Goal: Task Accomplishment & Management: Complete application form

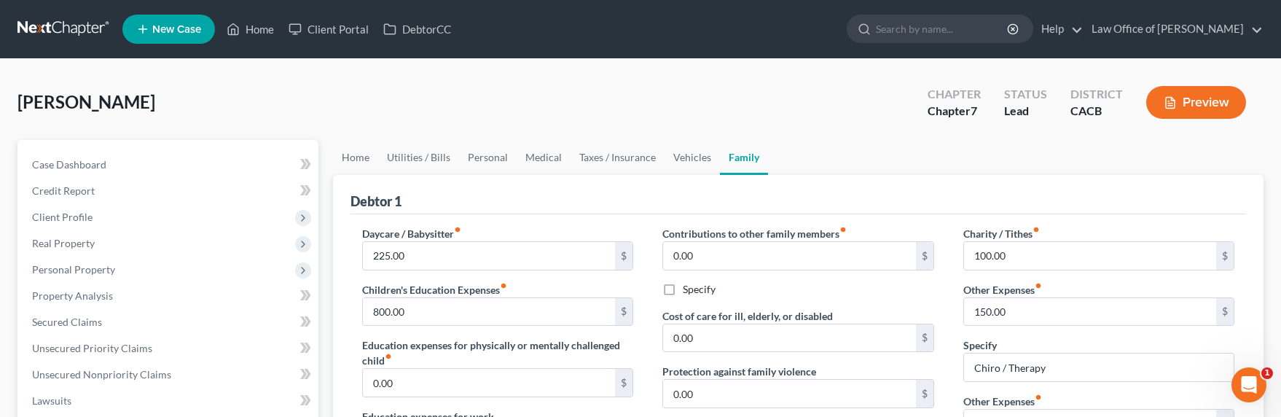
click at [34, 28] on link at bounding box center [63, 29] width 93 height 26
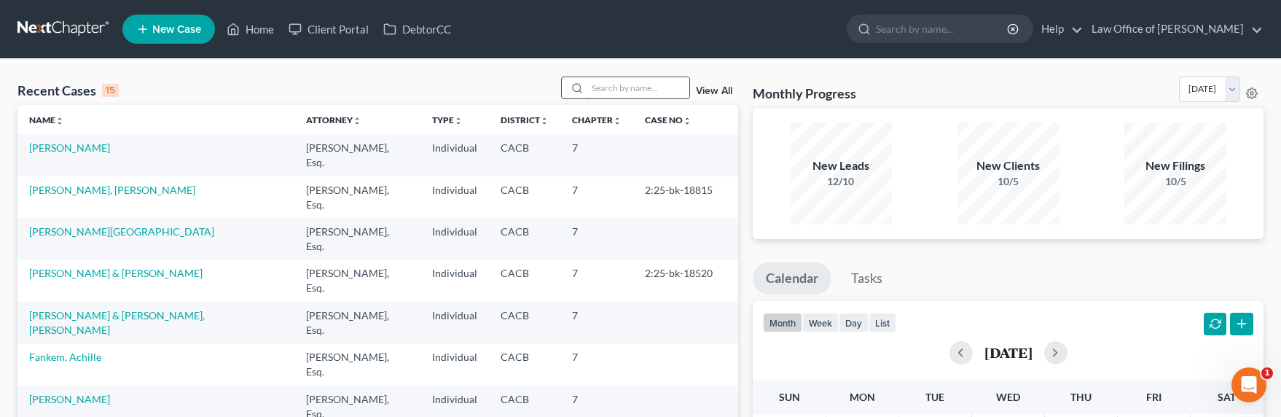
click at [646, 92] on input "search" at bounding box center [638, 87] width 102 height 21
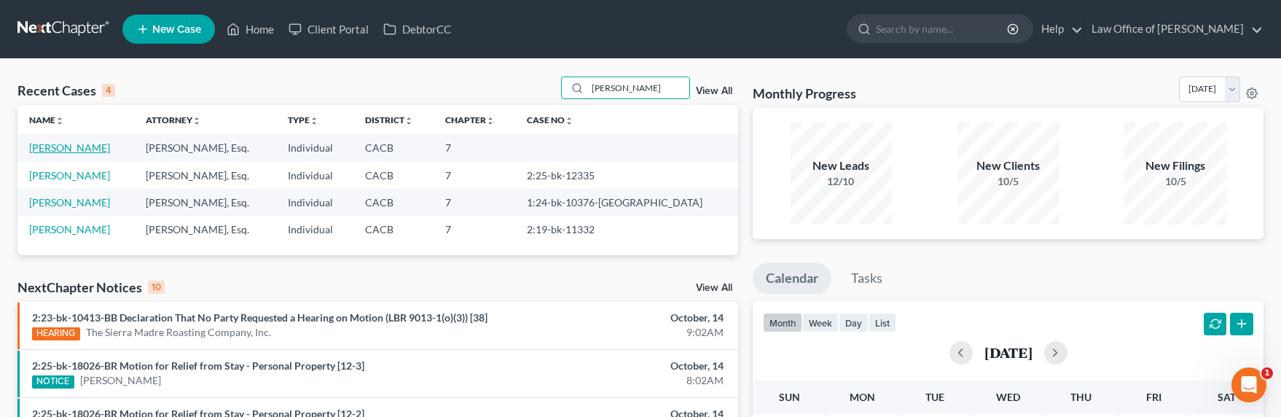
type input "vlad"
click at [77, 148] on link "Zhukovski, Vladimir" at bounding box center [69, 147] width 81 height 12
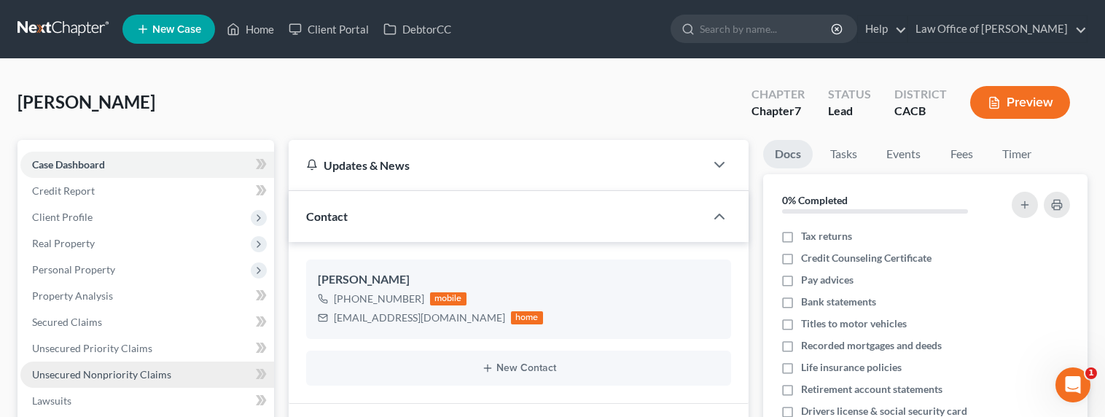
click at [97, 385] on link "Unsecured Nonpriority Claims" at bounding box center [147, 374] width 254 height 26
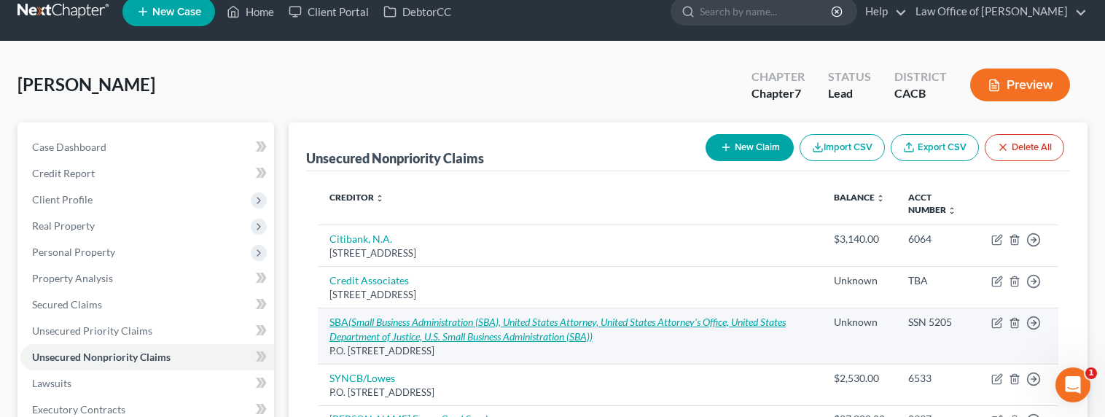
scroll to position [18, 0]
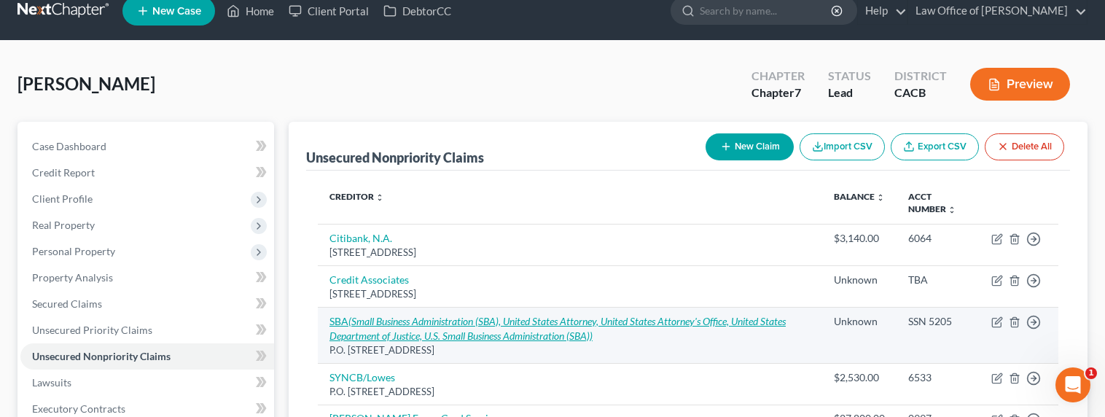
click at [372, 317] on icon "(Small Business Administration (SBA), United States Attorney, United States Att…" at bounding box center [557, 328] width 456 height 27
select select "38"
select select "14"
select select "0"
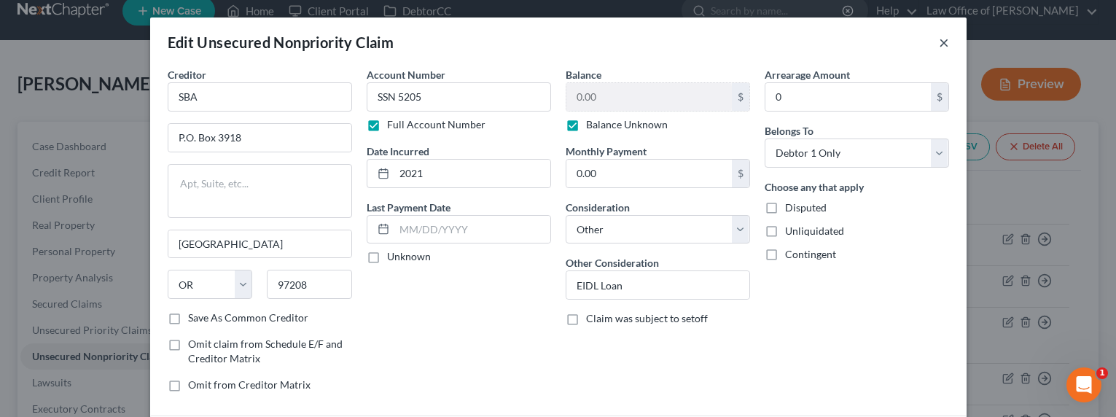
click at [939, 42] on button "×" at bounding box center [944, 42] width 10 height 17
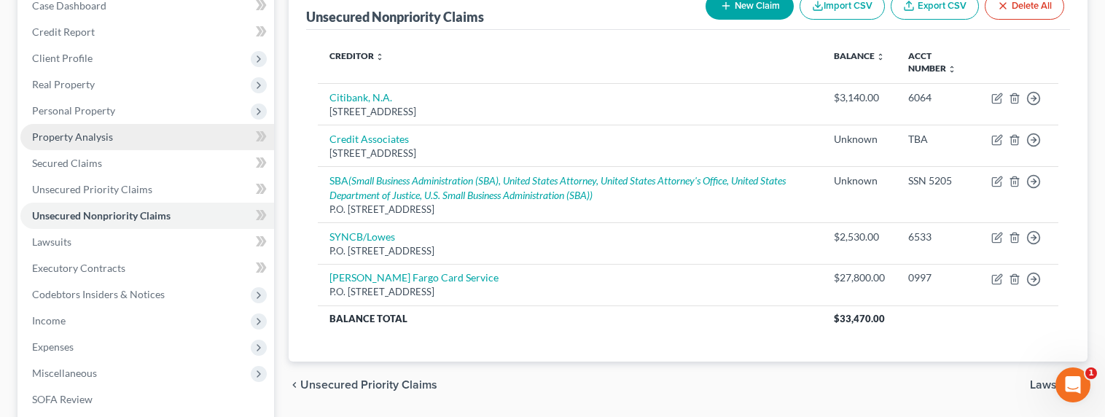
scroll to position [135, 0]
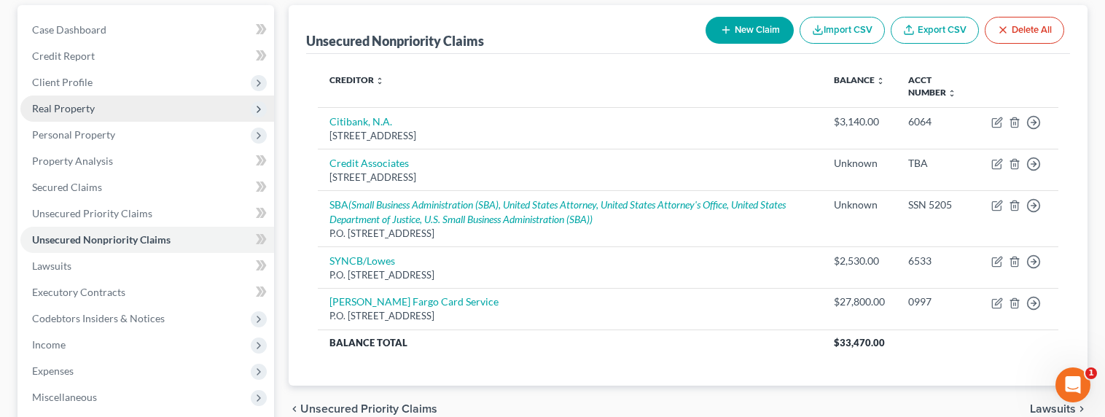
click at [63, 102] on span "Real Property" at bounding box center [63, 108] width 63 height 12
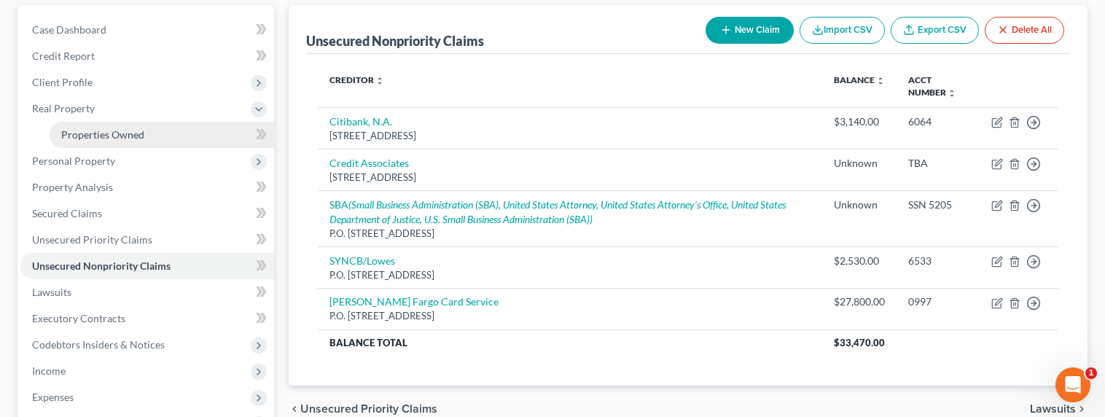
click at [77, 133] on span "Properties Owned" at bounding box center [102, 134] width 83 height 12
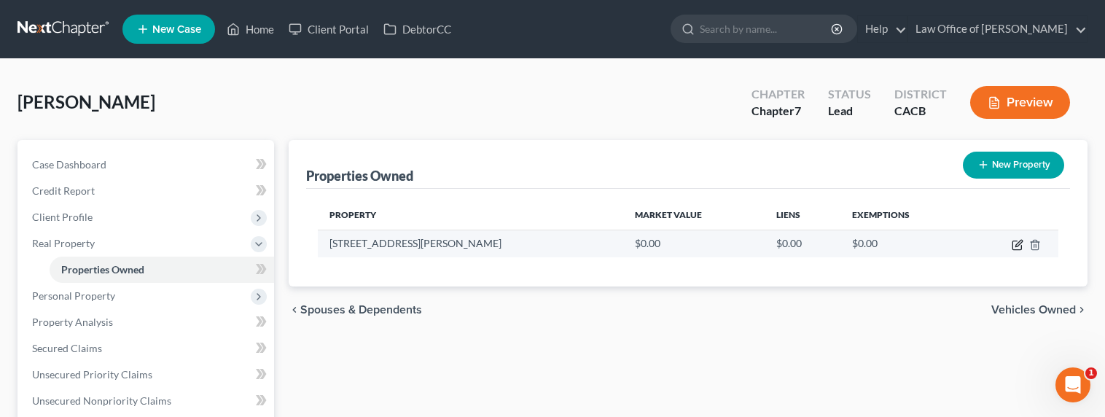
click at [1018, 244] on icon "button" at bounding box center [1018, 245] width 12 height 12
select select "4"
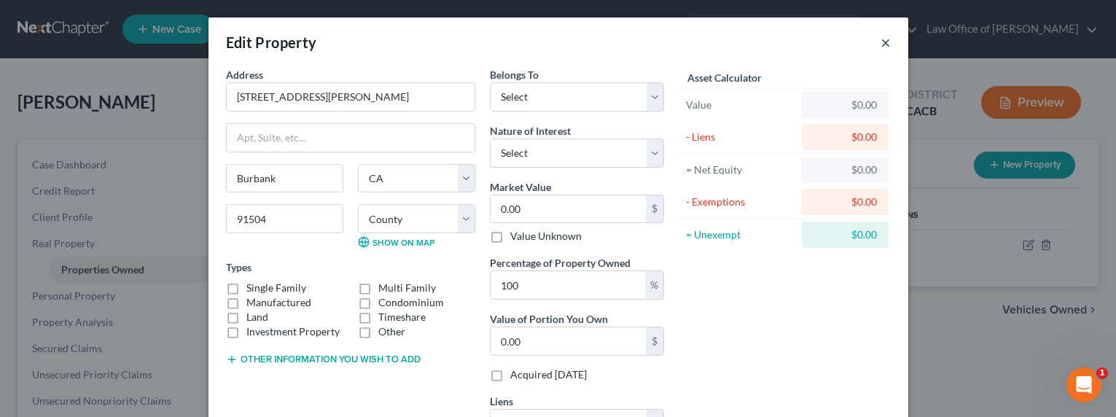
click at [883, 46] on button "×" at bounding box center [885, 42] width 10 height 17
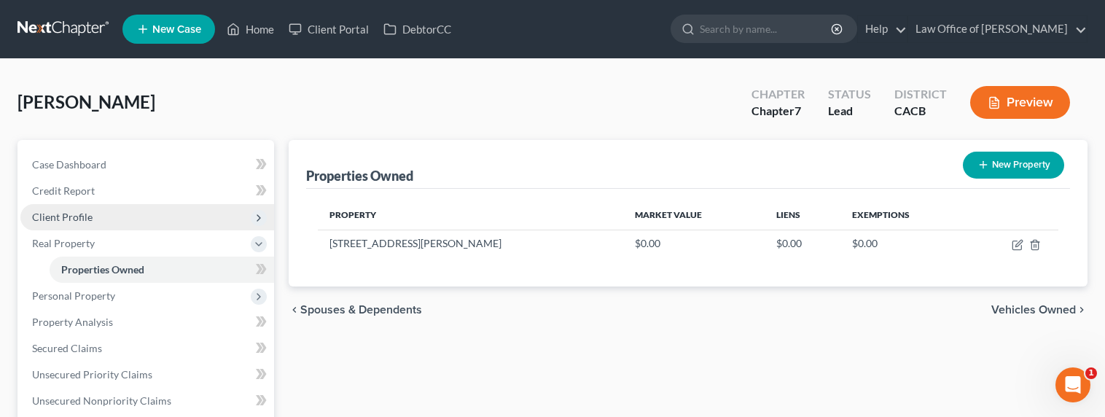
click at [58, 221] on span "Client Profile" at bounding box center [62, 217] width 60 height 12
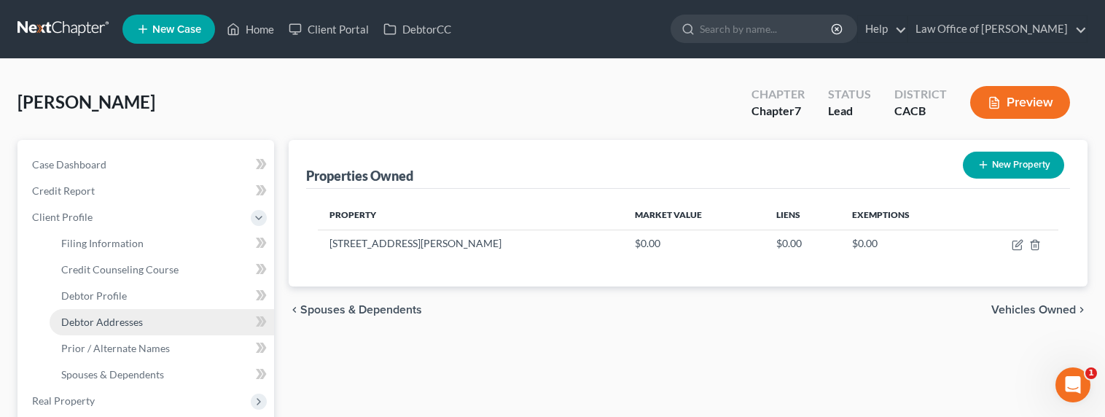
click at [96, 318] on span "Debtor Addresses" at bounding box center [102, 322] width 82 height 12
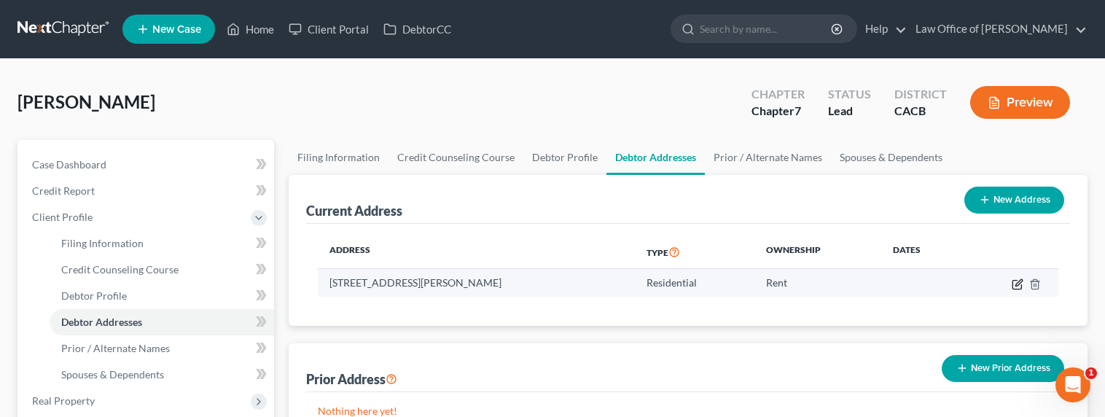
click at [1020, 282] on icon "button" at bounding box center [1018, 282] width 7 height 7
select select "4"
select select "18"
select select "0"
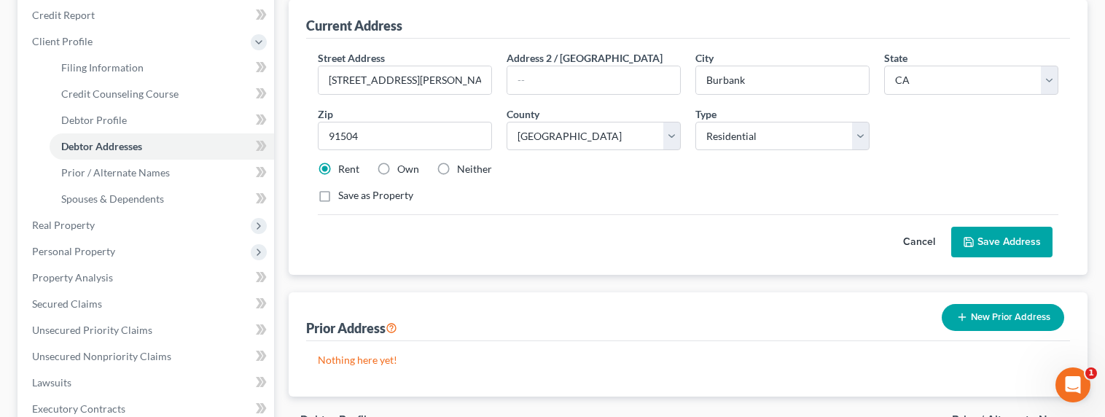
scroll to position [168, 0]
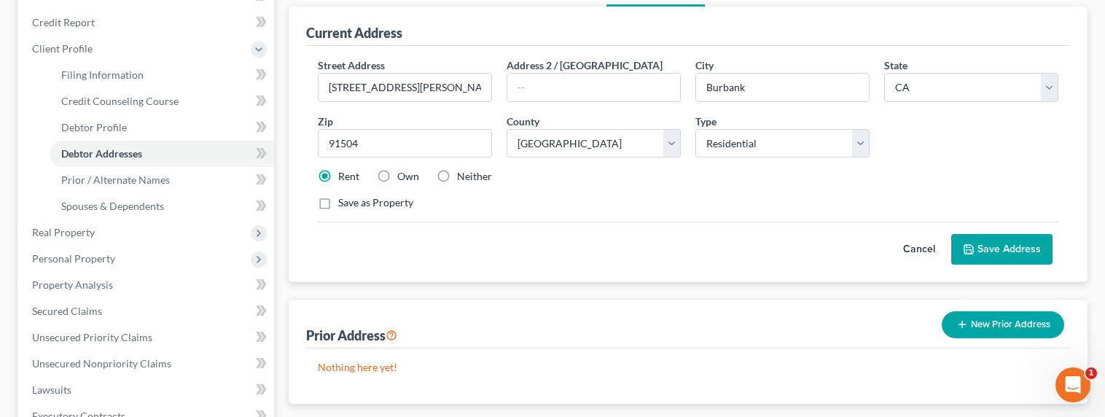
click at [1016, 244] on button "Save Address" at bounding box center [1001, 249] width 101 height 31
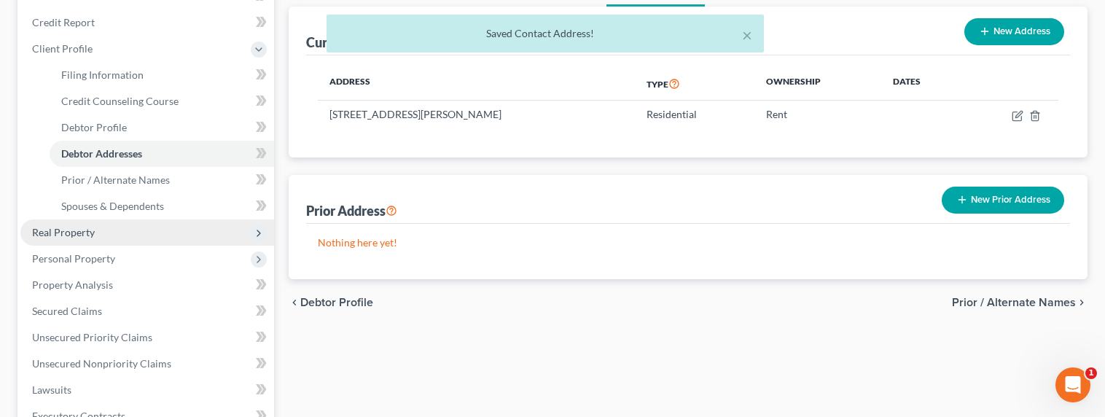
click at [55, 237] on span "Real Property" at bounding box center [63, 232] width 63 height 12
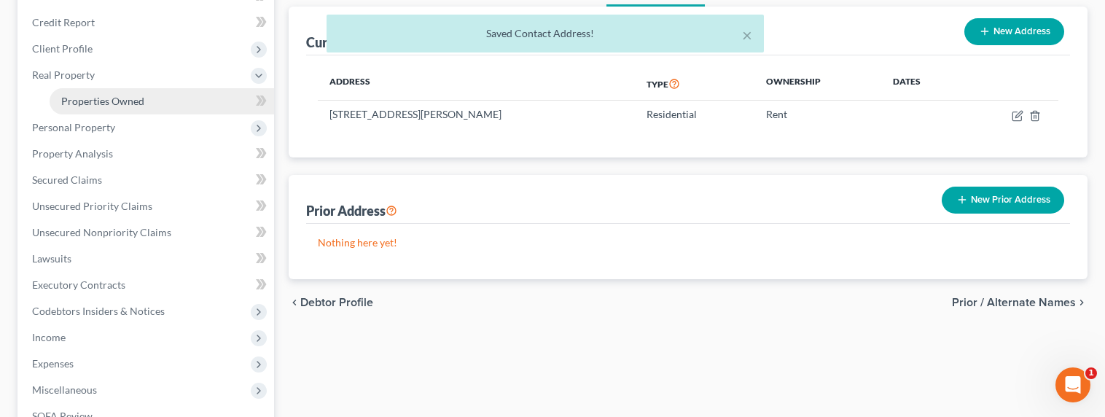
click at [112, 105] on span "Properties Owned" at bounding box center [102, 101] width 83 height 12
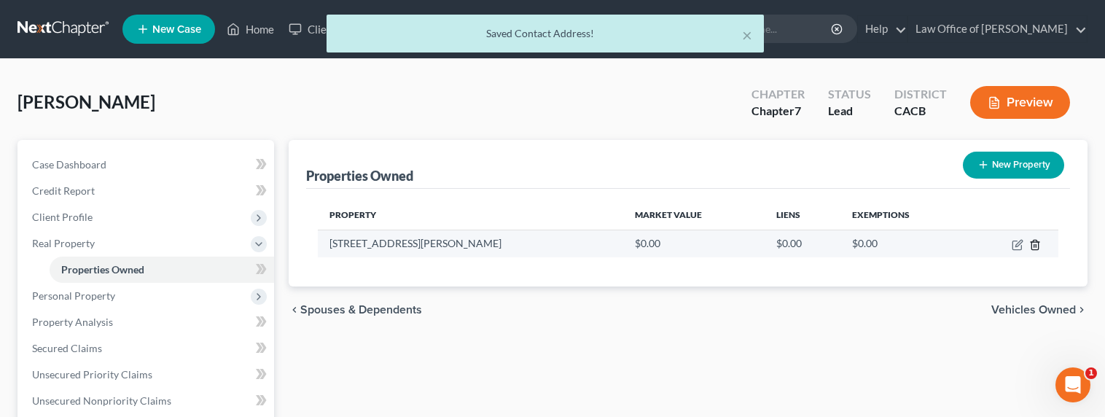
click at [1036, 242] on icon "button" at bounding box center [1035, 245] width 12 height 12
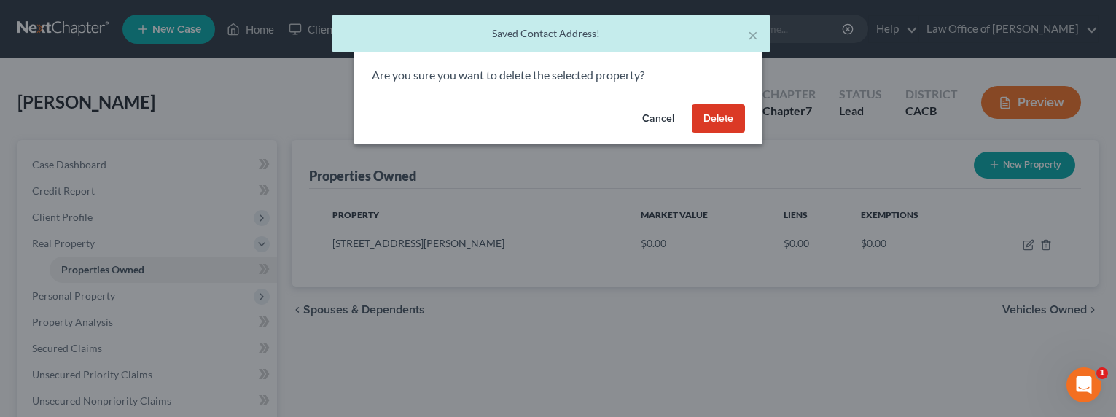
click at [713, 112] on button "Delete" at bounding box center [718, 118] width 53 height 29
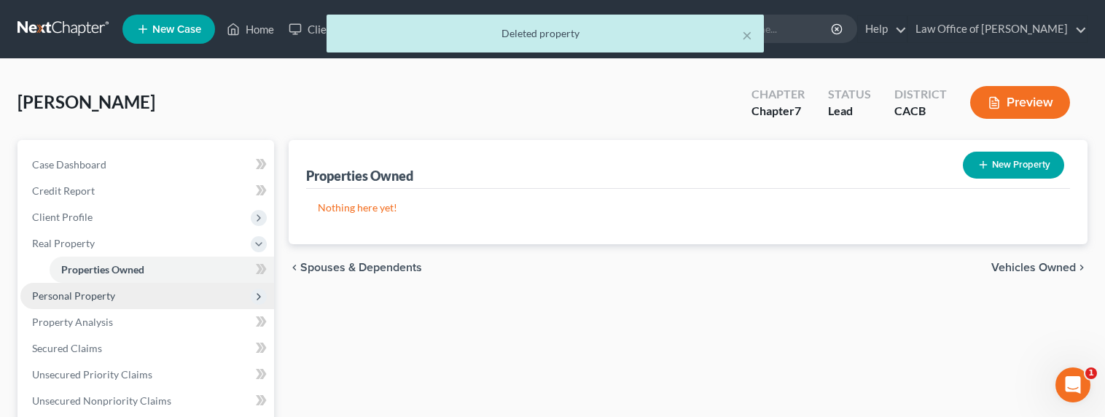
click at [56, 297] on span "Personal Property" at bounding box center [73, 295] width 83 height 12
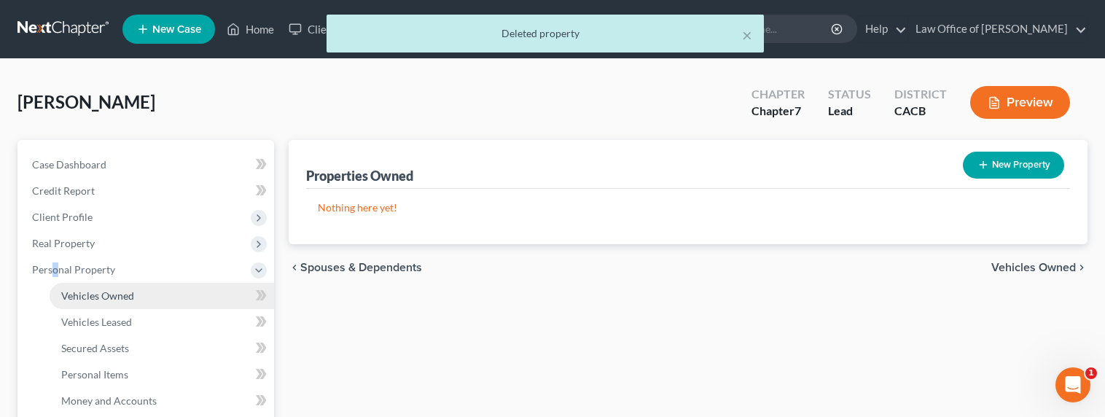
click at [91, 292] on span "Vehicles Owned" at bounding box center [97, 295] width 73 height 12
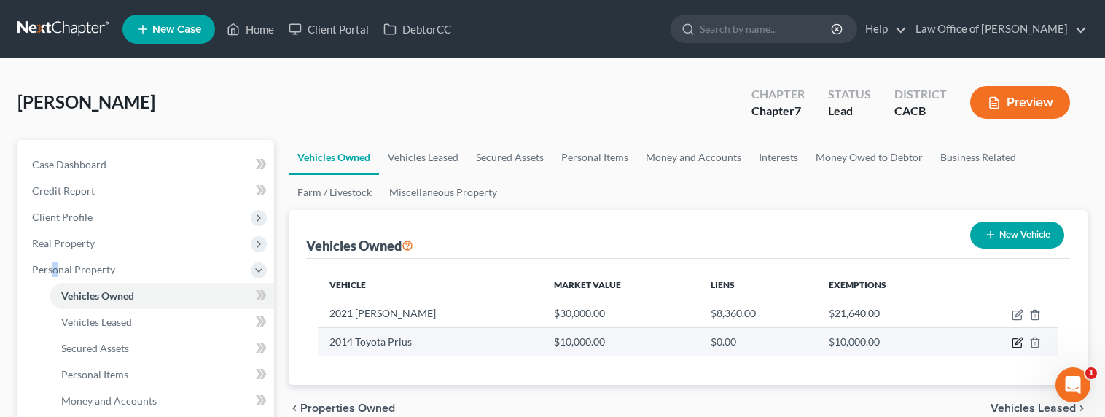
click at [1019, 340] on icon "button" at bounding box center [1018, 343] width 12 height 12
select select "0"
select select "12"
select select "2"
select select "0"
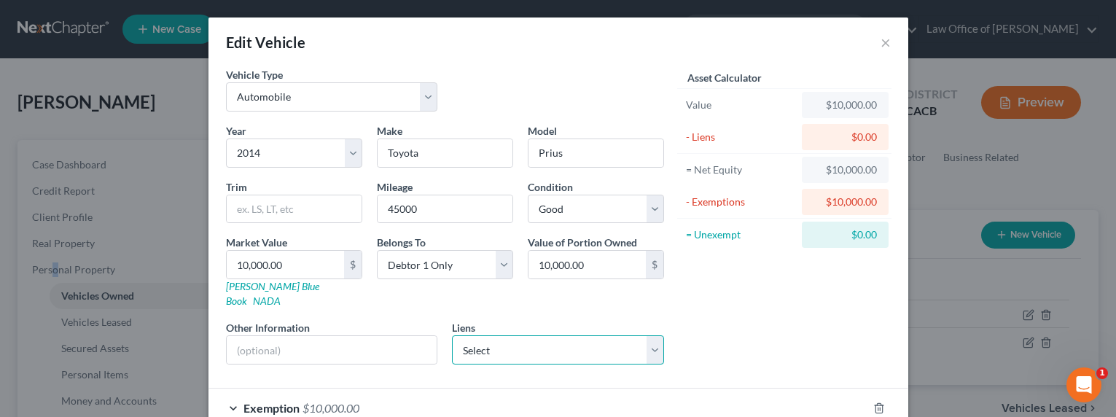
click at [490, 335] on select "Select BMW Financial Services - $18,500.00" at bounding box center [558, 349] width 212 height 29
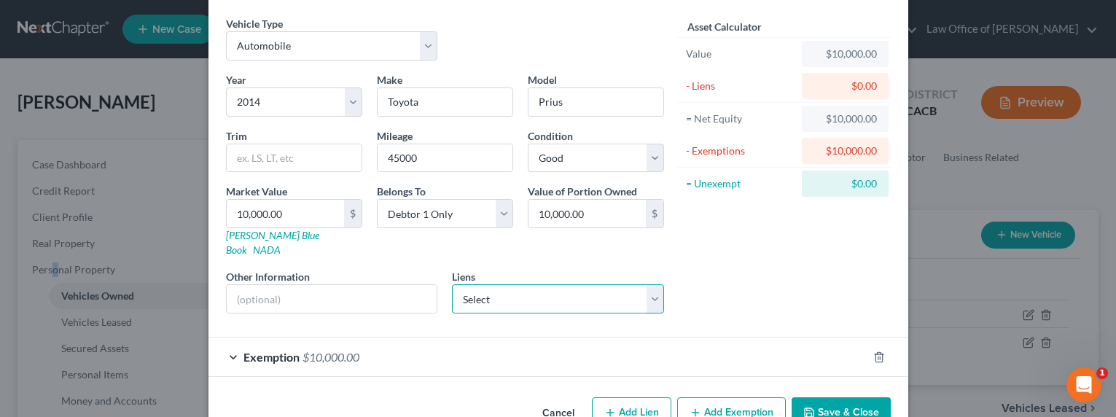
scroll to position [77, 0]
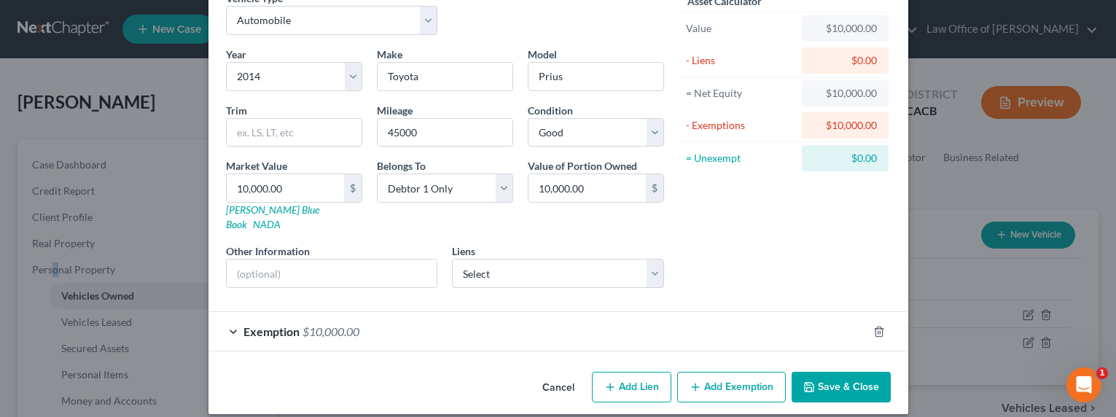
click at [842, 372] on button "Save & Close" at bounding box center [840, 387] width 99 height 31
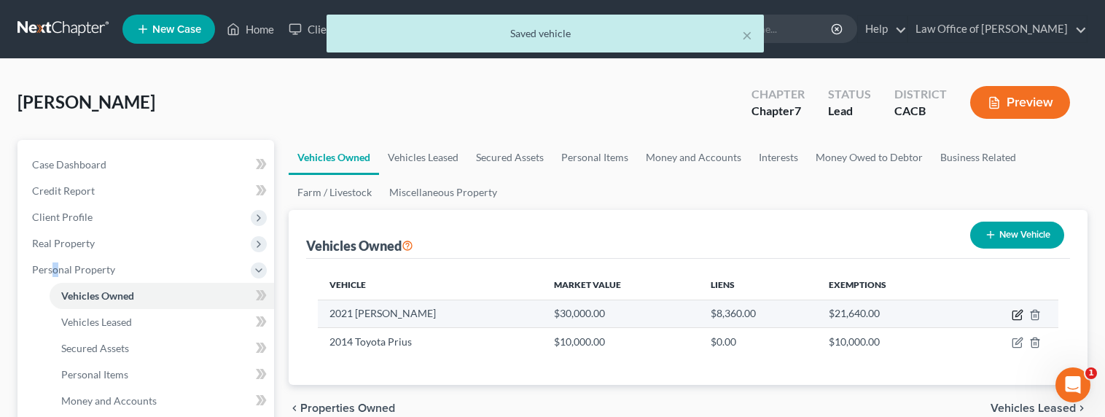
click at [1015, 313] on icon "button" at bounding box center [1018, 315] width 12 height 12
select select "0"
select select "5"
select select "1"
select select "0"
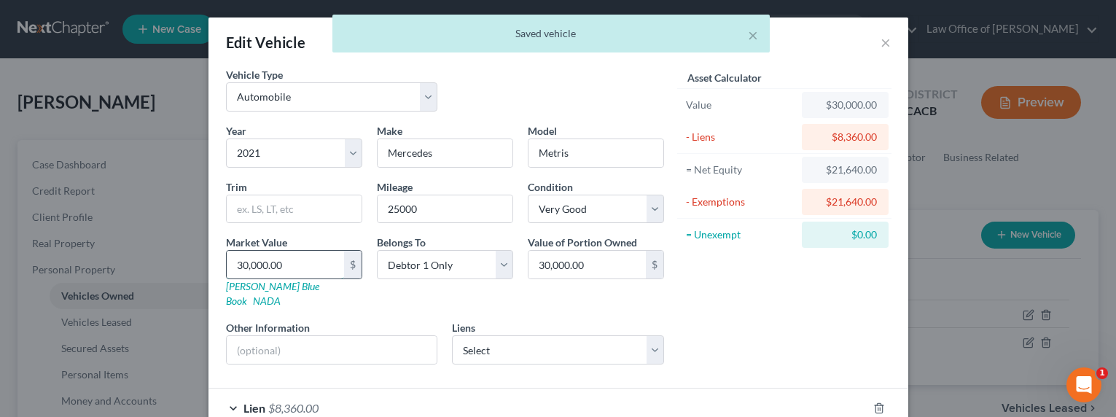
click at [238, 267] on input "30,000.00" at bounding box center [285, 265] width 117 height 28
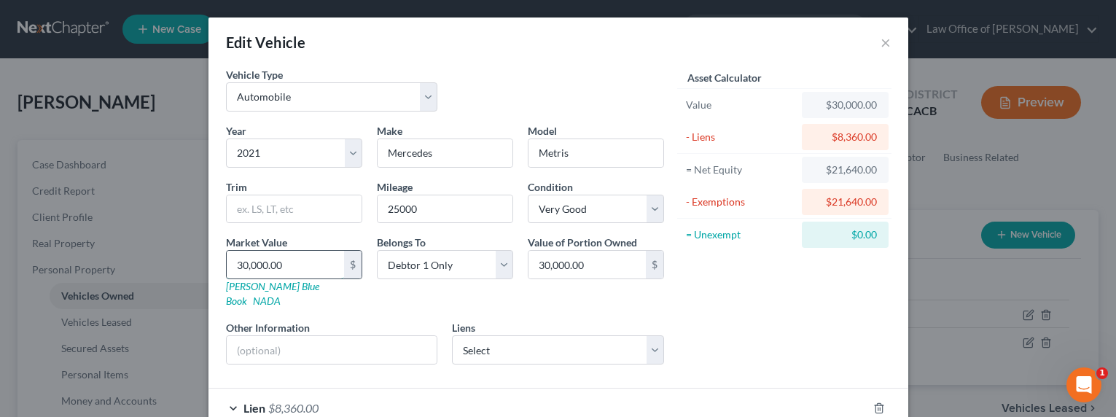
click at [239, 267] on input "30,000.00" at bounding box center [285, 265] width 117 height 28
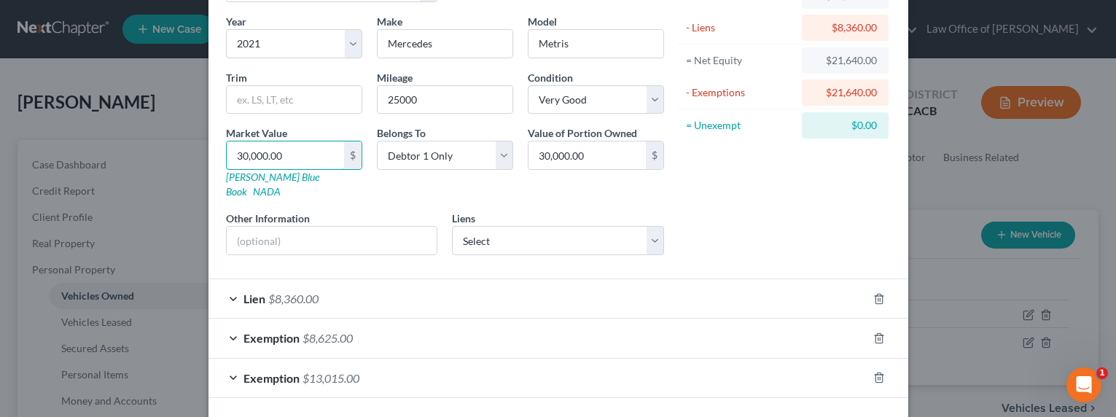
scroll to position [155, 0]
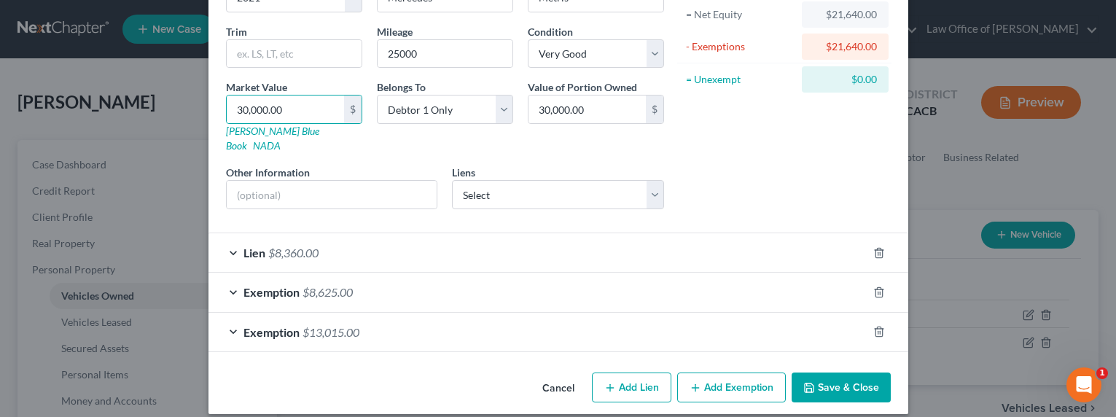
click at [831, 378] on button "Save & Close" at bounding box center [840, 387] width 99 height 31
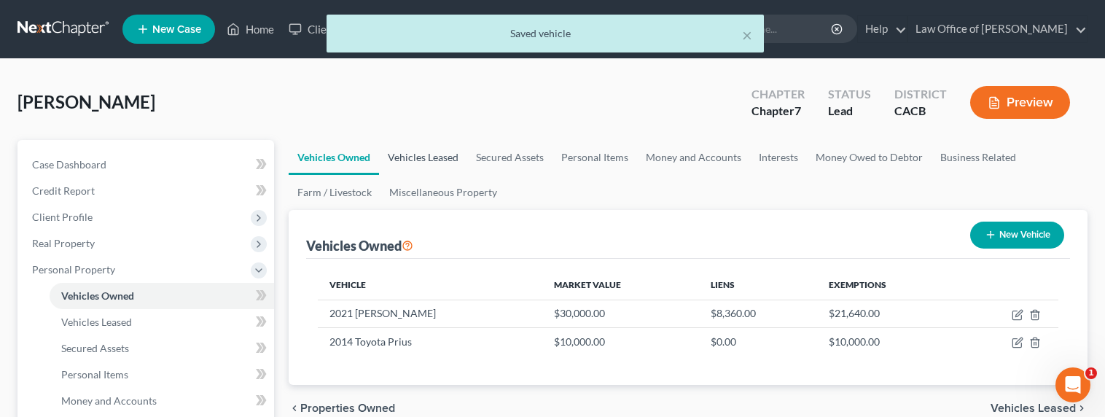
click at [435, 160] on link "Vehicles Leased" at bounding box center [423, 157] width 88 height 35
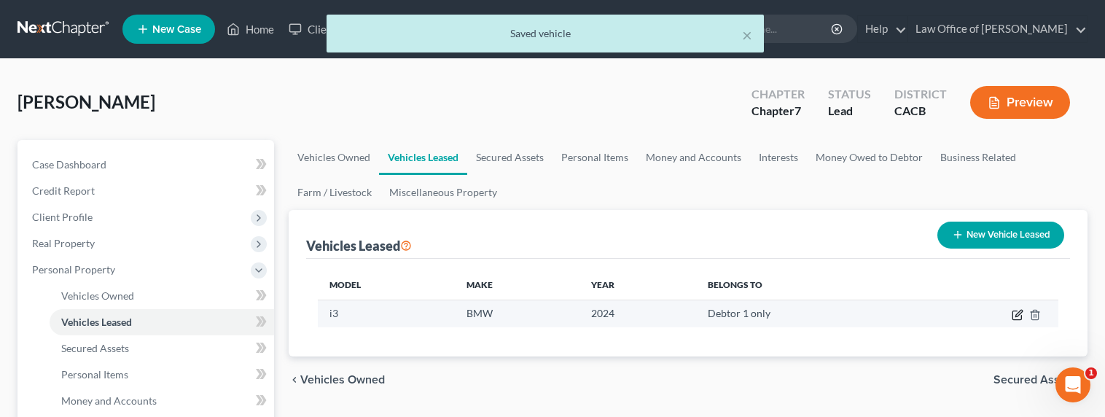
click at [1017, 316] on icon "button" at bounding box center [1018, 315] width 12 height 12
select select "0"
select select "2"
select select "0"
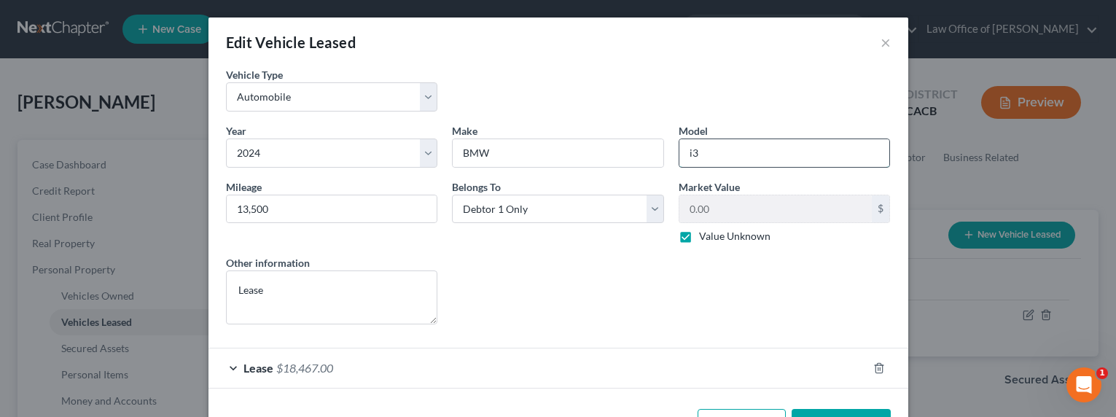
drag, startPoint x: 713, startPoint y: 152, endPoint x: 687, endPoint y: 152, distance: 25.5
click at [687, 152] on input "i3" at bounding box center [784, 153] width 211 height 28
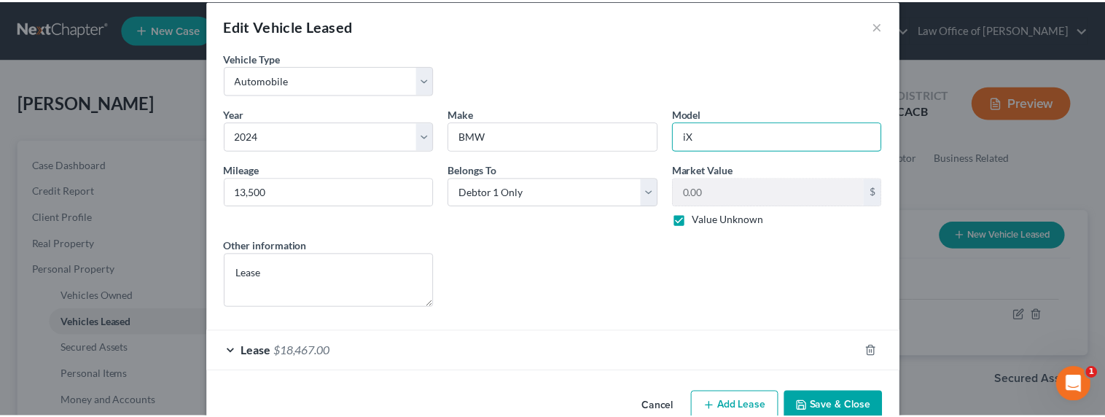
scroll to position [51, 0]
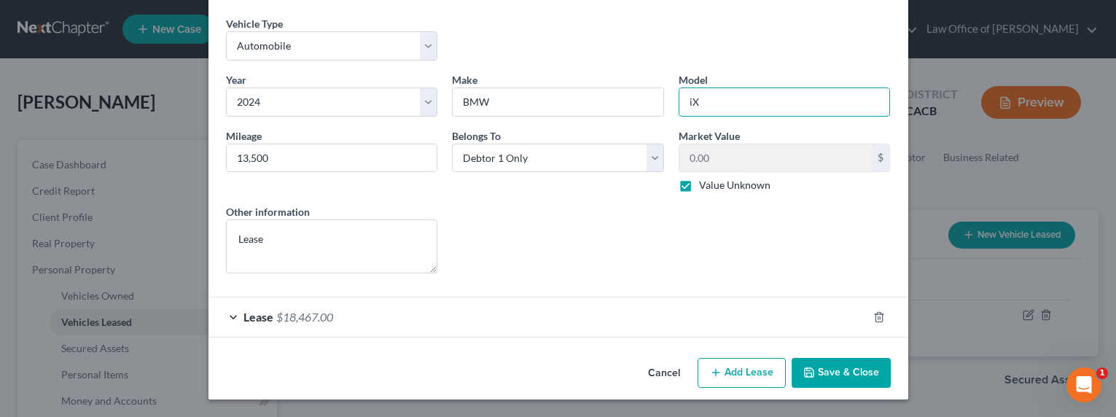
type input "iX"
click at [845, 368] on button "Save & Close" at bounding box center [840, 373] width 99 height 31
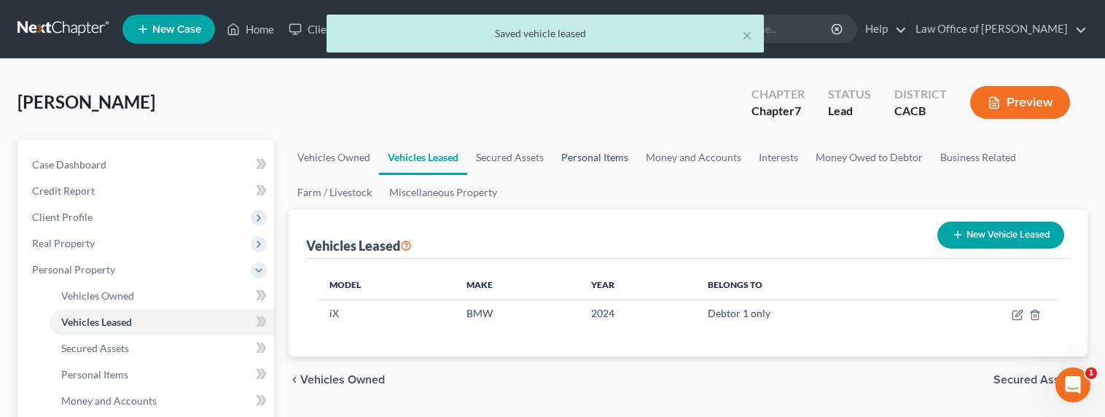
click at [597, 154] on link "Personal Items" at bounding box center [594, 157] width 85 height 35
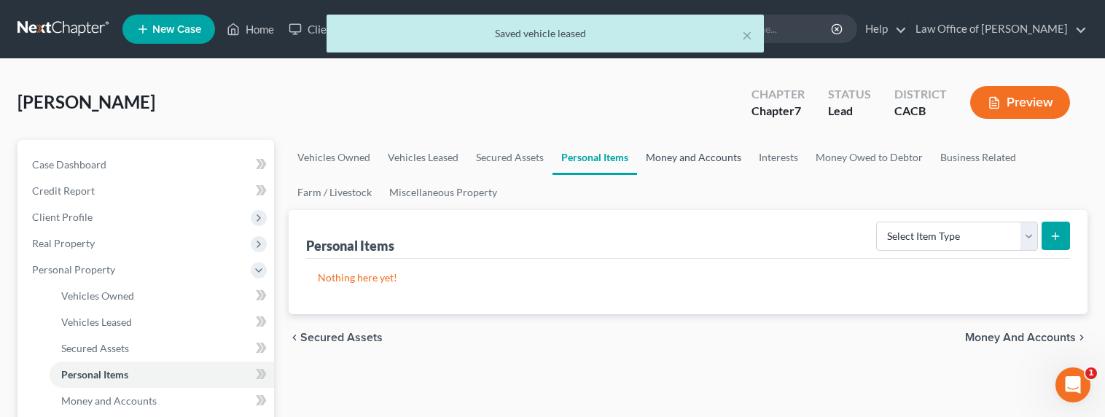
click at [684, 165] on link "Money and Accounts" at bounding box center [693, 157] width 113 height 35
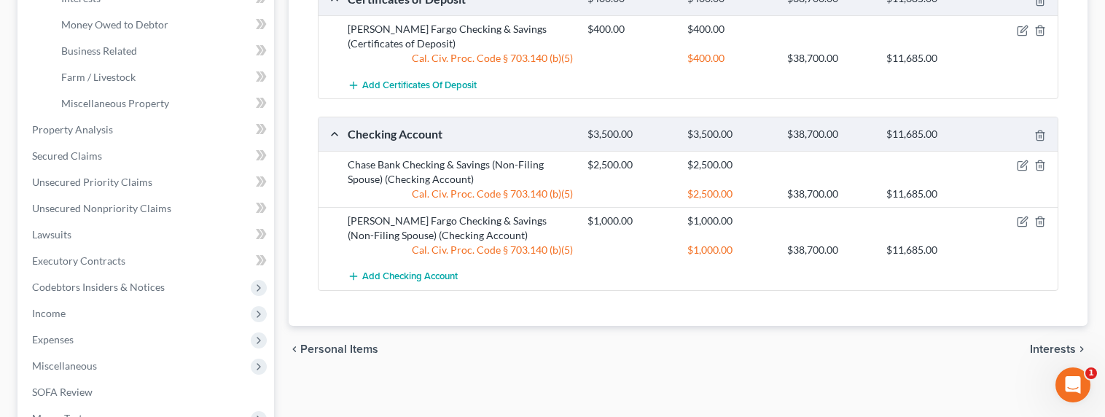
scroll to position [116, 0]
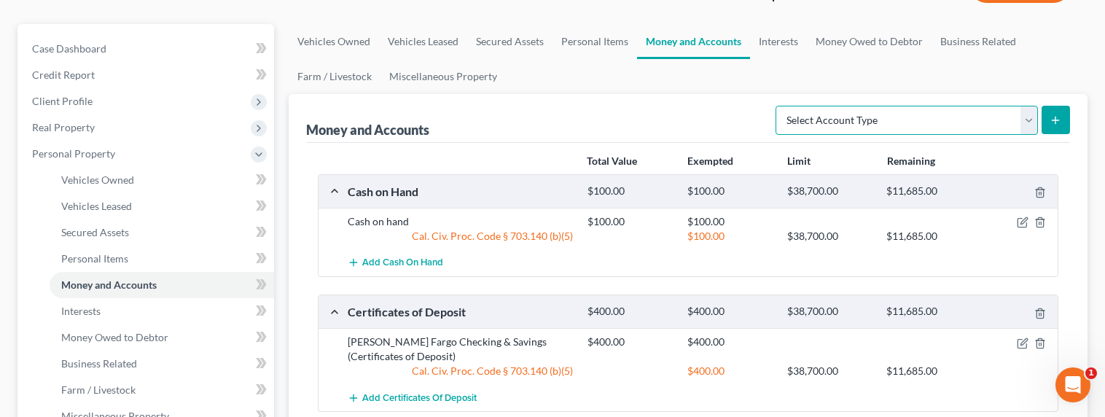
click at [963, 120] on select "Select Account Type Brokerage Cash on Hand Certificates of Deposit Checking Acc…" at bounding box center [906, 120] width 262 height 29
select select "checking"
click at [778, 106] on select "Select Account Type Brokerage Cash on Hand Certificates of Deposit Checking Acc…" at bounding box center [906, 120] width 262 height 29
click at [1050, 120] on icon "submit" at bounding box center [1055, 120] width 12 height 12
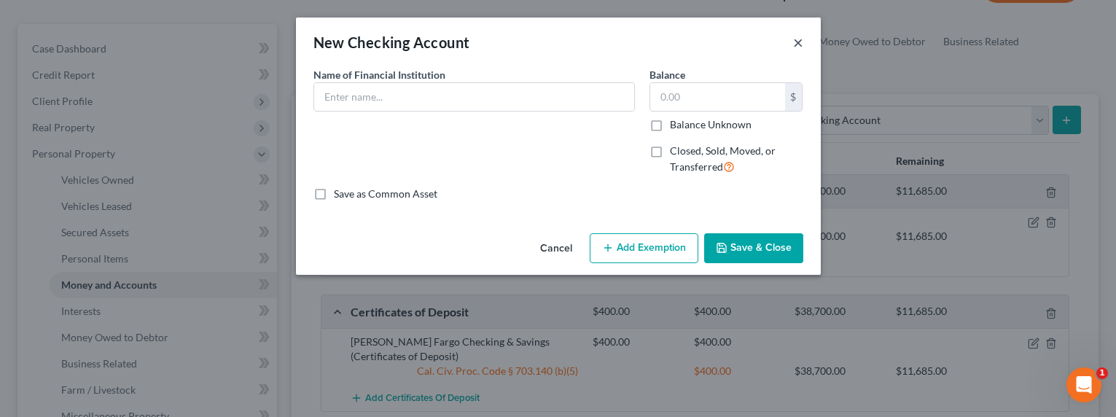
click at [794, 45] on button "×" at bounding box center [798, 42] width 10 height 17
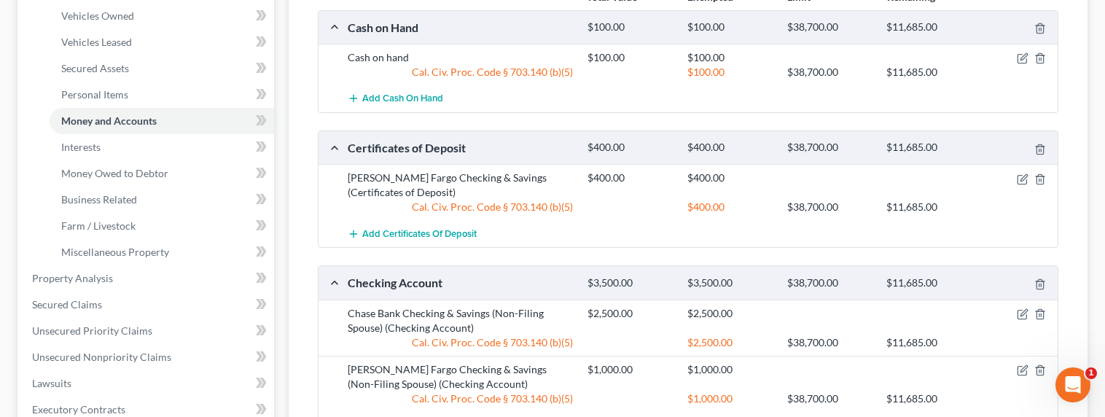
scroll to position [300, 0]
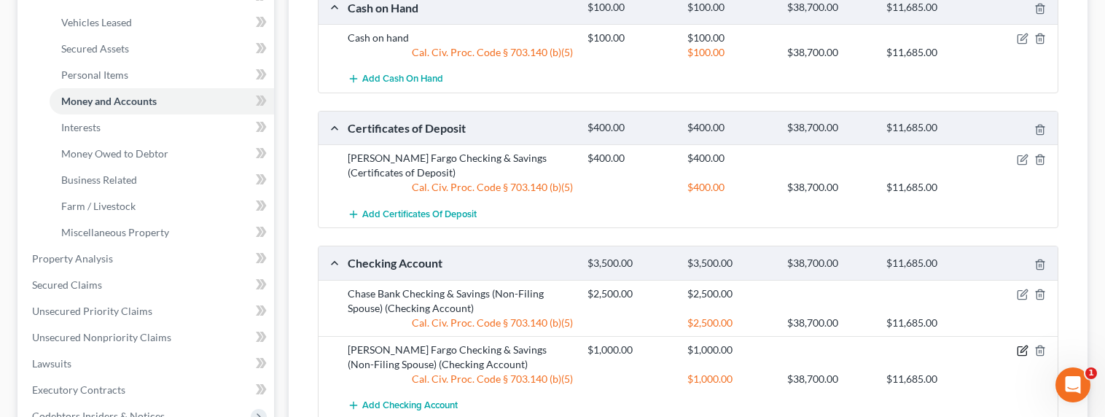
click at [1024, 351] on icon "button" at bounding box center [1023, 351] width 12 height 12
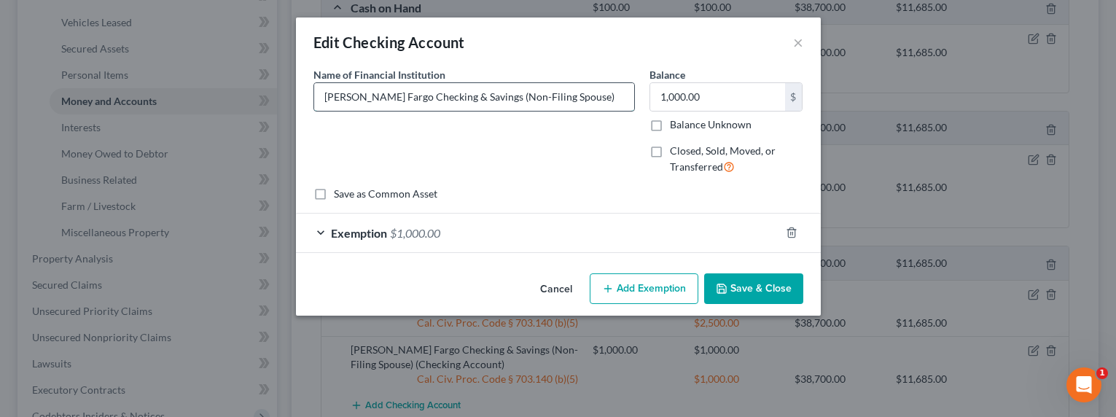
drag, startPoint x: 498, startPoint y: 91, endPoint x: 514, endPoint y: 95, distance: 16.4
click at [498, 91] on input "Wells Fargo Checking & Savings (Non-Filing Spouse)" at bounding box center [474, 97] width 320 height 28
click at [560, 99] on input "Wells Fargo Checking & Savings (Non-Filing Spouse)" at bounding box center [474, 97] width 320 height 28
click at [779, 288] on button "Save & Close" at bounding box center [753, 288] width 99 height 31
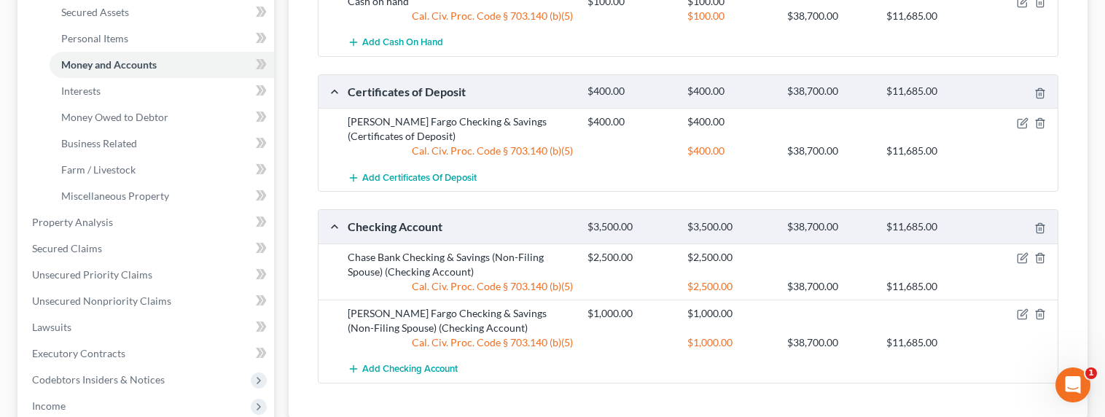
scroll to position [177, 0]
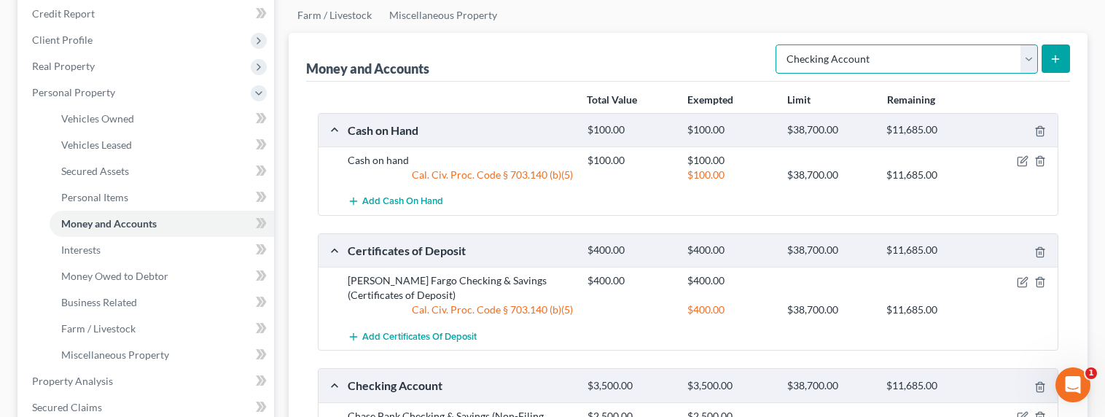
click at [889, 54] on select "Select Account Type Brokerage Cash on Hand Certificates of Deposit Checking Acc…" at bounding box center [906, 58] width 262 height 29
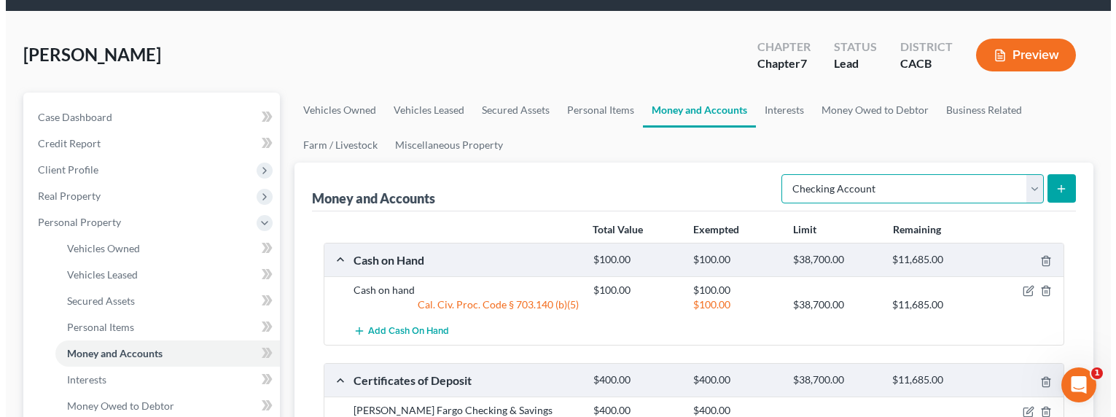
scroll to position [0, 0]
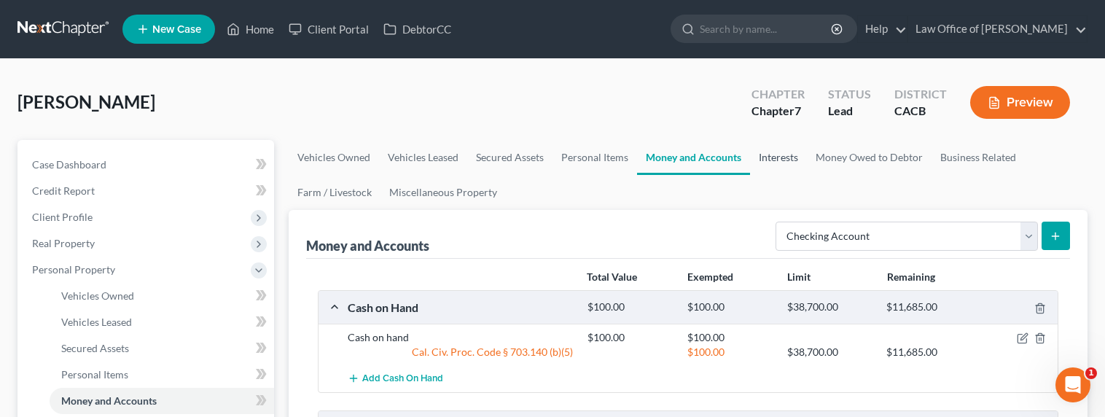
click at [773, 152] on link "Interests" at bounding box center [778, 157] width 57 height 35
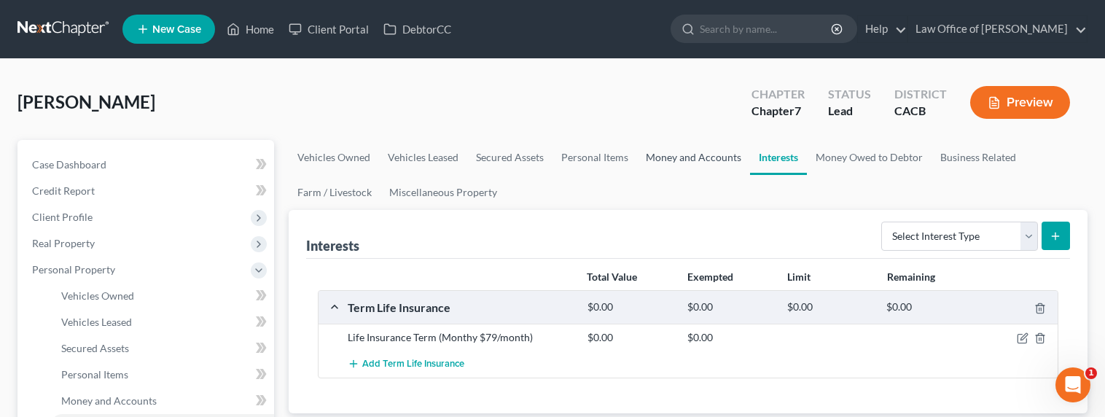
click at [707, 166] on link "Money and Accounts" at bounding box center [693, 157] width 113 height 35
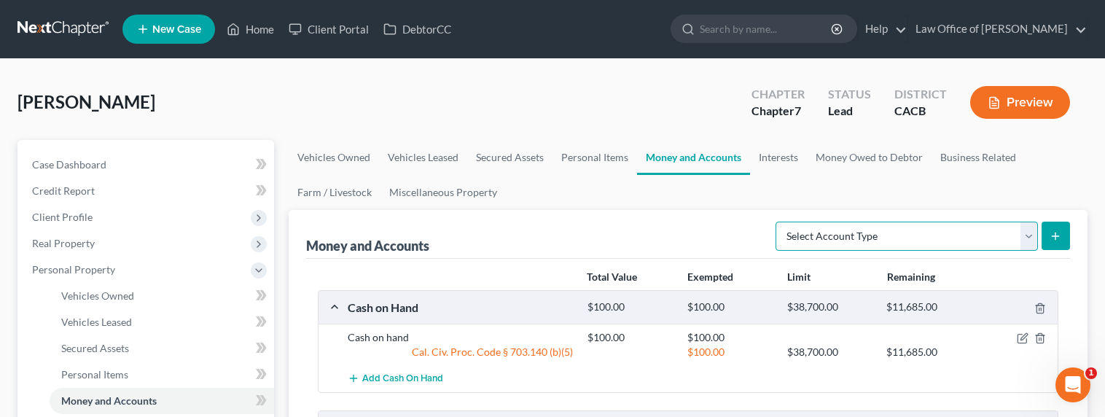
click at [928, 238] on select "Select Account Type Brokerage Cash on Hand Certificates of Deposit Checking Acc…" at bounding box center [906, 236] width 262 height 29
select select "other"
click at [778, 222] on select "Select Account Type Brokerage Cash on Hand Certificates of Deposit Checking Acc…" at bounding box center [906, 236] width 262 height 29
click at [1064, 234] on button "submit" at bounding box center [1055, 236] width 28 height 28
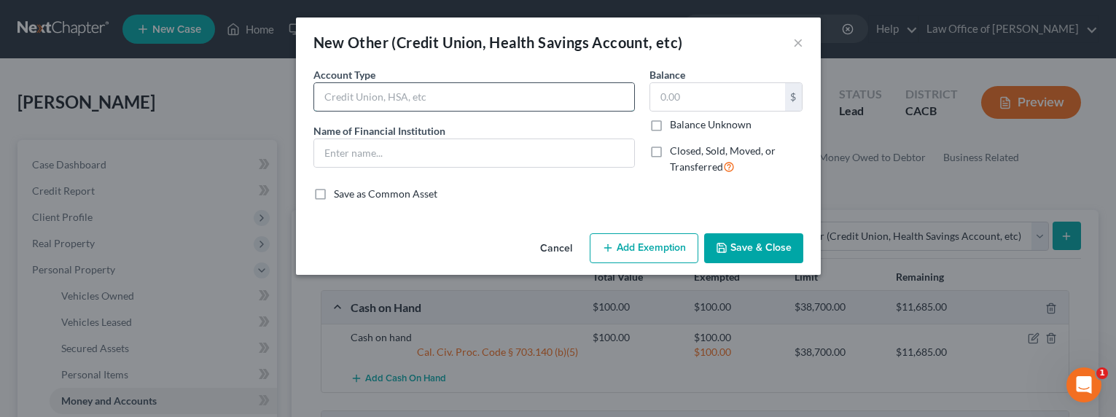
click at [474, 103] on input "text" at bounding box center [474, 97] width 320 height 28
type input "Robinhood Crypto Account"
drag, startPoint x: 457, startPoint y: 103, endPoint x: 316, endPoint y: 95, distance: 141.6
click at [316, 95] on input "Robinhood Crypto Account" at bounding box center [474, 97] width 320 height 28
click at [365, 159] on input "text" at bounding box center [474, 153] width 320 height 28
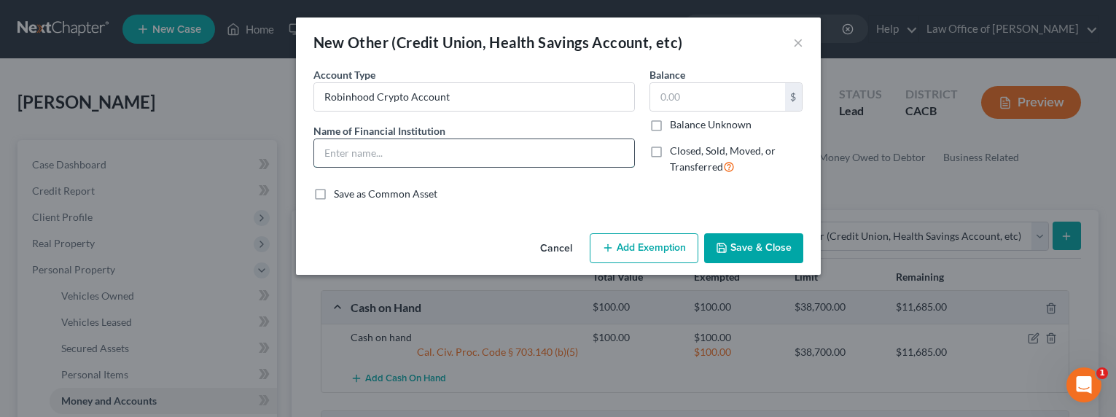
paste input "Robinhood Crypto Account"
type input "Robinhood Crypto Account"
click at [705, 95] on input "text" at bounding box center [717, 97] width 135 height 28
type input "1,400"
click at [663, 240] on button "Add Exemption" at bounding box center [644, 248] width 109 height 31
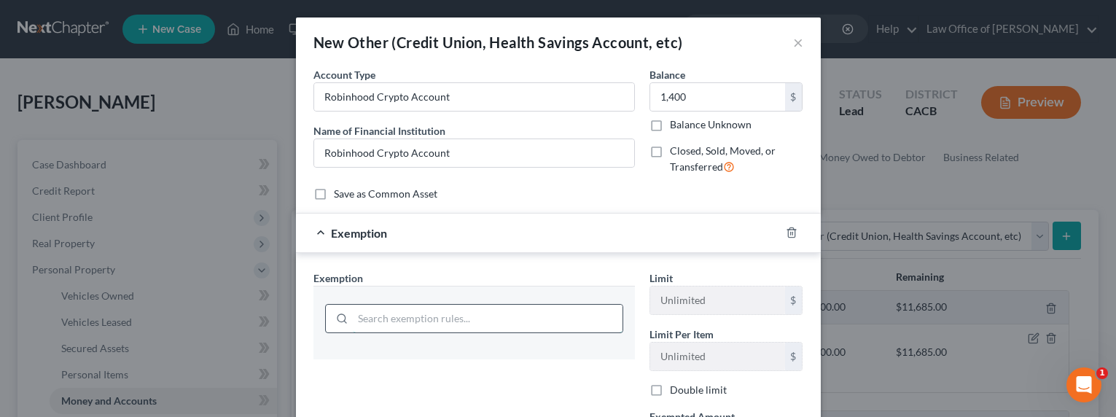
click at [482, 320] on input "search" at bounding box center [488, 319] width 270 height 28
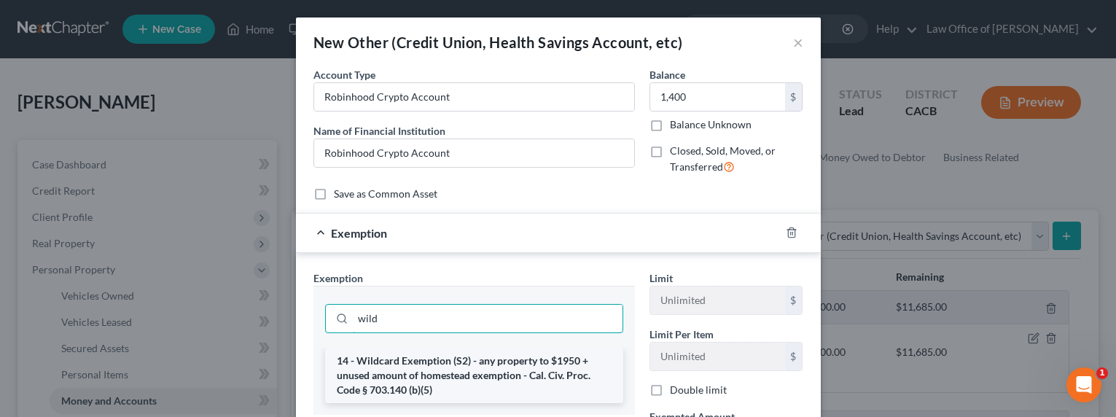
type input "wild"
click at [485, 377] on li "14 - Wildcard Exemption (S2) - any property to $1950 + unused amount of homeste…" at bounding box center [474, 375] width 298 height 55
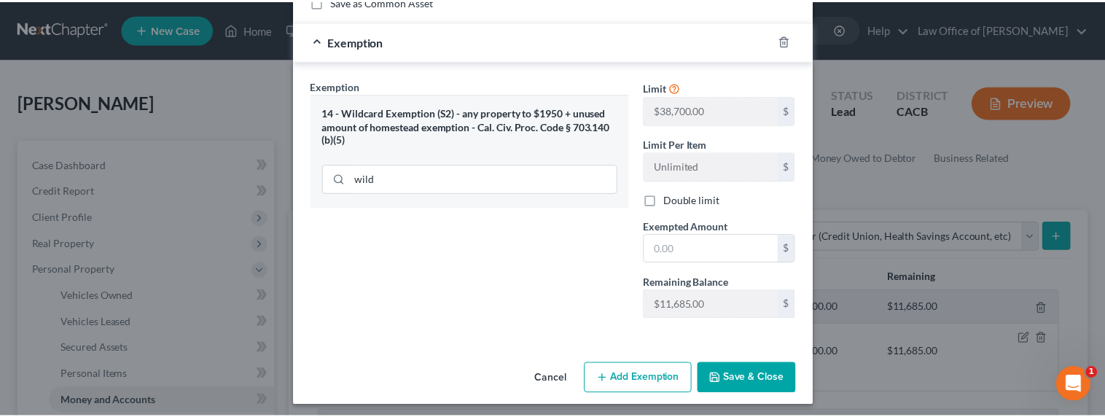
scroll to position [198, 0]
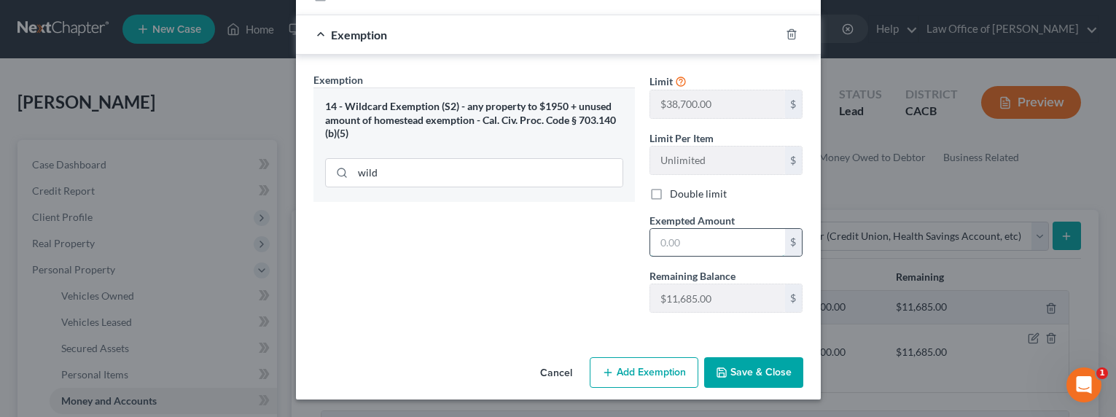
click at [693, 248] on input "text" at bounding box center [717, 243] width 135 height 28
type input "1,400"
click at [746, 369] on button "Save & Close" at bounding box center [753, 372] width 99 height 31
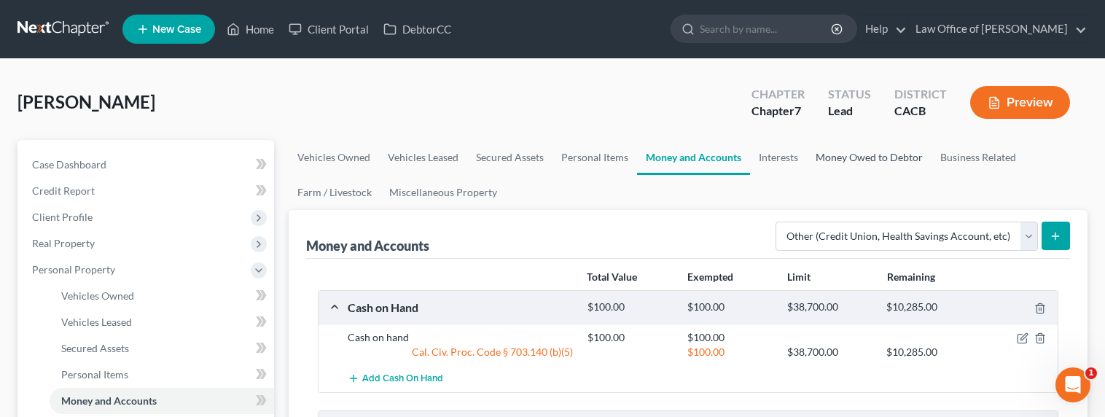
click at [856, 157] on link "Money Owed to Debtor" at bounding box center [869, 157] width 125 height 35
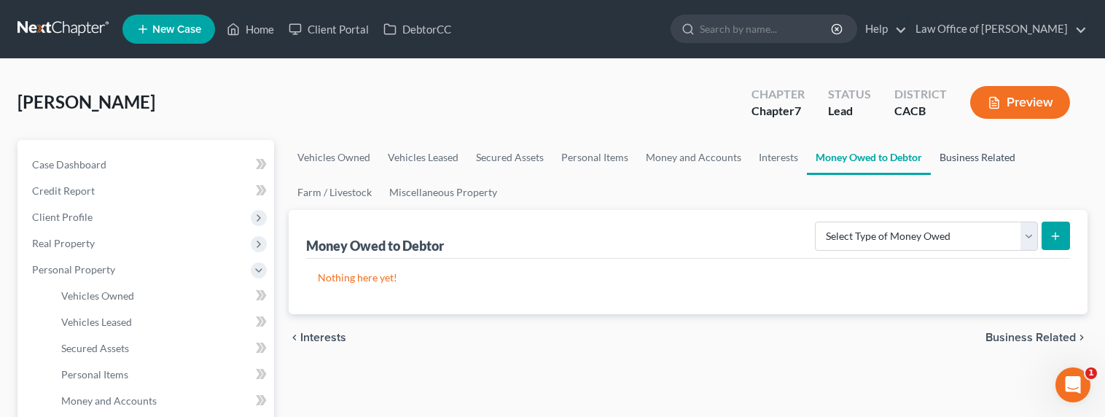
click at [964, 167] on link "Business Related" at bounding box center [977, 157] width 93 height 35
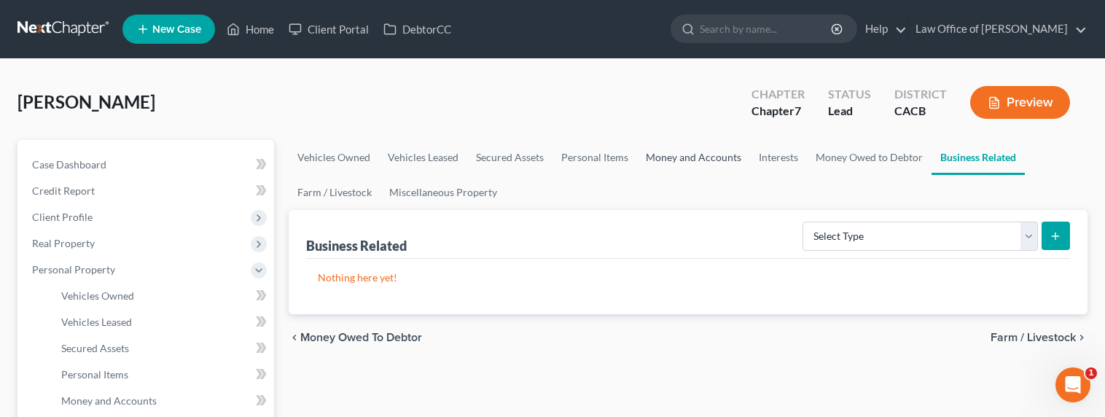
click at [695, 155] on link "Money and Accounts" at bounding box center [693, 157] width 113 height 35
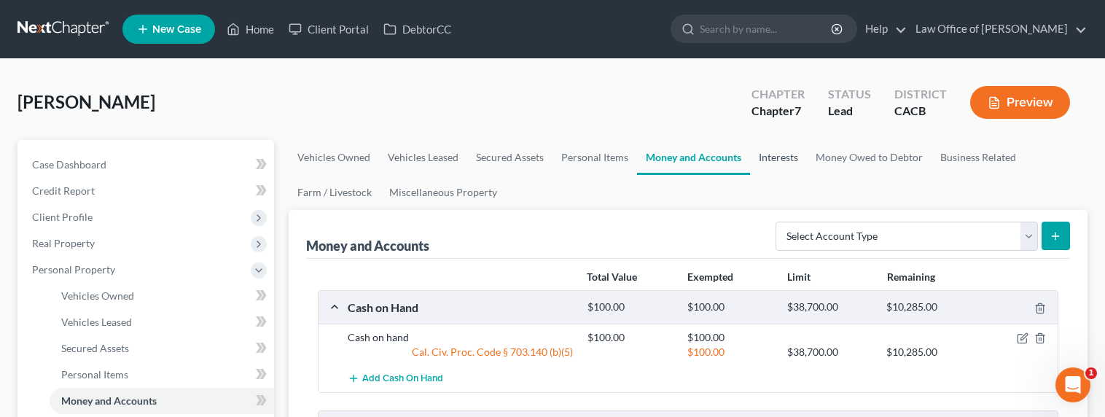
click at [782, 155] on link "Interests" at bounding box center [778, 157] width 57 height 35
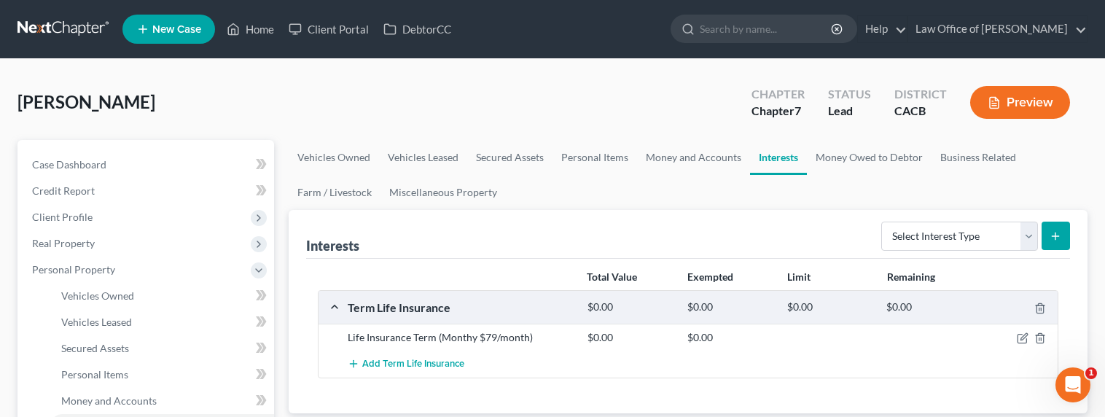
click at [899, 187] on ul "Vehicles Owned Vehicles Leased Secured Assets Personal Items Money and Accounts…" at bounding box center [688, 175] width 799 height 70
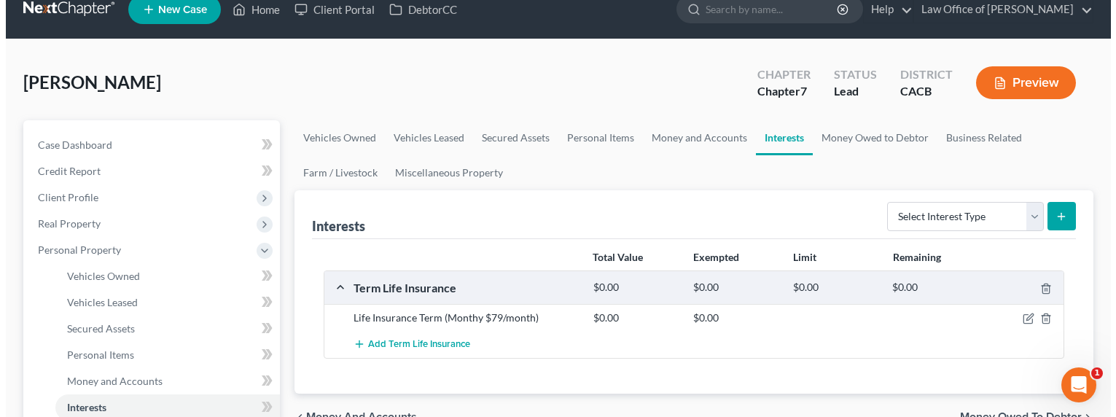
scroll to position [36, 0]
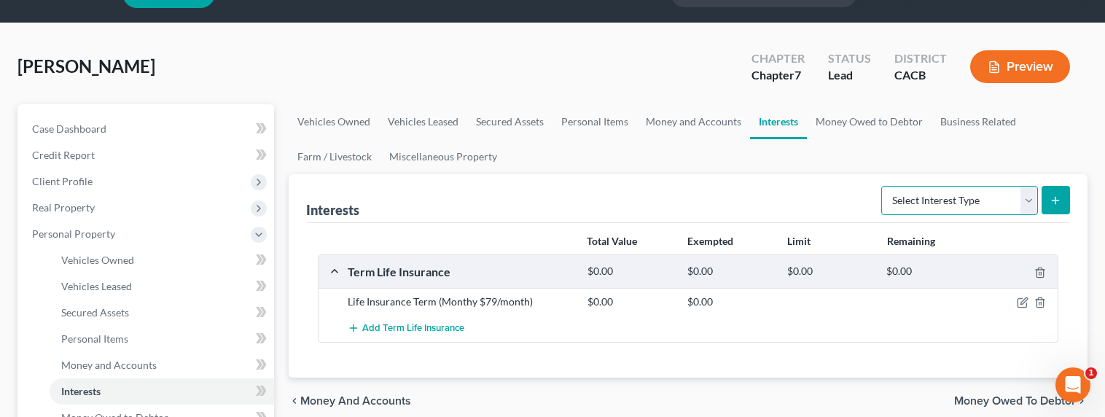
click at [936, 201] on select "Select Interest Type 401K Annuity Bond Education IRA Government Bond Government…" at bounding box center [959, 200] width 157 height 29
select select "unincorporated_business"
click at [883, 186] on select "Select Interest Type 401K Annuity Bond Education IRA Government Bond Government…" at bounding box center [959, 200] width 157 height 29
click at [1068, 200] on button "submit" at bounding box center [1055, 200] width 28 height 28
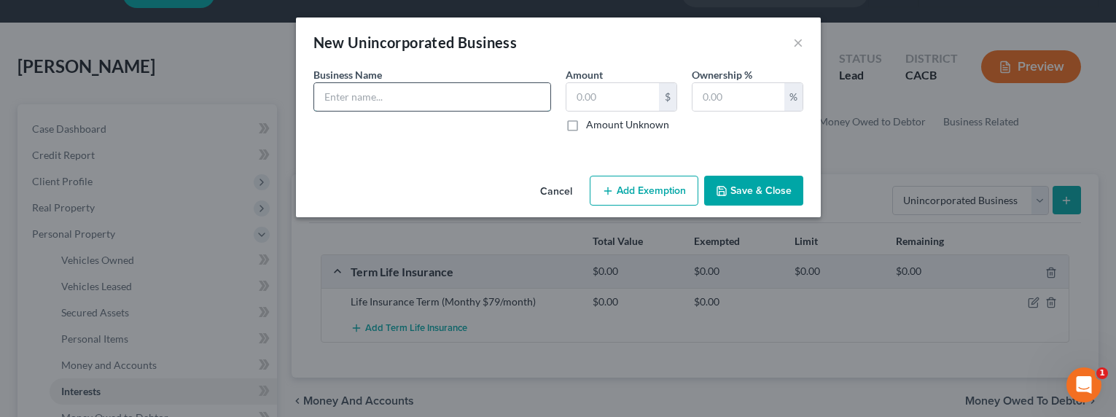
click at [416, 93] on input "text" at bounding box center [432, 97] width 236 height 28
click at [431, 96] on input "DBA Electrician" at bounding box center [432, 97] width 236 height 28
type input "DBA Electrician (tools and personal belongings)"
type input "500"
type input "5"
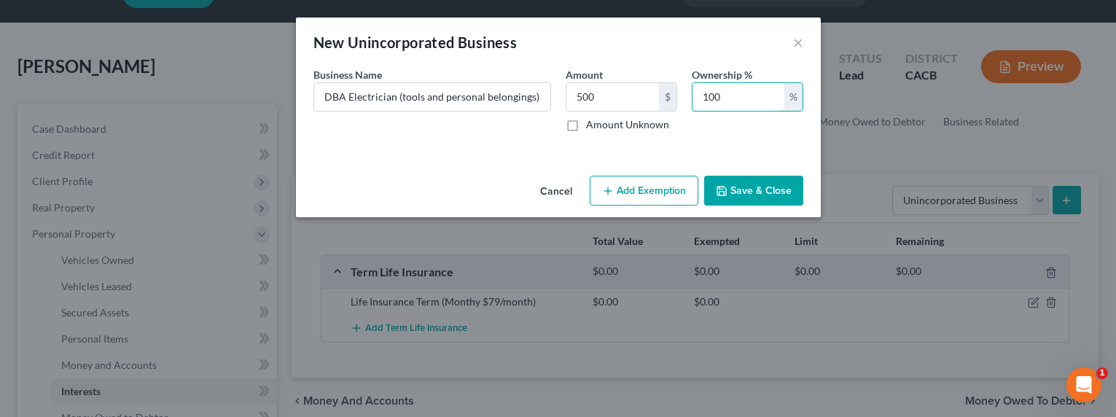
type input "100"
click at [648, 192] on button "Add Exemption" at bounding box center [644, 191] width 109 height 31
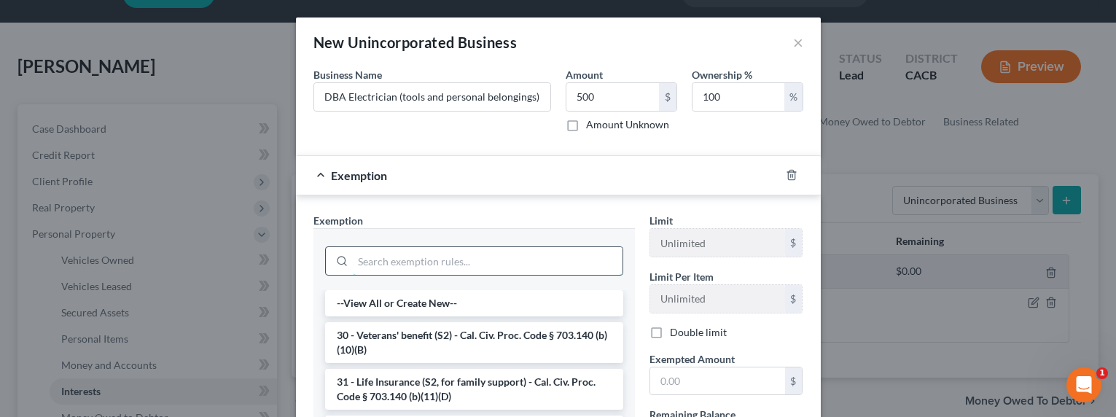
click at [477, 266] on input "search" at bounding box center [488, 261] width 270 height 28
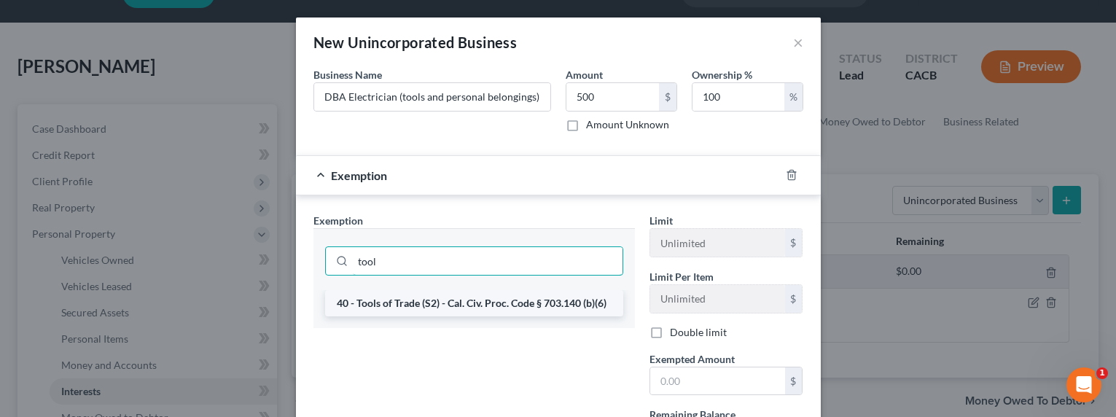
type input "tool"
drag, startPoint x: 448, startPoint y: 311, endPoint x: 459, endPoint y: 306, distance: 12.1
click at [449, 310] on li "40 - Tools of Trade (S2) - Cal. Civ. Proc. Code § 703.140 (b)(6)" at bounding box center [474, 303] width 298 height 26
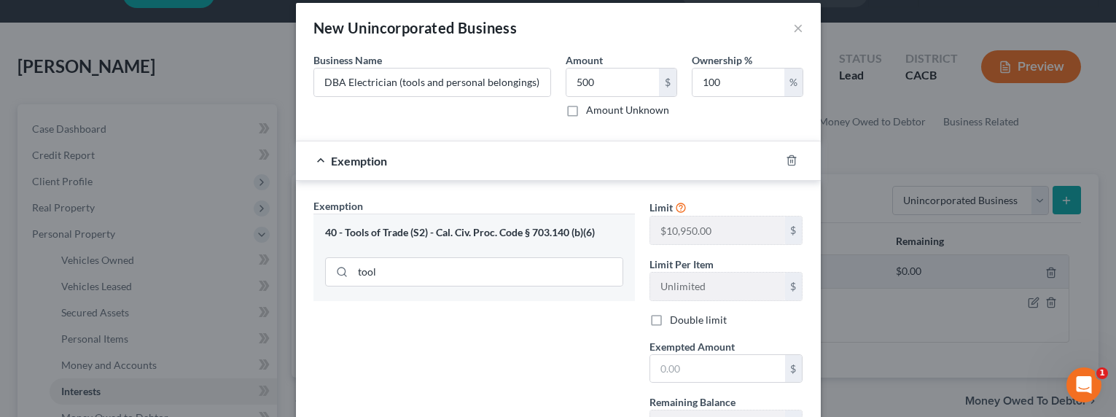
scroll to position [32, 0]
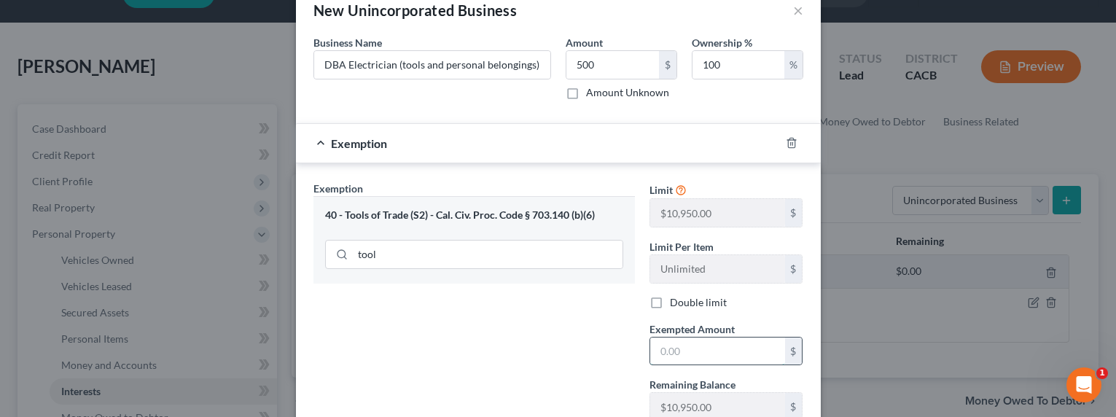
click at [668, 349] on input "text" at bounding box center [717, 351] width 135 height 28
type input "500"
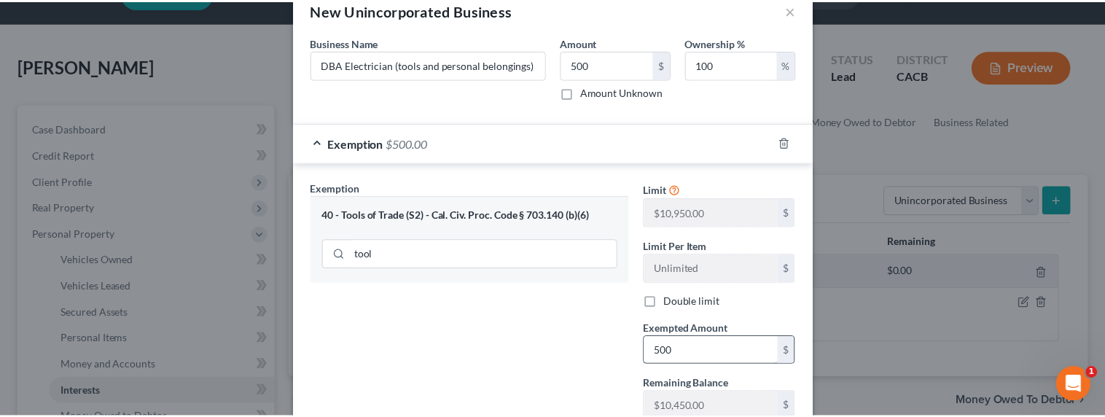
scroll to position [141, 0]
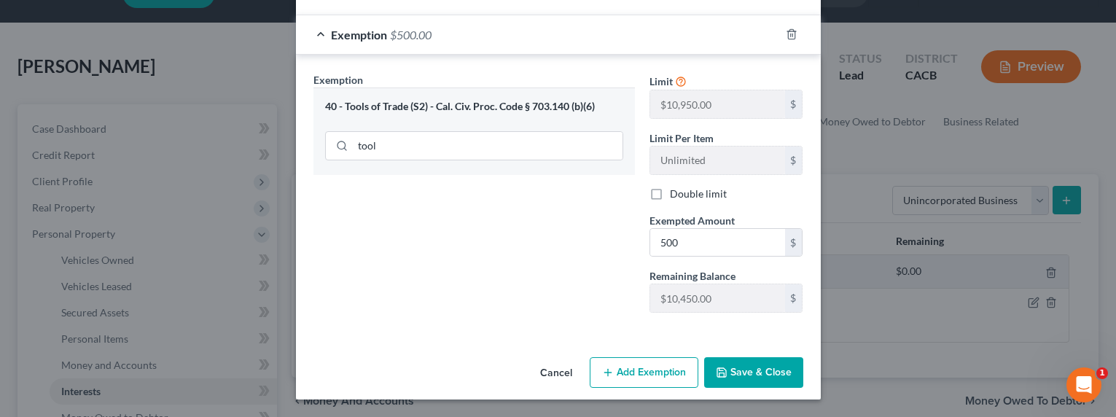
click at [765, 367] on button "Save & Close" at bounding box center [753, 372] width 99 height 31
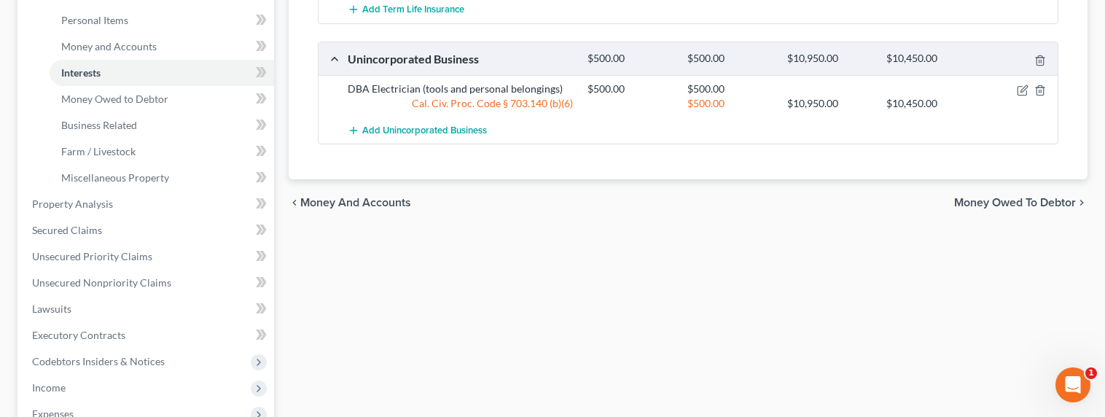
scroll to position [374, 0]
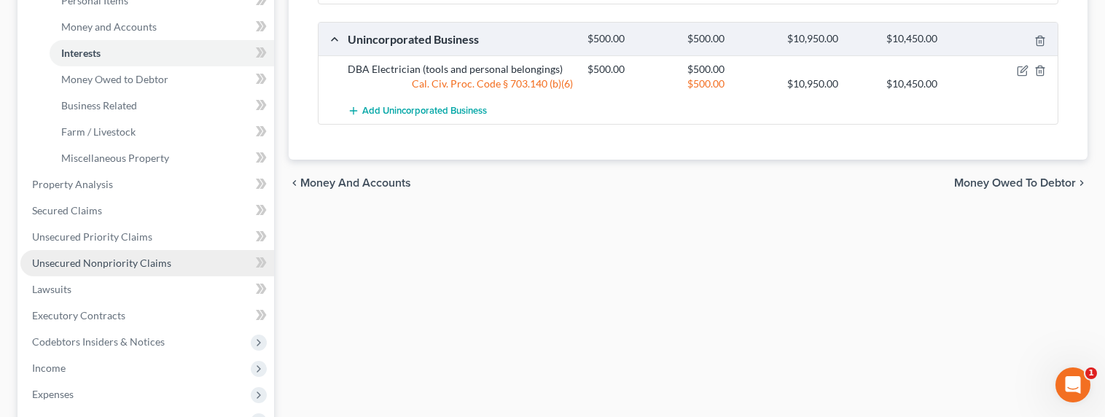
click at [86, 262] on span "Unsecured Nonpriority Claims" at bounding box center [101, 263] width 139 height 12
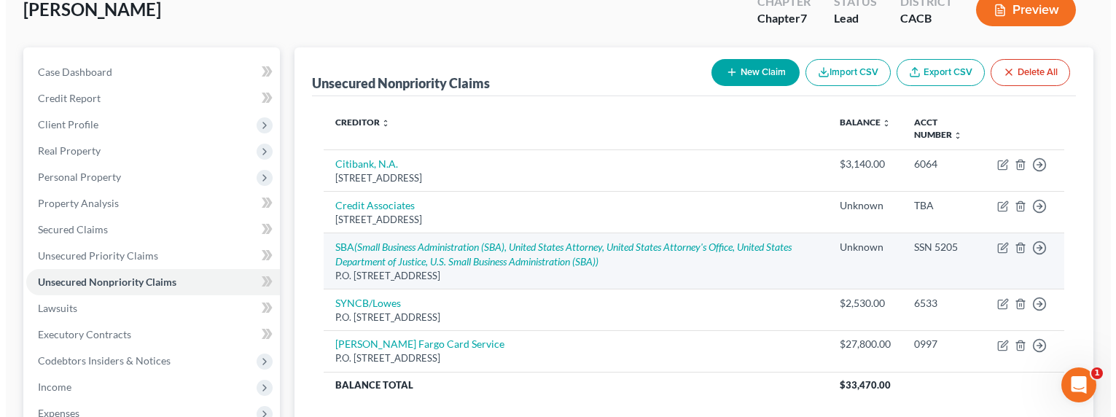
scroll to position [163, 0]
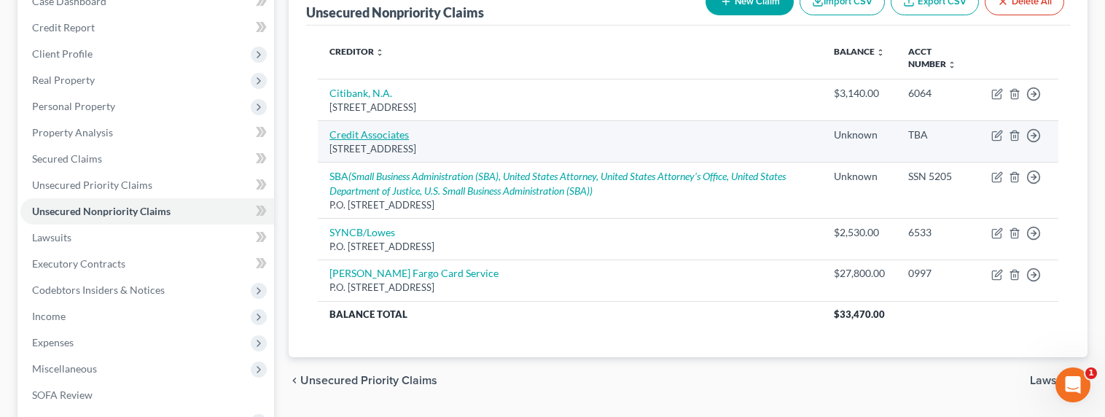
click at [364, 139] on link "Credit Associates" at bounding box center [368, 134] width 79 height 12
select select "45"
select select "16"
select select "0"
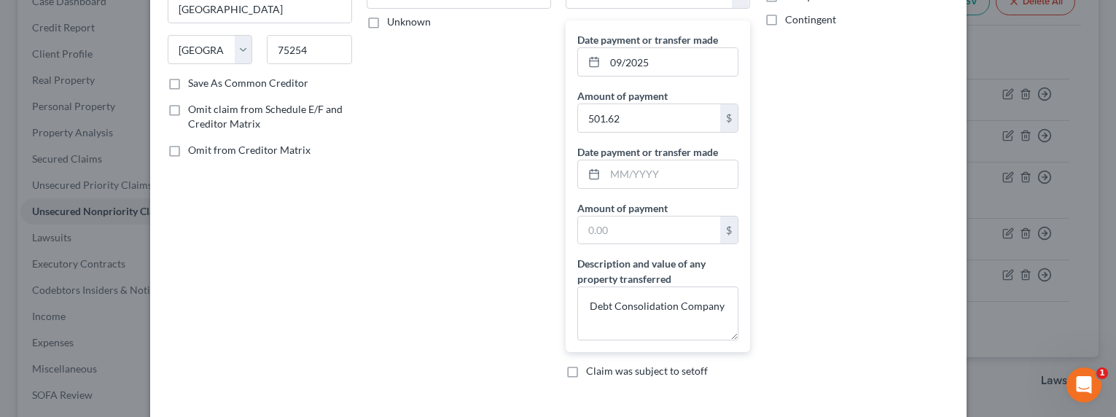
scroll to position [342, 0]
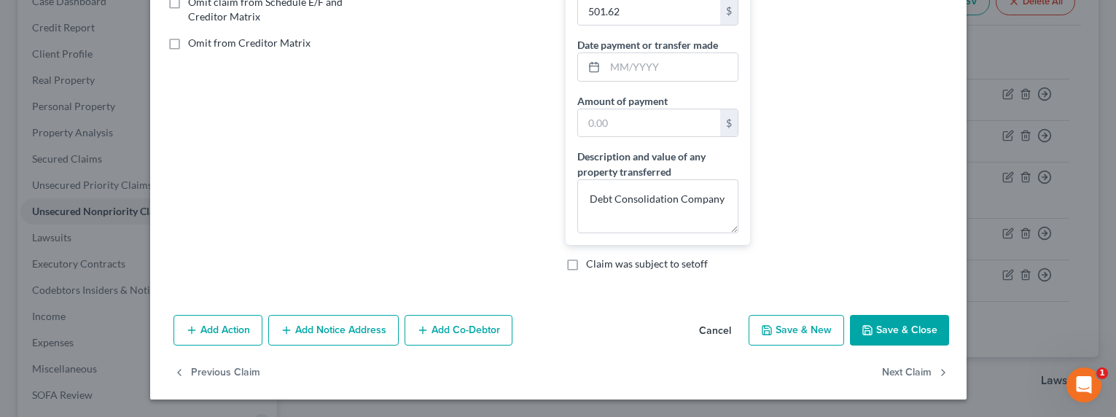
click at [885, 339] on button "Save & Close" at bounding box center [899, 330] width 99 height 31
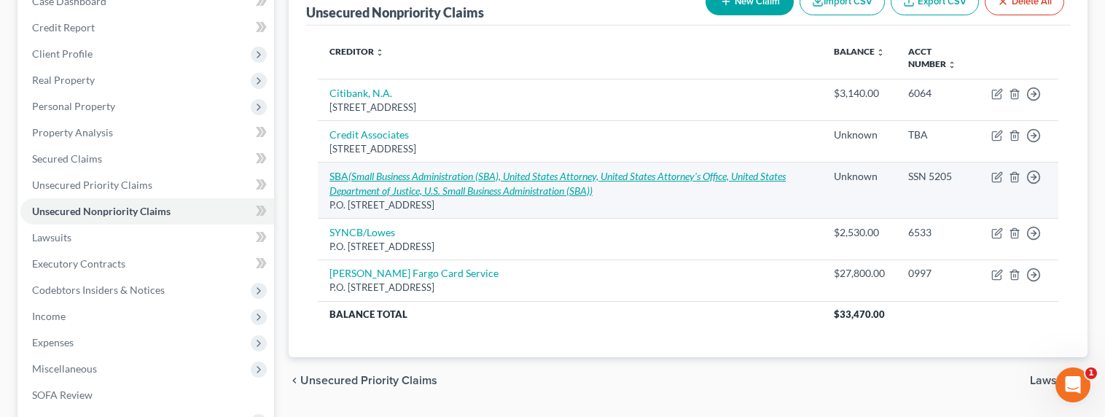
click at [381, 171] on icon "(Small Business Administration (SBA), United States Attorney, United States Att…" at bounding box center [557, 183] width 456 height 27
select select "38"
select select "14"
select select "0"
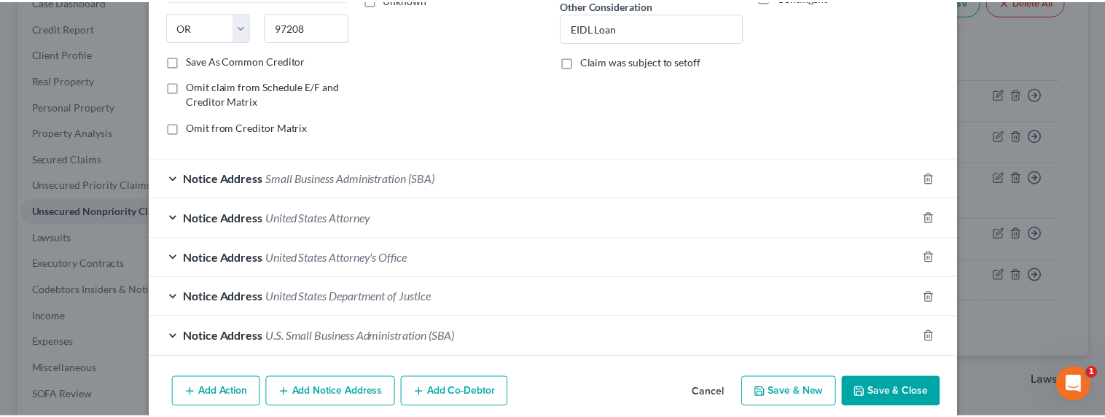
scroll to position [317, 0]
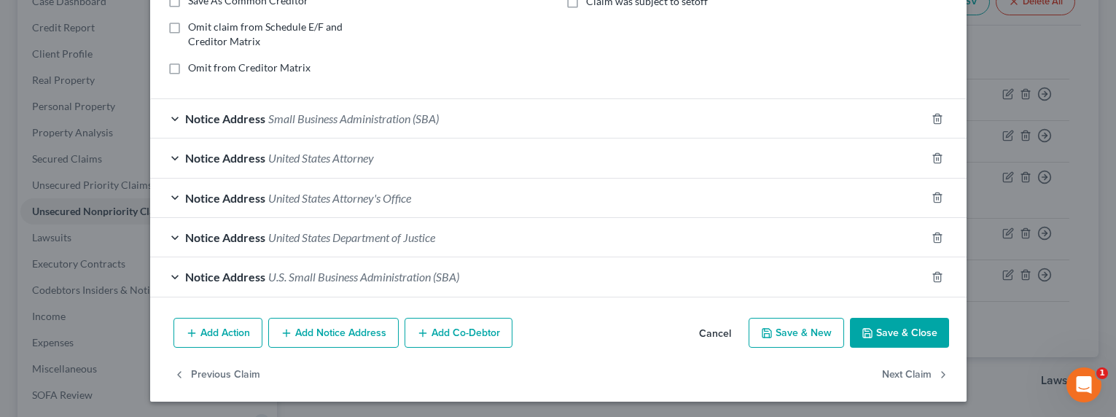
click at [890, 333] on button "Save & Close" at bounding box center [899, 333] width 99 height 31
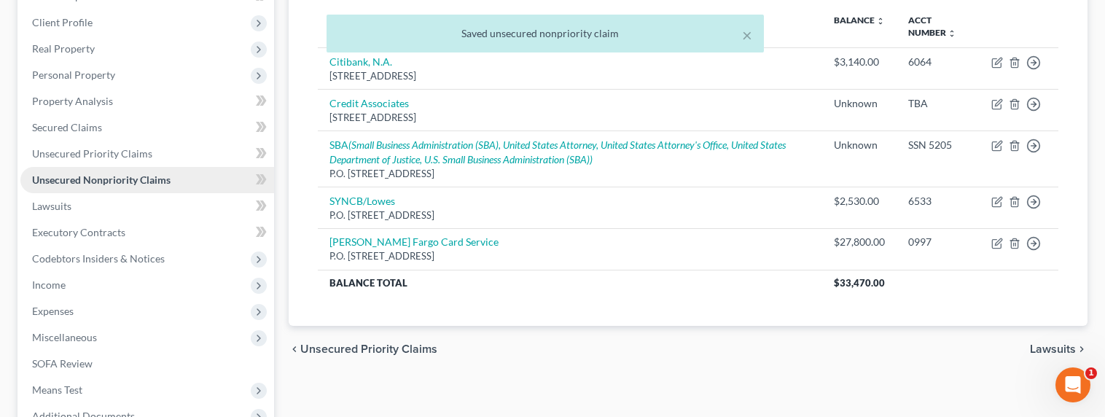
scroll to position [195, 0]
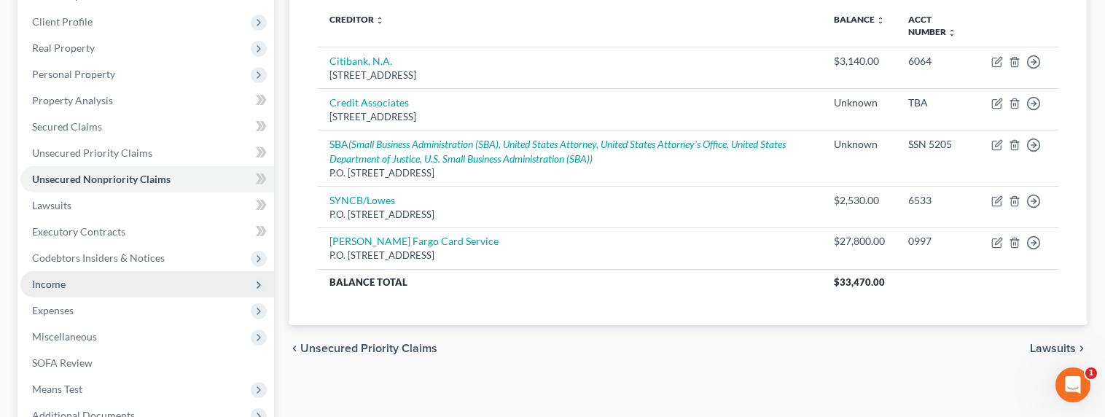
click at [49, 288] on span "Income" at bounding box center [49, 284] width 34 height 12
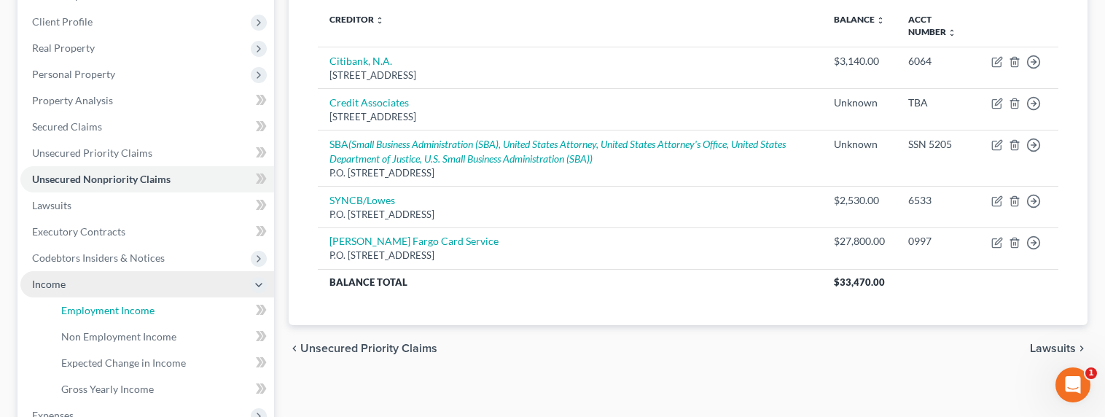
drag, startPoint x: 87, startPoint y: 312, endPoint x: 110, endPoint y: 313, distance: 23.3
click at [87, 313] on span "Employment Income" at bounding box center [107, 310] width 93 height 12
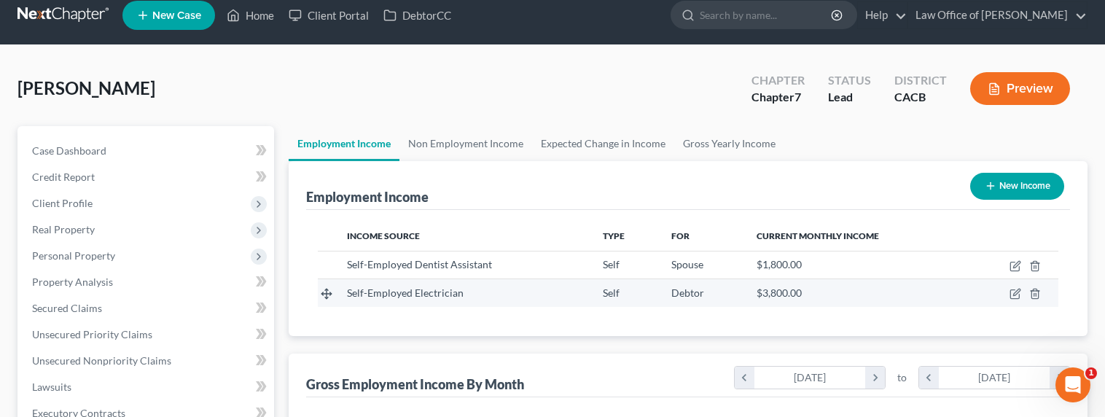
scroll to position [32, 0]
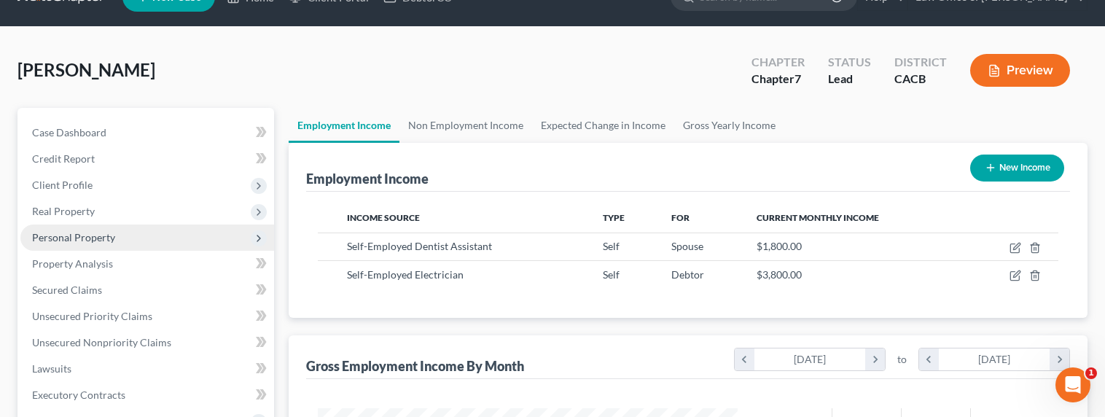
click at [64, 235] on span "Personal Property" at bounding box center [73, 237] width 83 height 12
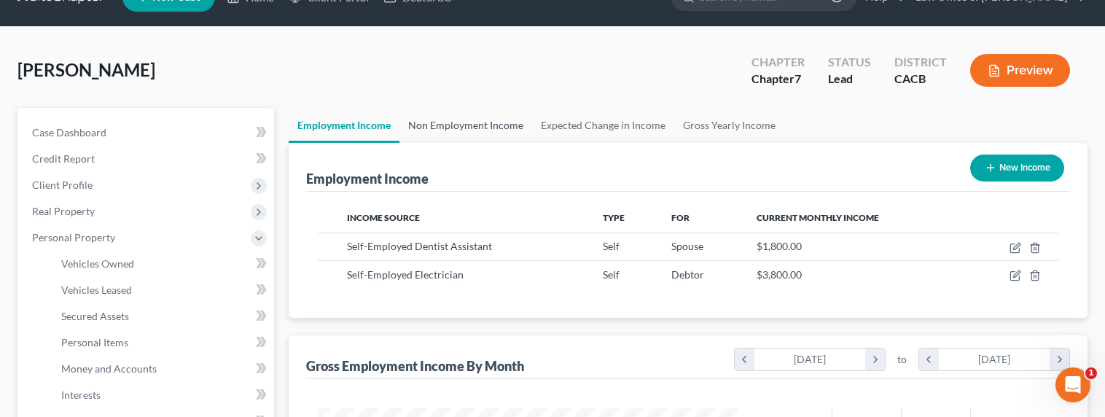
click at [443, 122] on link "Non Employment Income" at bounding box center [465, 125] width 133 height 35
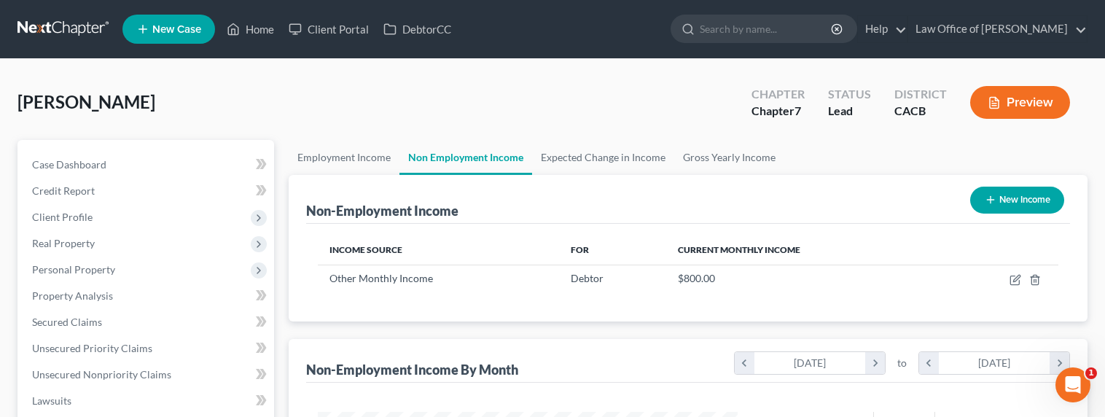
scroll to position [261, 449]
click at [622, 152] on link "Expected Change in Income" at bounding box center [603, 157] width 142 height 35
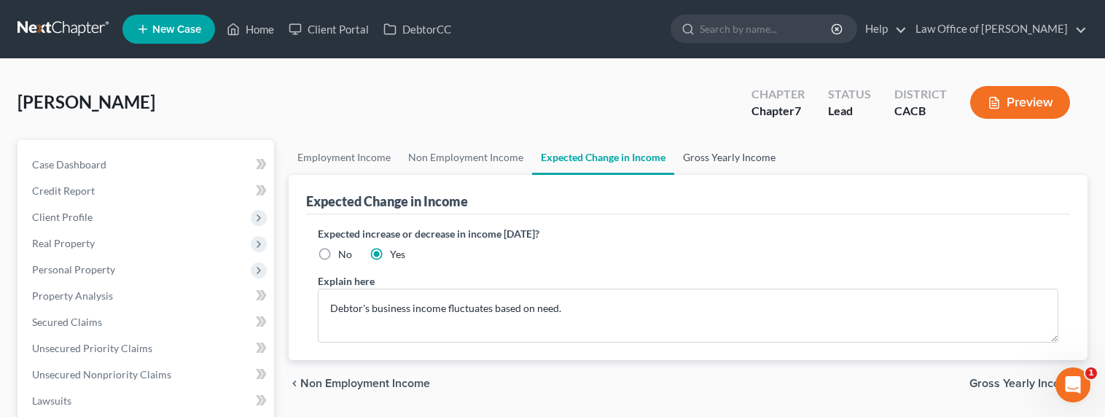
click at [724, 163] on link "Gross Yearly Income" at bounding box center [729, 157] width 110 height 35
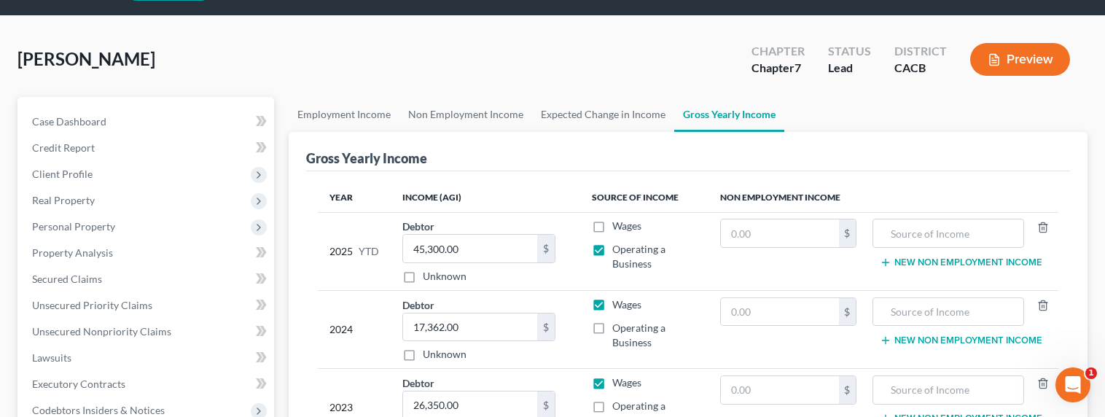
scroll to position [59, 0]
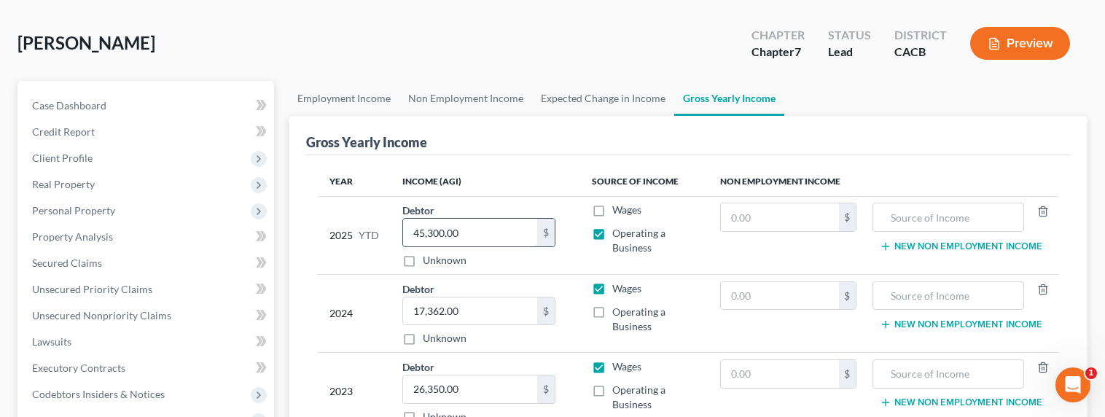
click at [423, 232] on input "45,300.00" at bounding box center [470, 233] width 134 height 28
click at [422, 232] on input "45,300.00" at bounding box center [470, 233] width 134 height 28
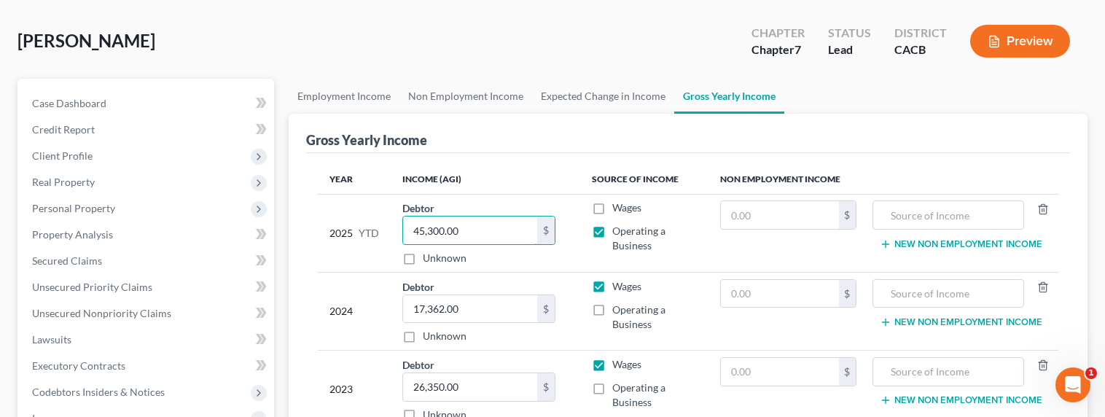
scroll to position [62, 0]
click at [612, 310] on label "Operating a Business" at bounding box center [654, 316] width 85 height 29
click at [618, 310] on input "Operating a Business" at bounding box center [622, 306] width 9 height 9
checkbox input "true"
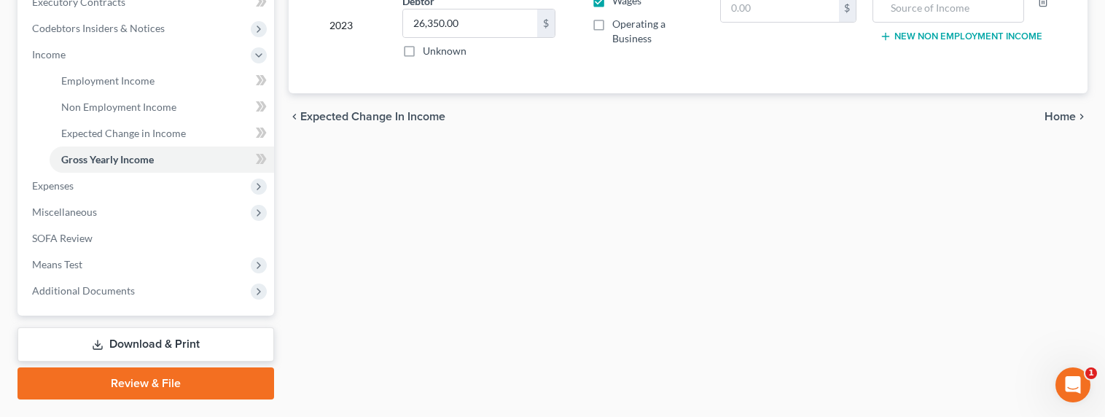
scroll to position [461, 0]
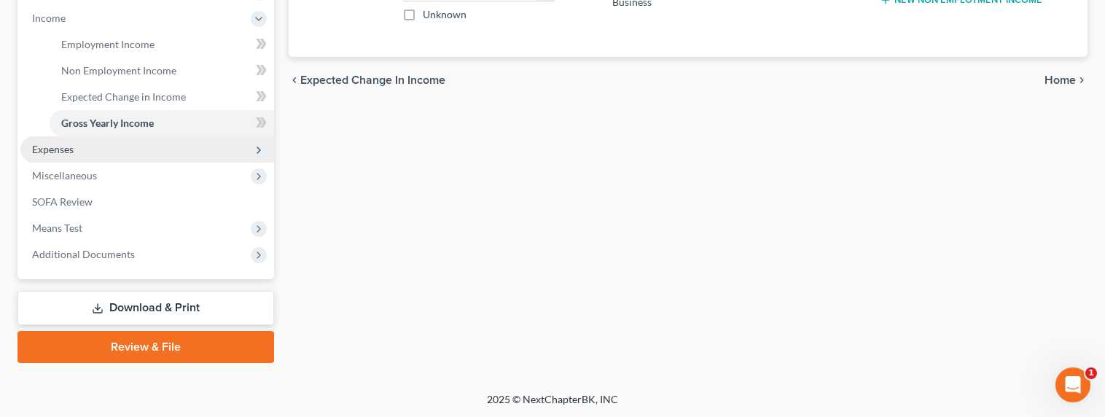
click at [53, 153] on span "Expenses" at bounding box center [53, 149] width 42 height 12
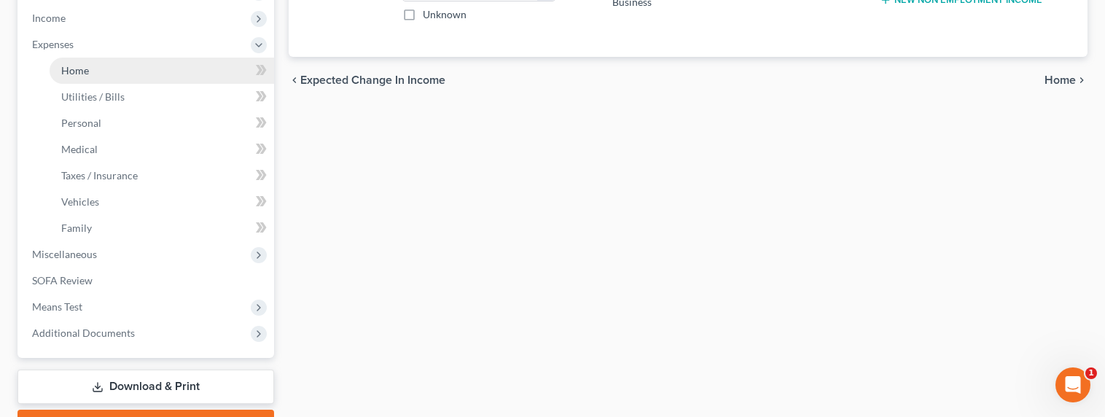
click at [67, 68] on span "Home" at bounding box center [75, 70] width 28 height 12
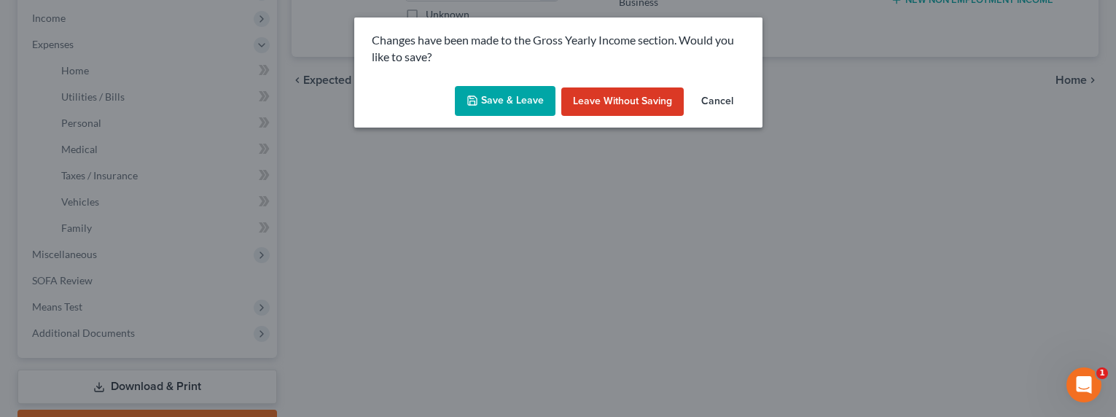
click at [506, 103] on button "Save & Leave" at bounding box center [505, 101] width 101 height 31
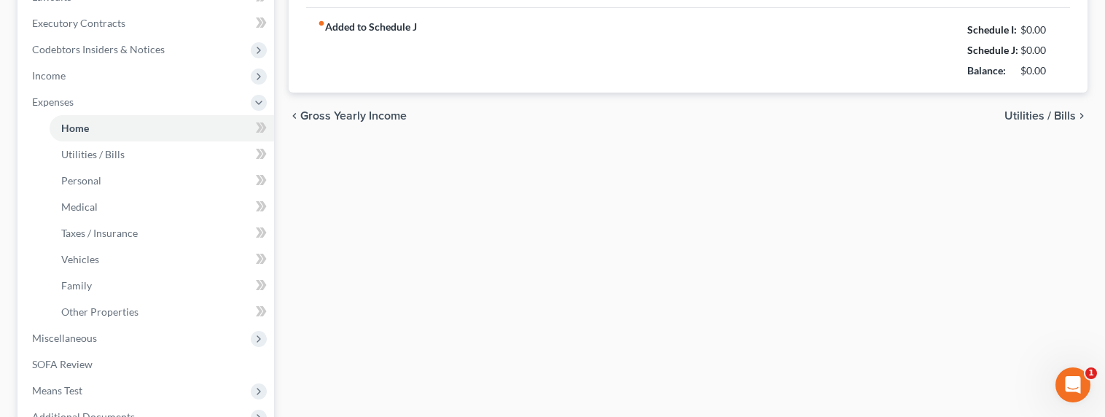
type input "2,200.00"
type input "0.00"
radio input "true"
type input "0.00"
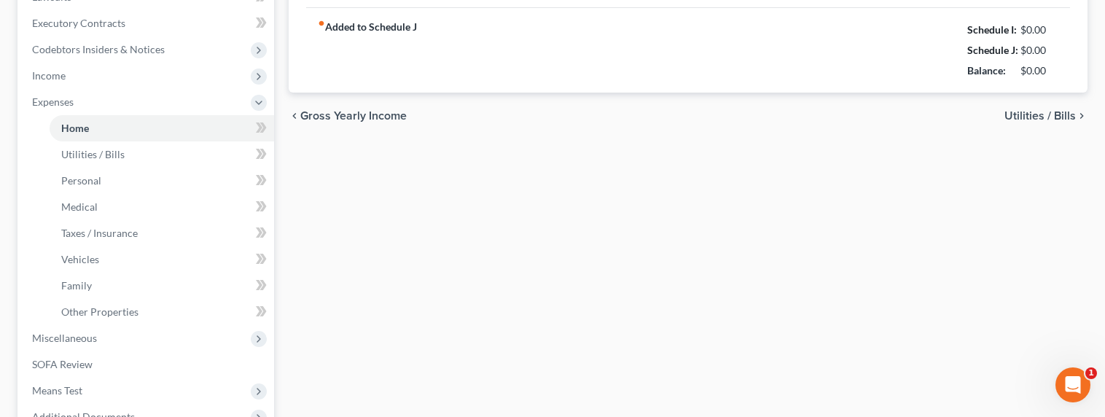
type input "0.00"
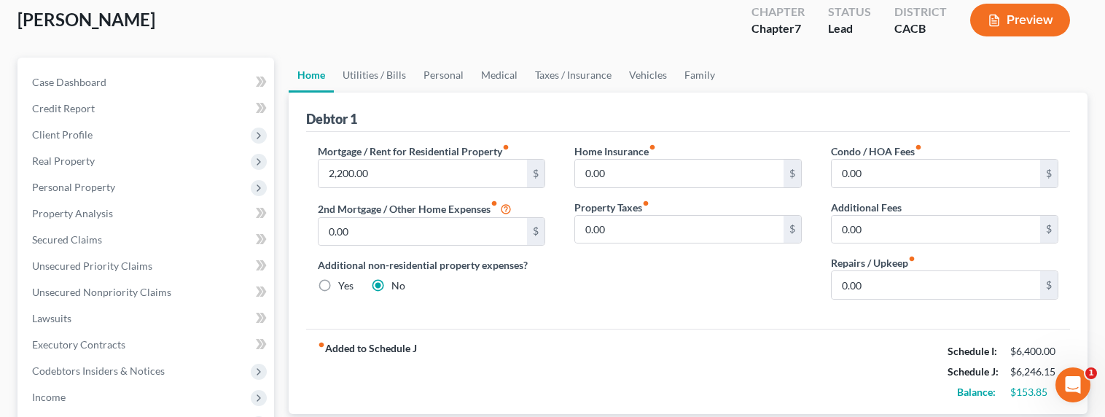
scroll to position [132, 0]
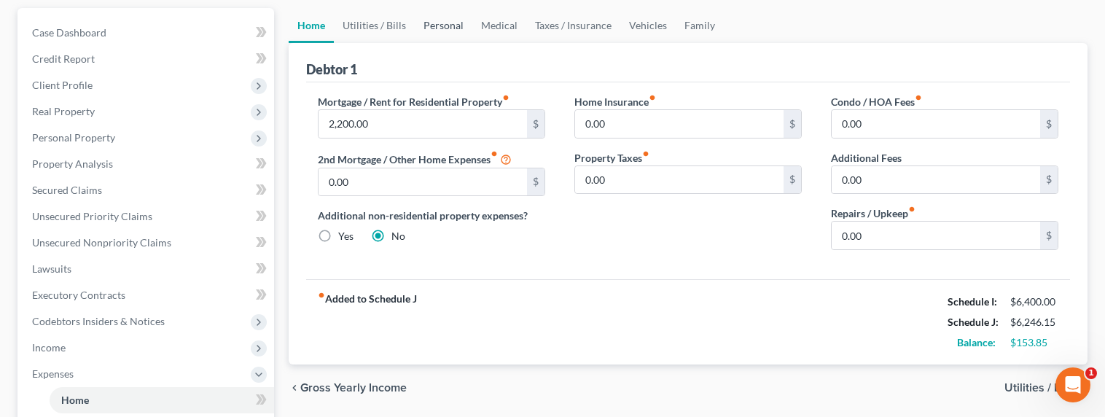
click at [429, 23] on link "Personal" at bounding box center [444, 25] width 58 height 35
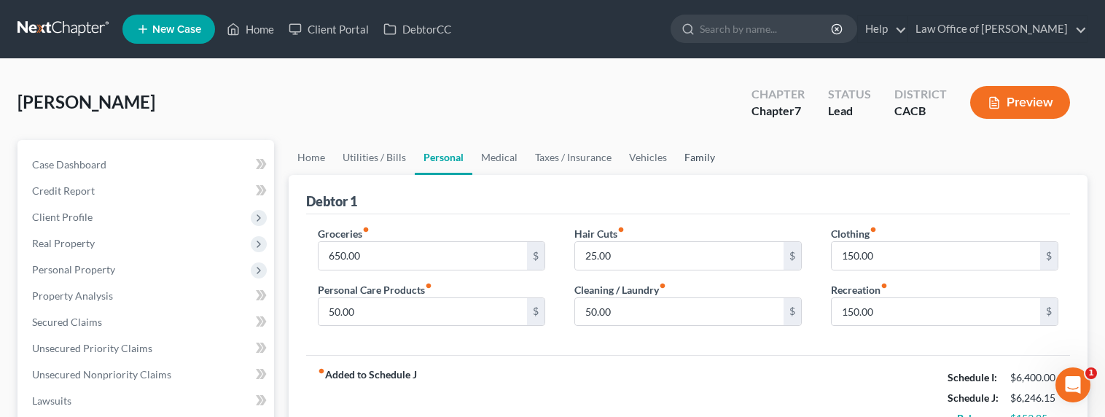
click at [702, 163] on link "Family" at bounding box center [700, 157] width 48 height 35
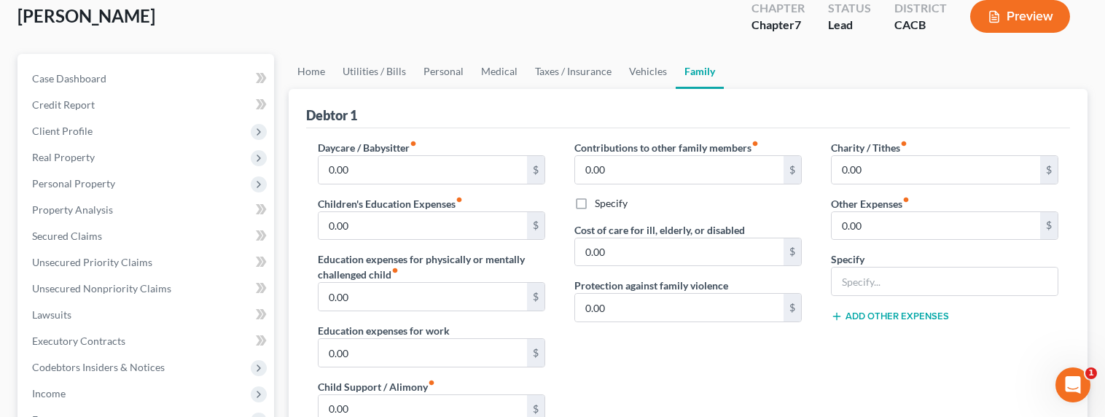
scroll to position [164, 0]
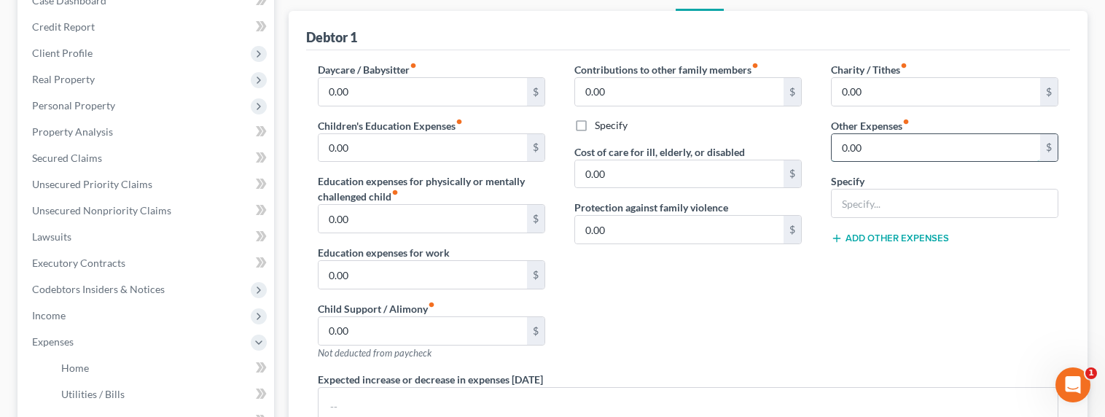
click at [867, 149] on input "0.00" at bounding box center [936, 148] width 208 height 28
type input "200"
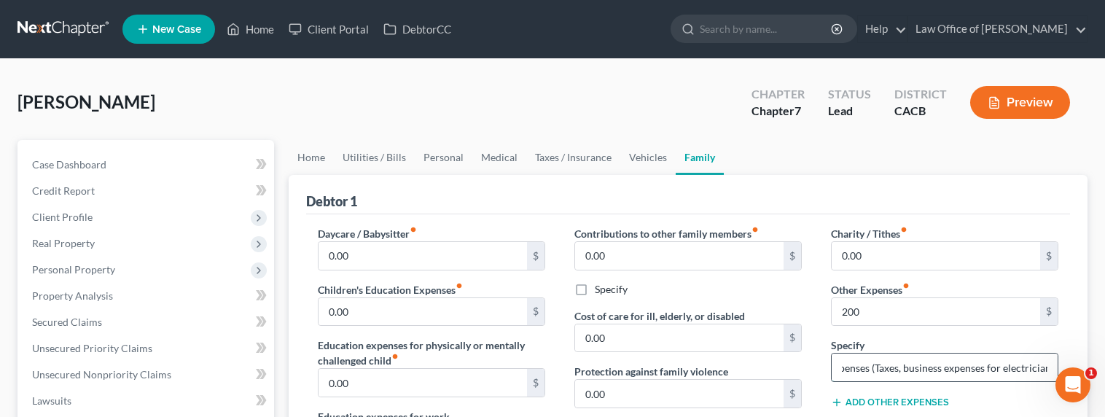
scroll to position [0, 42]
type input "DBA Expenses (Taxes, business expenses for electrician)"
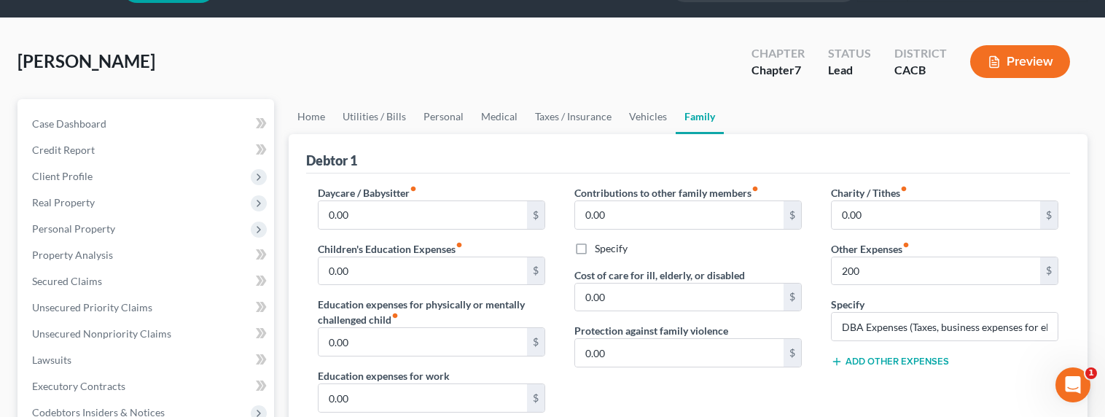
scroll to position [0, 0]
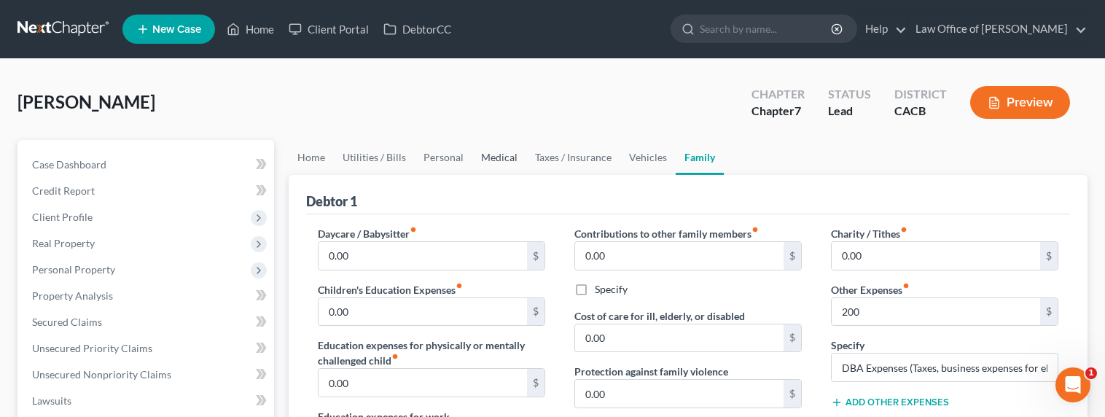
click at [498, 158] on link "Medical" at bounding box center [499, 157] width 54 height 35
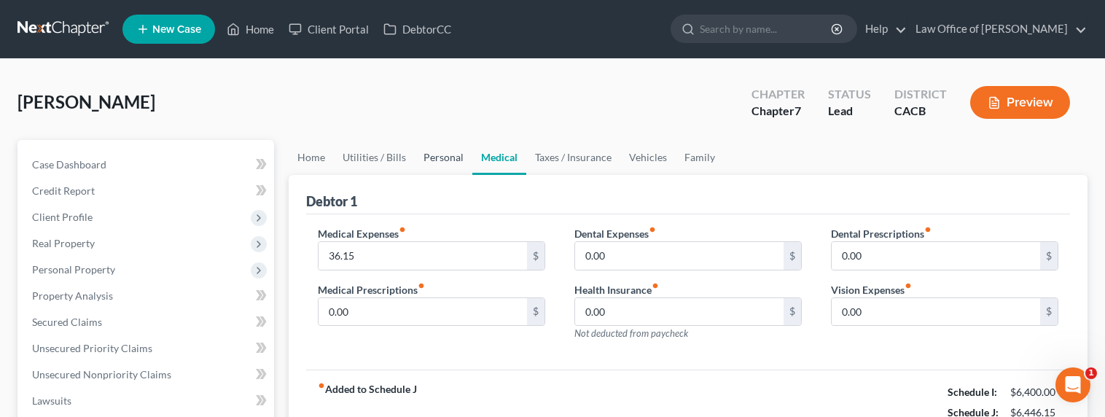
click at [434, 156] on link "Personal" at bounding box center [444, 157] width 58 height 35
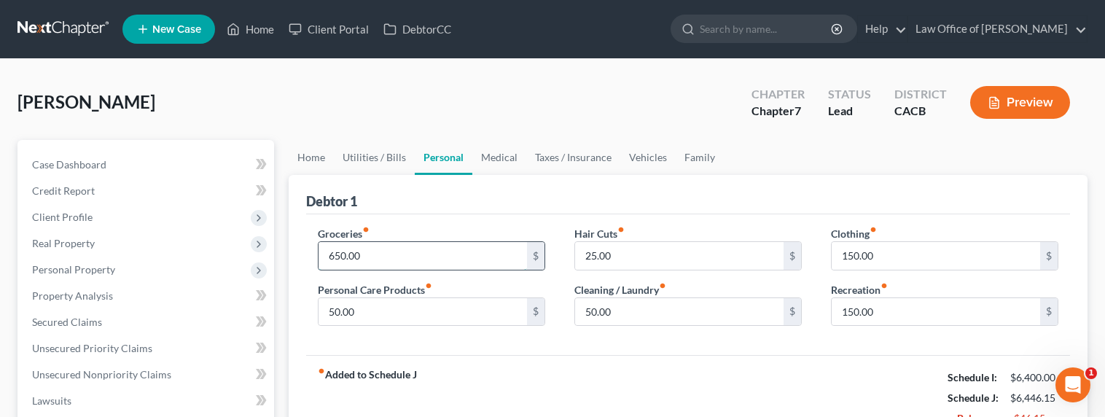
click at [320, 256] on input "650.00" at bounding box center [422, 256] width 208 height 28
click at [335, 256] on input "650.00" at bounding box center [422, 256] width 208 height 28
click at [336, 256] on input "650.00" at bounding box center [422, 256] width 208 height 28
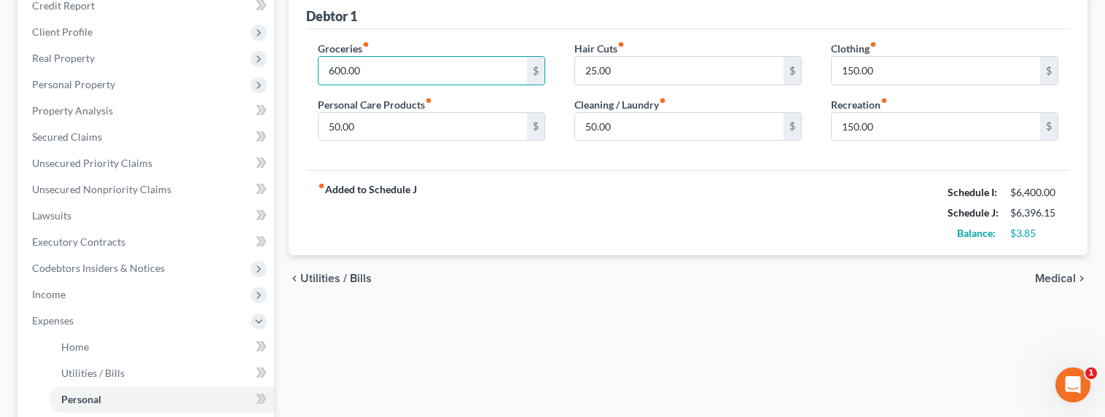
scroll to position [213, 0]
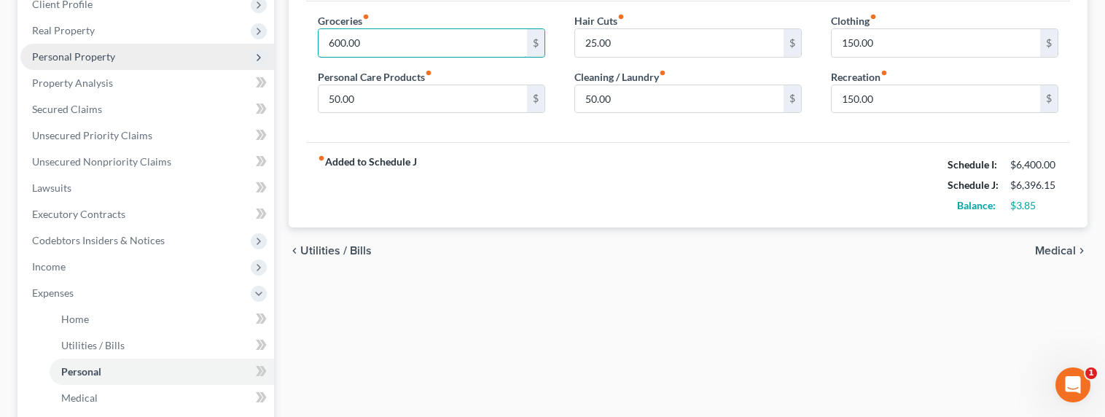
type input "600.00"
click at [93, 60] on span "Personal Property" at bounding box center [73, 56] width 83 height 12
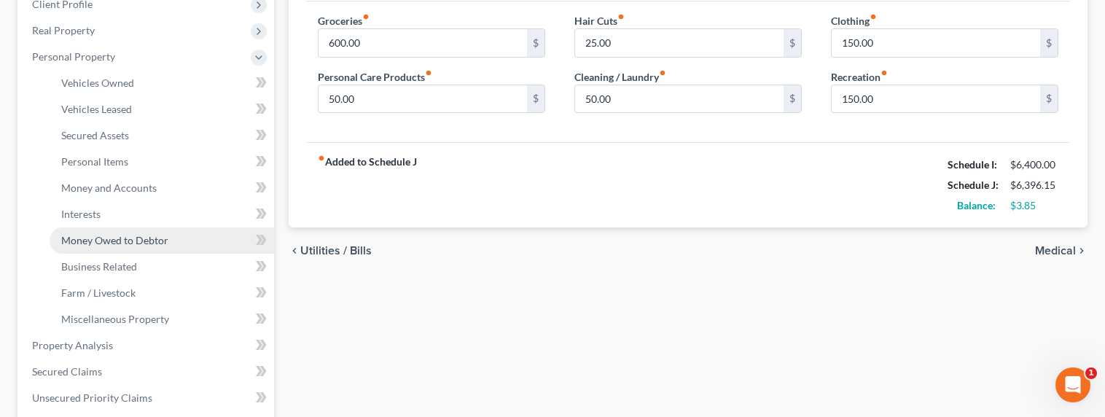
click at [93, 243] on span "Money Owed to Debtor" at bounding box center [114, 240] width 107 height 12
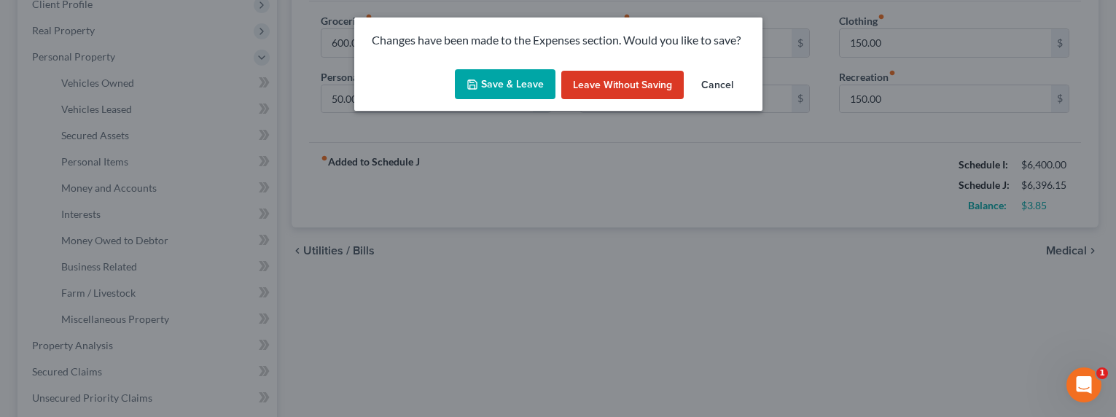
click at [496, 82] on button "Save & Leave" at bounding box center [505, 84] width 101 height 31
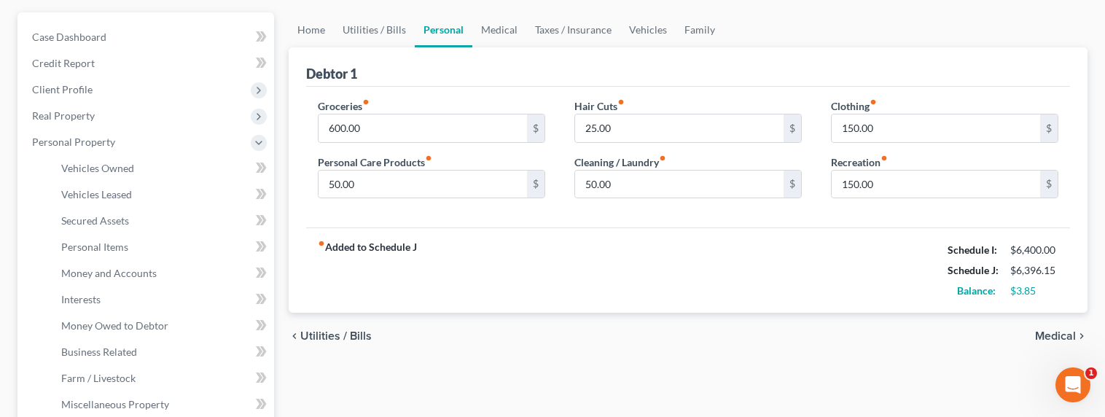
scroll to position [0, 0]
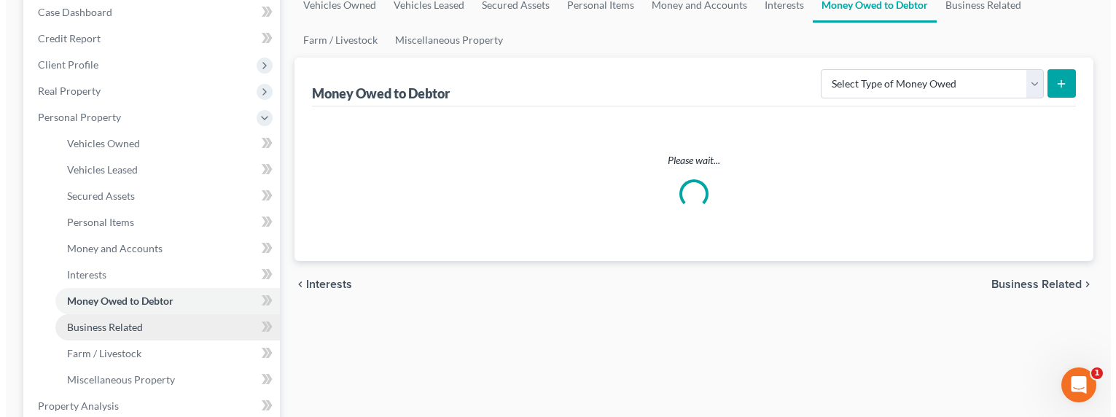
scroll to position [157, 0]
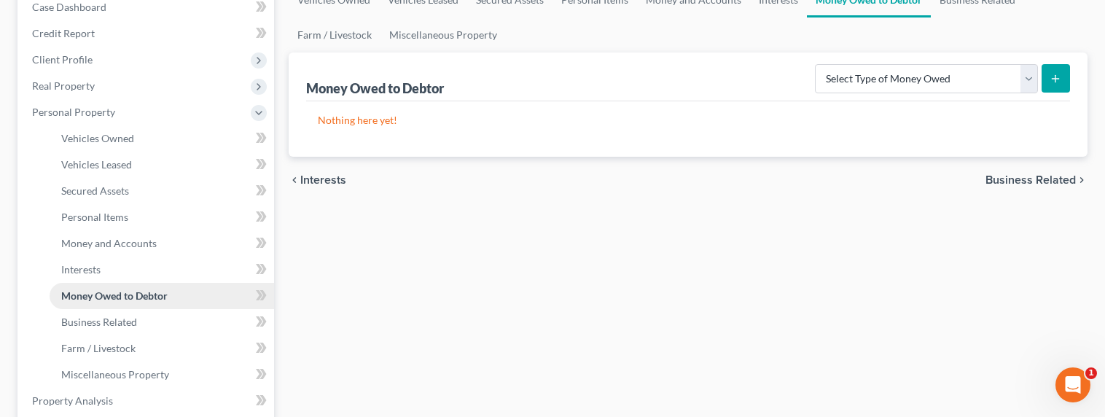
click at [120, 301] on link "Money Owed to Debtor" at bounding box center [162, 296] width 224 height 26
click at [885, 82] on select "Select Type of Money Owed Accounts Receivable Alimony Child Support Claims Agai…" at bounding box center [926, 78] width 223 height 29
select select "claims_against_third_parties"
click at [818, 64] on select "Select Type of Money Owed Accounts Receivable Alimony Child Support Claims Agai…" at bounding box center [926, 78] width 223 height 29
click at [1057, 82] on icon "submit" at bounding box center [1055, 79] width 12 height 12
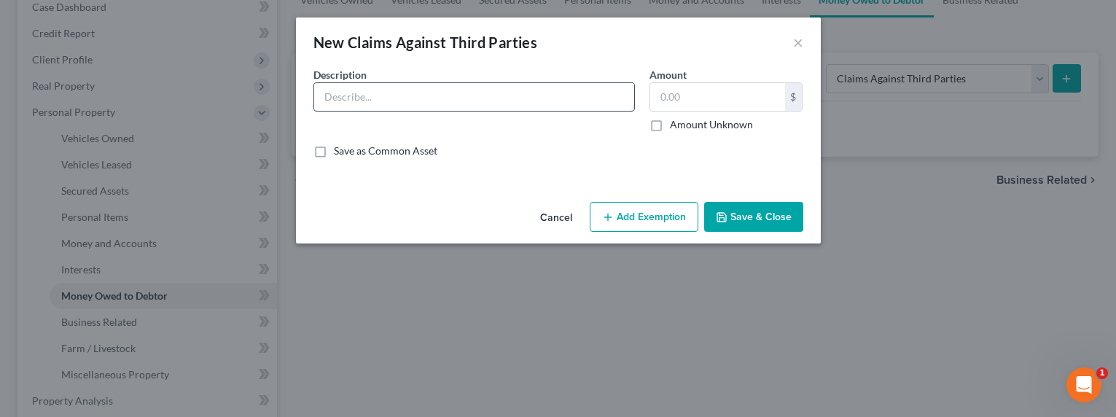
click at [423, 101] on input "text" at bounding box center [474, 97] width 320 height 28
type input "j"
type input "C"
type input "Refund from Credit Associates (Debt Consolidation Company, terminated services)"
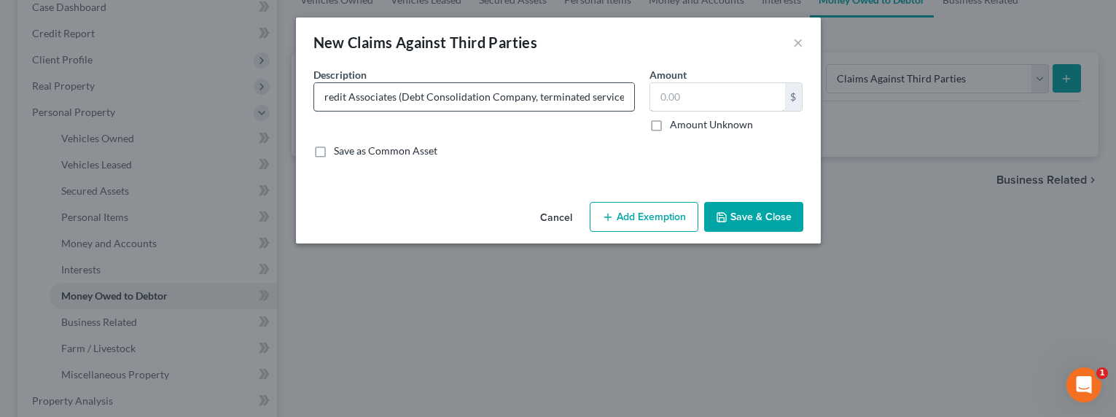
scroll to position [0, 0]
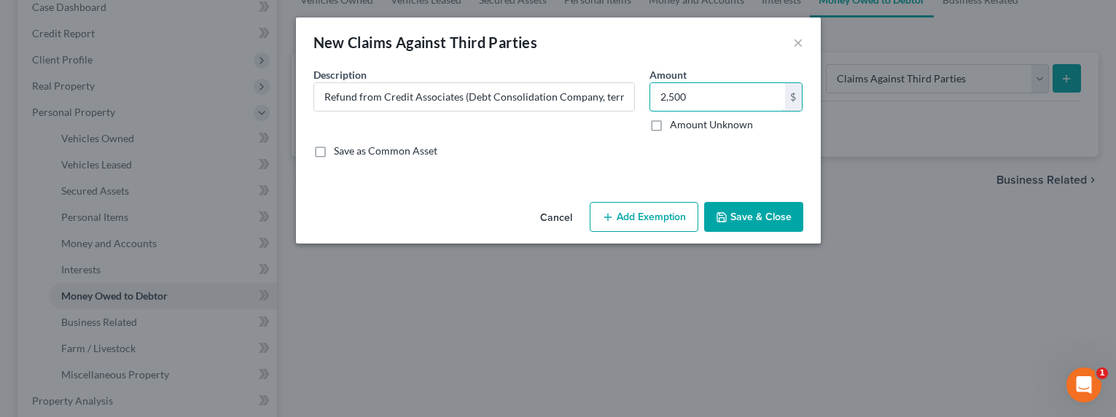
type input "2,500"
click at [668, 213] on button "Add Exemption" at bounding box center [644, 217] width 109 height 31
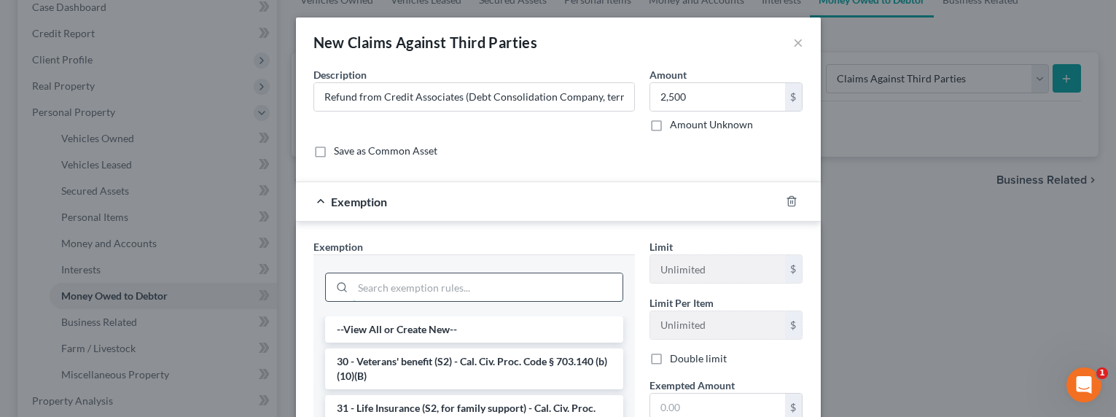
click at [448, 287] on input "search" at bounding box center [488, 287] width 270 height 28
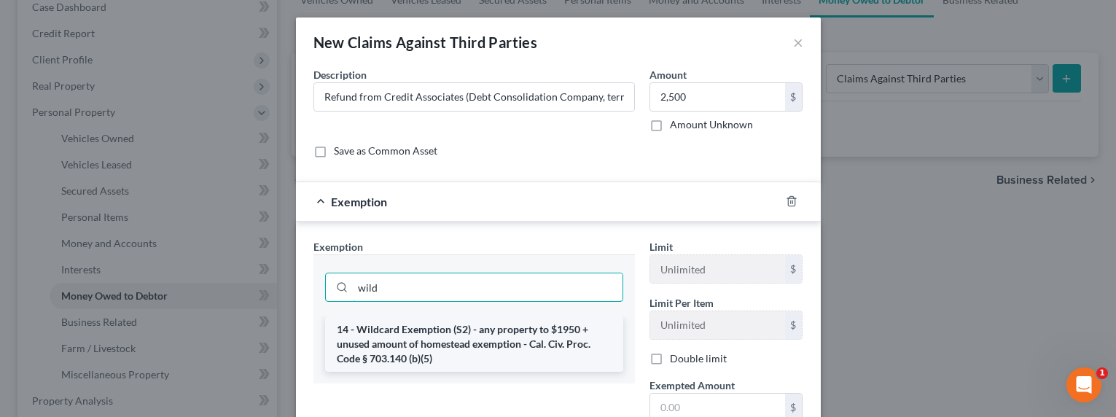
type input "wild"
click at [467, 337] on li "14 - Wildcard Exemption (S2) - any property to $1950 + unused amount of homeste…" at bounding box center [474, 343] width 298 height 55
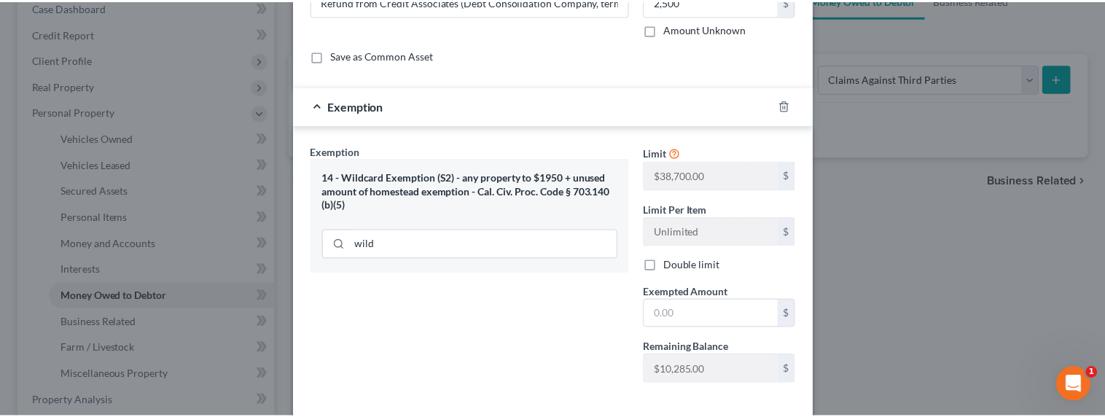
scroll to position [167, 0]
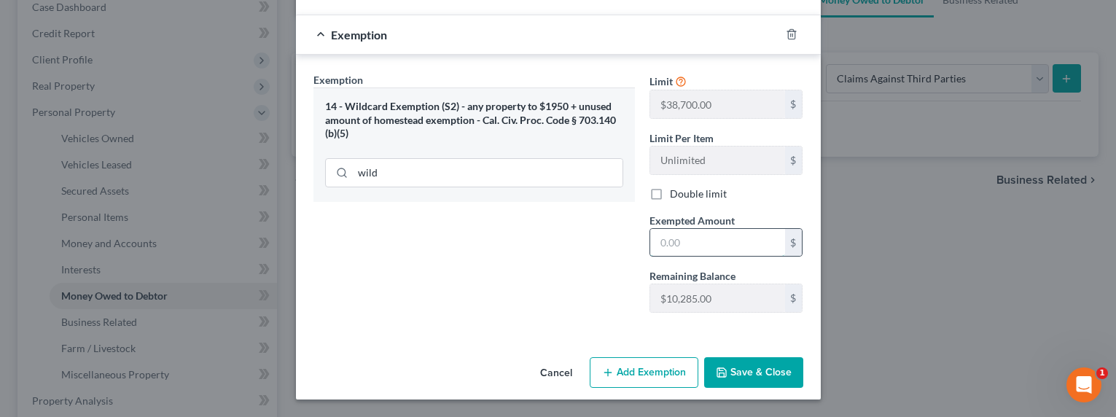
click at [689, 247] on input "text" at bounding box center [717, 243] width 135 height 28
type input "2,500"
click at [751, 372] on button "Save & Close" at bounding box center [753, 372] width 99 height 31
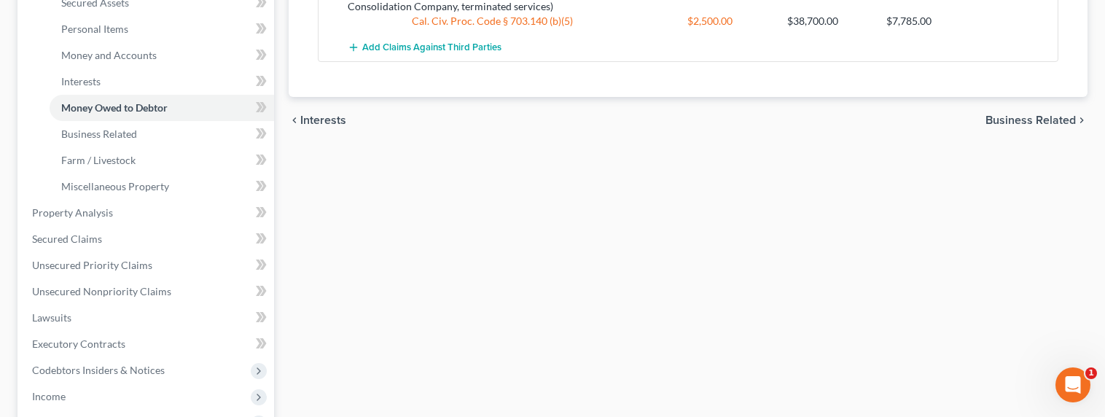
scroll to position [489, 0]
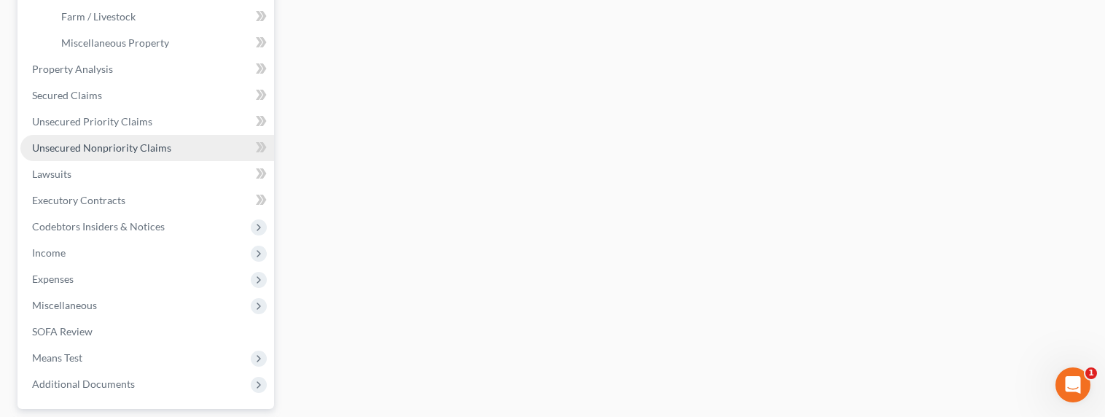
click at [109, 149] on span "Unsecured Nonpriority Claims" at bounding box center [101, 147] width 139 height 12
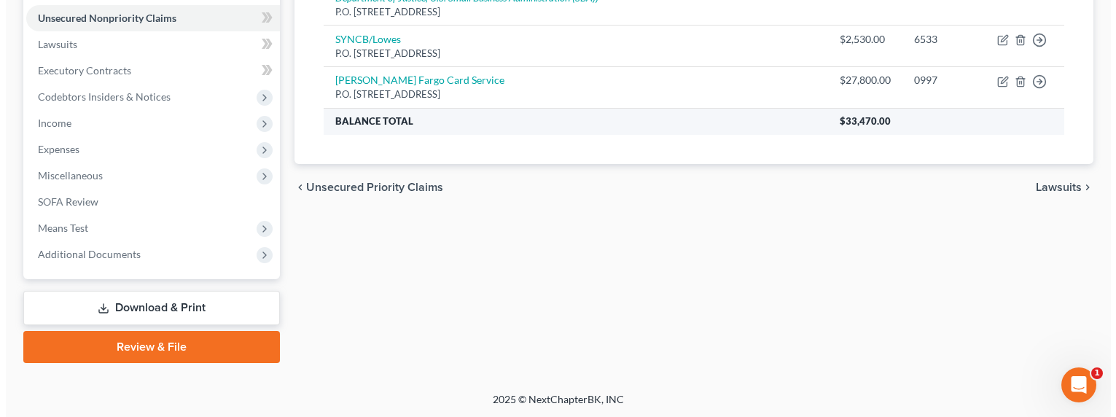
scroll to position [220, 0]
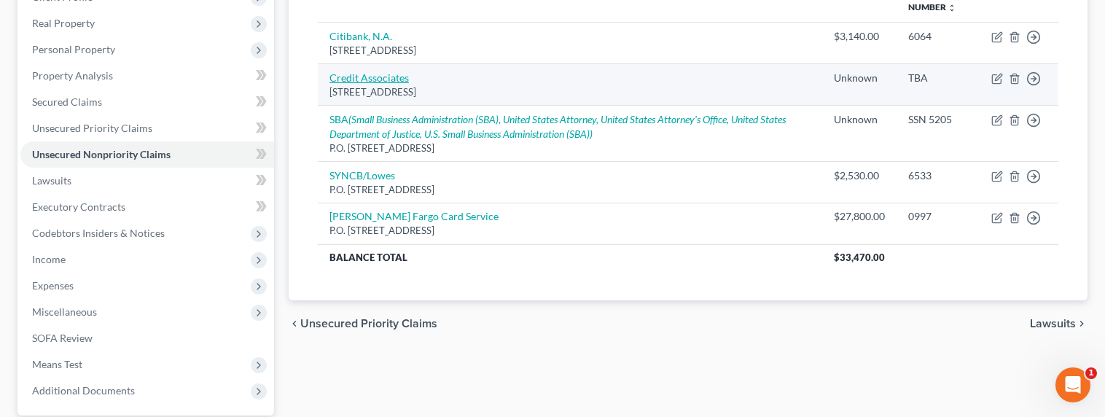
click at [362, 76] on link "Credit Associates" at bounding box center [368, 77] width 79 height 12
select select "45"
select select "16"
select select "0"
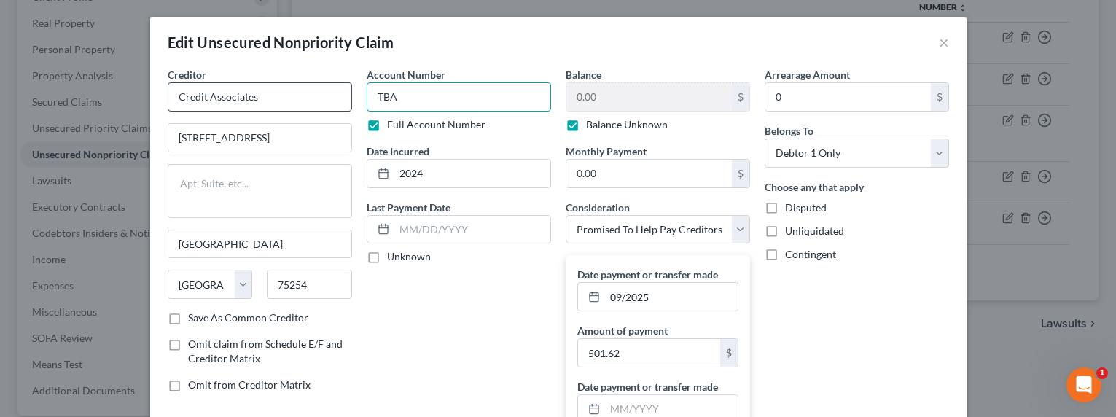
drag, startPoint x: 455, startPoint y: 101, endPoint x: 303, endPoint y: 101, distance: 151.6
click at [303, 101] on div "Creditor * Credit Associates 5050 Quorum Dr Ste 700 Dallas State AL AK AR AZ CA…" at bounding box center [558, 346] width 796 height 558
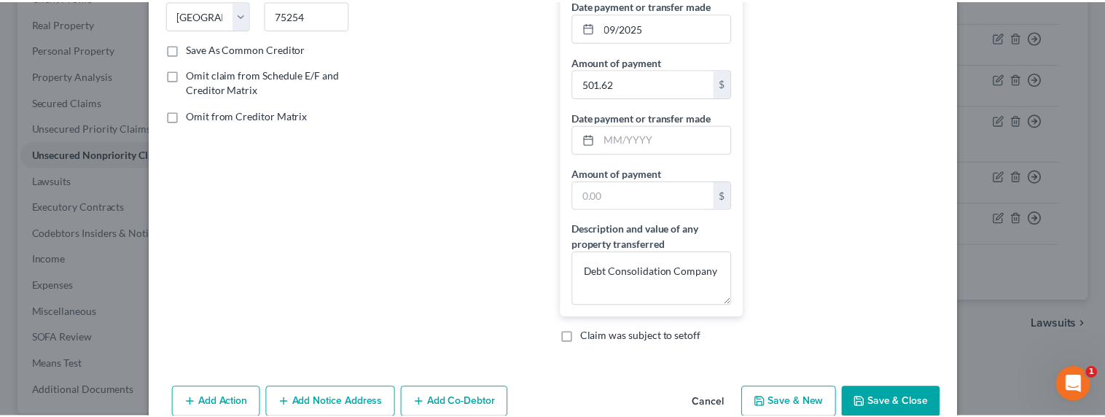
scroll to position [327, 0]
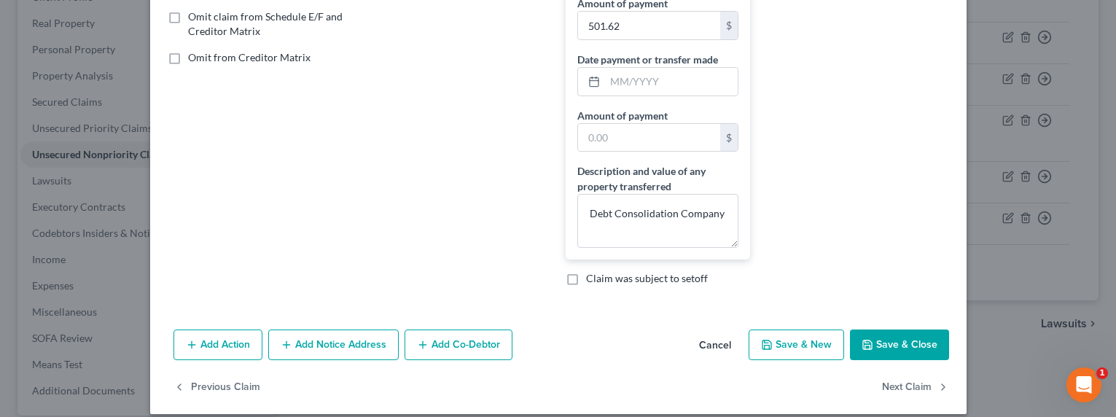
type input "SSN 5205"
click at [896, 350] on button "Save & Close" at bounding box center [899, 344] width 99 height 31
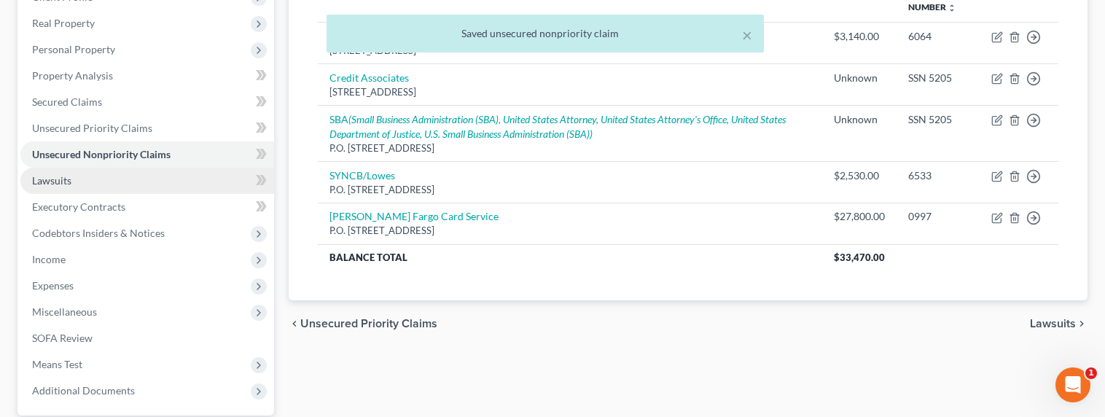
click at [55, 182] on span "Lawsuits" at bounding box center [51, 180] width 39 height 12
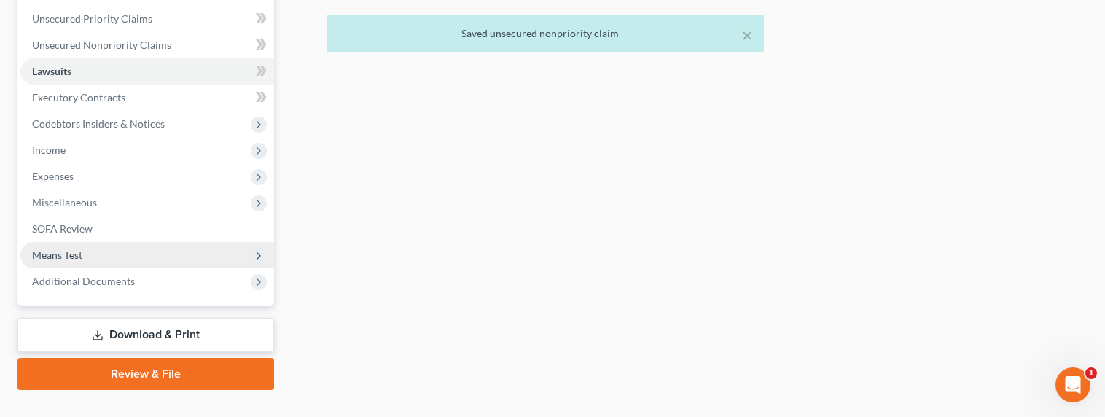
scroll to position [330, 0]
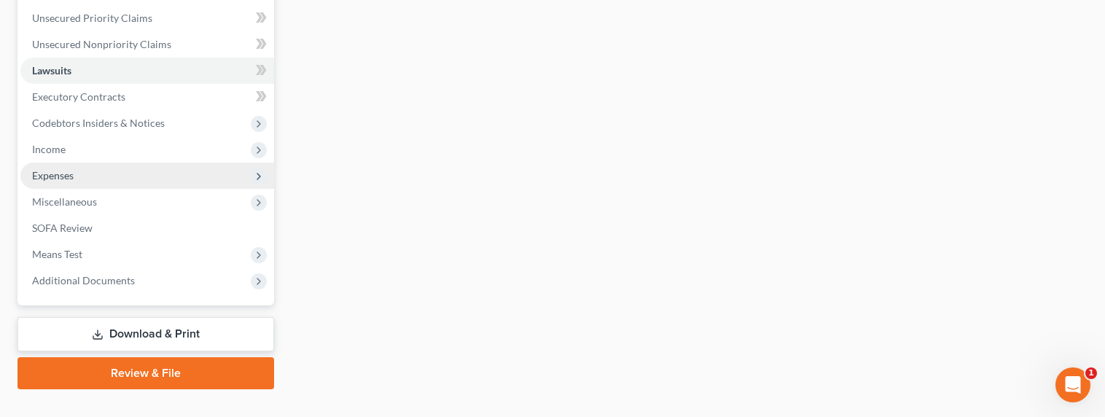
click at [46, 169] on span "Expenses" at bounding box center [53, 175] width 42 height 12
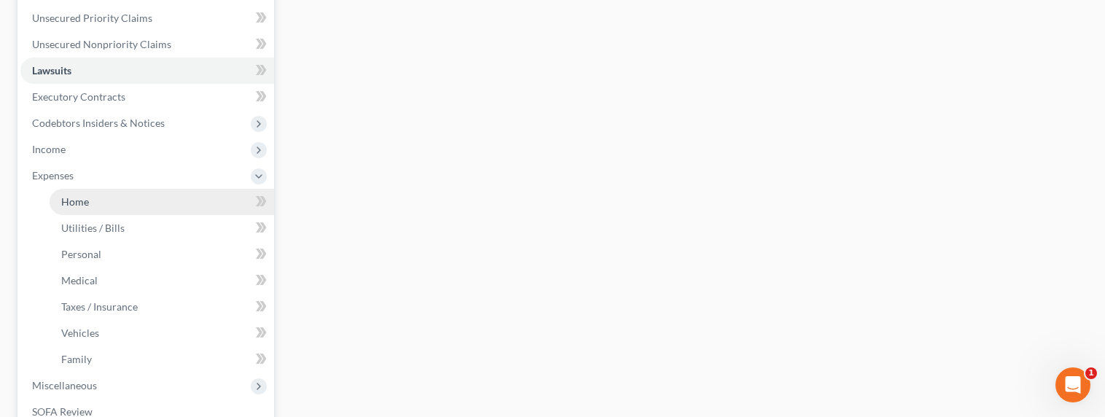
click at [69, 196] on span "Home" at bounding box center [75, 201] width 28 height 12
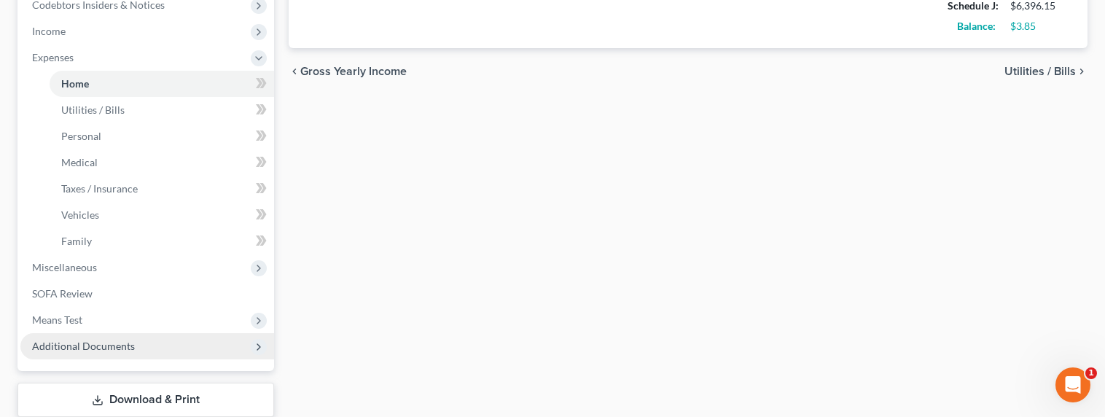
scroll to position [490, 0]
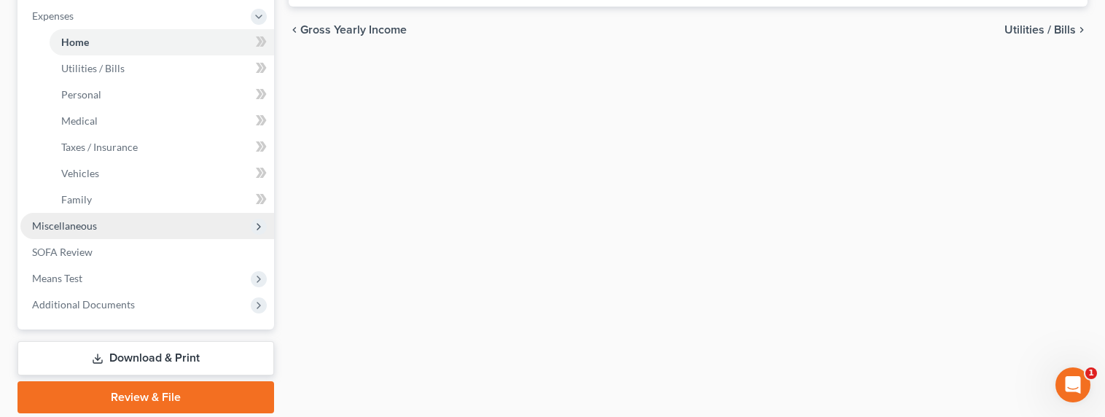
click at [48, 227] on span "Miscellaneous" at bounding box center [64, 225] width 65 height 12
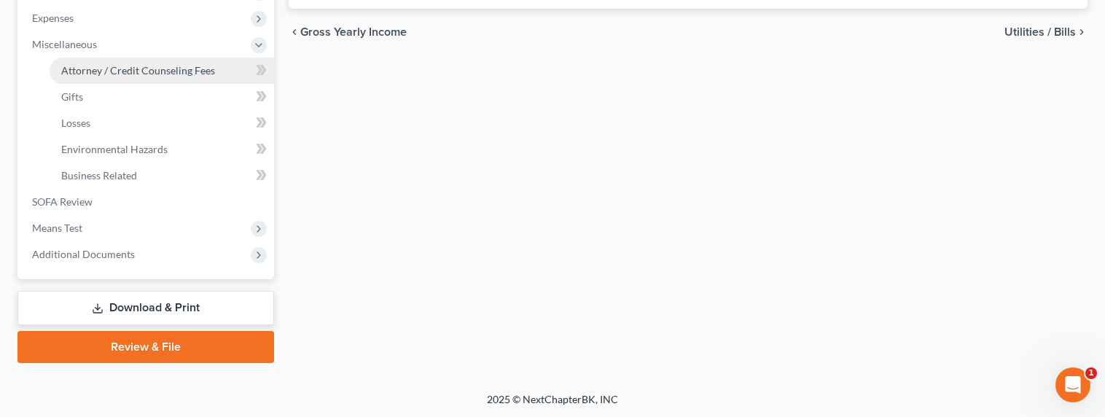
click at [95, 75] on span "Attorney / Credit Counseling Fees" at bounding box center [138, 70] width 154 height 12
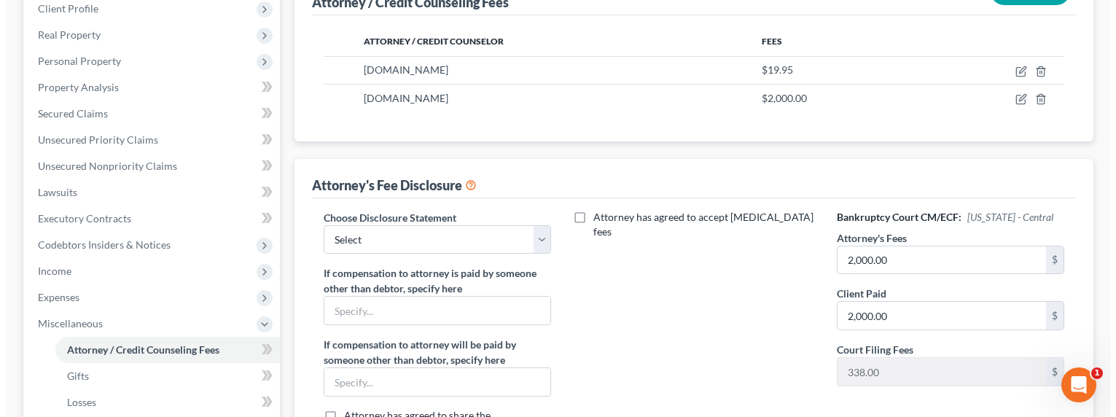
scroll to position [216, 0]
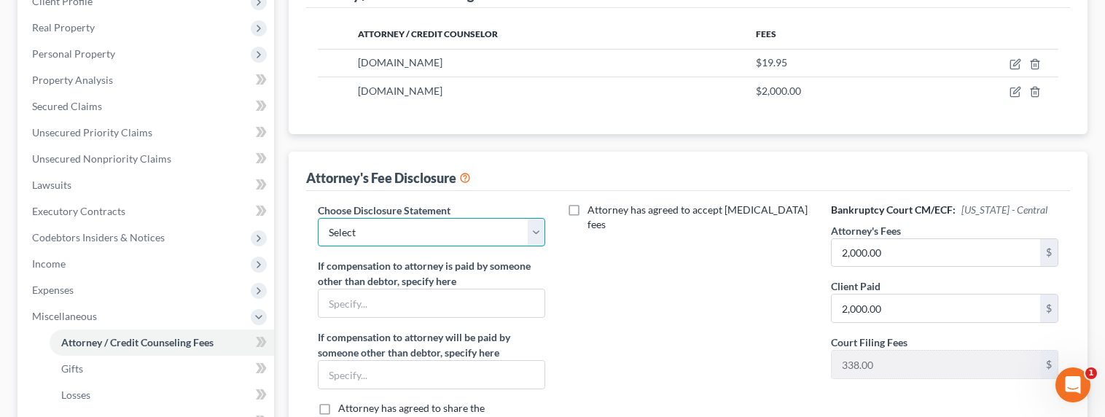
click at [421, 231] on select "Select Disclosure of Attorney Compensation" at bounding box center [431, 232] width 227 height 29
select select "0"
click at [318, 218] on select "Select Disclosure of Attorney Compensation" at bounding box center [431, 232] width 227 height 29
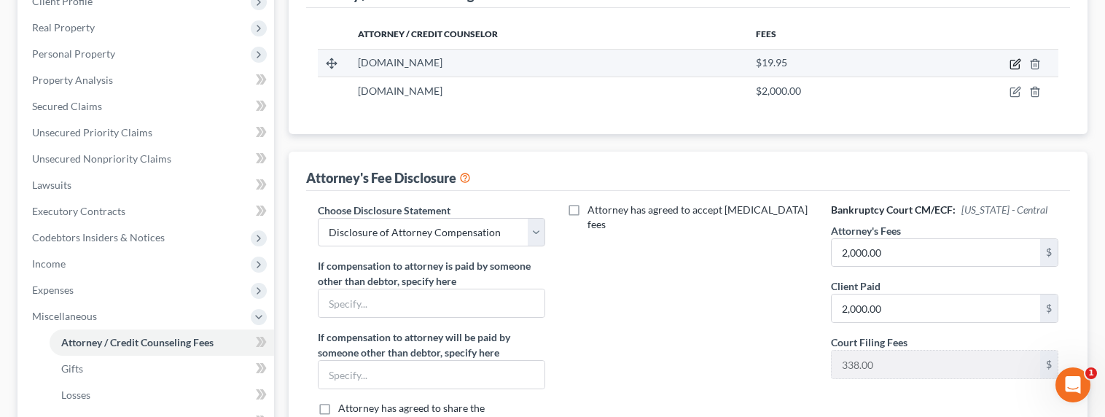
click at [1013, 64] on icon "button" at bounding box center [1016, 62] width 7 height 7
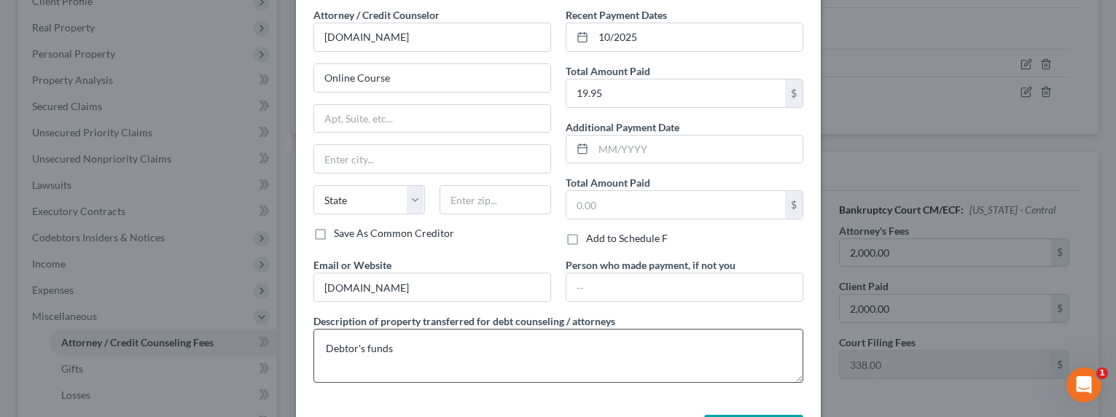
scroll to position [117, 0]
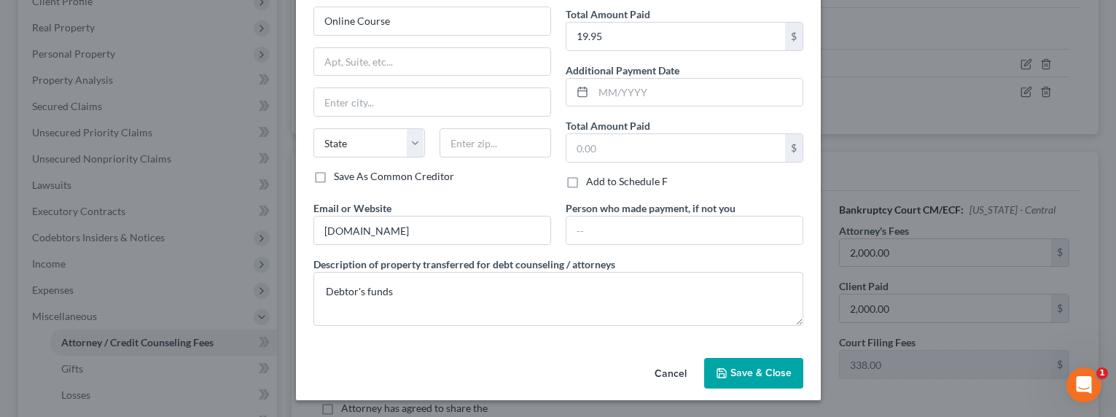
click at [751, 376] on span "Save & Close" at bounding box center [760, 373] width 61 height 12
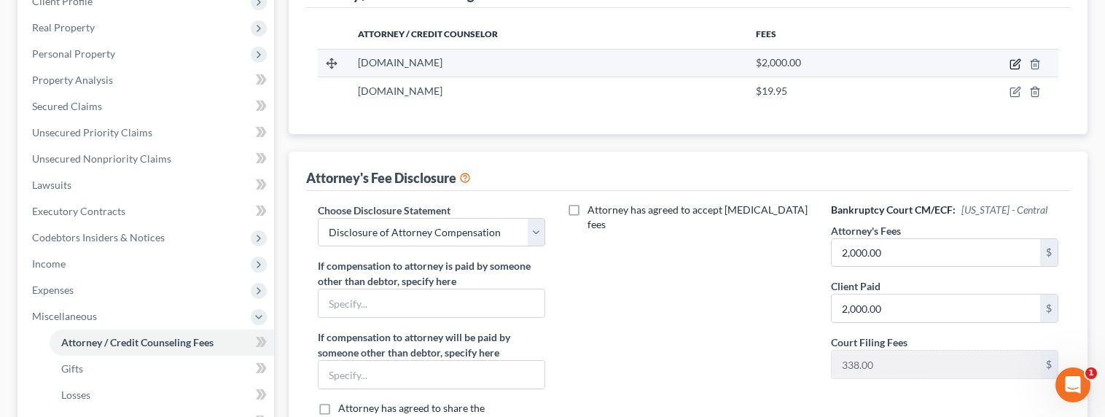
click at [1015, 61] on icon "button" at bounding box center [1016, 62] width 7 height 7
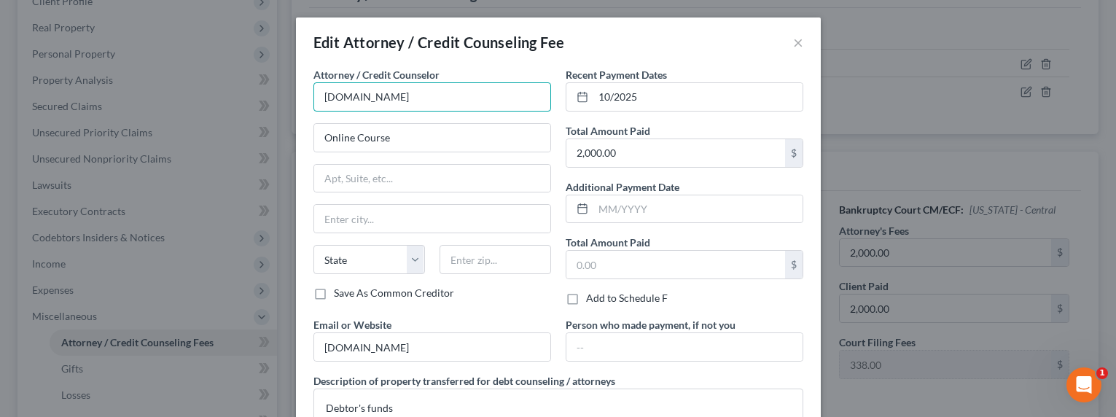
drag, startPoint x: 429, startPoint y: 102, endPoint x: 313, endPoint y: 94, distance: 116.2
click at [313, 94] on input "DebtorCC.org" at bounding box center [432, 96] width 238 height 29
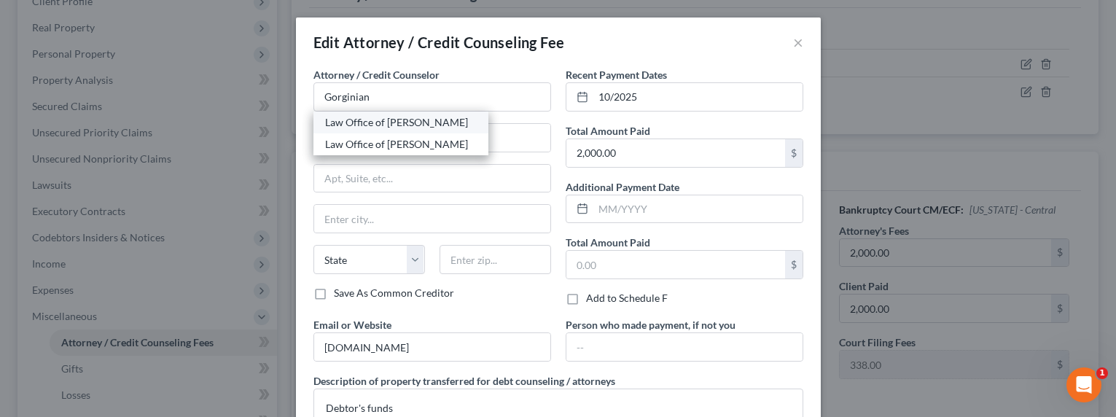
click at [343, 125] on div "Law Office of [PERSON_NAME]" at bounding box center [401, 122] width 152 height 15
type input "Law Office of [PERSON_NAME]"
type input "516 Burchett St., Suite 200"
type input "Glendale"
select select "4"
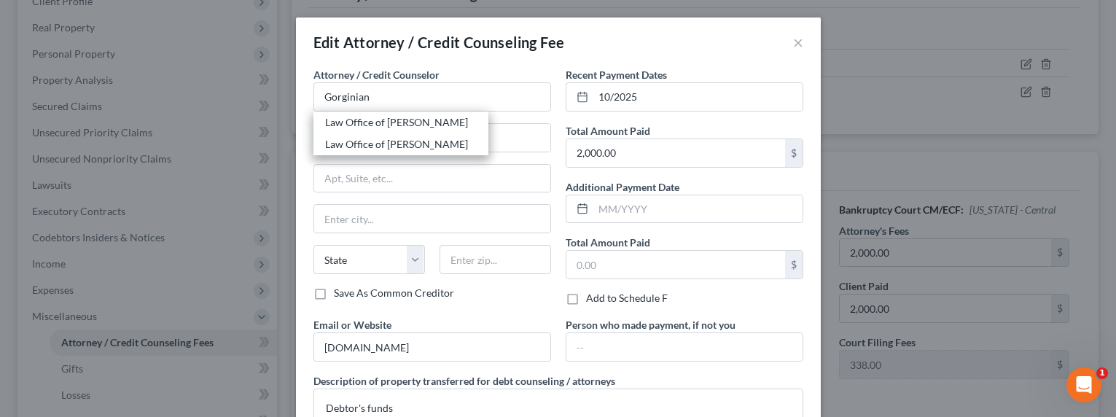
type input "91203"
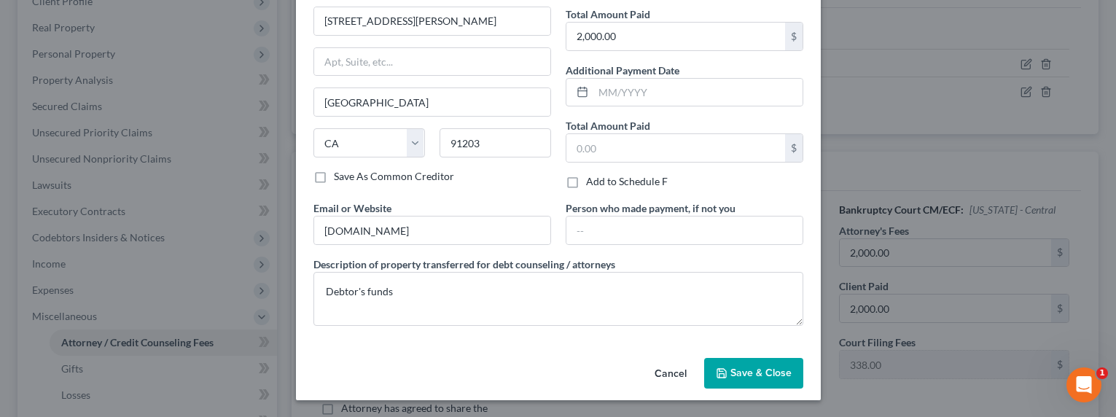
click at [746, 374] on span "Save & Close" at bounding box center [760, 373] width 61 height 12
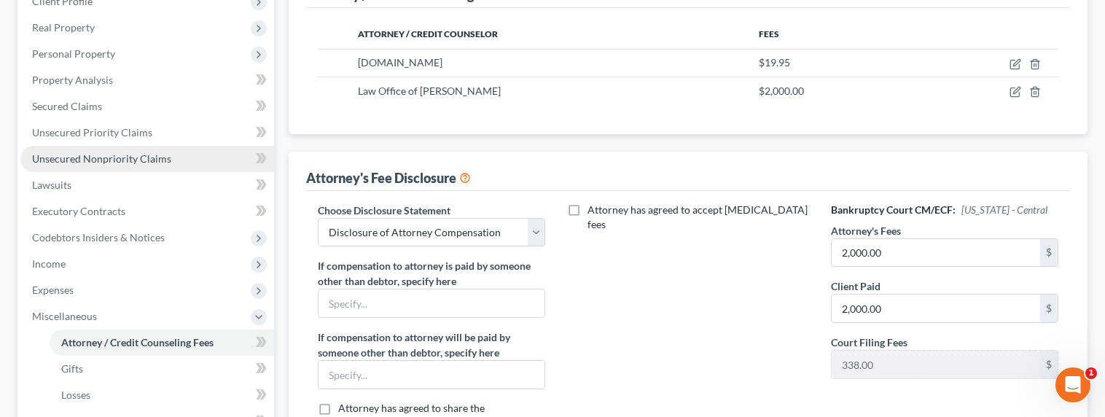
click at [104, 158] on span "Unsecured Nonpriority Claims" at bounding box center [101, 158] width 139 height 12
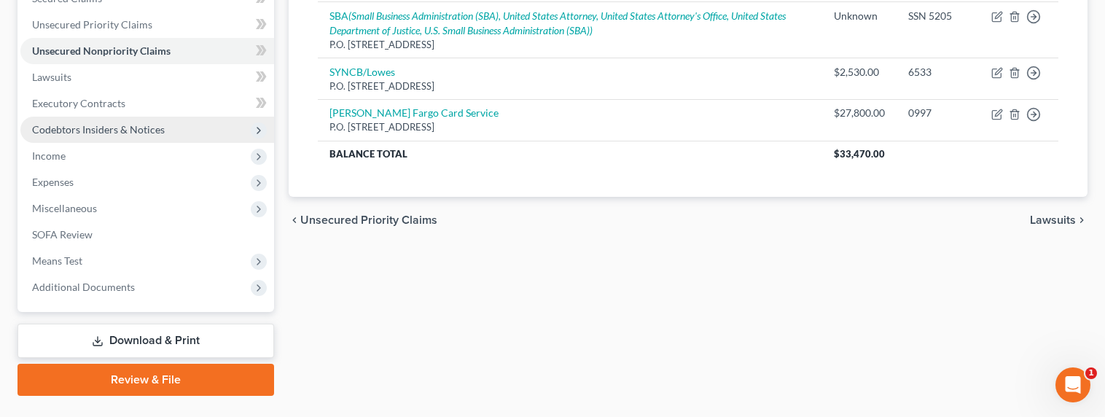
scroll to position [15, 0]
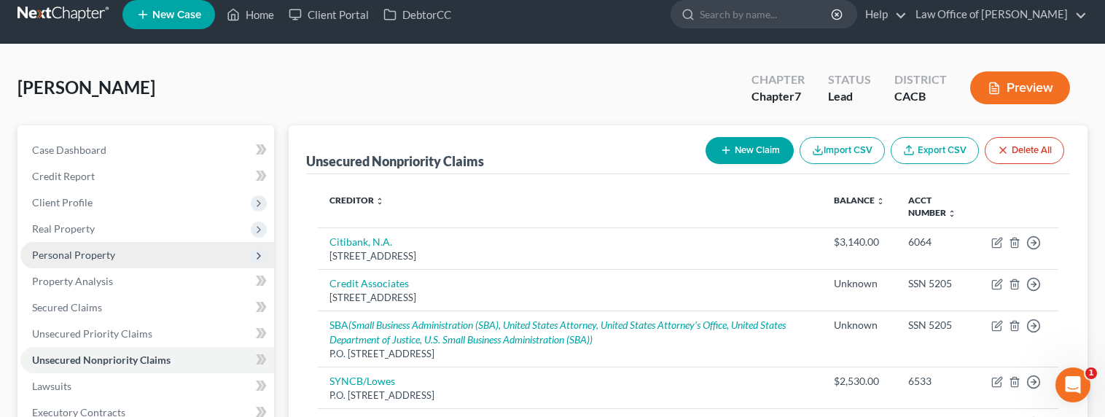
click at [63, 251] on span "Personal Property" at bounding box center [73, 255] width 83 height 12
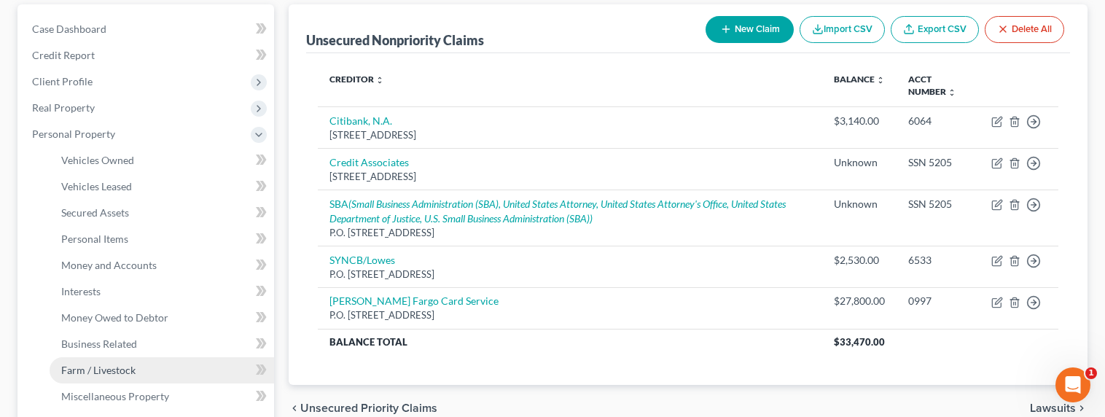
scroll to position [163, 0]
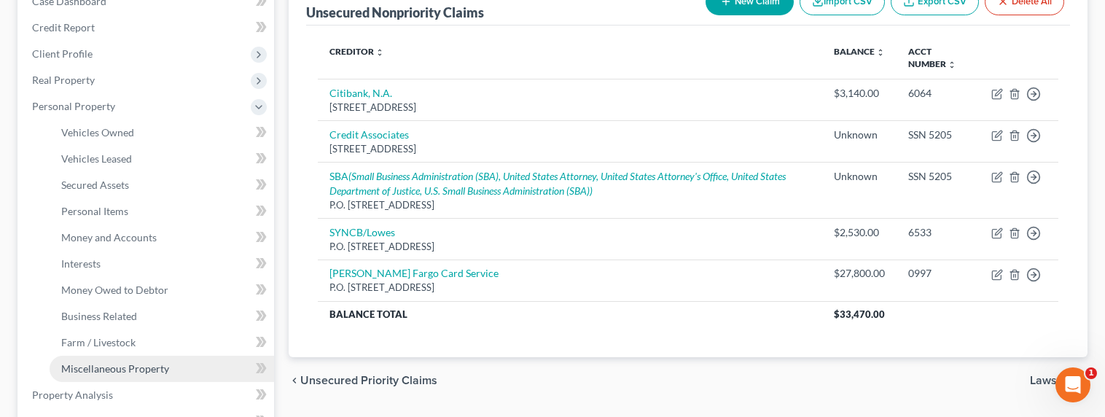
click at [114, 374] on link "Miscellaneous Property" at bounding box center [162, 369] width 224 height 26
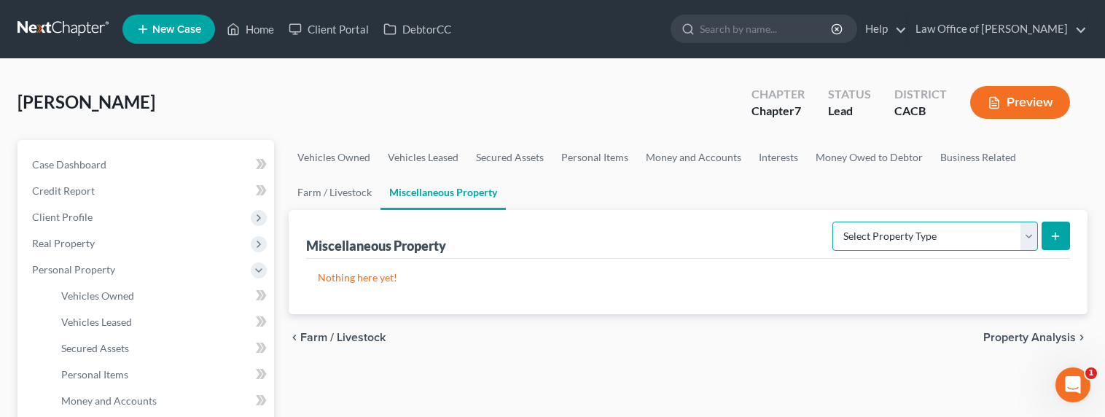
click at [832, 235] on select "Select Property Type Assigned for Creditor Benefit Within 1 Year Holding for An…" at bounding box center [935, 236] width 206 height 29
select select "transferred"
click at [832, 222] on select "Select Property Type Assigned for Creditor Benefit Within 1 Year Holding for An…" at bounding box center [935, 236] width 206 height 29
click at [1061, 235] on icon "submit" at bounding box center [1055, 236] width 12 height 12
select select "Ordinary (within 2 years)"
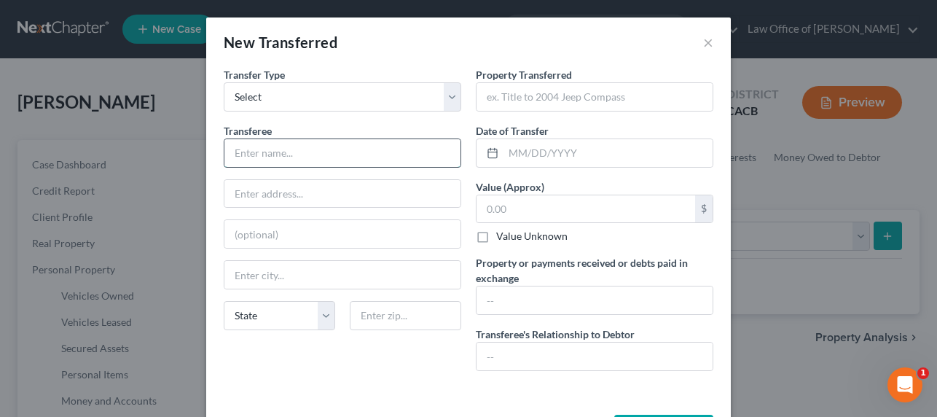
click at [281, 161] on input "text" at bounding box center [342, 153] width 236 height 28
click at [243, 155] on input "Briget Rodriguez" at bounding box center [342, 153] width 236 height 28
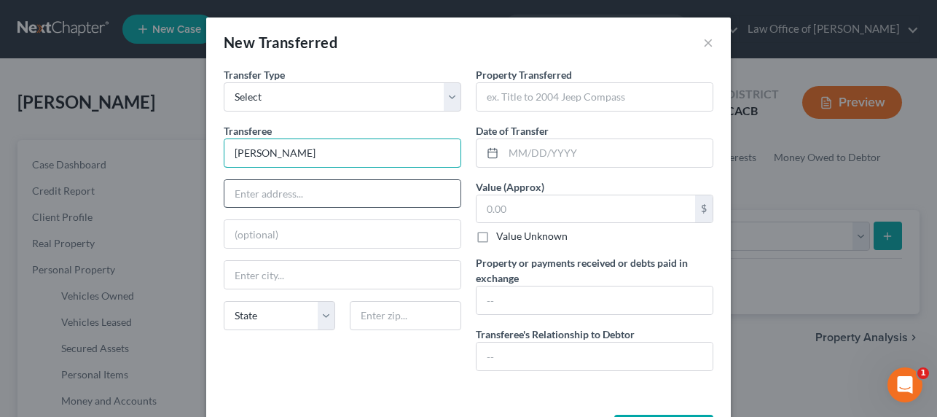
type input "Bridget Rodriguez"
click at [247, 190] on input "text" at bounding box center [342, 194] width 236 height 28
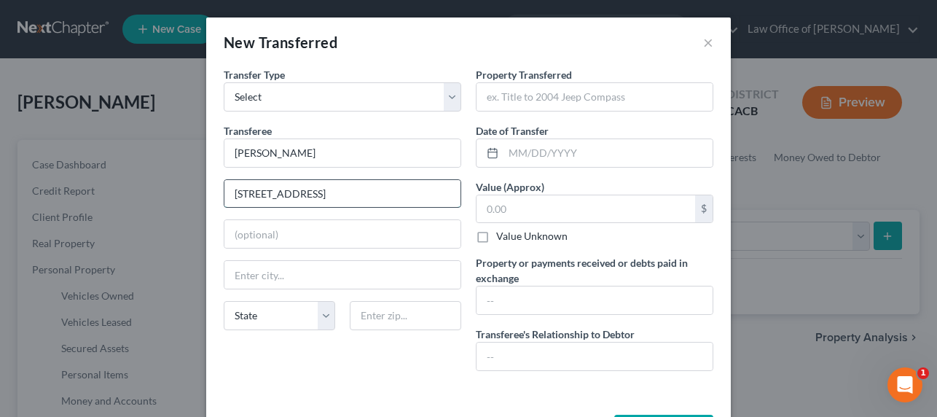
type input "5469 Alto Drive"
type input "92404"
type input "San Bernardino"
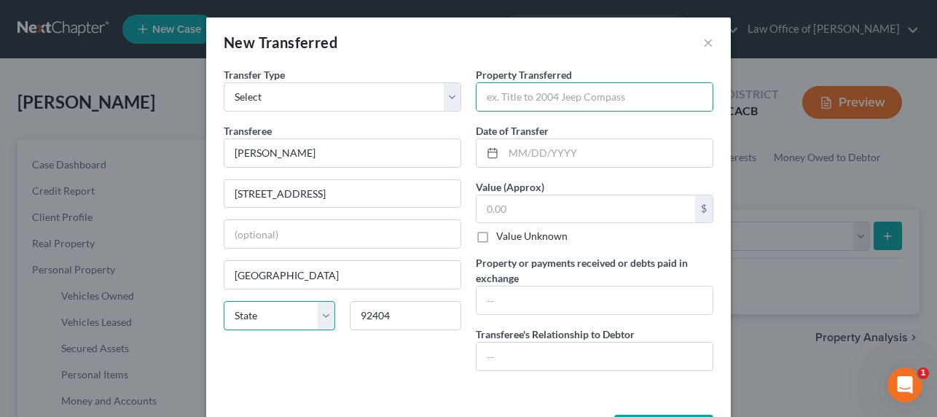
click at [269, 321] on select "State AL AK AR AZ CA CO CT DE DC FL GA GU HI ID IL IN IA KS KY LA ME MD MA MI M…" at bounding box center [280, 315] width 112 height 29
select select "4"
click at [224, 301] on select "State AL AK AR AZ CA CO CT DE DC FL GA GU HI ID IL IN IA KS KY LA ME MD MA MI M…" at bounding box center [280, 315] width 112 height 29
click at [603, 93] on input "text" at bounding box center [595, 97] width 236 height 28
click at [603, 94] on input "text" at bounding box center [595, 97] width 236 height 28
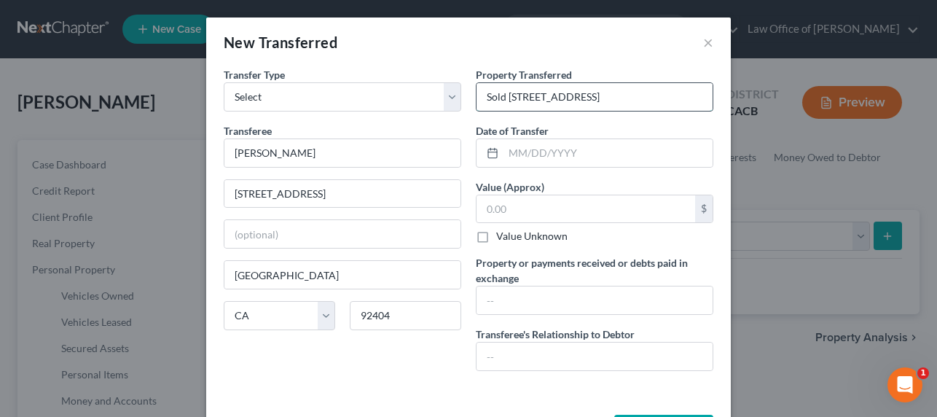
type input "Sold 5469 Alto Dr San Bernardino, CA 92404"
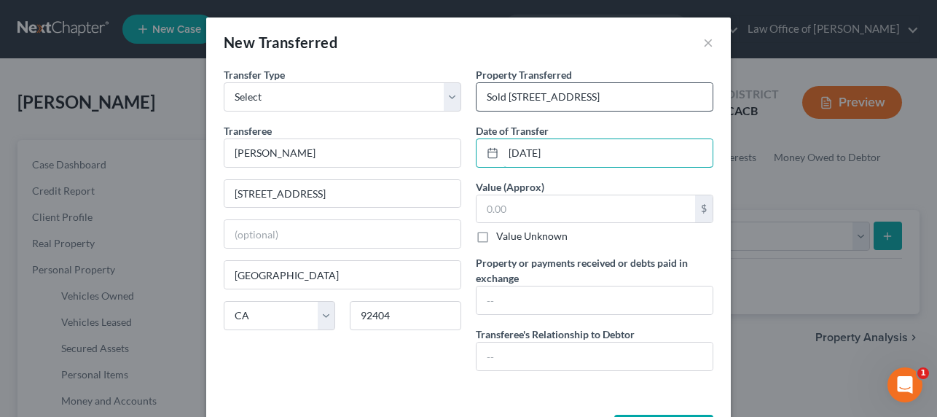
type input "03/29/2023"
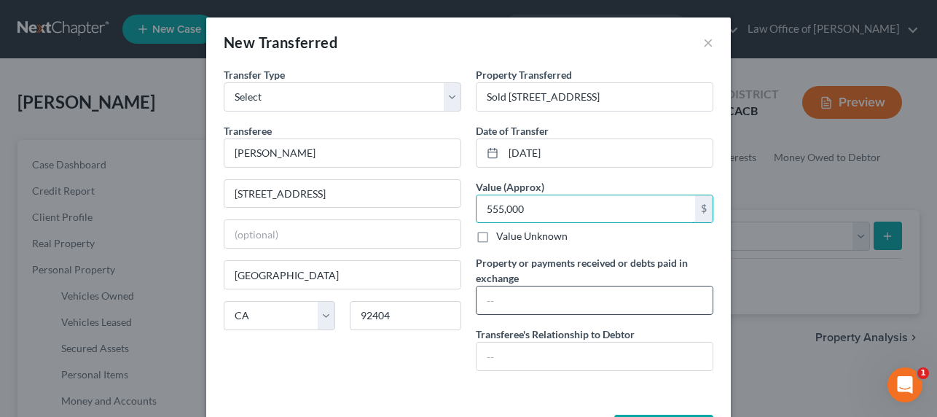
type input "555,000"
click at [506, 302] on input "text" at bounding box center [595, 300] width 236 height 28
click at [501, 305] on input "text" at bounding box center [595, 300] width 236 height 28
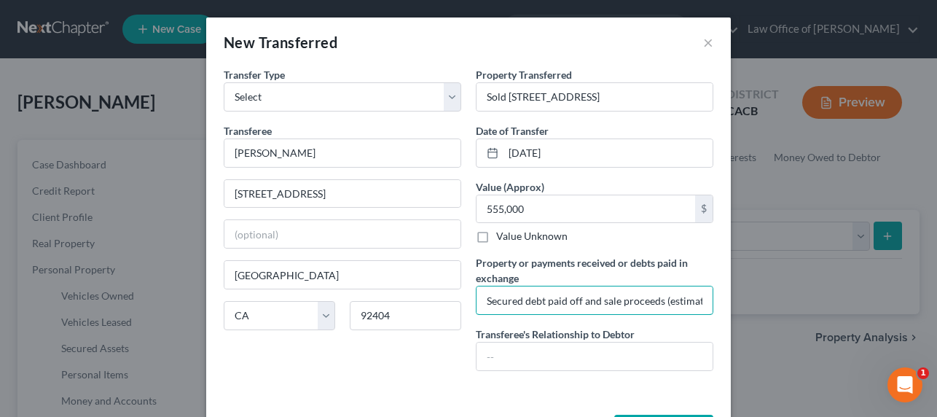
scroll to position [0, 189]
drag, startPoint x: 679, startPoint y: 300, endPoint x: 736, endPoint y: 299, distance: 56.9
click at [736, 299] on div "New Transferred × An exemption set must first be selected from the Filing Infor…" at bounding box center [468, 208] width 937 height 417
click at [696, 304] on input "Secured debt paid off and sale proceeds (estimate less than $10k because they b…" at bounding box center [595, 300] width 236 height 28
drag, startPoint x: 579, startPoint y: 300, endPoint x: 762, endPoint y: 301, distance: 182.2
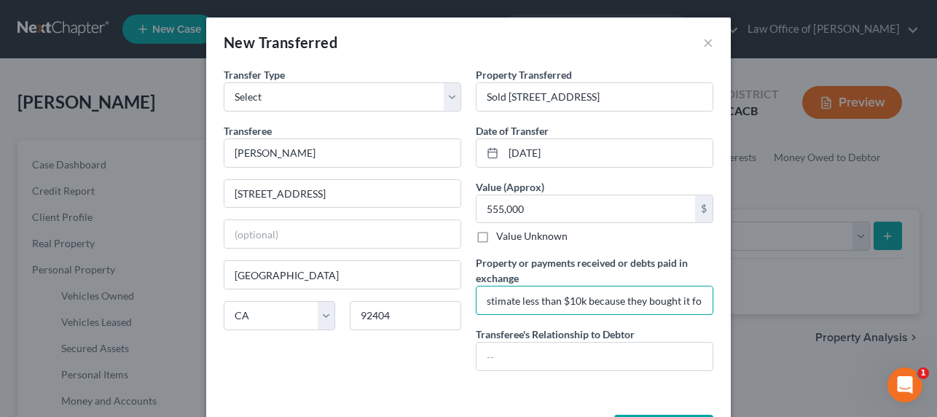
click at [762, 301] on div "New Transferred × An exemption set must first be selected from the Filing Infor…" at bounding box center [468, 208] width 937 height 417
type input "Secured debt paid off and sale proceeds (estimate less than $10k and used money…"
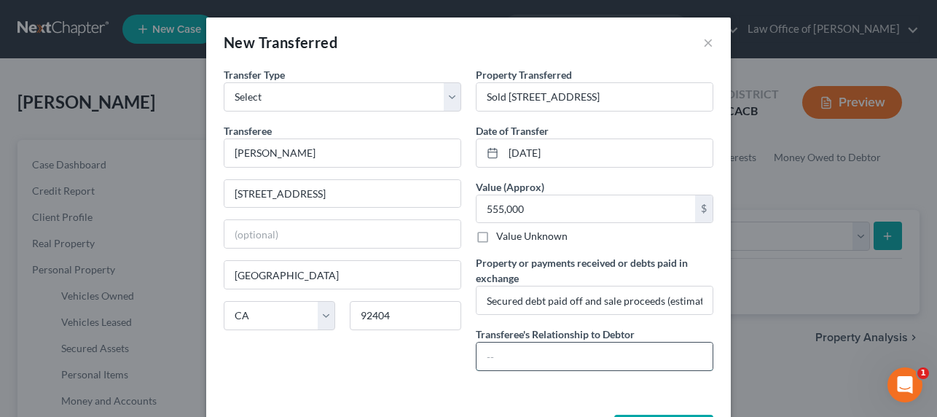
click at [546, 357] on input "text" at bounding box center [595, 357] width 236 height 28
type input "None"
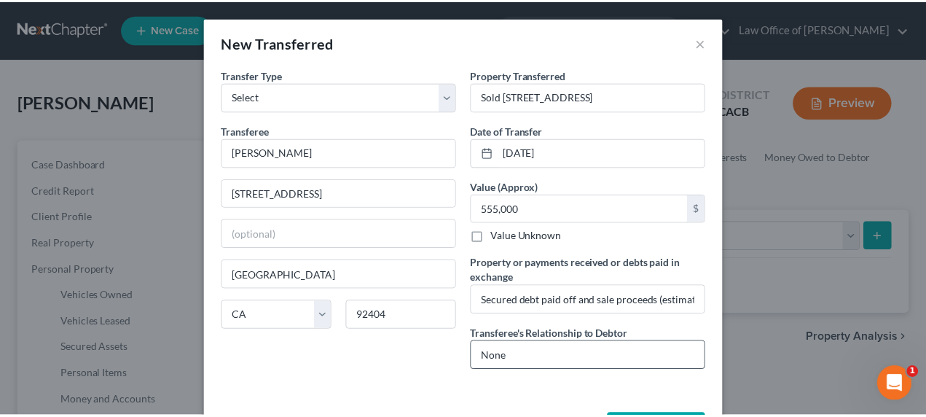
scroll to position [28, 0]
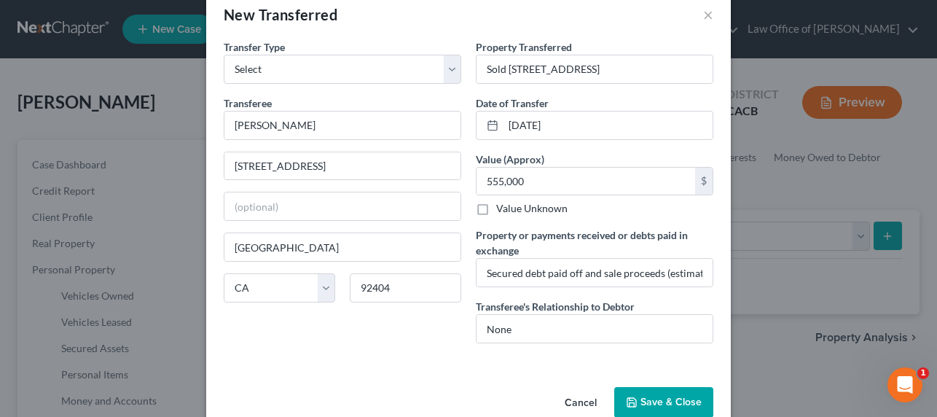
click at [625, 394] on button "Save & Close" at bounding box center [663, 402] width 99 height 31
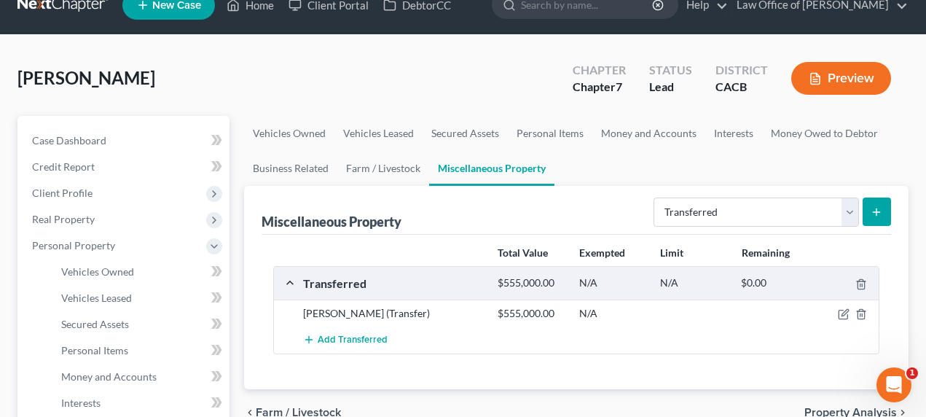
scroll to position [27, 0]
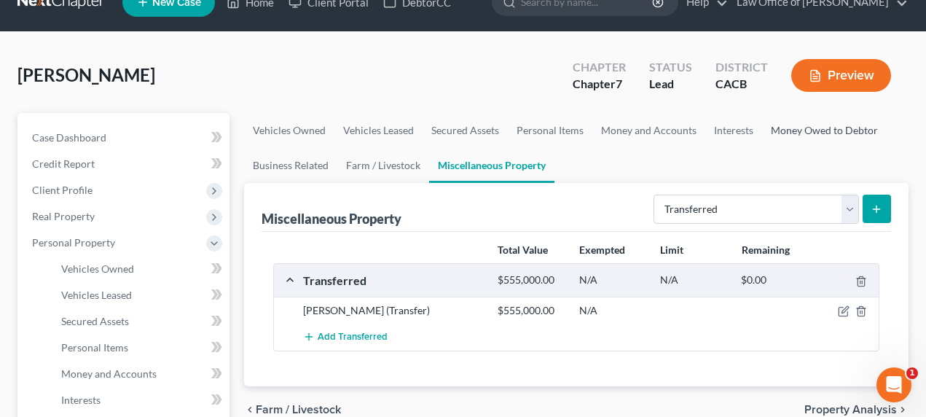
click at [823, 133] on link "Money Owed to Debtor" at bounding box center [824, 130] width 125 height 35
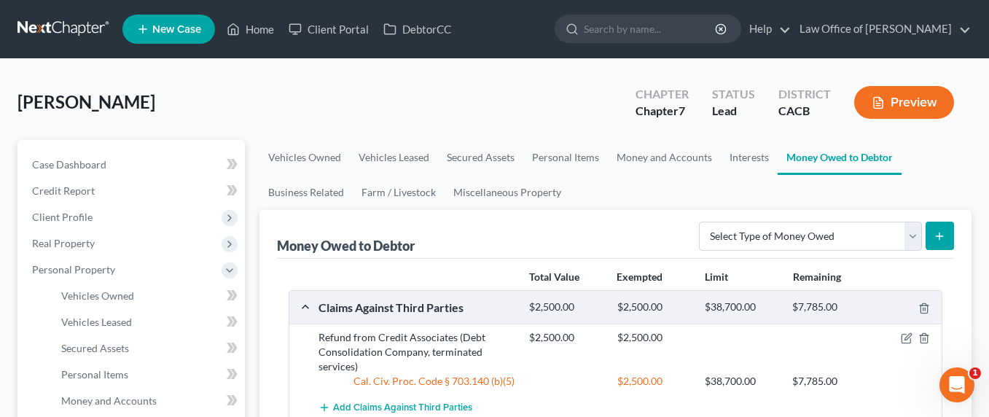
scroll to position [307, 0]
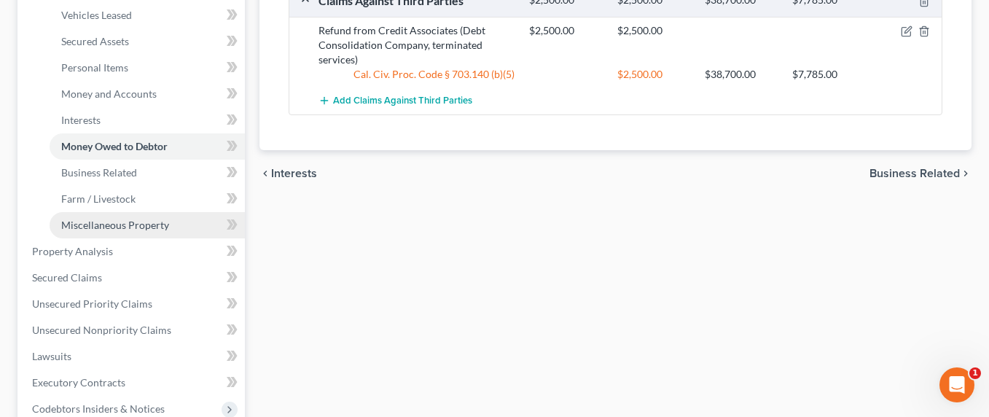
click at [99, 225] on span "Miscellaneous Property" at bounding box center [115, 225] width 108 height 12
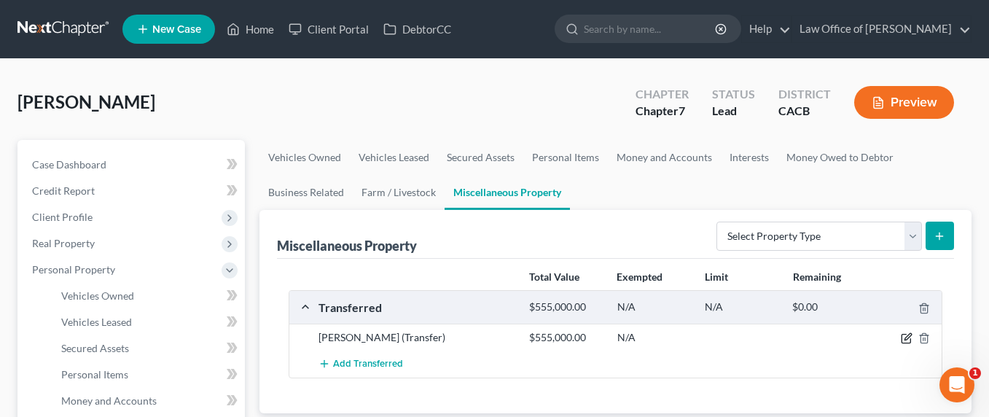
click at [904, 339] on icon "button" at bounding box center [907, 337] width 7 height 7
select select "Ordinary (within 2 years)"
select select "4"
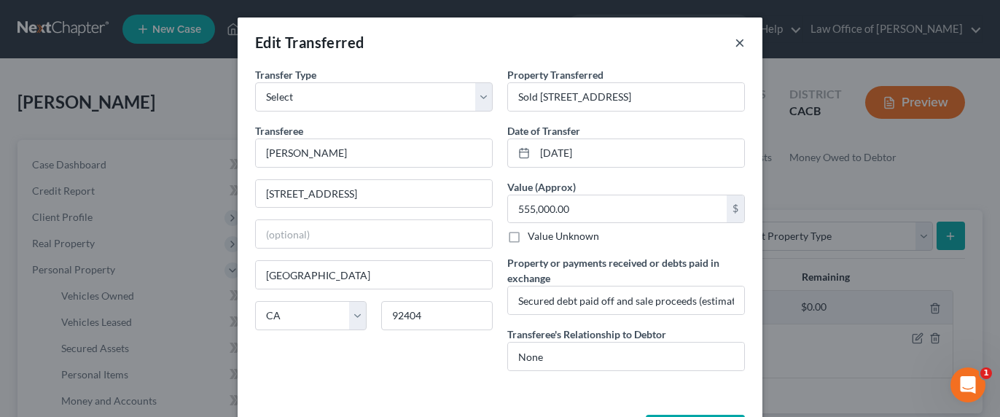
drag, startPoint x: 736, startPoint y: 42, endPoint x: 670, endPoint y: 59, distance: 68.4
click at [736, 44] on button "×" at bounding box center [740, 42] width 10 height 17
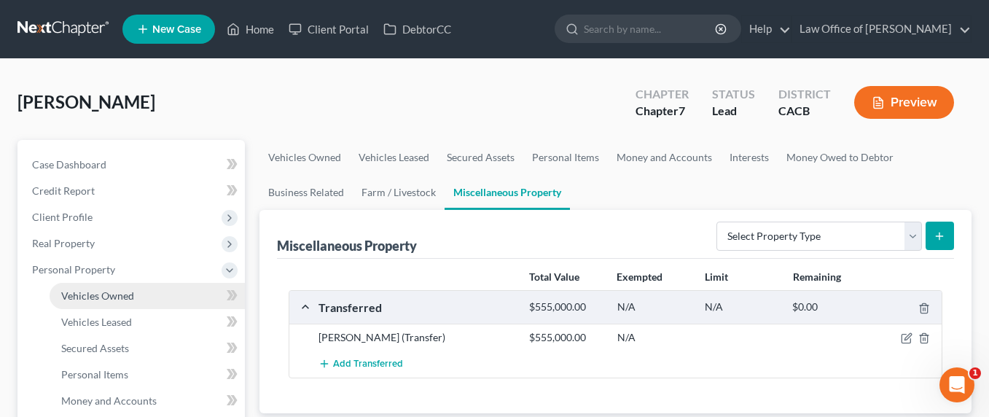
click at [95, 292] on span "Vehicles Owned" at bounding box center [97, 295] width 73 height 12
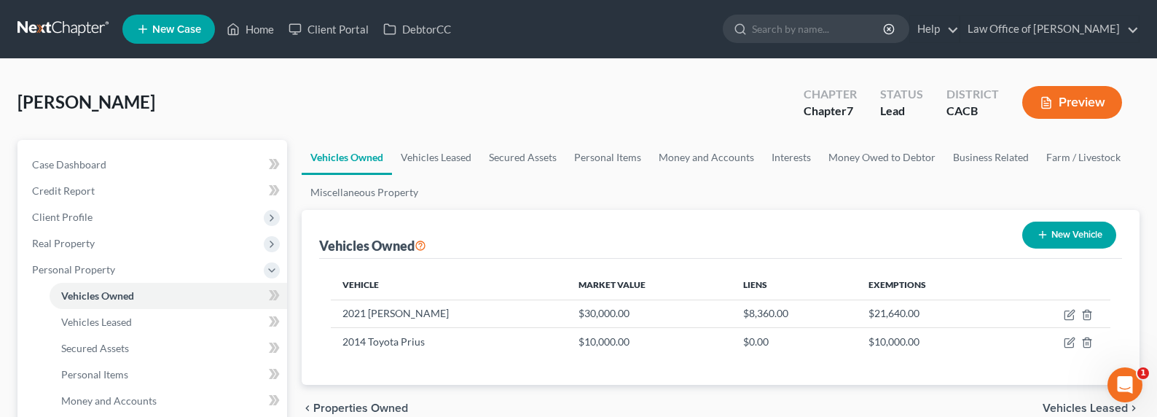
click at [44, 33] on link at bounding box center [63, 29] width 93 height 26
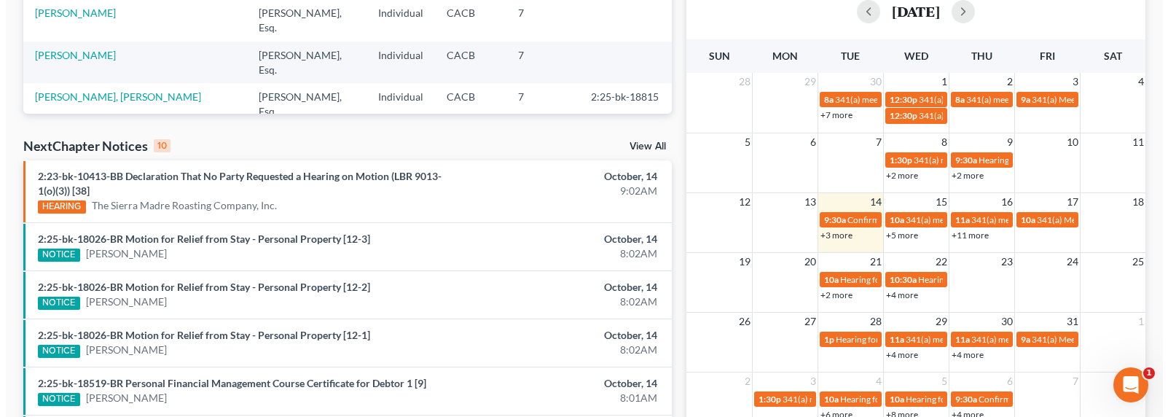
scroll to position [364, 0]
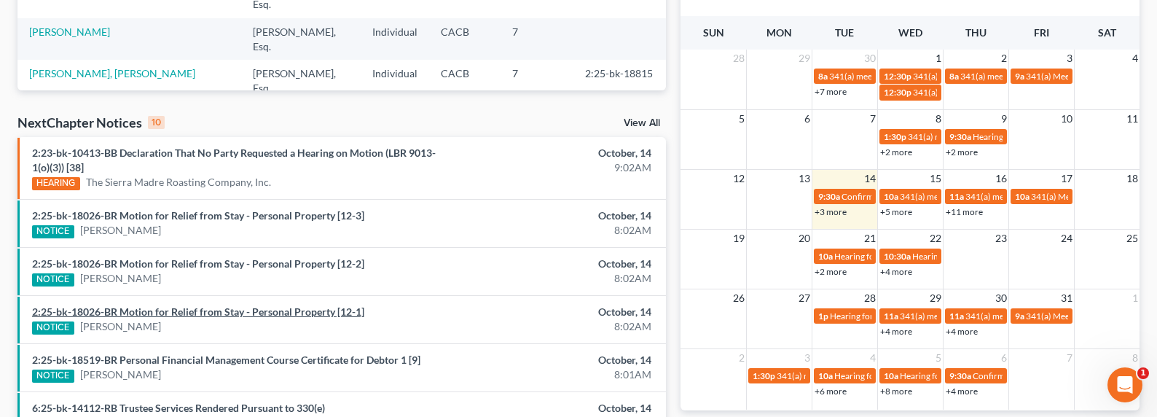
click at [184, 309] on link "2:25-bk-18026-BR Motion for Relief from Stay - Personal Property [12-1]" at bounding box center [198, 311] width 332 height 12
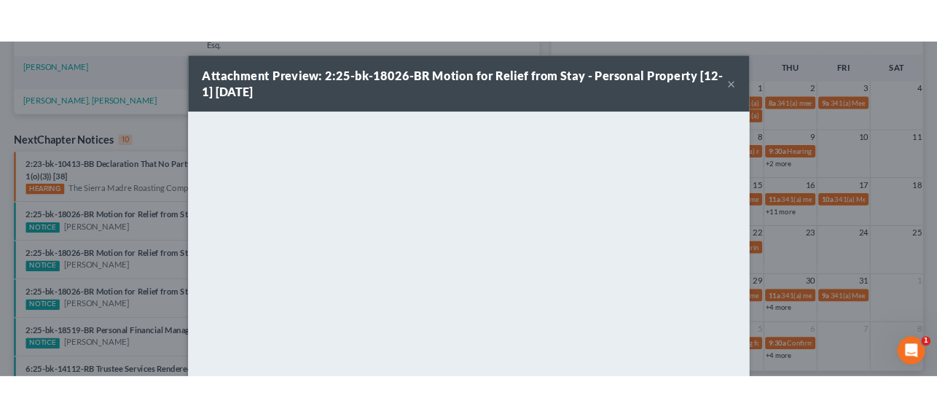
scroll to position [481, 0]
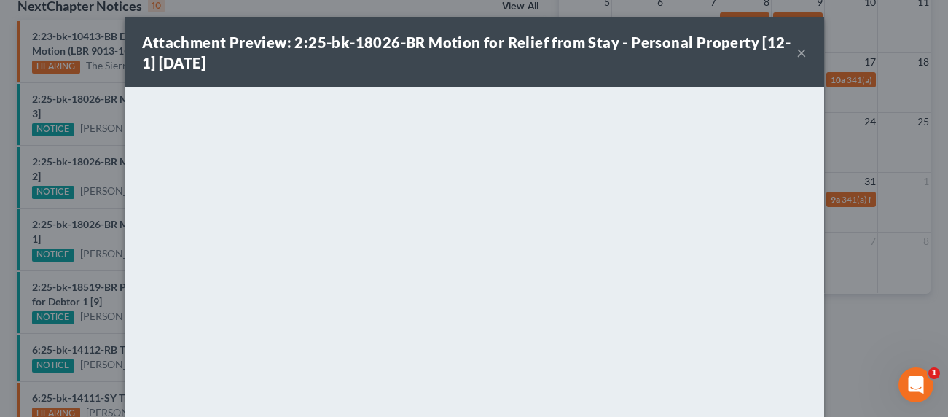
click at [28, 275] on div "Attachment Preview: 2:25-bk-18026-BR Motion for Relief from Stay - Personal Pro…" at bounding box center [474, 208] width 948 height 417
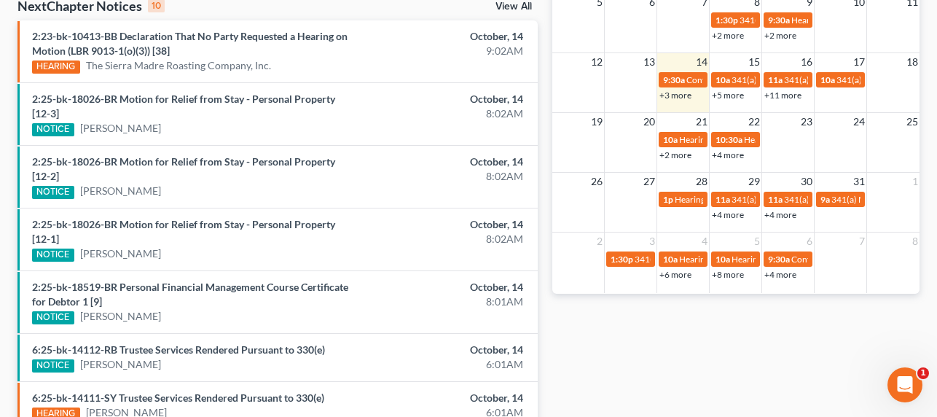
scroll to position [0, 0]
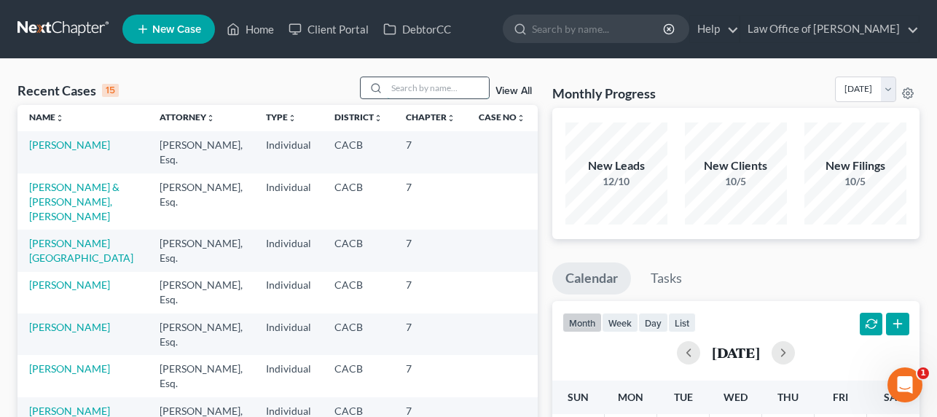
click at [456, 94] on input "search" at bounding box center [438, 87] width 102 height 21
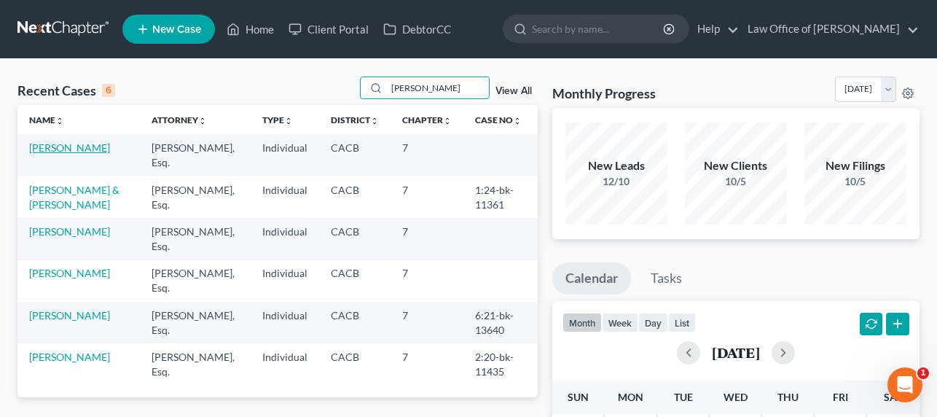
type input "tina"
click at [67, 145] on link "Andonian, Tina" at bounding box center [69, 147] width 81 height 12
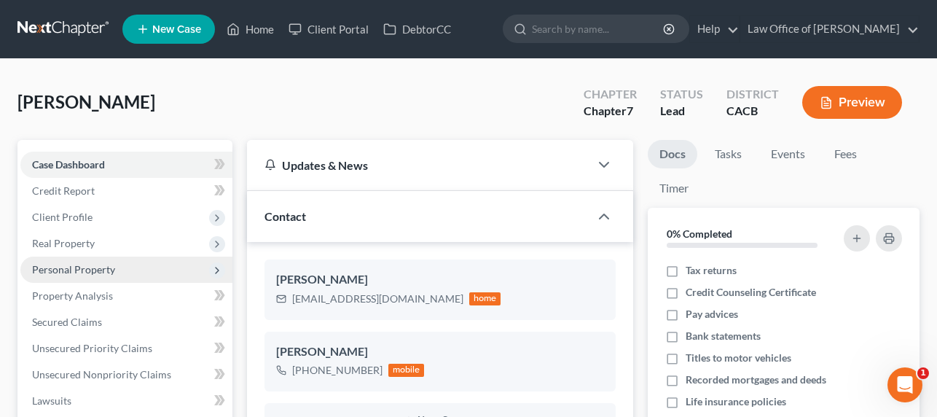
click at [82, 266] on span "Personal Property" at bounding box center [73, 269] width 83 height 12
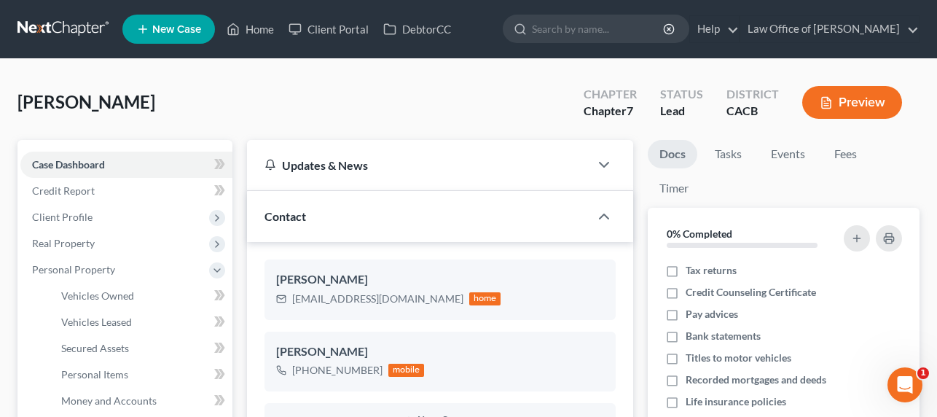
scroll to position [313, 0]
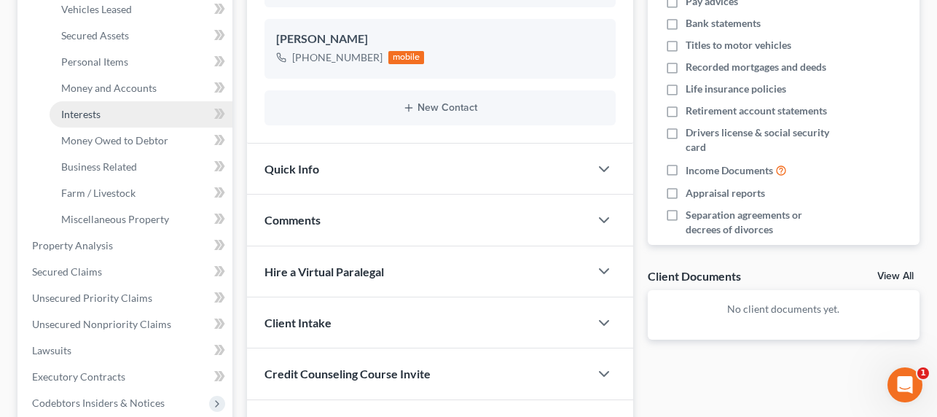
click at [82, 117] on span "Interests" at bounding box center [80, 114] width 39 height 12
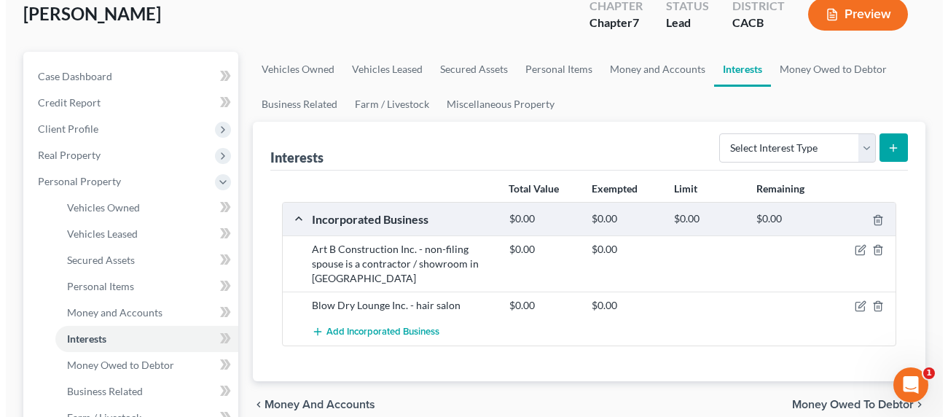
scroll to position [132, 0]
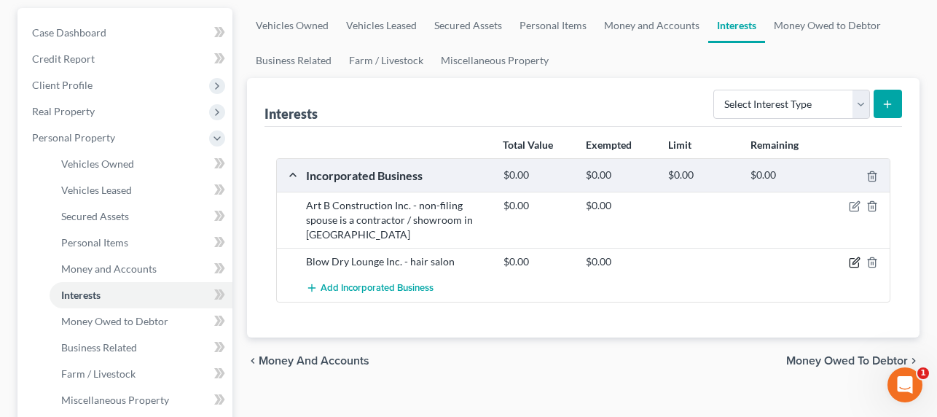
click at [851, 262] on icon "button" at bounding box center [855, 263] width 12 height 12
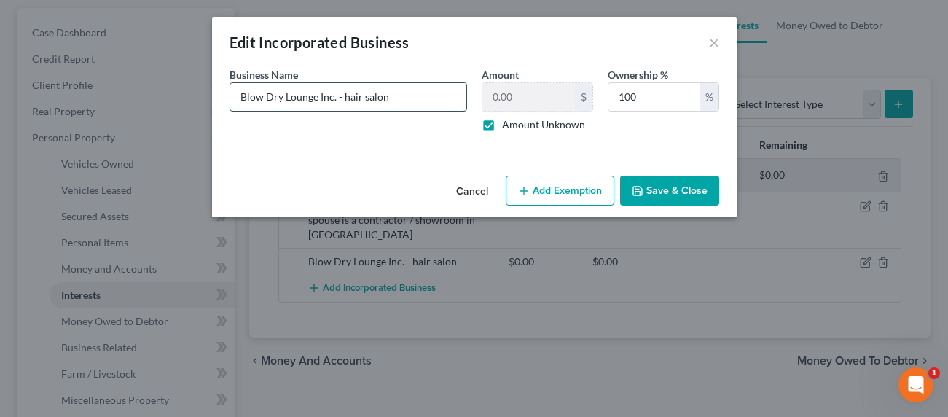
click at [435, 98] on input "Blow Dry Lounge Inc. - hair salon" at bounding box center [348, 97] width 236 height 28
drag, startPoint x: 238, startPoint y: 98, endPoint x: 334, endPoint y: 95, distance: 95.5
click at [334, 95] on input "Blow Dry Lounge Inc. - hair salon (" at bounding box center [348, 97] width 236 height 28
click at [409, 93] on input "Blow Dry Lounge Inc. - hair salon (" at bounding box center [348, 97] width 236 height 28
paste input "3157 Foothill Blvd B, La Crescenta-Montrose, CA 91214"
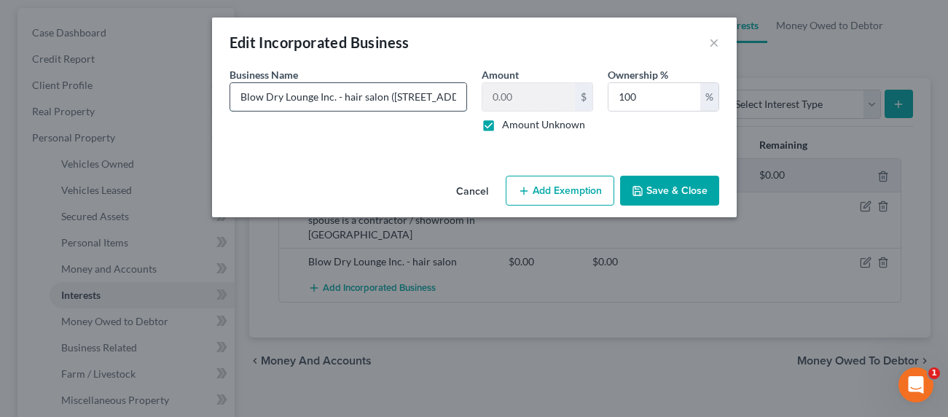
scroll to position [0, 183]
drag, startPoint x: 405, startPoint y: 97, endPoint x: 357, endPoint y: 98, distance: 48.1
click at [357, 98] on input "Blow Dry Lounge Inc. - hair salon (3157 Foothill Blvd B, La Crescenta-Montrose,…" at bounding box center [348, 97] width 236 height 28
drag, startPoint x: 292, startPoint y: 98, endPoint x: 249, endPoint y: 101, distance: 43.2
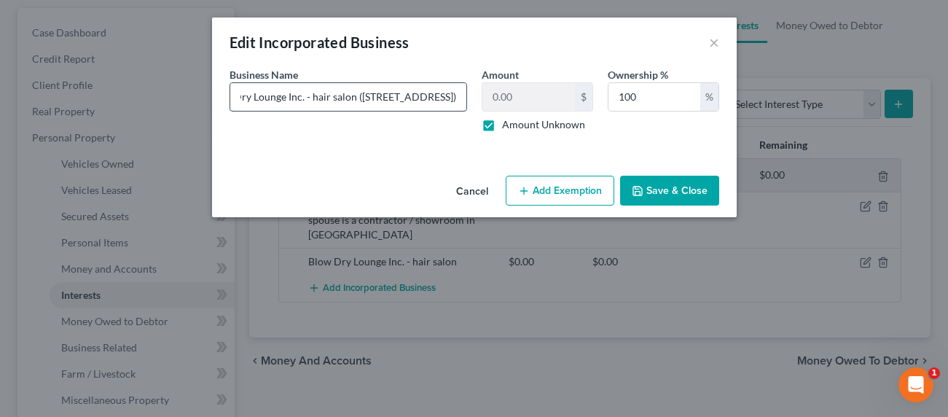
click at [249, 101] on input "Blow Dry Lounge Inc. - hair salon (3157 Foothill Blvd B, La Crescenta)" at bounding box center [348, 97] width 236 height 28
click at [503, 90] on div "Business Name * Blow Dry Lounge Inc. -Hair Salon Owner/Operator (3157 Foothill …" at bounding box center [474, 105] width 504 height 77
type input "Blow Dry Lounge Inc. -Hair Salon Owner/Operator (3157 Foothill Blvd B, La Cresc…"
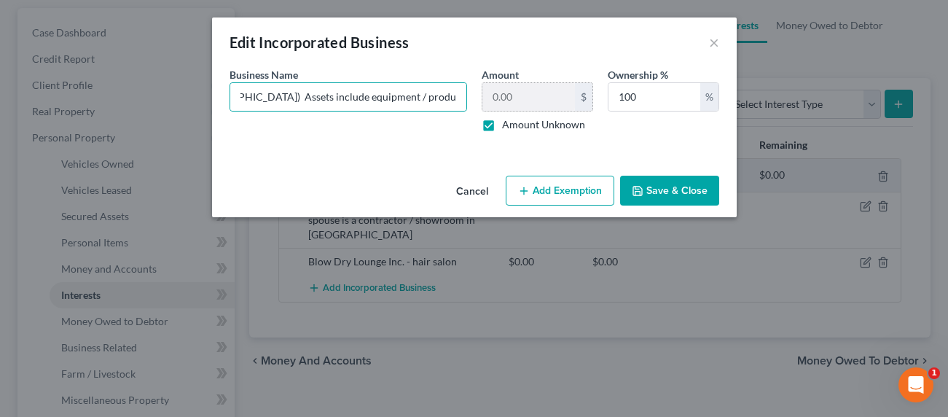
scroll to position [0, 0]
drag, startPoint x: 289, startPoint y: 96, endPoint x: 189, endPoint y: 90, distance: 100.1
click at [184, 90] on div "Edit Incorporated Business × An exemption set must first be selected from the F…" at bounding box center [474, 208] width 948 height 417
click at [361, 90] on input "Blow Dry Lounge Inc. -Hair Salon Owner/Operator (3157 Foothill Blvd B, La Cresc…" at bounding box center [348, 97] width 236 height 28
click at [584, 187] on button "Add Exemption" at bounding box center [560, 191] width 109 height 31
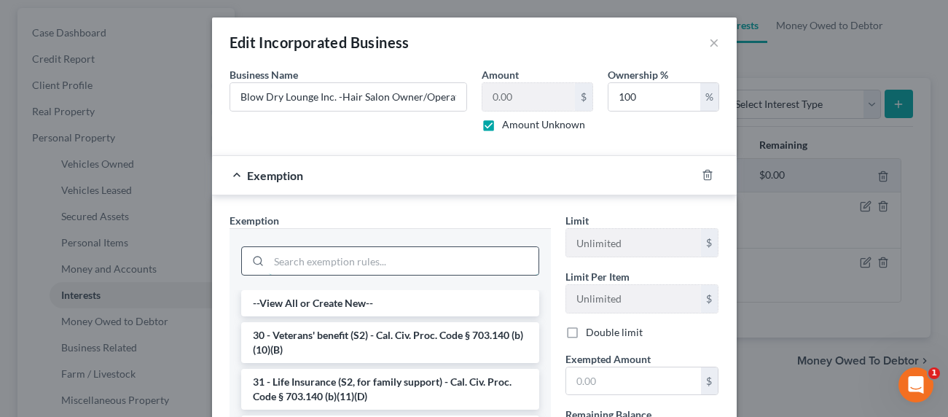
click at [437, 265] on input "search" at bounding box center [404, 261] width 270 height 28
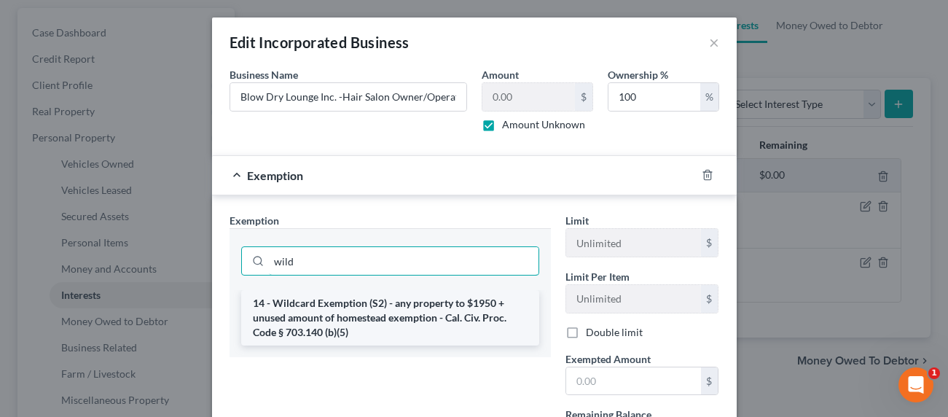
type input "wild"
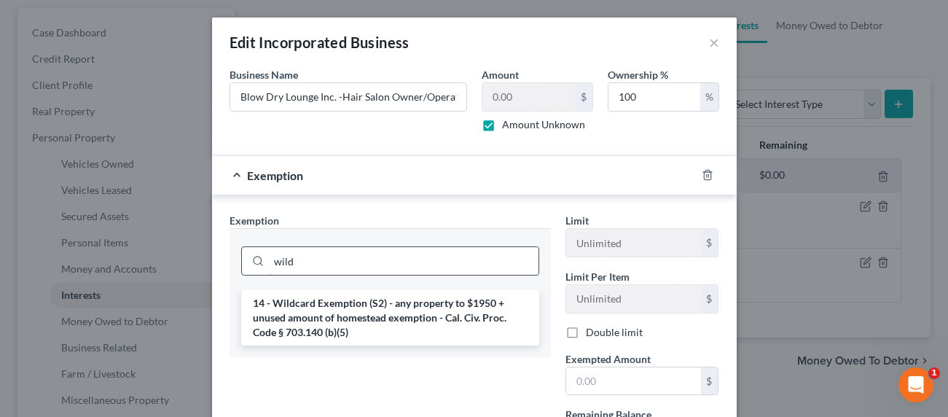
click at [437, 310] on li "14 - Wildcard Exemption (S2) - any property to $1950 + unused amount of homeste…" at bounding box center [390, 317] width 298 height 55
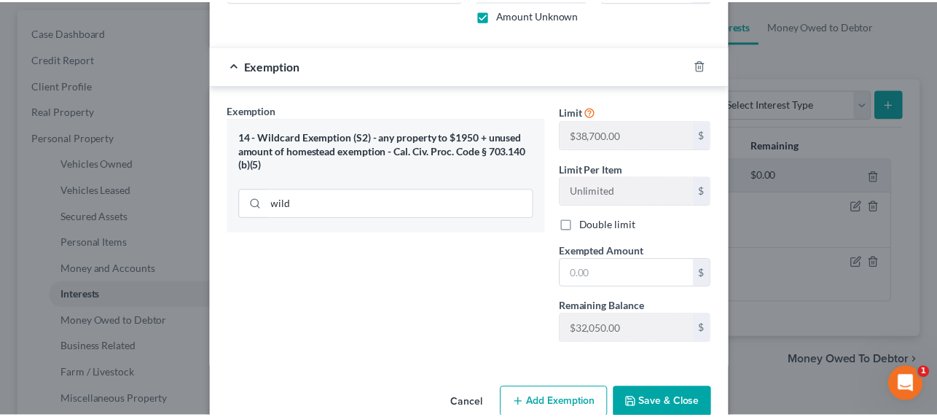
scroll to position [141, 0]
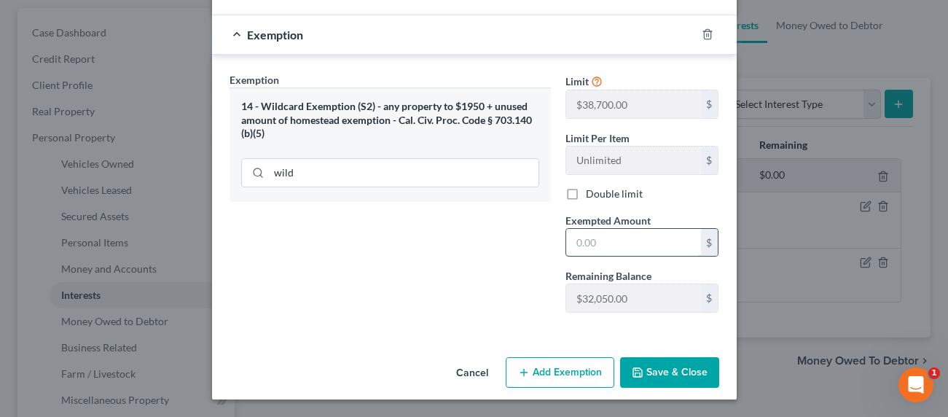
click at [584, 243] on input "text" at bounding box center [633, 243] width 135 height 28
type input "10,000"
click at [637, 374] on icon "button" at bounding box center [638, 373] width 12 height 12
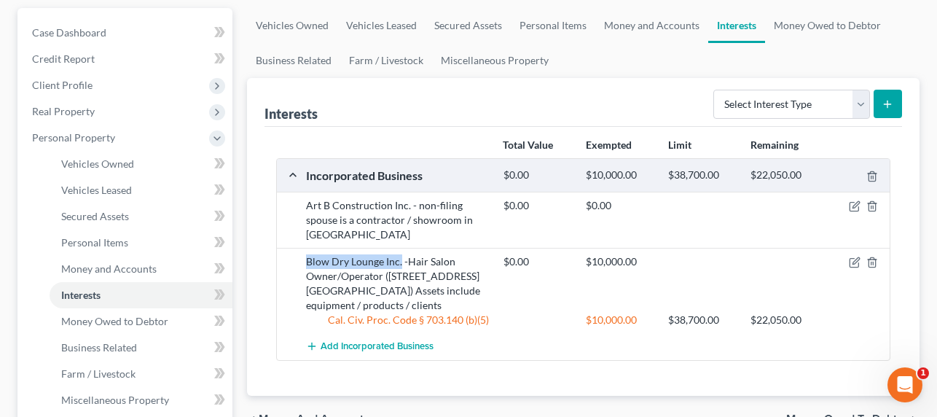
drag, startPoint x: 305, startPoint y: 258, endPoint x: 400, endPoint y: 259, distance: 94.7
click at [400, 259] on div "Blow Dry Lounge Inc. -Hair Salon Owner/Operator (3157 Foothill Blvd B, La Cresc…" at bounding box center [397, 283] width 197 height 58
copy div "Blow Dry Lounge Inc."
click at [853, 264] on icon "button" at bounding box center [856, 261] width 7 height 7
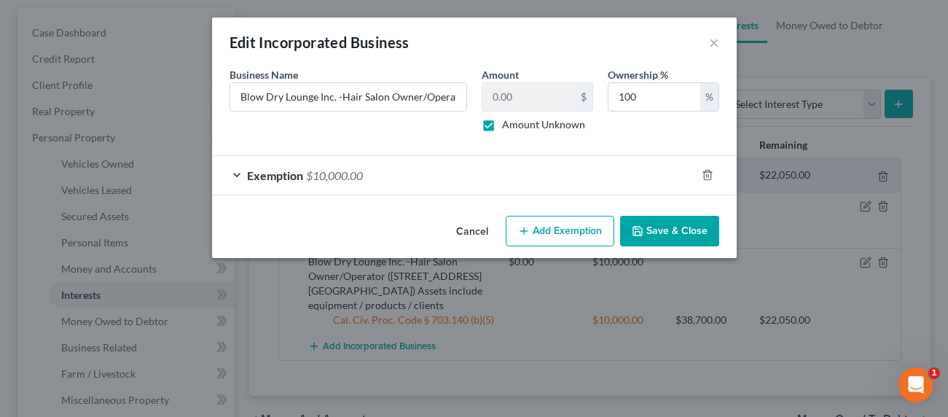
click at [511, 129] on label "Amount Unknown" at bounding box center [543, 124] width 83 height 15
click at [511, 127] on input "Amount Unknown" at bounding box center [512, 121] width 9 height 9
checkbox input "false"
click at [529, 100] on input "0.00" at bounding box center [528, 97] width 93 height 28
type input "10,000"
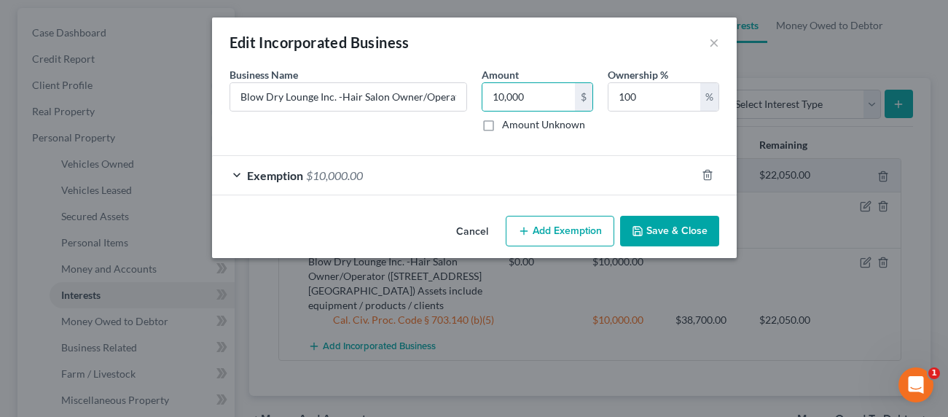
click at [658, 229] on button "Save & Close" at bounding box center [669, 231] width 99 height 31
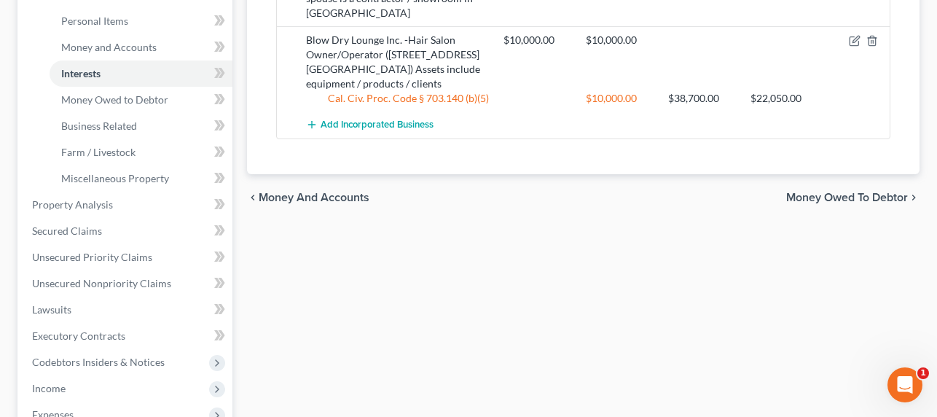
scroll to position [619, 0]
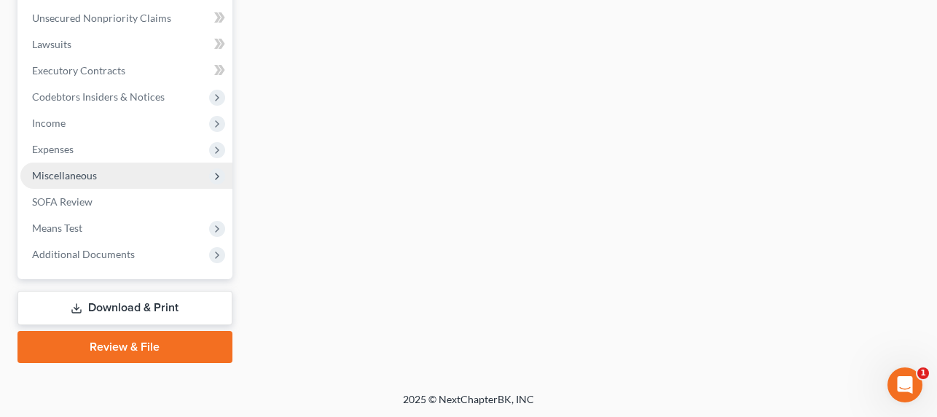
click at [69, 169] on span "Miscellaneous" at bounding box center [64, 175] width 65 height 12
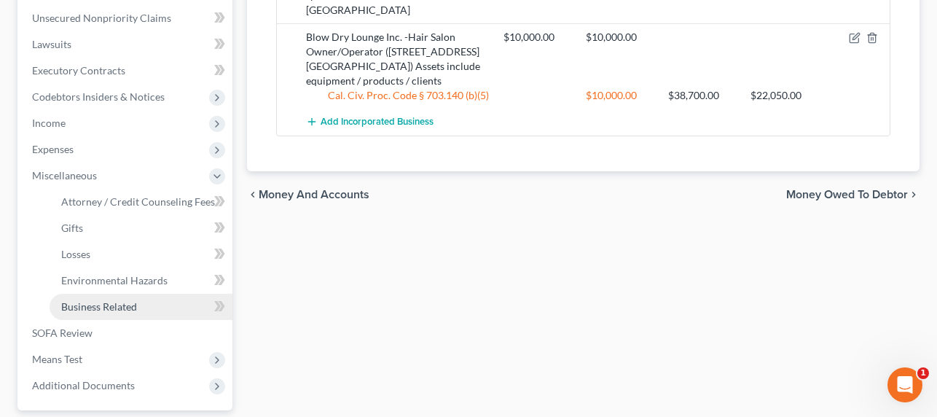
click at [96, 308] on span "Business Related" at bounding box center [99, 306] width 76 height 12
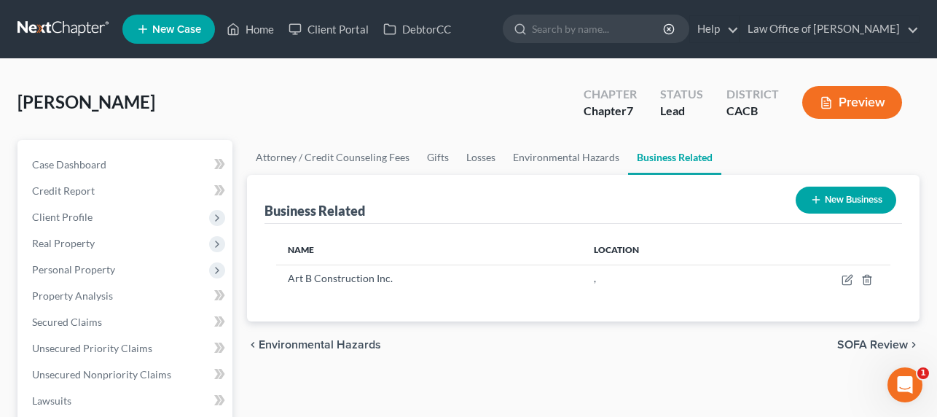
click at [825, 203] on button "New Business" at bounding box center [846, 200] width 101 height 27
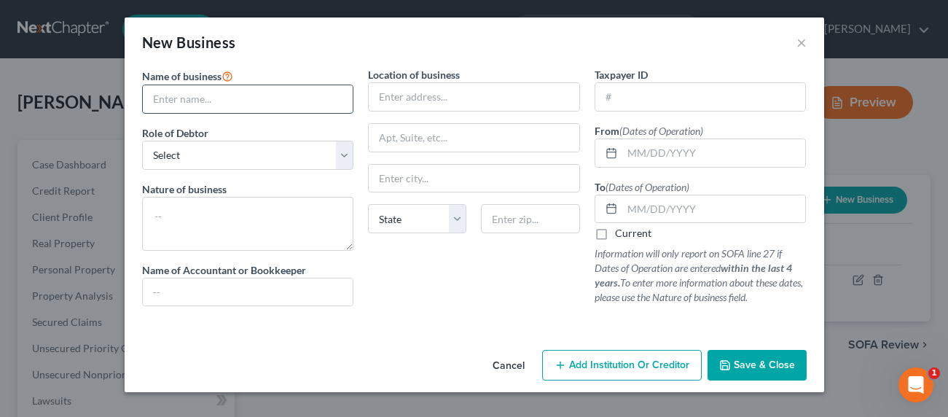
click at [203, 105] on input "text" at bounding box center [248, 99] width 211 height 28
drag, startPoint x: 301, startPoint y: 94, endPoint x: 254, endPoint y: 99, distance: 47.6
click at [254, 99] on input "Blow Dry Lounge Inc. - hair salon" at bounding box center [248, 99] width 211 height 28
type input "Blow Dry Lounge Inc. - Hair Salon"
select select "officer"
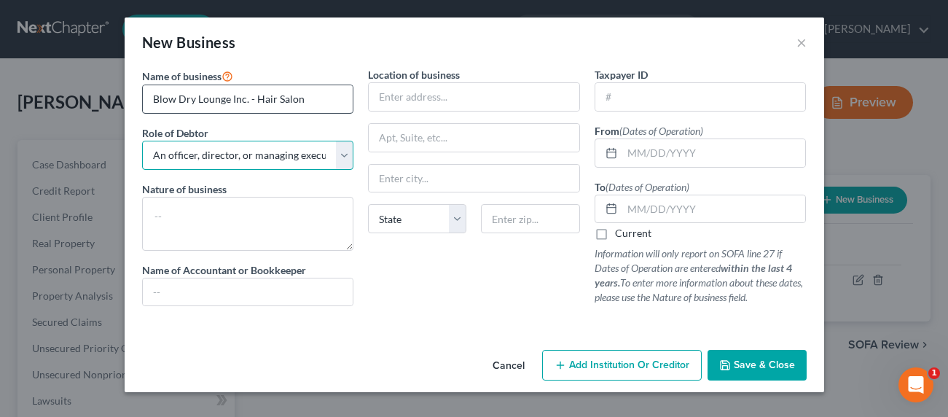
click at [142, 141] on select "Select A member of a limited liability company (LLC) or limited liability partn…" at bounding box center [248, 155] width 212 height 29
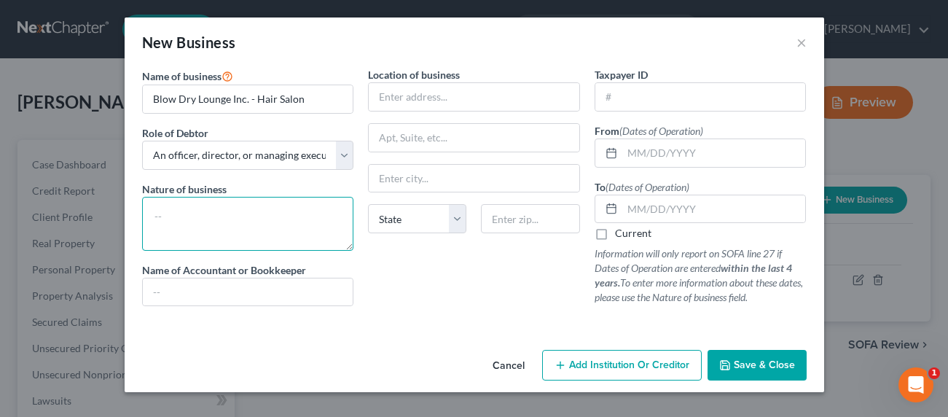
click at [187, 224] on textarea at bounding box center [248, 224] width 212 height 54
paste textarea "Blow Dry Lounge Inc."
paste textarea "3157 Foothill Blvd B, La Crescenta-Montrose, CA 91214"
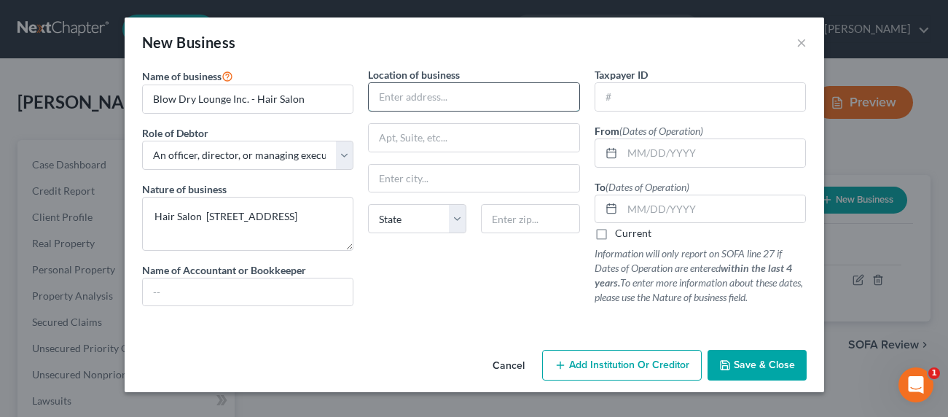
click at [453, 100] on input "text" at bounding box center [474, 97] width 211 height 28
drag, startPoint x: 311, startPoint y: 232, endPoint x: 206, endPoint y: 217, distance: 106.8
click at [206, 217] on textarea "Hair Salon 3157 Foothill Blvd B, La Crescenta-Montrose, CA 91214" at bounding box center [248, 224] width 212 height 54
type textarea "Hair Salon"
click at [445, 95] on input "text" at bounding box center [474, 97] width 211 height 28
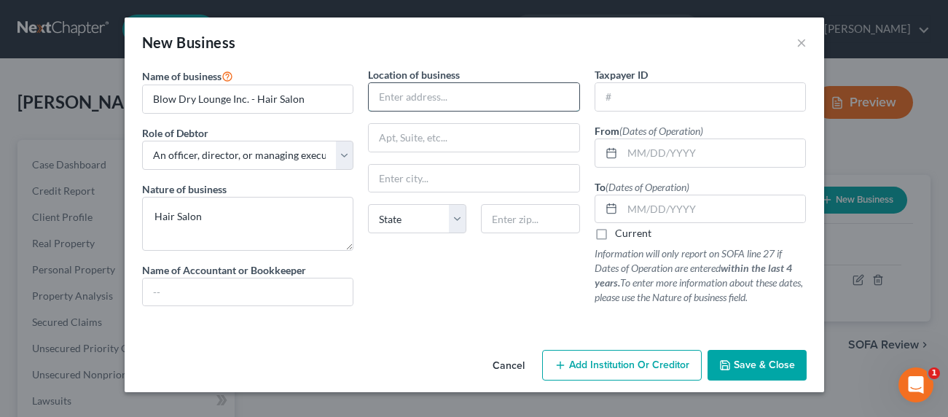
paste input "3157 Foothill Blvd B, La Crescenta-Montrose, CA 91214"
type input "3157 Foothill Blvd B, La Crescenta-Montrose, CA 91214"
click at [544, 221] on input "text" at bounding box center [530, 218] width 98 height 29
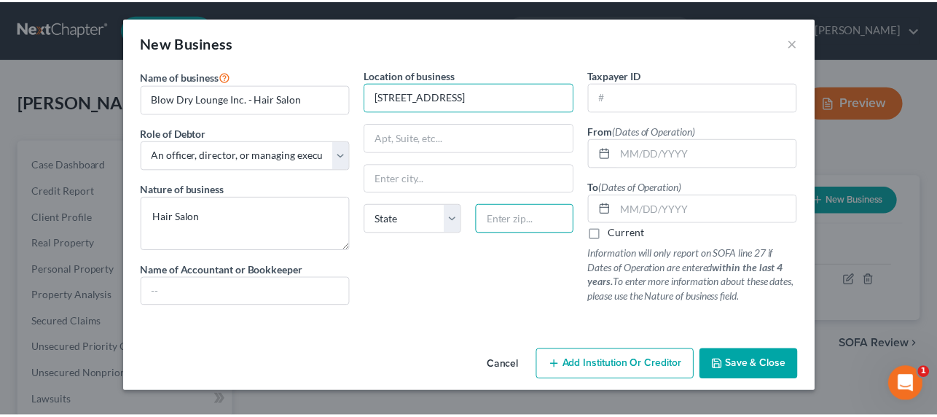
scroll to position [0, 0]
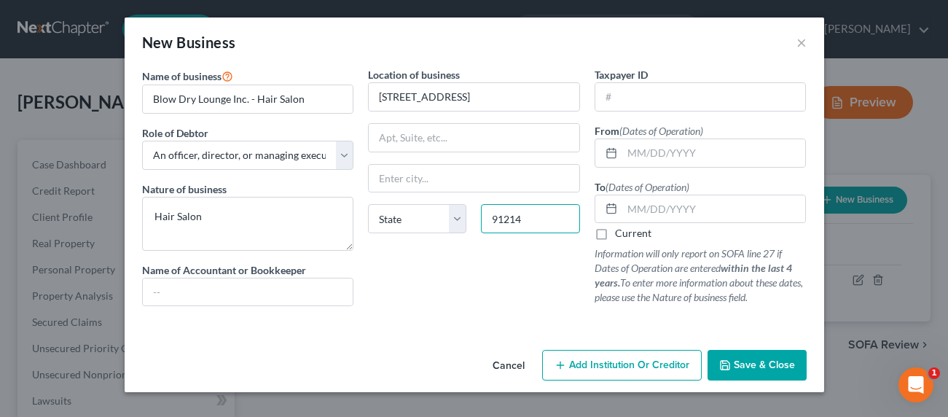
type input "91214"
type input "La Crescenta"
select select "4"
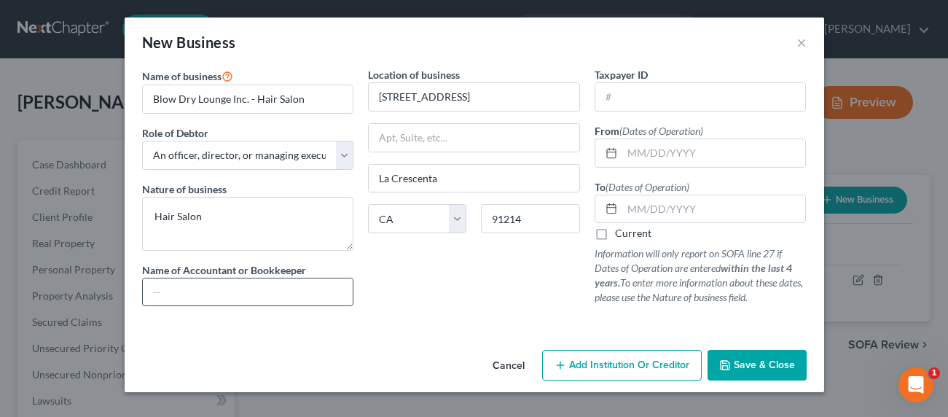
click at [240, 292] on input "text" at bounding box center [248, 292] width 211 height 28
type input "CPA/Accountant"
click at [690, 157] on input "text" at bounding box center [714, 153] width 184 height 28
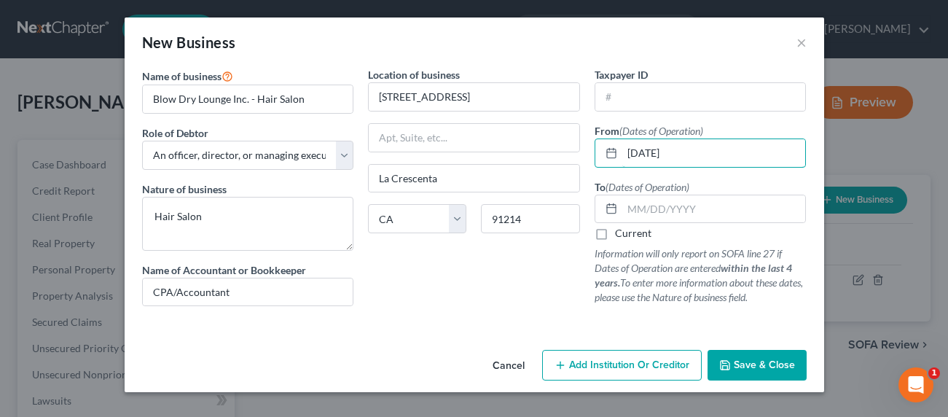
type input "05/31/2025"
drag, startPoint x: 619, startPoint y: 235, endPoint x: 621, endPoint y: 228, distance: 7.4
click at [619, 235] on label "Current" at bounding box center [633, 233] width 36 height 15
click at [621, 235] on input "Current" at bounding box center [625, 230] width 9 height 9
checkbox input "true"
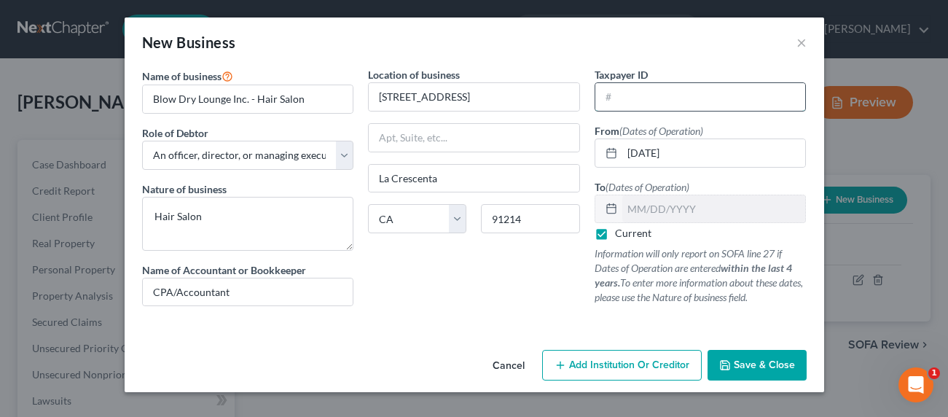
click at [637, 98] on input "text" at bounding box center [700, 97] width 211 height 28
type input "67-6512351"
click at [754, 359] on span "Save & Close" at bounding box center [764, 365] width 61 height 12
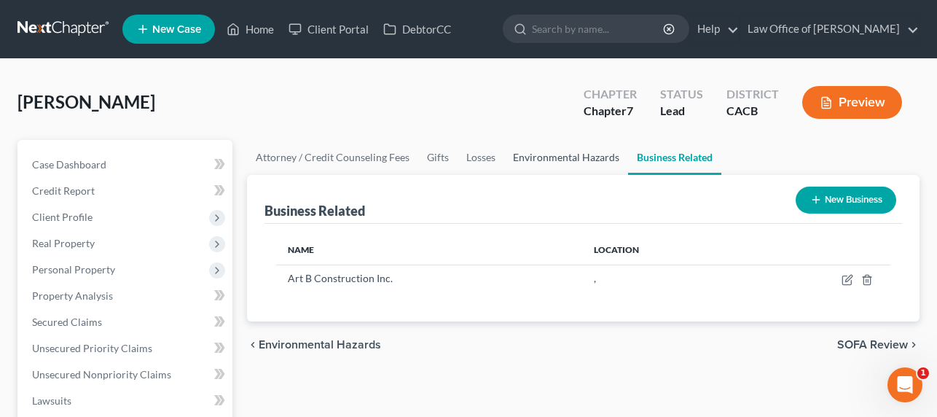
click at [581, 154] on link "Environmental Hazards" at bounding box center [566, 157] width 124 height 35
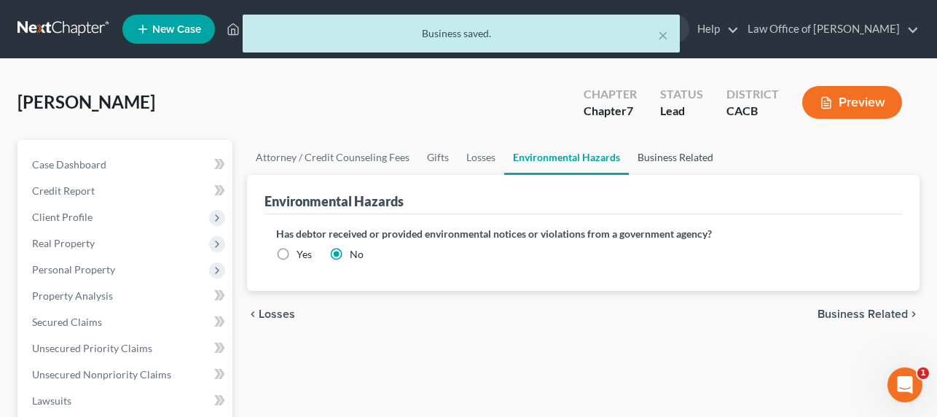
click at [689, 157] on link "Business Related" at bounding box center [675, 157] width 93 height 35
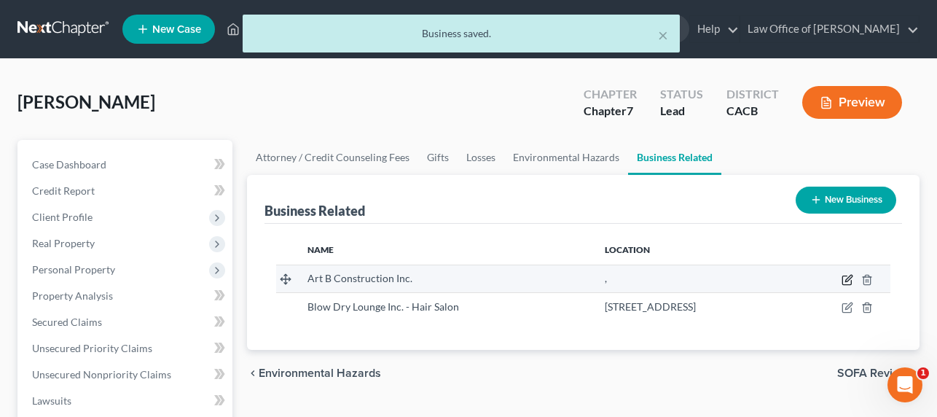
click at [852, 275] on icon "button" at bounding box center [848, 278] width 7 height 7
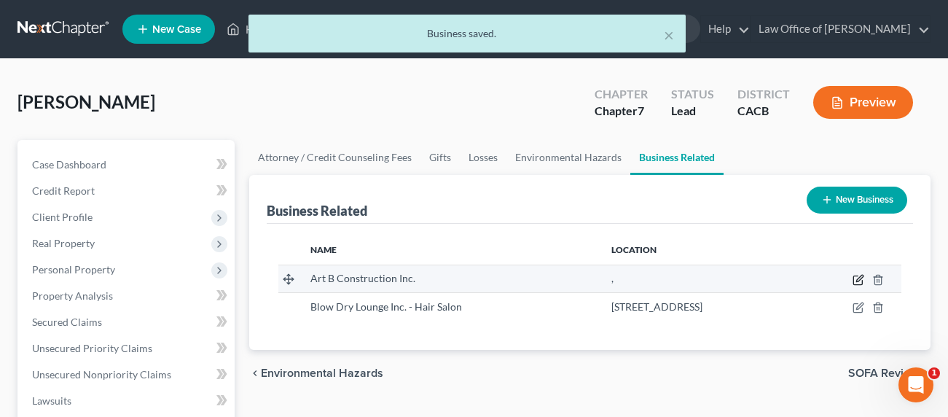
select select "officer"
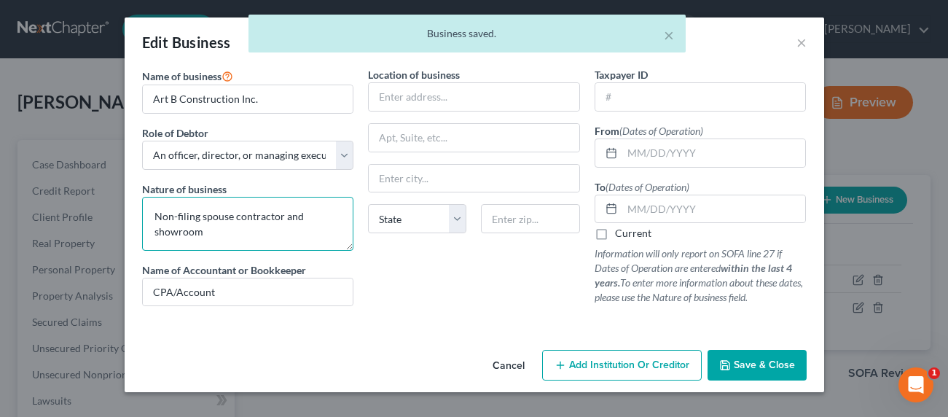
drag, startPoint x: 241, startPoint y: 216, endPoint x: 245, endPoint y: 224, distance: 8.8
click at [241, 216] on textarea "Non-filing spouse contractor and showroom" at bounding box center [248, 224] width 212 height 54
click at [242, 232] on textarea "Non-filing spouse contractor and showroom" at bounding box center [248, 224] width 212 height 54
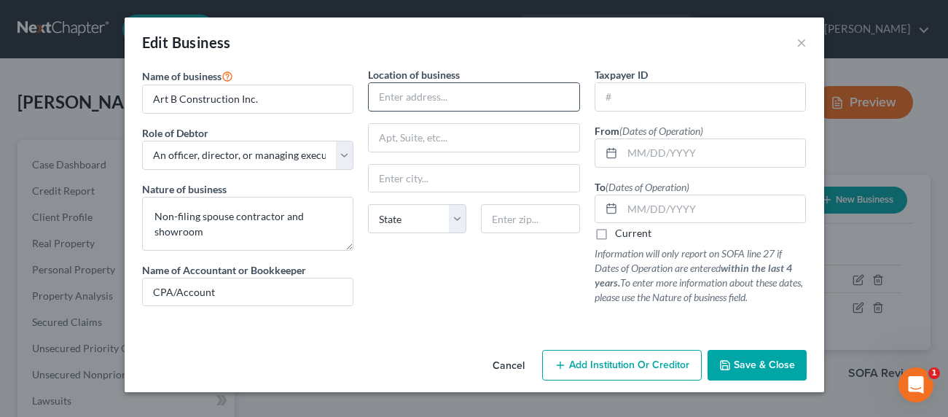
click at [452, 90] on input "text" at bounding box center [474, 97] width 211 height 28
type input "6635 San Fernando Rd. # A"
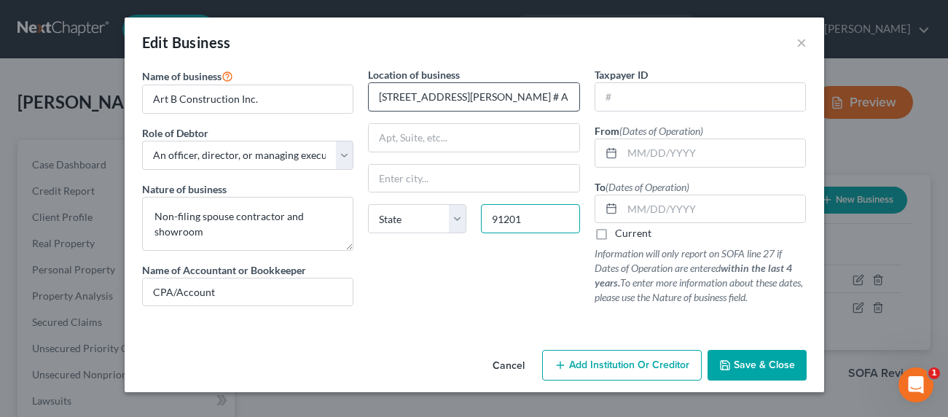
type input "91201"
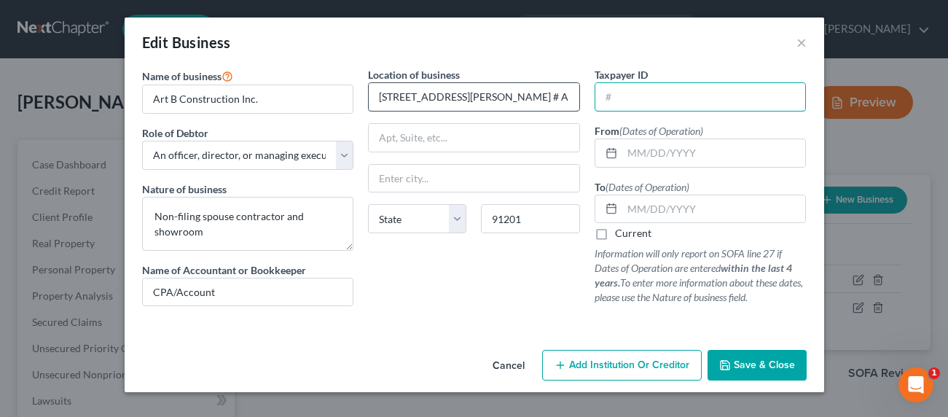
type input "Glendale"
select select "4"
type input "6"
type input "82-564115"
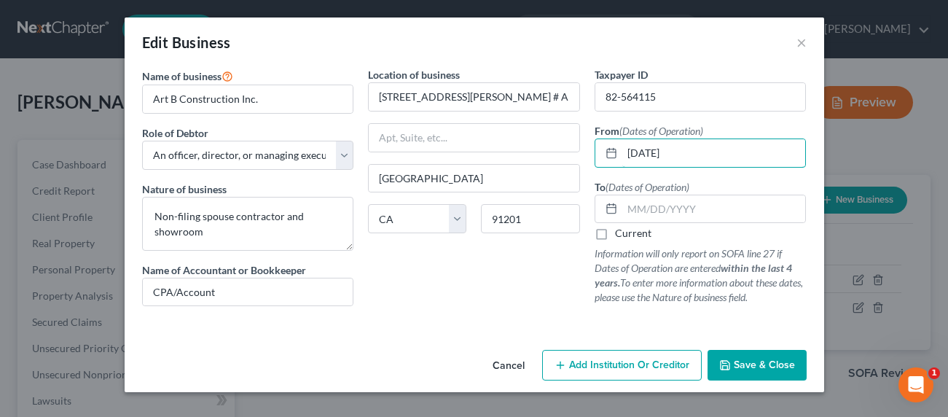
type input "08/01/2019"
click at [627, 234] on label "Current" at bounding box center [633, 233] width 36 height 15
click at [627, 234] on input "Current" at bounding box center [625, 230] width 9 height 9
checkbox input "true"
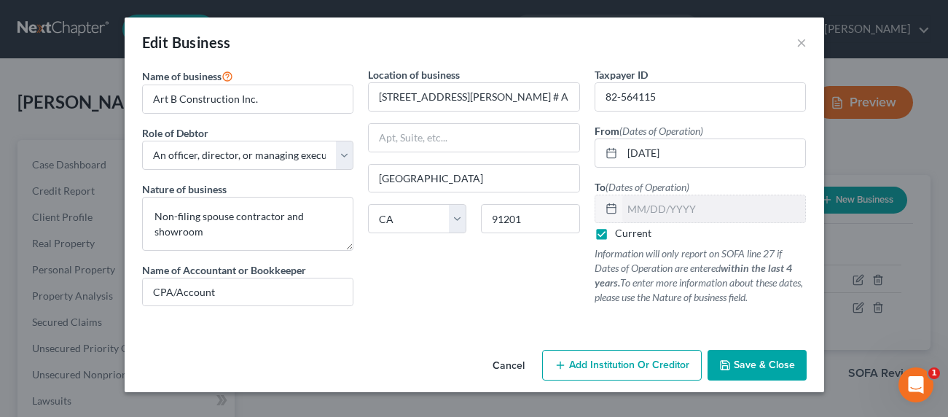
click at [757, 363] on span "Save & Close" at bounding box center [764, 365] width 61 height 12
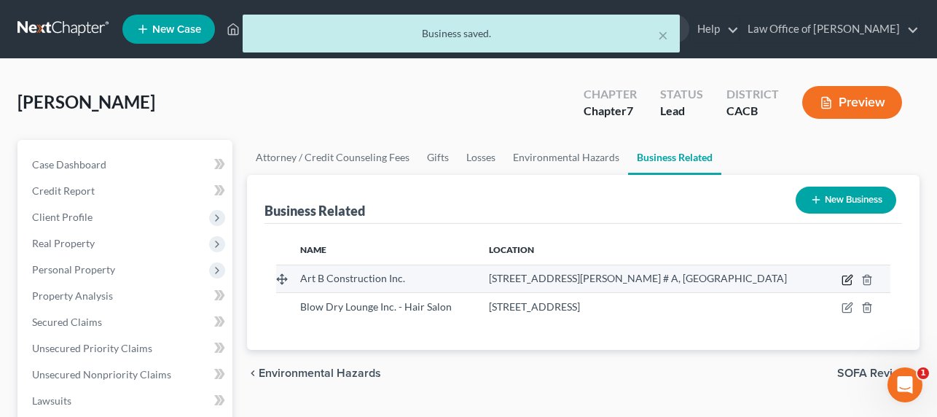
click at [852, 278] on icon "button" at bounding box center [848, 278] width 7 height 7
select select "officer"
select select "4"
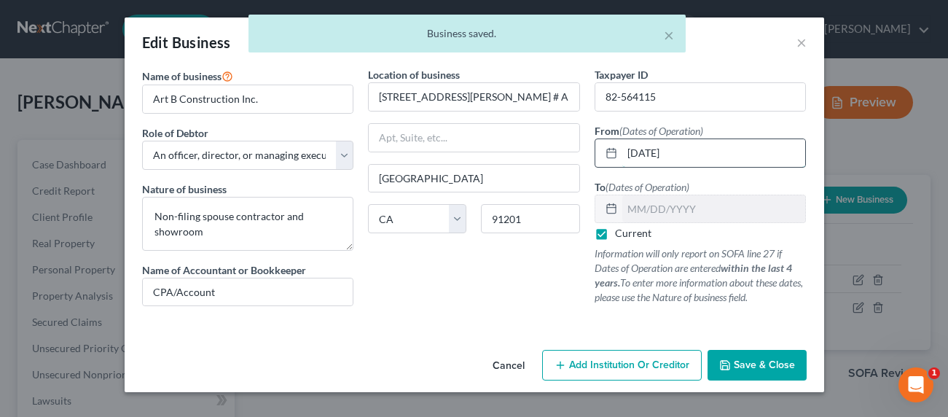
click at [680, 160] on input "08/01/2019" at bounding box center [714, 153] width 184 height 28
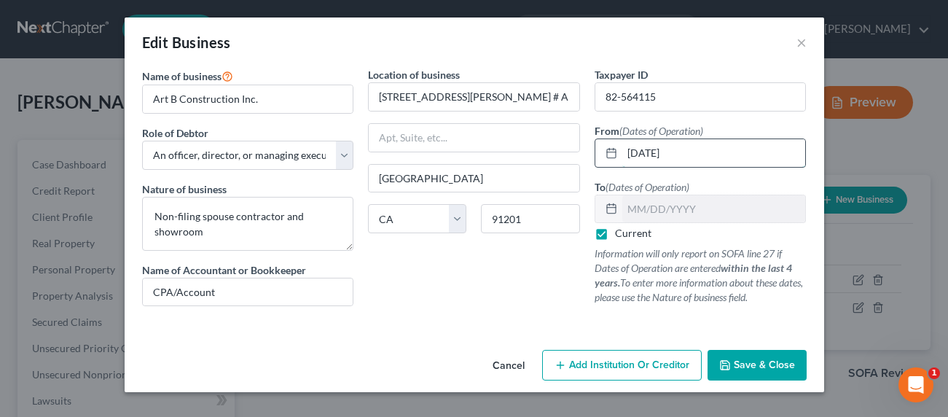
drag, startPoint x: 684, startPoint y: 156, endPoint x: 673, endPoint y: 156, distance: 10.9
click at [673, 156] on input "08/01/2019" at bounding box center [714, 153] width 184 height 28
type input "08/01/2020"
click at [756, 370] on span "Save & Close" at bounding box center [764, 365] width 61 height 12
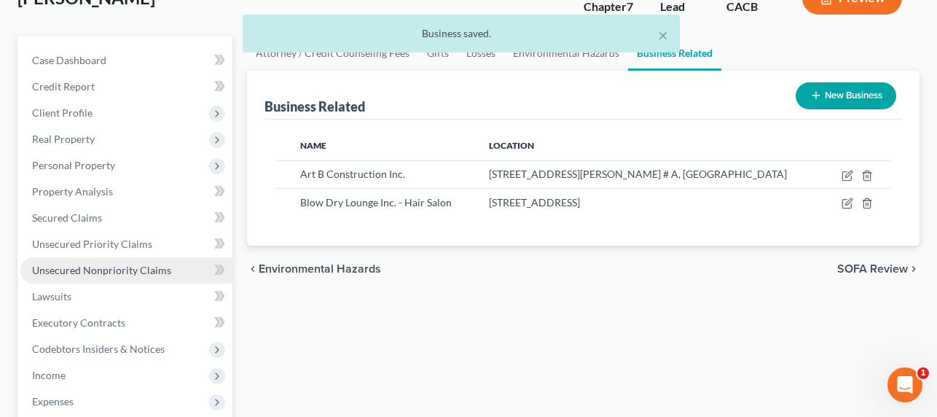
click at [70, 268] on span "Unsecured Nonpriority Claims" at bounding box center [101, 270] width 139 height 12
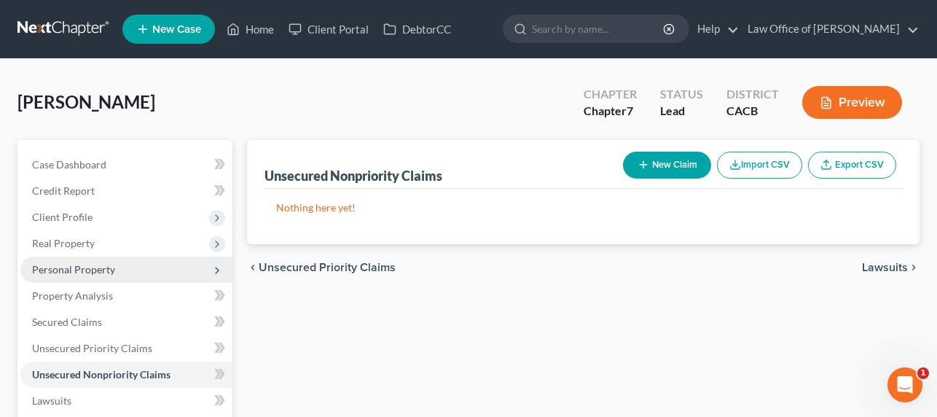
click at [61, 273] on span "Personal Property" at bounding box center [73, 269] width 83 height 12
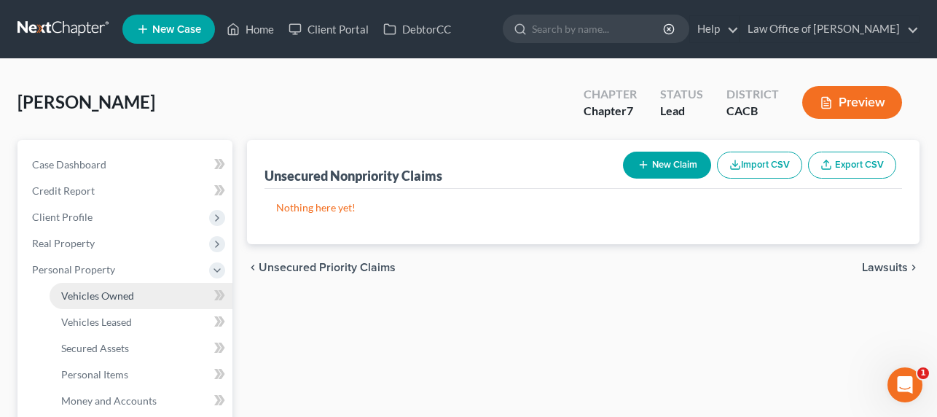
click at [103, 295] on span "Vehicles Owned" at bounding box center [97, 295] width 73 height 12
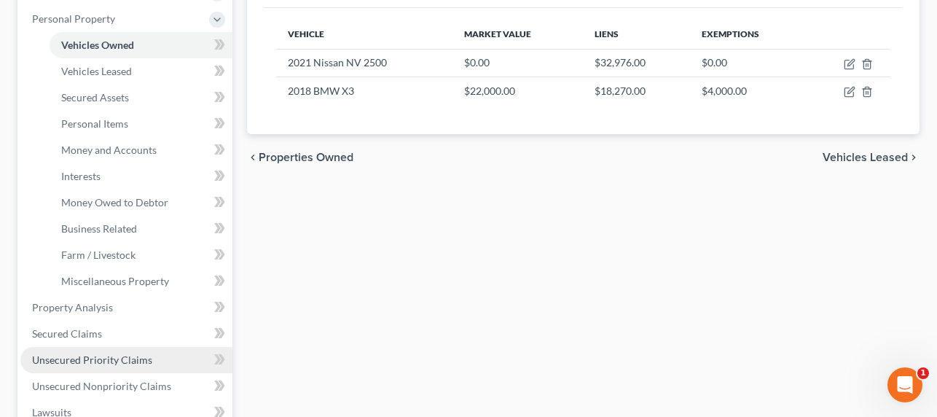
scroll to position [313, 0]
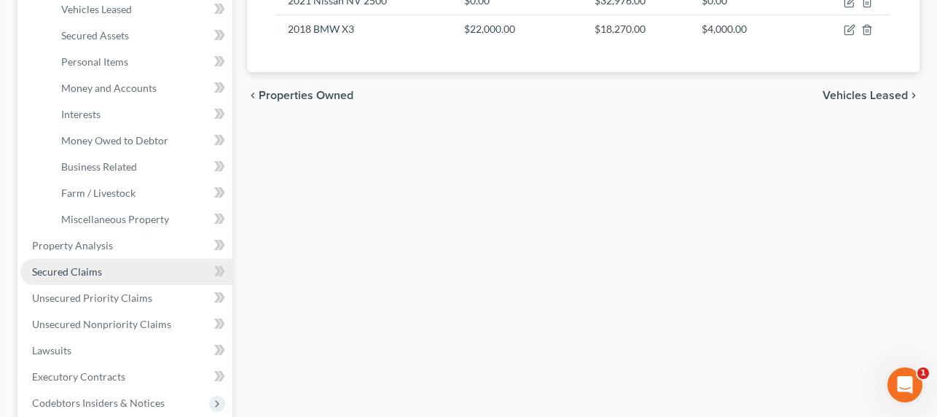
click at [68, 266] on span "Secured Claims" at bounding box center [67, 271] width 70 height 12
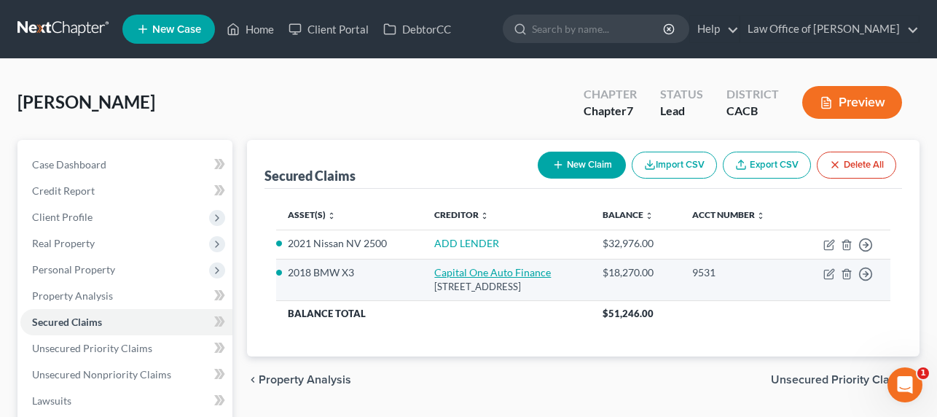
click at [466, 273] on link "Capital One Auto Finance" at bounding box center [492, 272] width 117 height 12
select select "45"
select select "2"
select select "0"
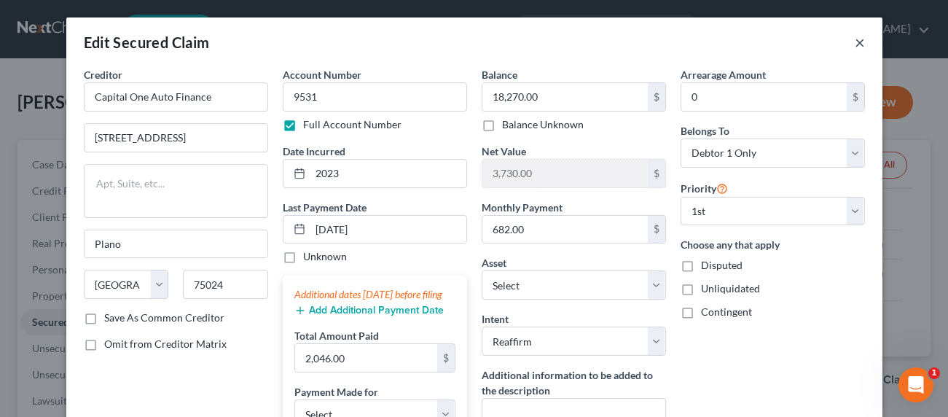
click at [856, 44] on button "×" at bounding box center [860, 42] width 10 height 17
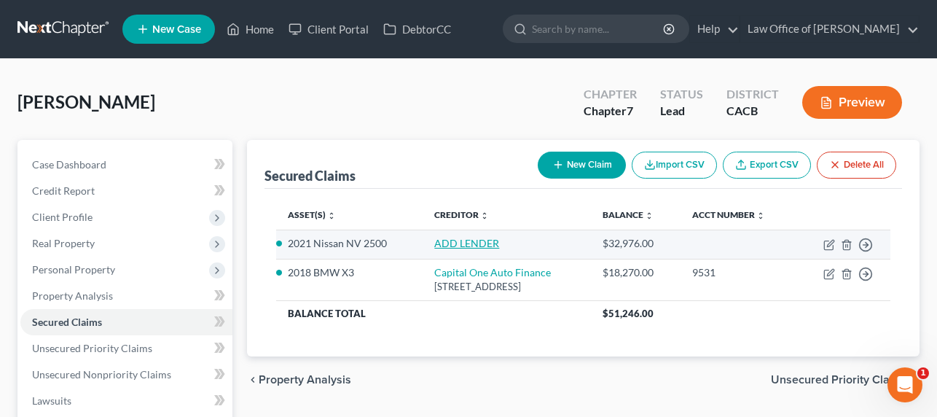
click at [453, 242] on link "ADD LENDER" at bounding box center [466, 243] width 65 height 12
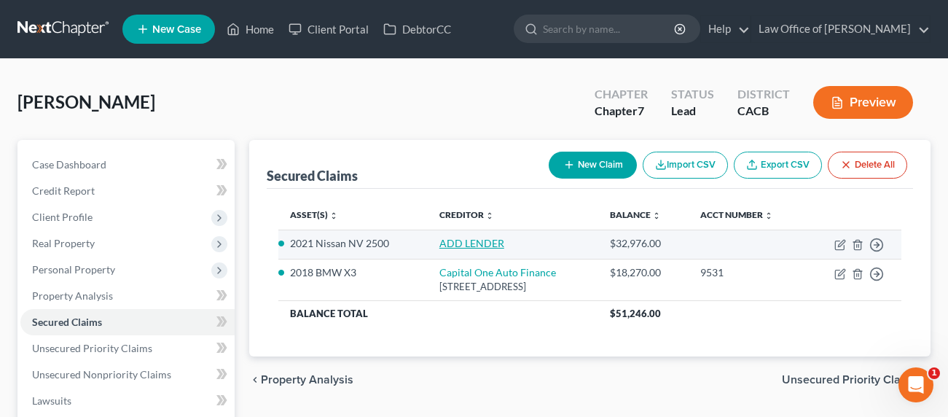
select select "8"
select select "2"
select select "0"
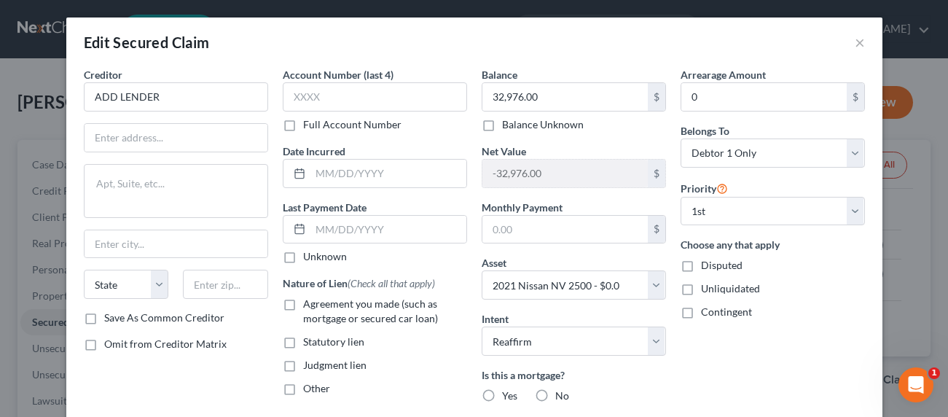
click at [156, 113] on div "Creditor * ADD LENDER State AL AK AR AZ CA CO CT DE DC FL GA GU HI ID IL IN IA …" at bounding box center [176, 188] width 184 height 243
drag, startPoint x: 173, startPoint y: 104, endPoint x: 13, endPoint y: 88, distance: 160.4
click at [13, 88] on div "Edit Secured Claim × Creditor * ADD LENDER State AL AK AR AZ CA CO CT DE DC FL …" at bounding box center [474, 208] width 948 height 417
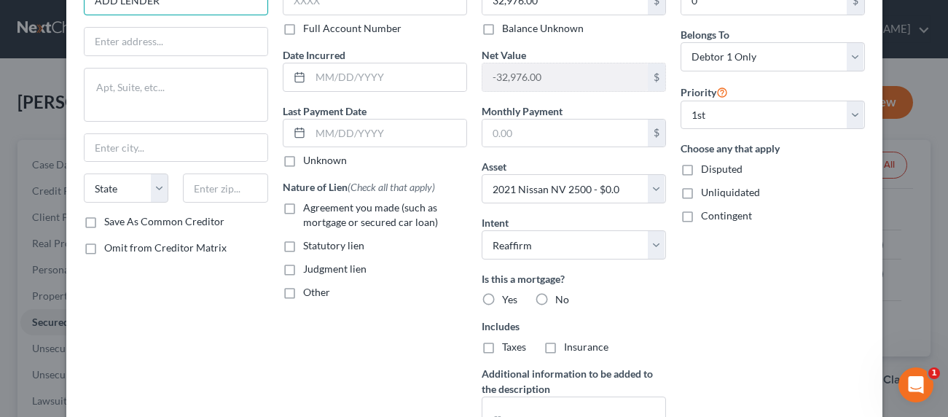
scroll to position [132, 0]
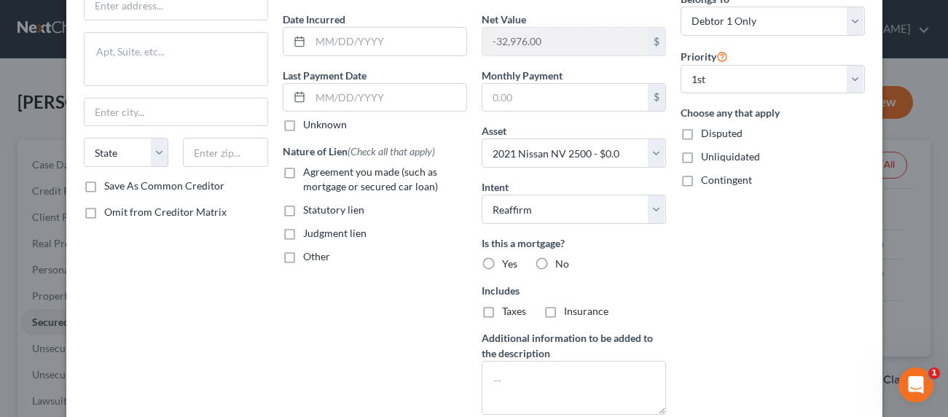
click at [316, 182] on span "Agreement you made (such as mortgage or secured car loan)" at bounding box center [370, 178] width 135 height 27
click at [316, 174] on input "Agreement you made (such as mortgage or secured car loan)" at bounding box center [313, 169] width 9 height 9
checkbox input "true"
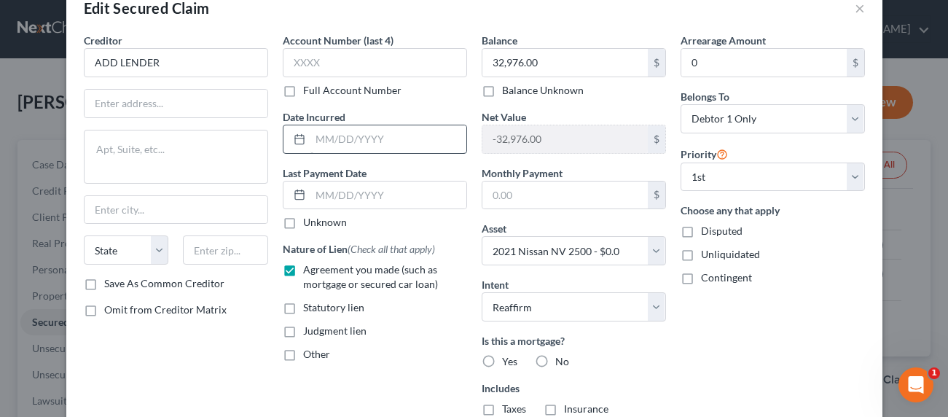
scroll to position [0, 0]
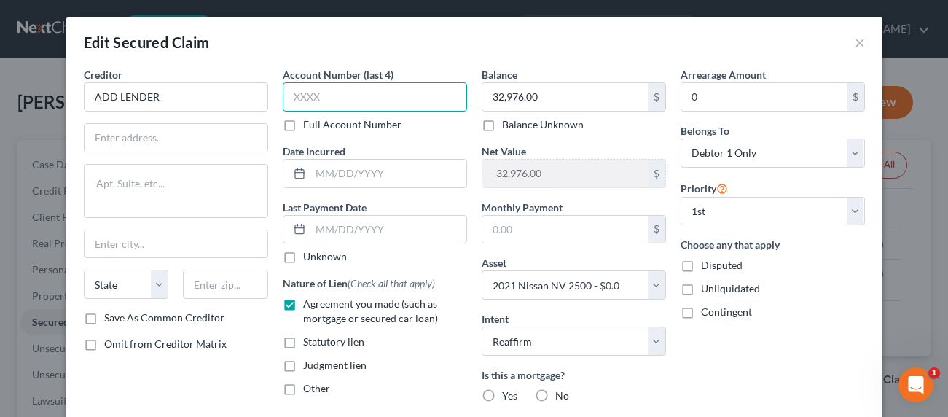
click at [318, 96] on input "text" at bounding box center [375, 96] width 184 height 29
type input "0399"
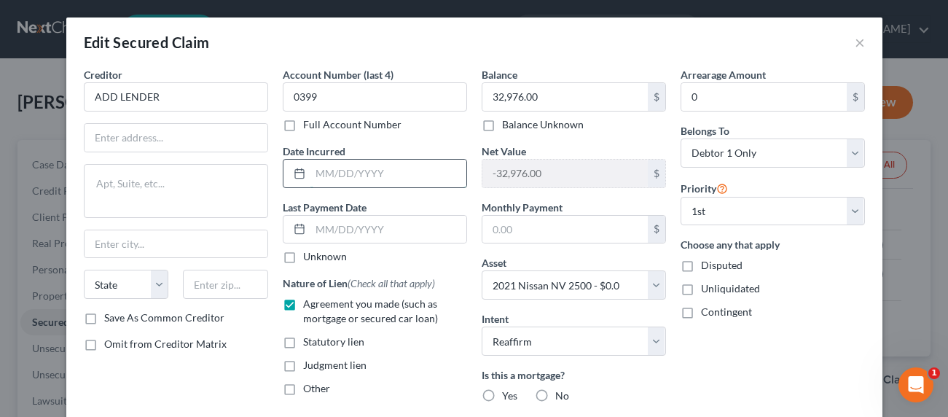
drag, startPoint x: 321, startPoint y: 168, endPoint x: 333, endPoint y: 172, distance: 12.9
click at [321, 168] on input "text" at bounding box center [388, 174] width 156 height 28
drag, startPoint x: 161, startPoint y: 101, endPoint x: 65, endPoint y: 83, distance: 97.8
click at [66, 83] on div "Creditor * ADD LENDER State AL AK AR AZ CA CO CT DE DC FL GA GU HI ID IL IN IA …" at bounding box center [474, 325] width 816 height 517
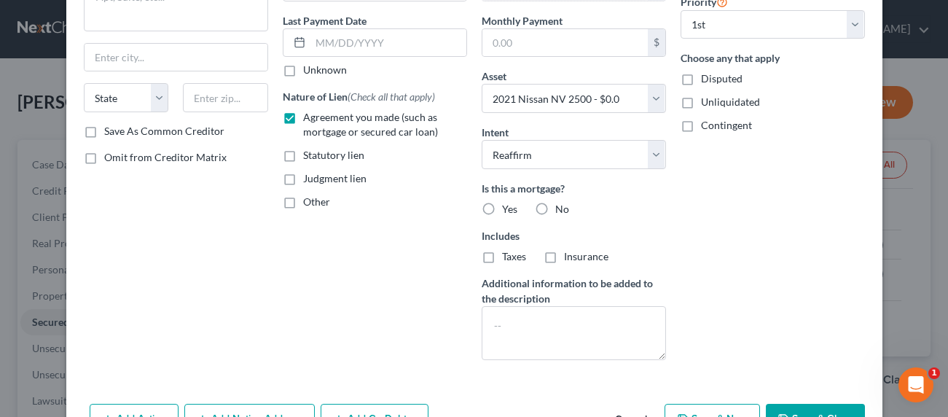
scroll to position [273, 0]
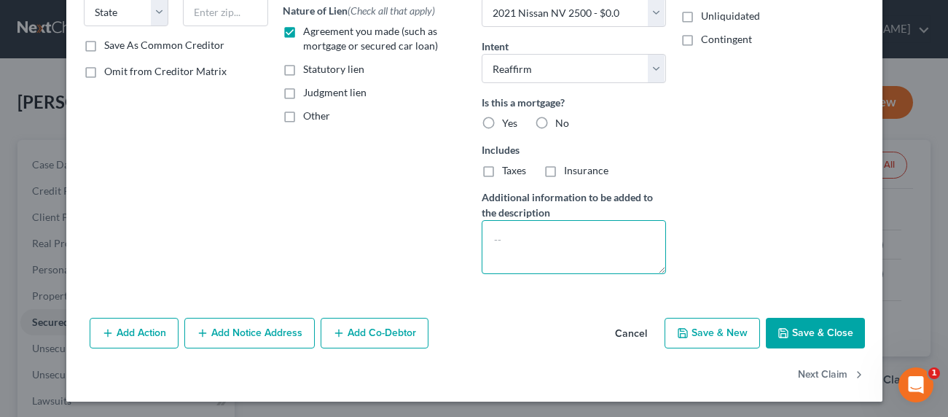
click at [540, 249] on textarea at bounding box center [574, 247] width 184 height 54
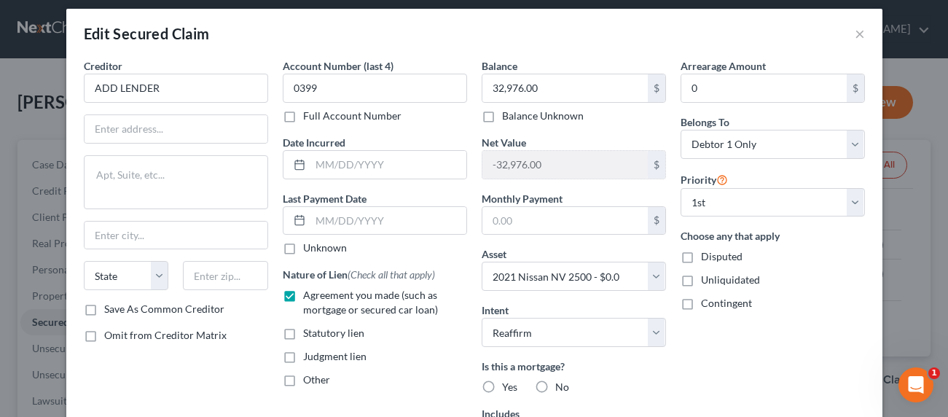
scroll to position [0, 0]
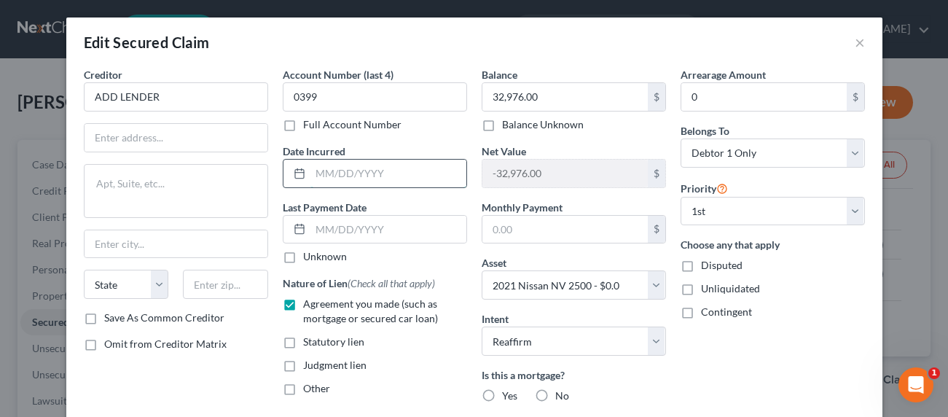
click at [332, 178] on input "text" at bounding box center [388, 174] width 156 height 28
type input "2023"
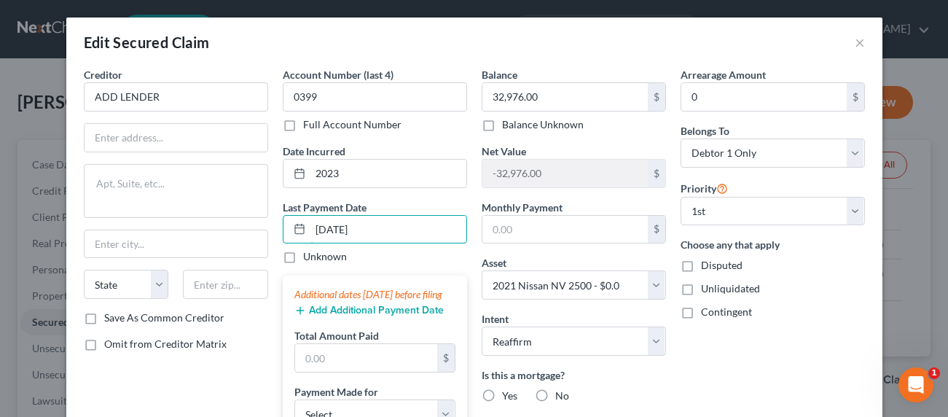
type input "10/01/2025"
click at [347, 316] on button "Add Additional Payment Date" at bounding box center [368, 311] width 149 height 12
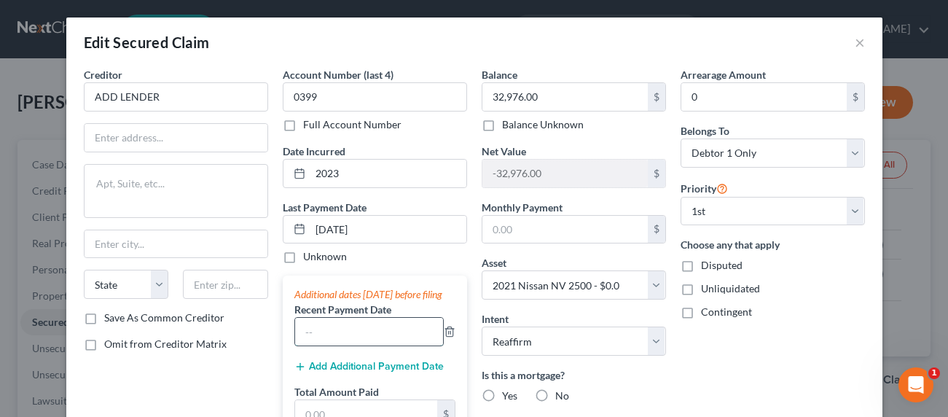
click at [338, 345] on input "text" at bounding box center [369, 332] width 148 height 28
type input "09/2025"
click at [338, 372] on button "Add Additional Payment Date" at bounding box center [368, 367] width 149 height 12
click at [332, 397] on input "text" at bounding box center [369, 388] width 148 height 28
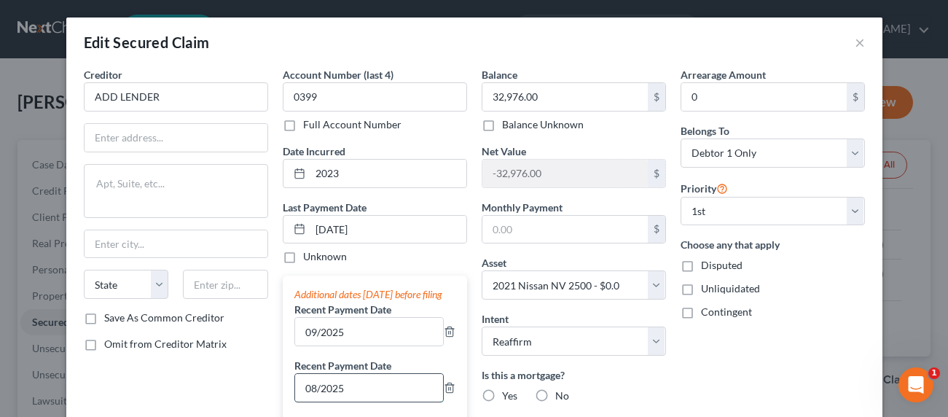
type input "08/2025"
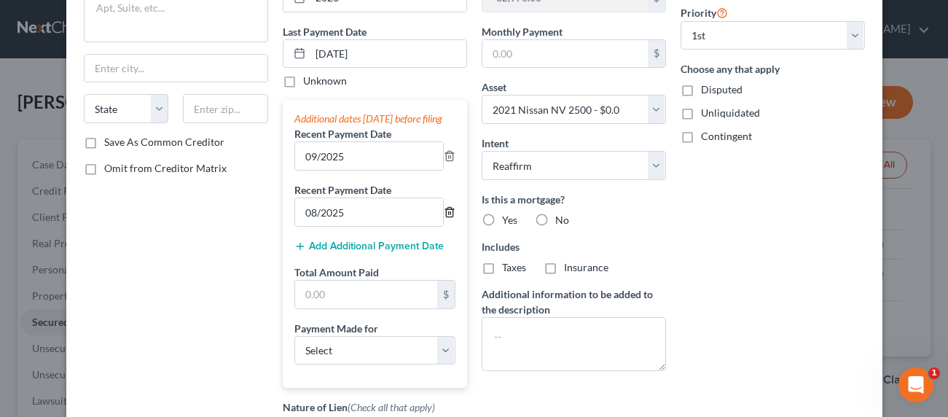
scroll to position [183, 0]
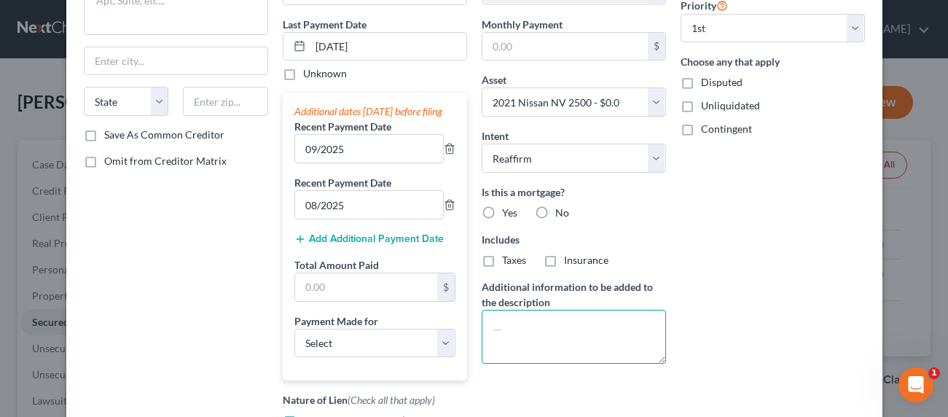
click at [546, 345] on textarea at bounding box center [574, 337] width 184 height 54
type textarea "Car Loan for Nissan (Husband's car)"
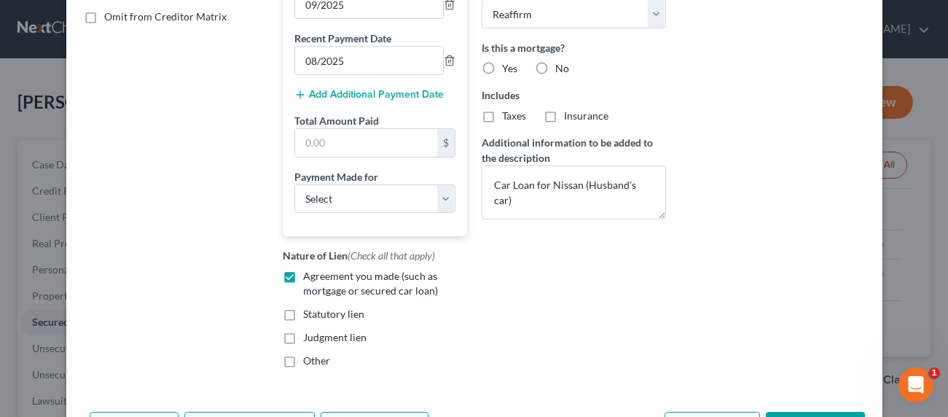
scroll to position [439, 0]
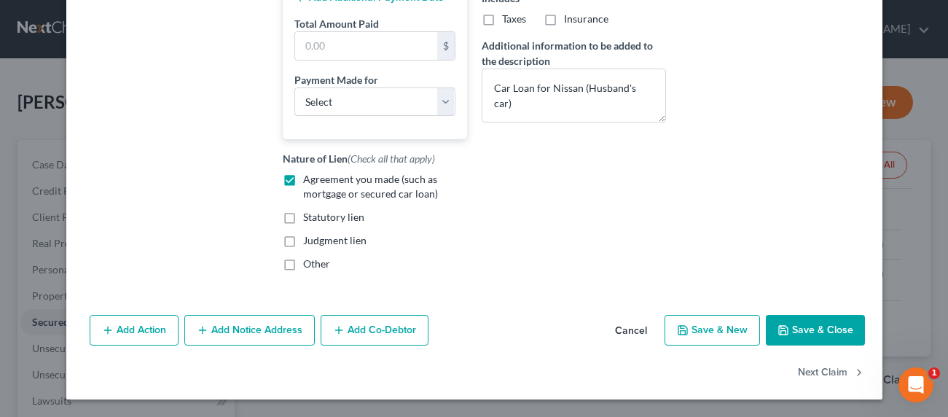
click at [815, 326] on button "Save & Close" at bounding box center [815, 330] width 99 height 31
select select
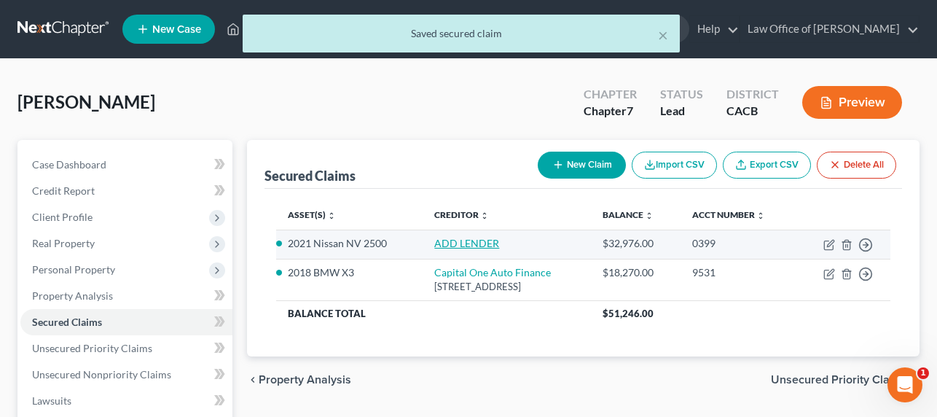
click at [450, 248] on link "ADD LENDER" at bounding box center [466, 243] width 65 height 12
select select "2"
select select "0"
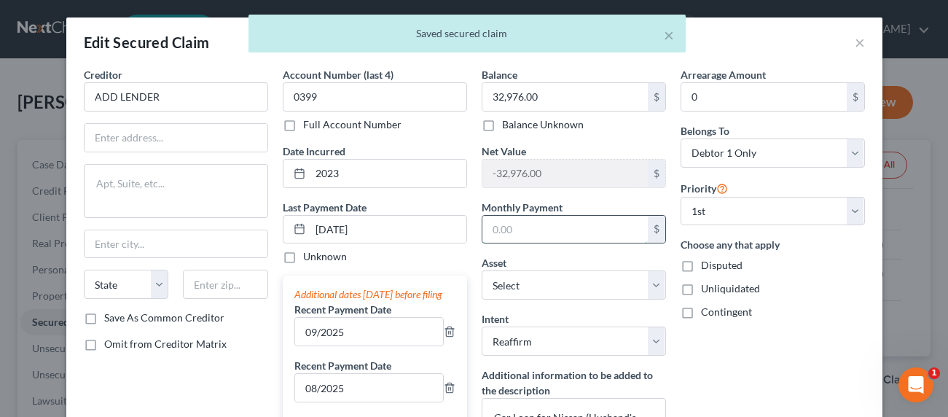
click at [531, 235] on input "text" at bounding box center [564, 230] width 165 height 28
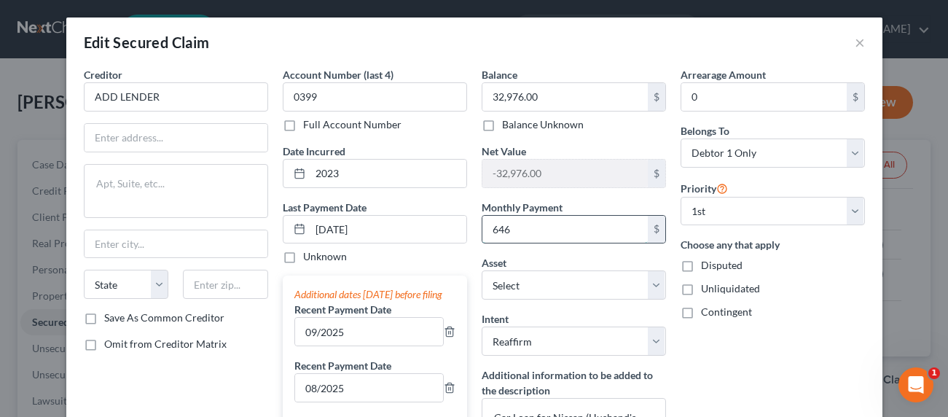
type input "646"
select select "8"
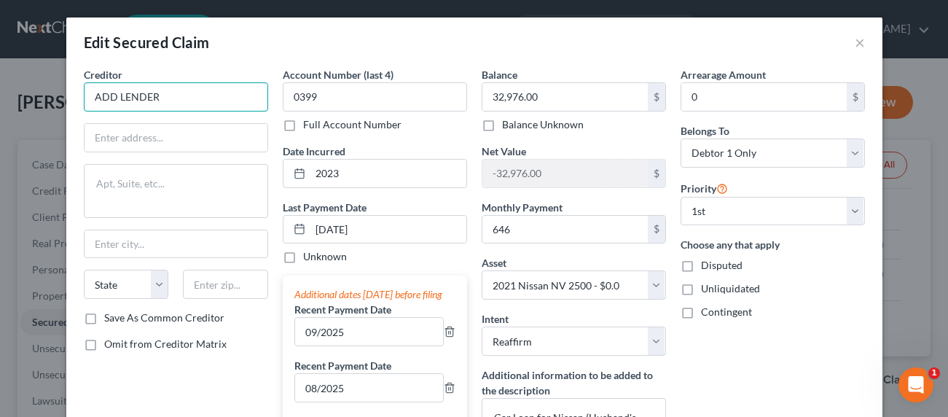
drag, startPoint x: 184, startPoint y: 106, endPoint x: 58, endPoint y: 82, distance: 128.5
click at [58, 82] on div "Edit Secured Claim × Creditor * ADD LENDER State AL AK AR AZ CA CO CT DE DC FL …" at bounding box center [474, 208] width 948 height 417
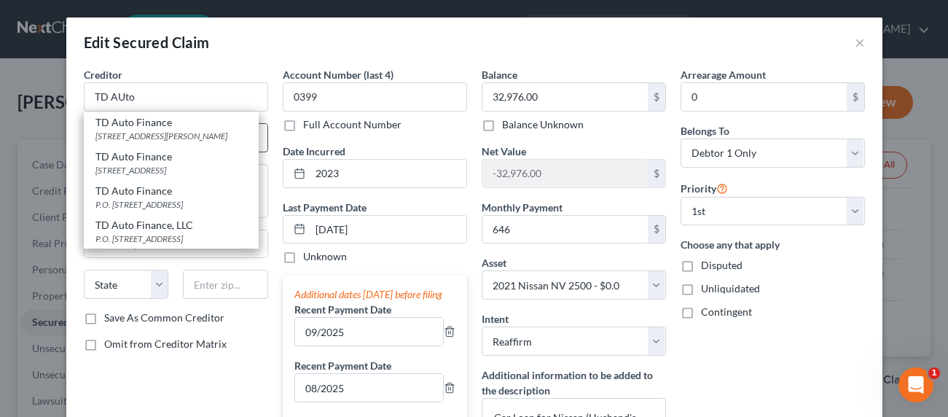
click at [132, 124] on div "TD Auto Finance" at bounding box center [171, 122] width 152 height 15
type input "TD Auto Finance"
type input "2777 Franklin Rd."
type input "Farmington"
select select "23"
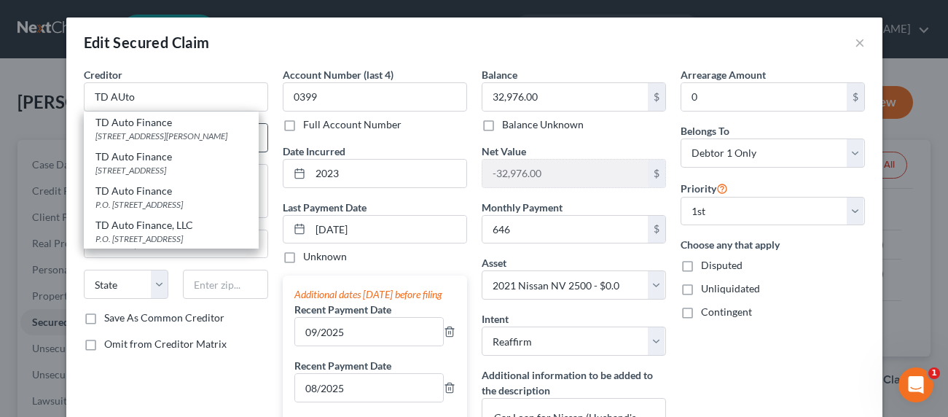
type input "48334"
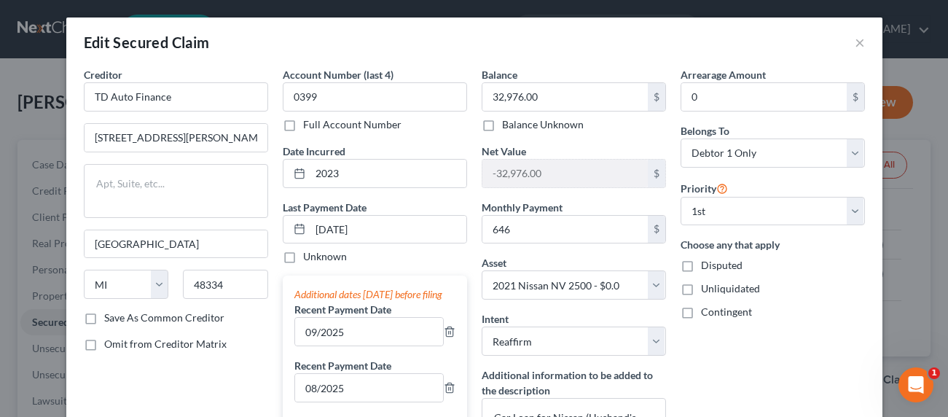
scroll to position [155, 0]
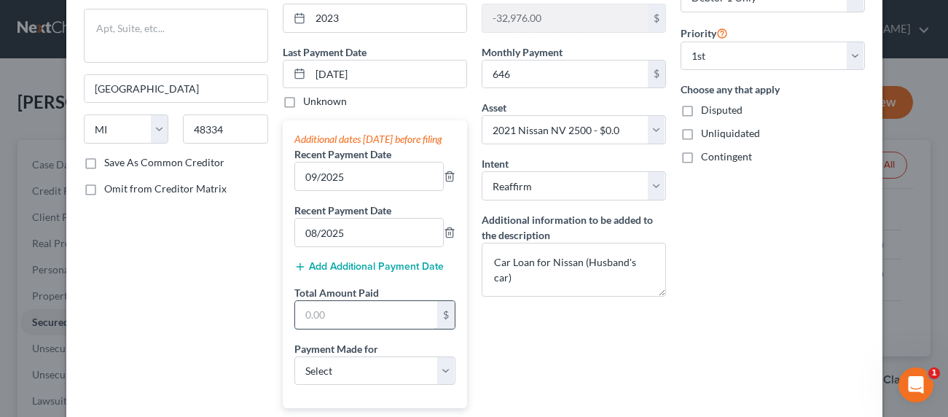
click at [349, 329] on input "text" at bounding box center [366, 315] width 142 height 28
type input "2,460"
click at [400, 380] on select "Select Car Credit Card Loan Repayment Mortgage Other Suppliers Or Vendors" at bounding box center [374, 370] width 161 height 29
select select "0"
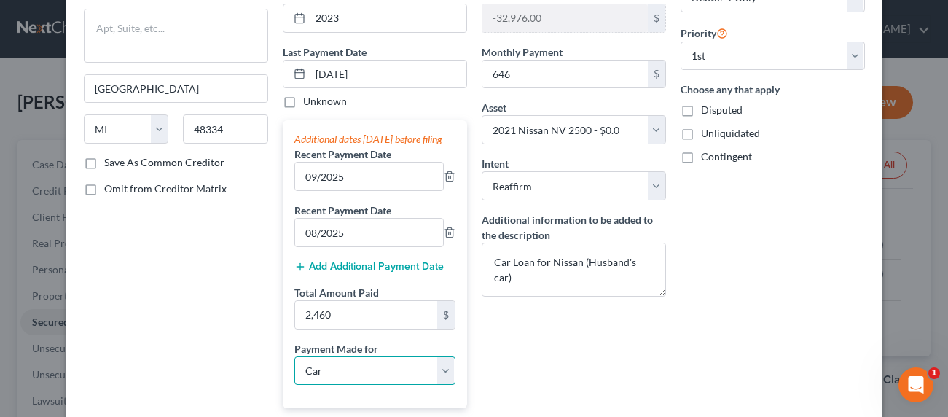
click at [294, 370] on select "Select Car Credit Card Loan Repayment Mortgage Other Suppliers Or Vendors" at bounding box center [374, 370] width 161 height 29
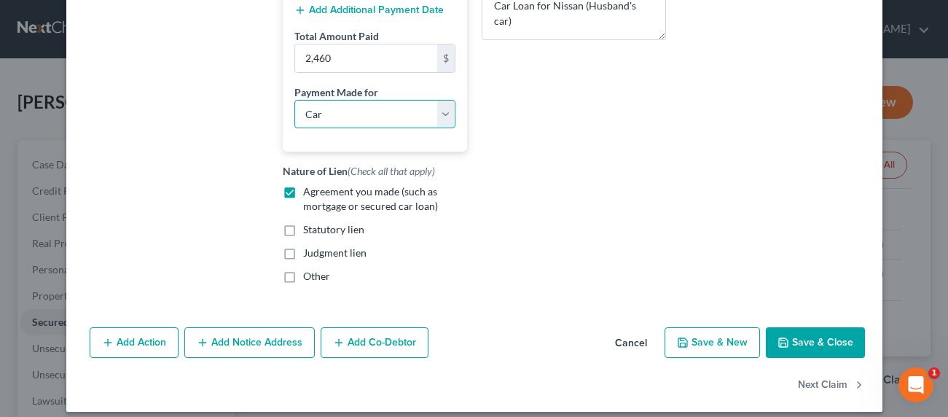
scroll to position [439, 0]
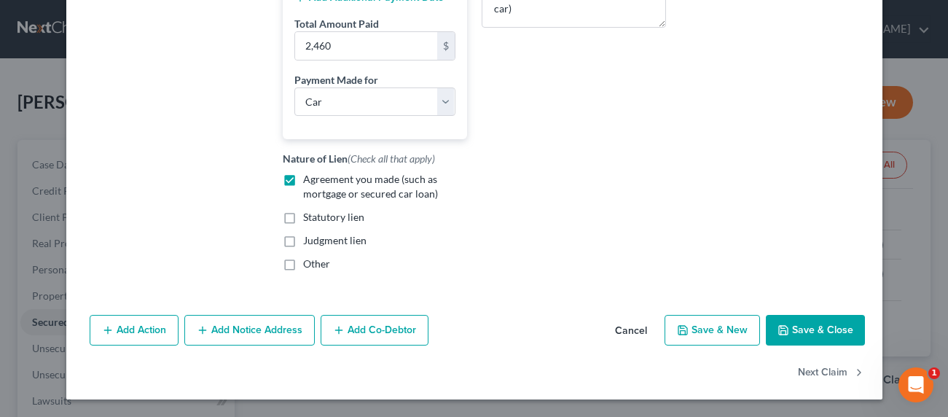
click at [835, 330] on button "Save & Close" at bounding box center [815, 330] width 99 height 31
select select
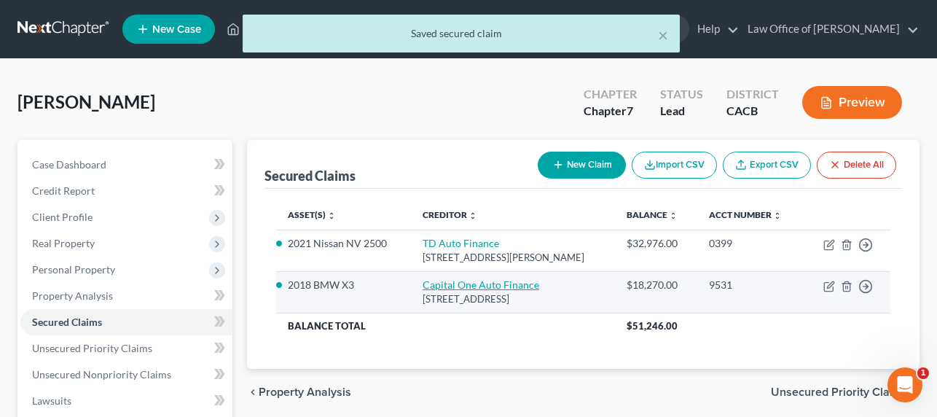
click at [458, 285] on link "Capital One Auto Finance" at bounding box center [481, 284] width 117 height 12
select select "45"
select select "2"
select select "0"
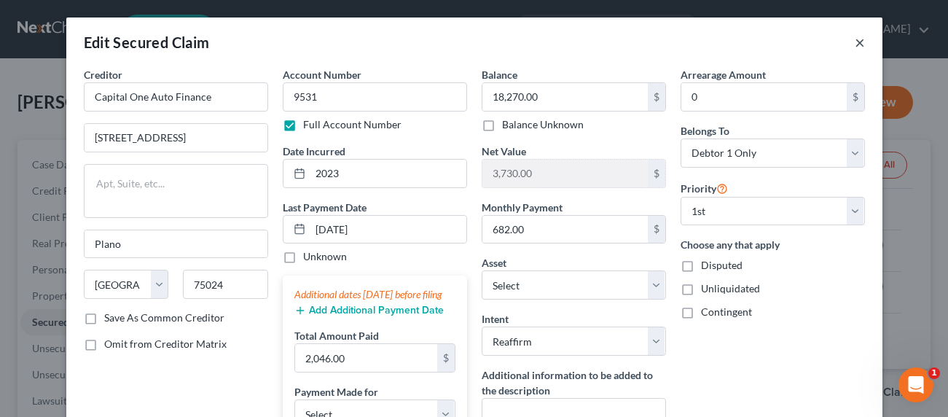
click at [855, 36] on button "×" at bounding box center [860, 42] width 10 height 17
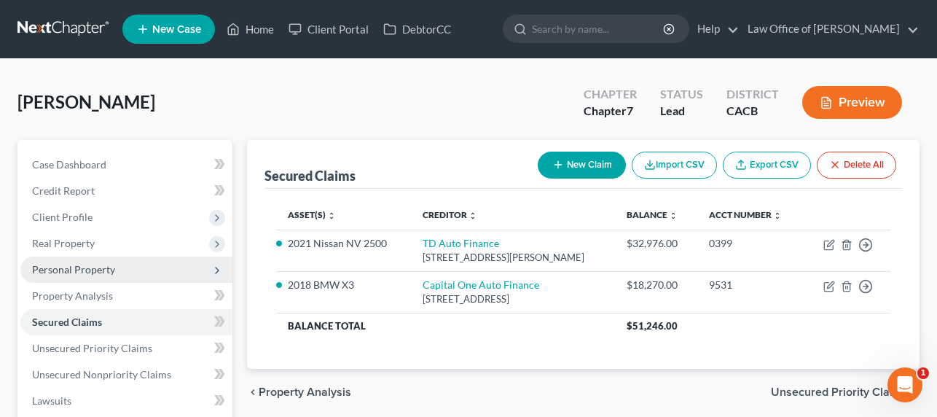
click at [84, 264] on span "Personal Property" at bounding box center [73, 269] width 83 height 12
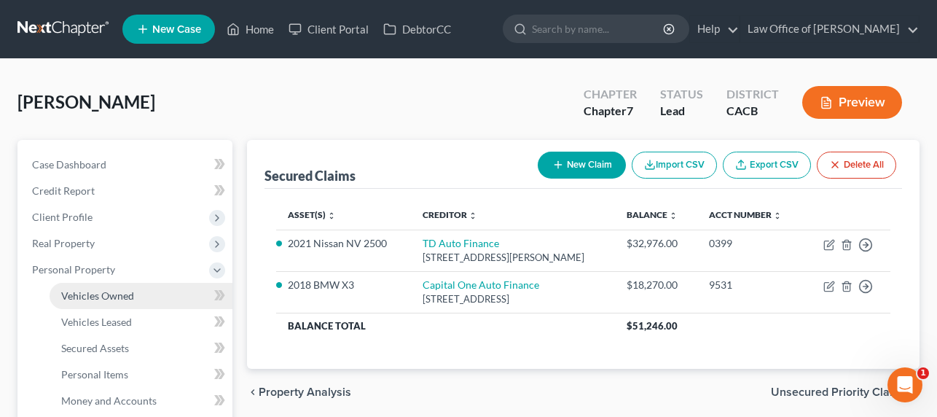
click at [98, 295] on span "Vehicles Owned" at bounding box center [97, 295] width 73 height 12
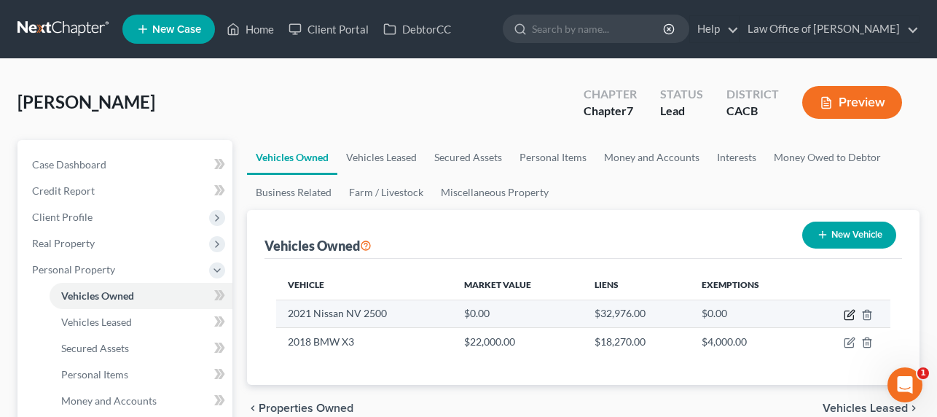
click at [848, 311] on icon "button" at bounding box center [850, 315] width 12 height 12
select select "0"
select select "5"
select select "2"
select select "0"
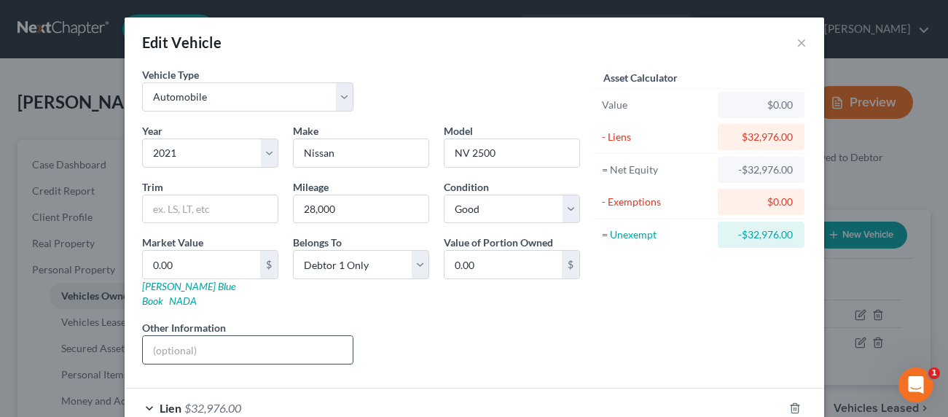
click at [182, 340] on input "text" at bounding box center [248, 350] width 211 height 28
type input "Husband drives"
click at [445, 321] on div "Liens Select" at bounding box center [474, 342] width 227 height 44
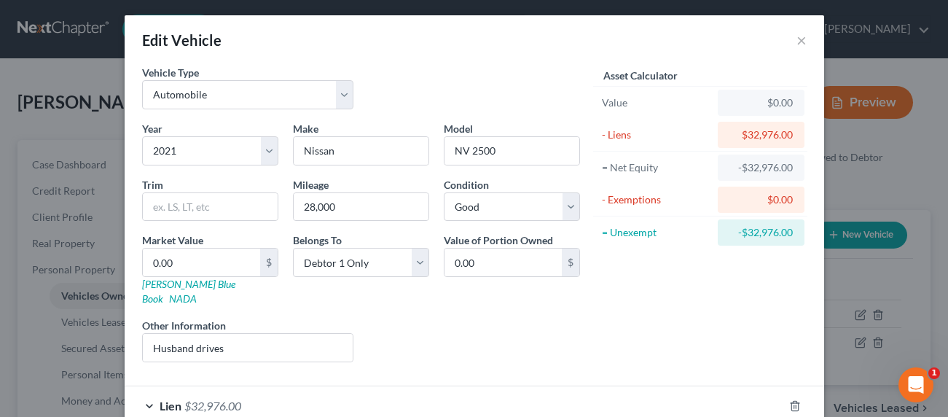
scroll to position [3, 0]
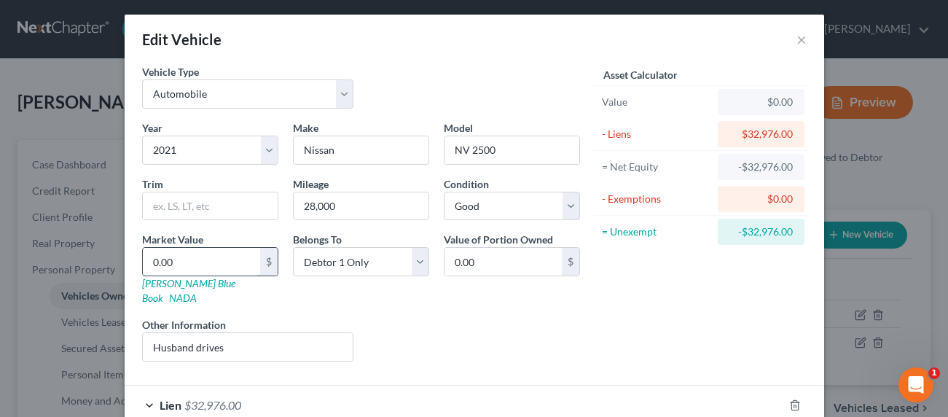
click at [184, 265] on input "0.00" at bounding box center [201, 262] width 117 height 28
click at [445, 317] on div "Liens Select" at bounding box center [474, 339] width 227 height 44
click at [164, 265] on input "0.00" at bounding box center [201, 262] width 117 height 28
type input "3"
type input "3.00"
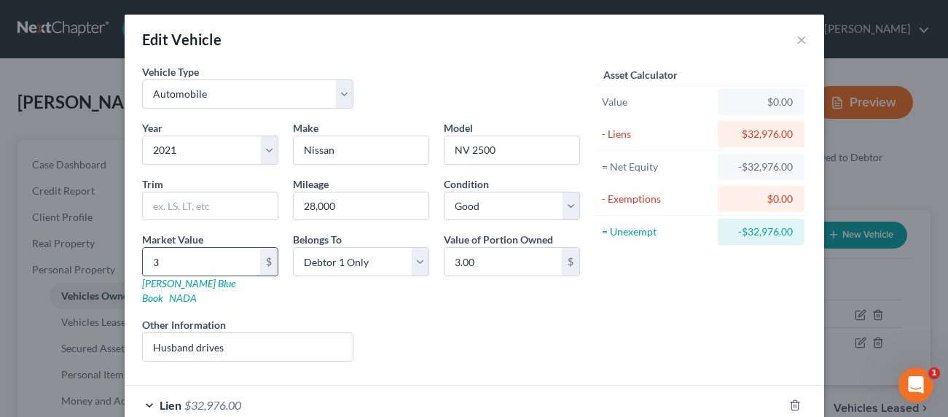
type input "30"
type input "30.00"
type input "3"
type input "3.00"
type input "2"
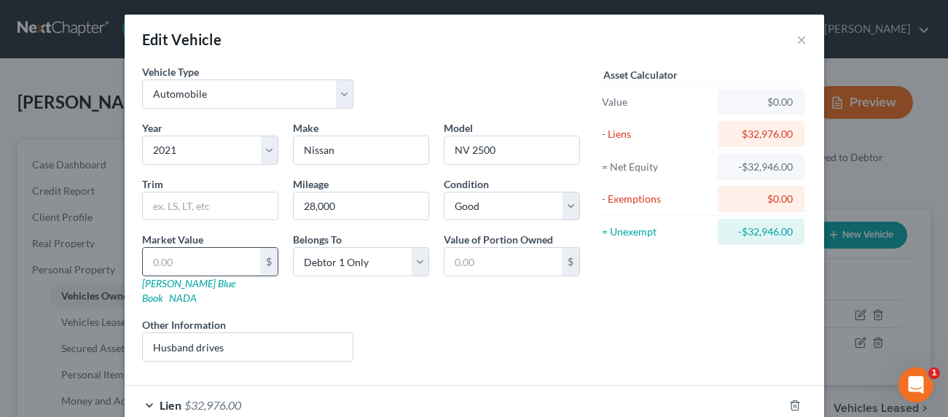
type input "2.00"
type input "25"
type input "25.00"
type input "2"
type input "2.00"
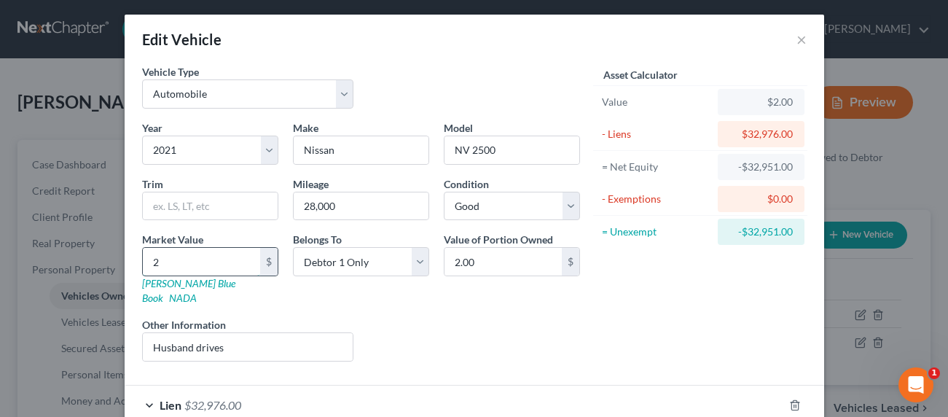
type input "28"
type input "28.00"
type input "280"
type input "280.00"
type input "2800"
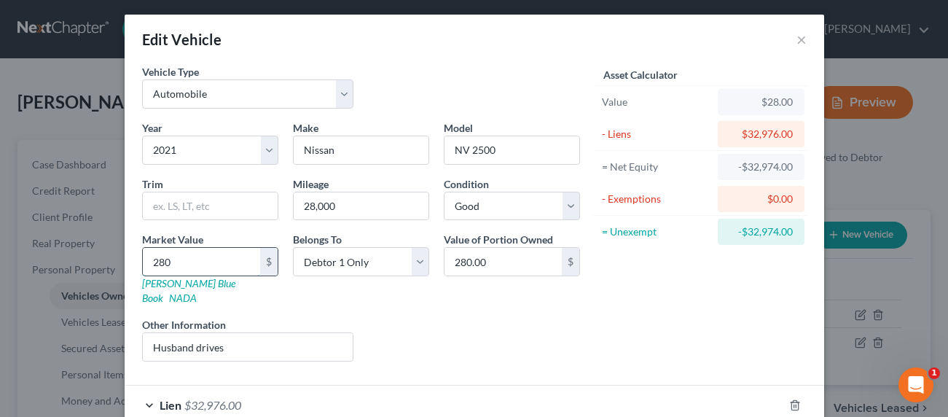
type input "2,800.00"
type input "2,8000"
type input "28,000.00"
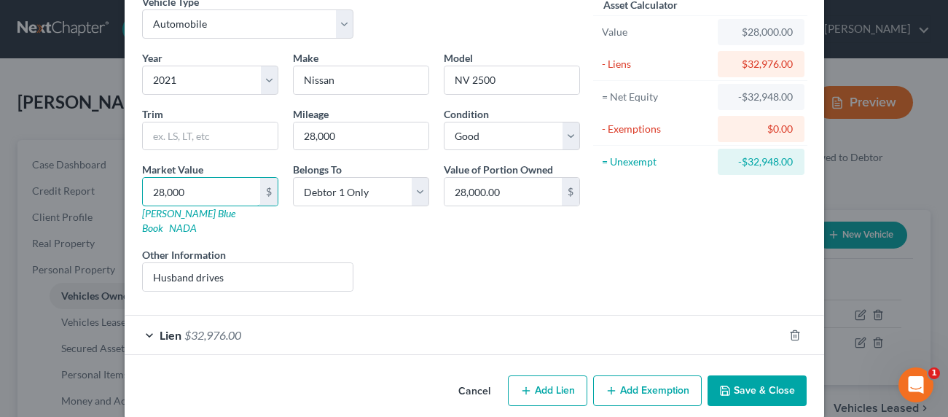
scroll to position [77, 0]
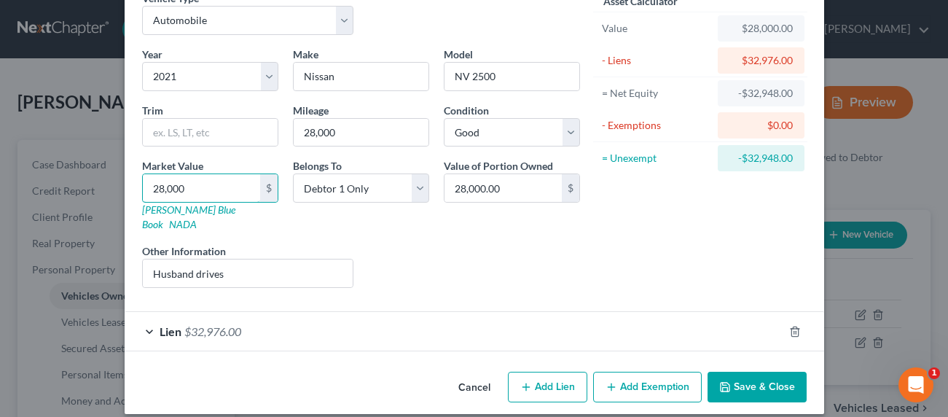
type input "28,000"
click at [270, 320] on div "Lien $32,976.00" at bounding box center [454, 331] width 659 height 39
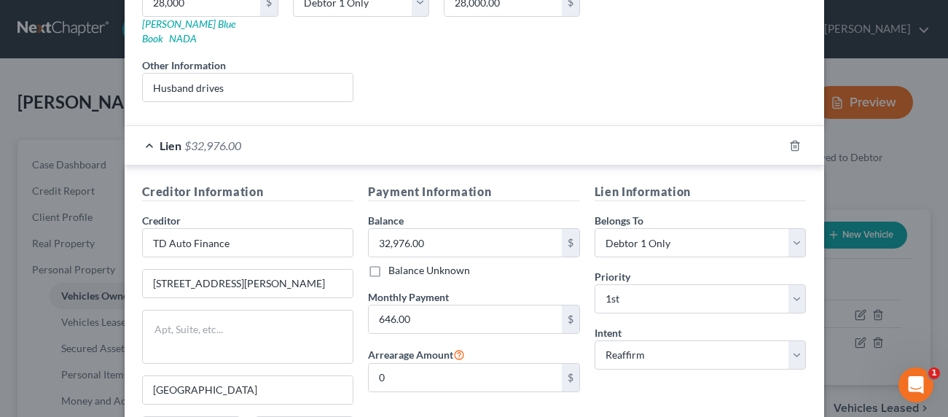
scroll to position [389, 0]
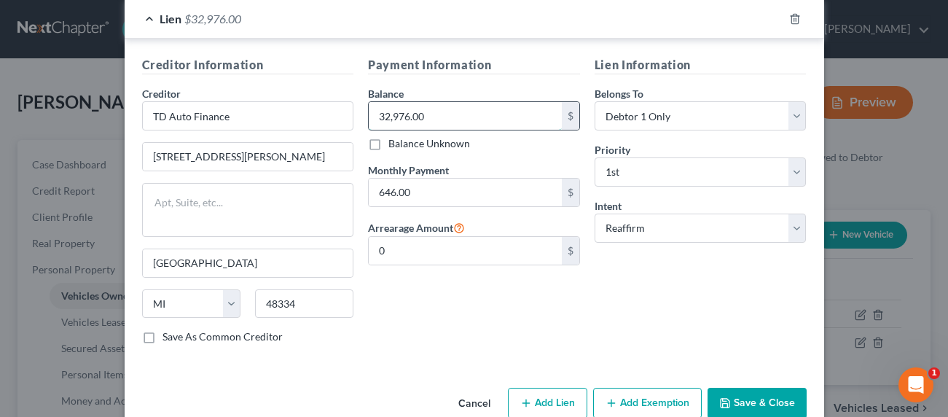
click at [431, 102] on input "32,976.00" at bounding box center [465, 116] width 193 height 28
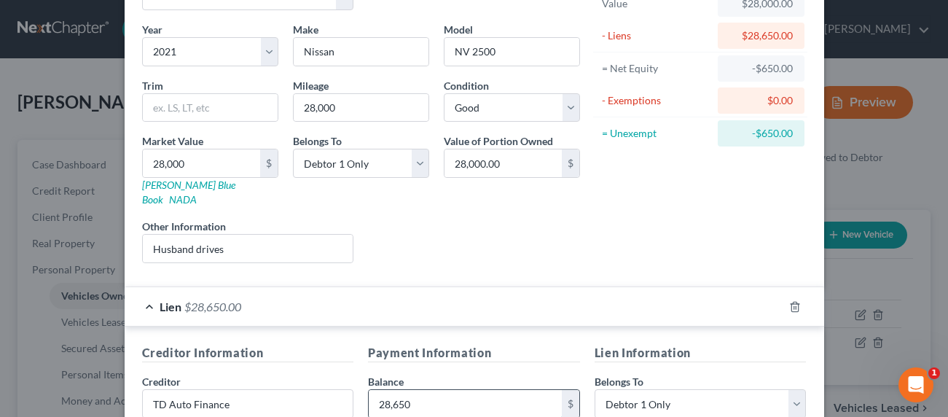
scroll to position [0, 0]
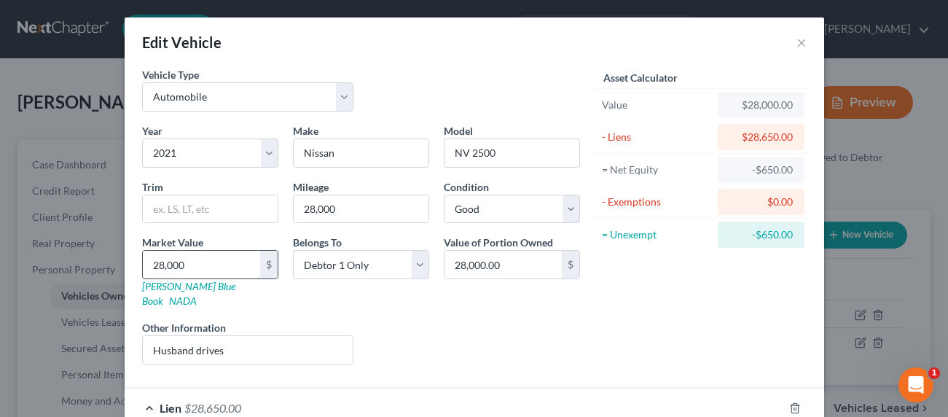
type input "28,650"
drag, startPoint x: 168, startPoint y: 258, endPoint x: 176, endPoint y: 263, distance: 9.5
click at [168, 258] on input "28,000" at bounding box center [201, 265] width 117 height 28
click at [185, 265] on input "28,000" at bounding box center [201, 265] width 117 height 28
drag, startPoint x: 174, startPoint y: 266, endPoint x: 146, endPoint y: 262, distance: 27.9
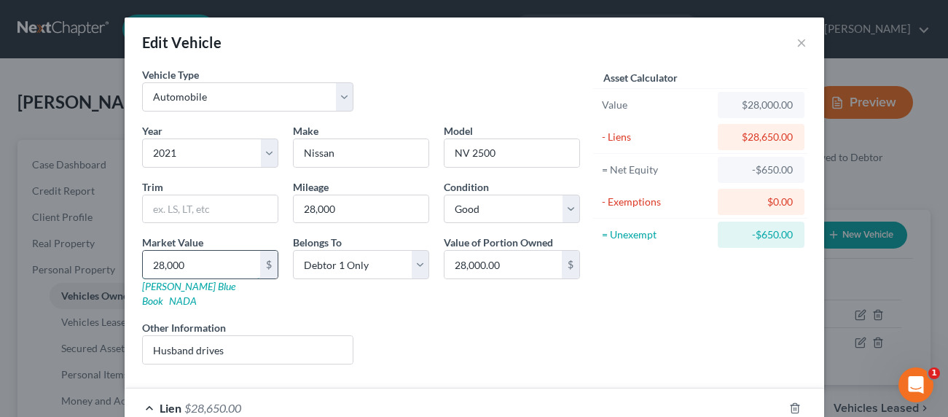
click at [146, 262] on input "28,000" at bounding box center [201, 265] width 117 height 28
type input "2"
type input "2.00"
type input "29"
type input "29.00"
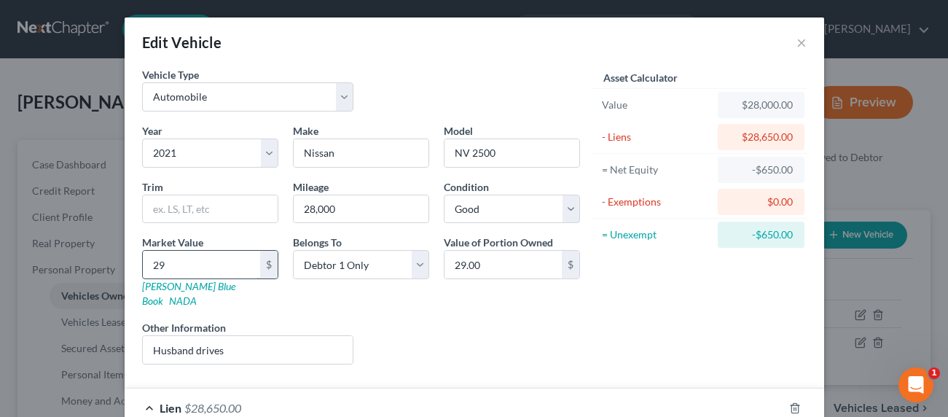
type input "290"
type input "290.00"
type input "2900"
type input "2,900.00"
type input "2,90"
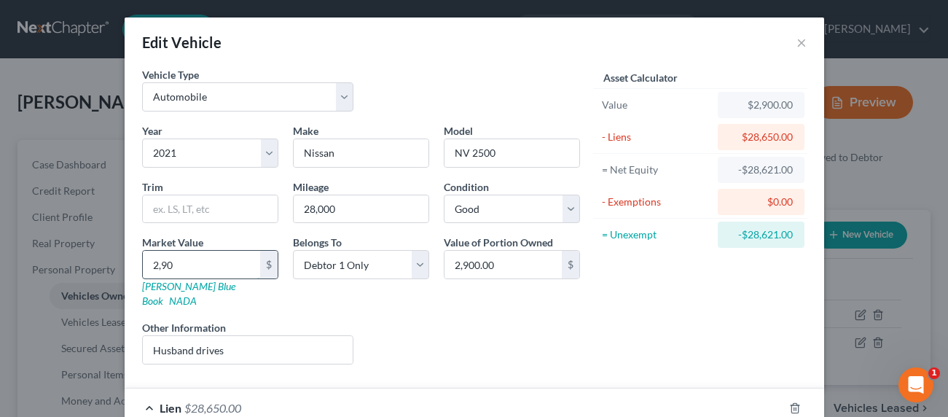
type input "290.00"
type input "29"
type input "29.00"
type input "2"
type input "2.00"
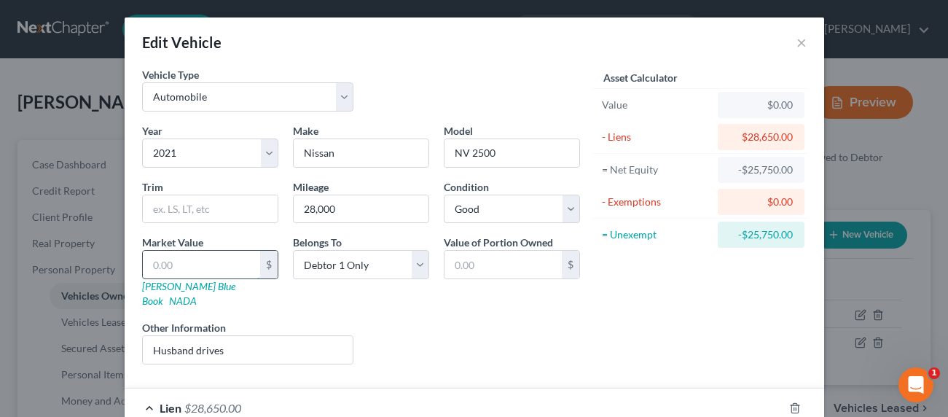
type input "3"
type input "3.00"
type input "30"
type input "30.00"
type input "300"
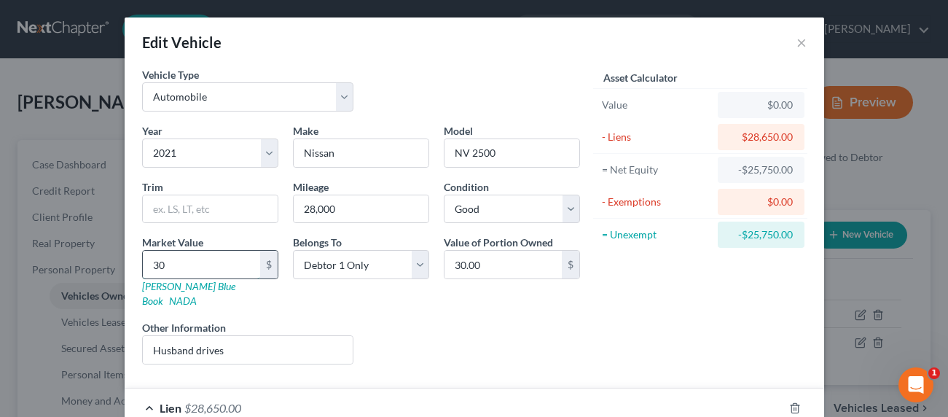
type input "300.00"
type input "3000"
type input "3,000.00"
type input "3,0000"
type input "30,000.00"
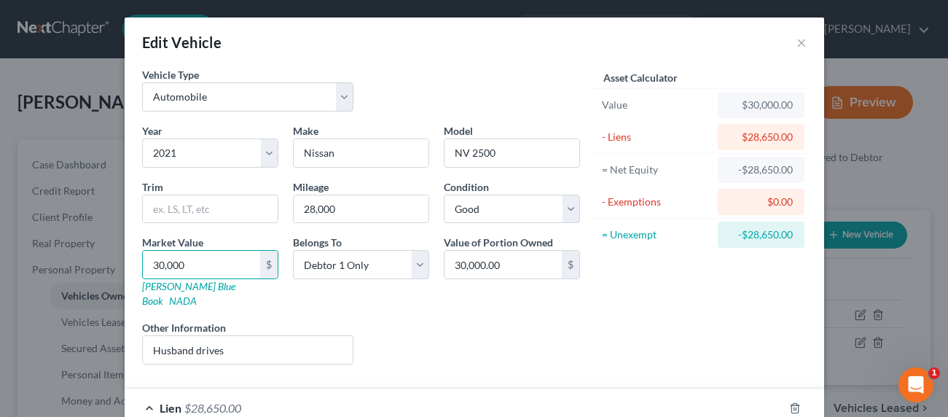
type input "30,000"
click at [721, 297] on div "Asset Calculator Value $30,000.00 - Liens $28,650.00 = Net Equity -$28,650.00 -…" at bounding box center [700, 221] width 227 height 309
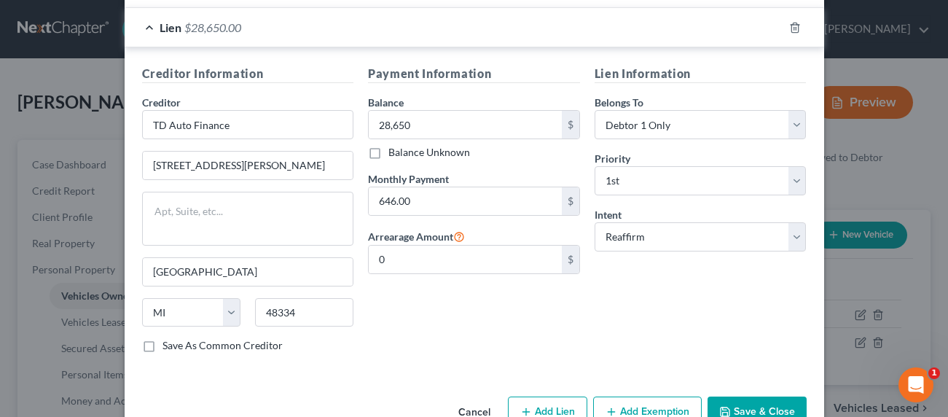
scroll to position [398, 0]
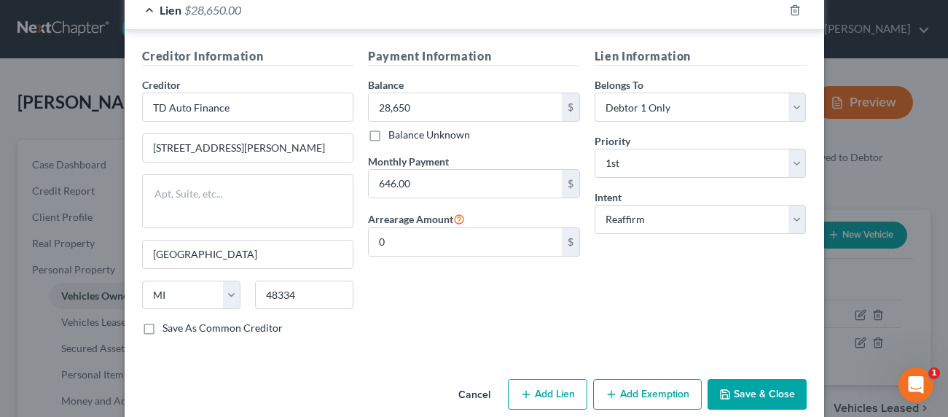
click at [635, 379] on button "Add Exemption" at bounding box center [647, 394] width 109 height 31
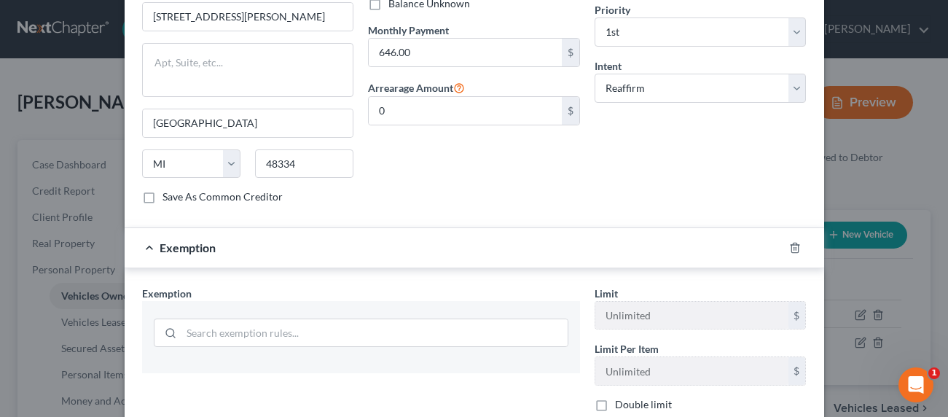
scroll to position [563, 0]
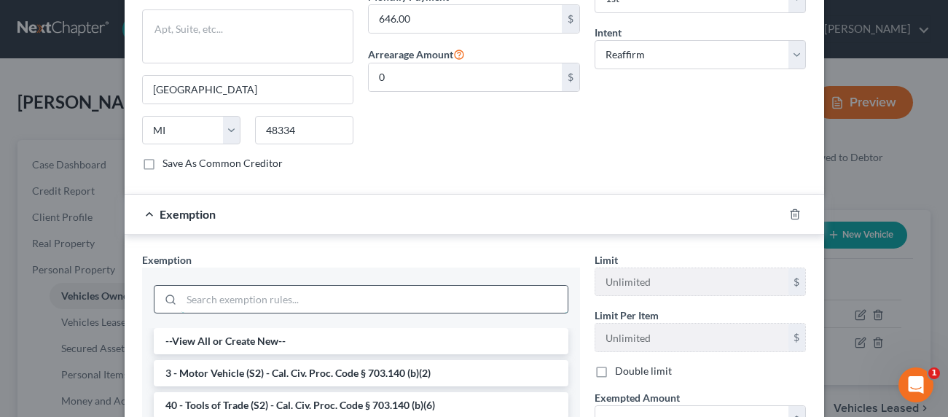
click at [273, 286] on input "search" at bounding box center [374, 300] width 386 height 28
click at [262, 361] on li "3 - Motor Vehicle (S2) - Cal. Civ. Proc. Code § 703.140 (b)(2)" at bounding box center [361, 373] width 415 height 26
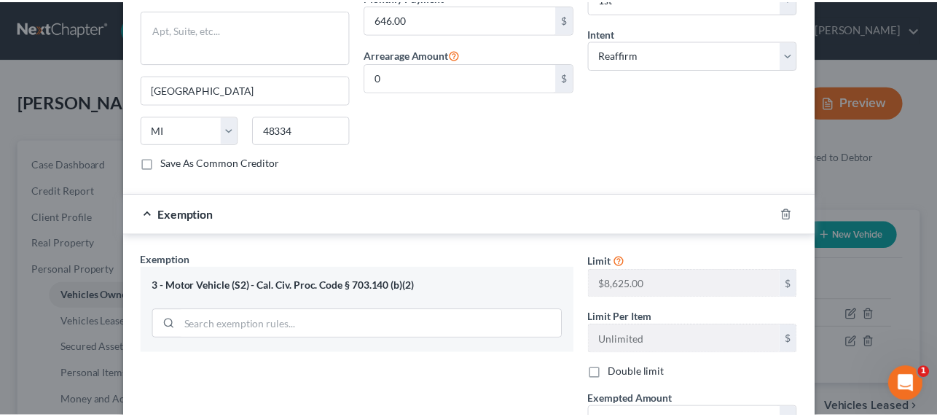
scroll to position [727, 0]
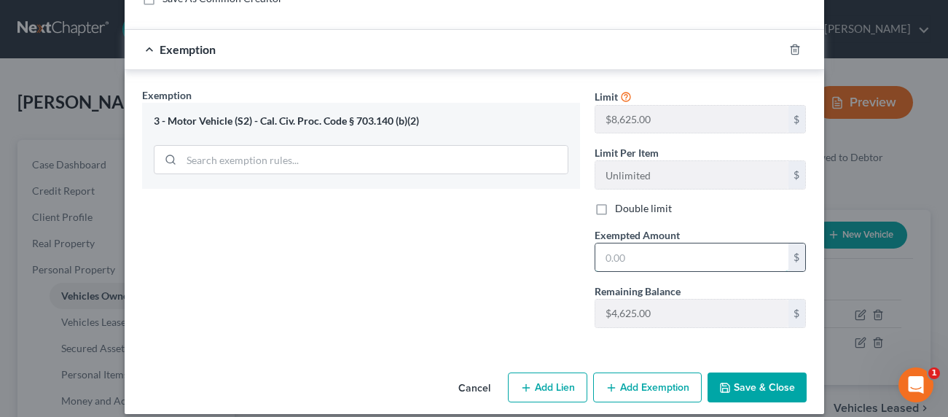
click at [662, 249] on input "text" at bounding box center [691, 257] width 193 height 28
type input "1,350"
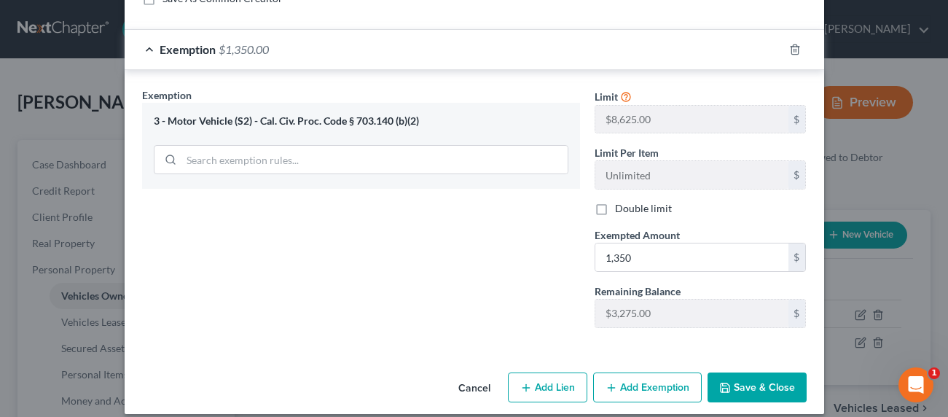
click at [721, 383] on icon "button" at bounding box center [725, 387] width 9 height 9
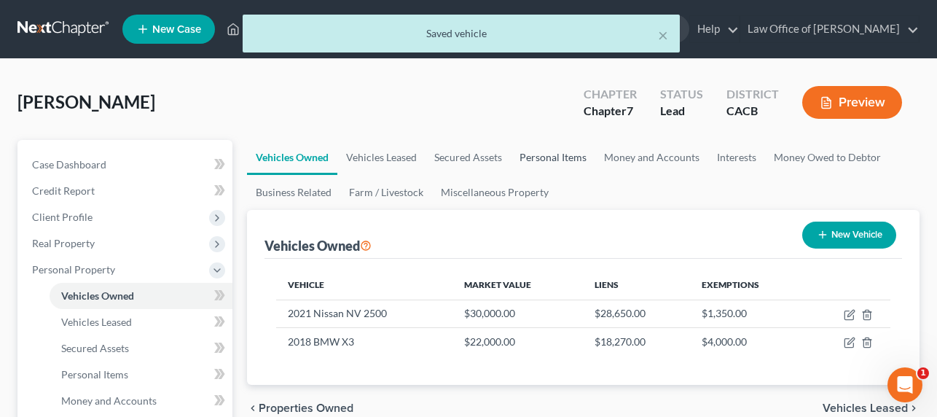
click at [570, 157] on link "Personal Items" at bounding box center [553, 157] width 85 height 35
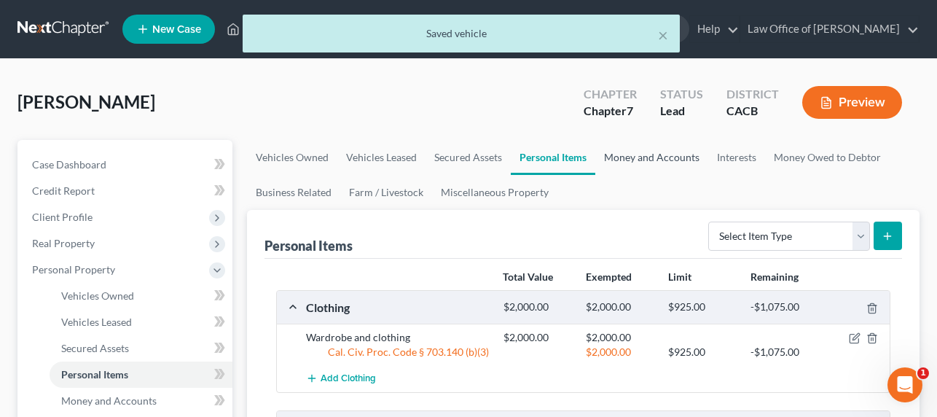
click at [627, 162] on link "Money and Accounts" at bounding box center [651, 157] width 113 height 35
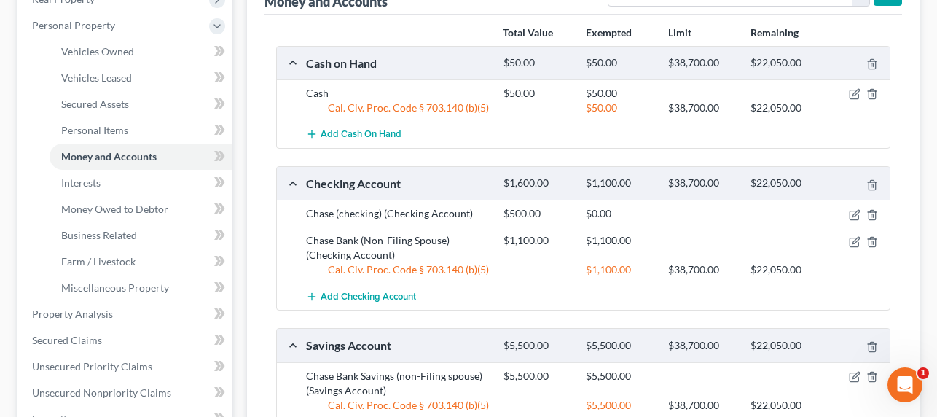
scroll to position [157, 0]
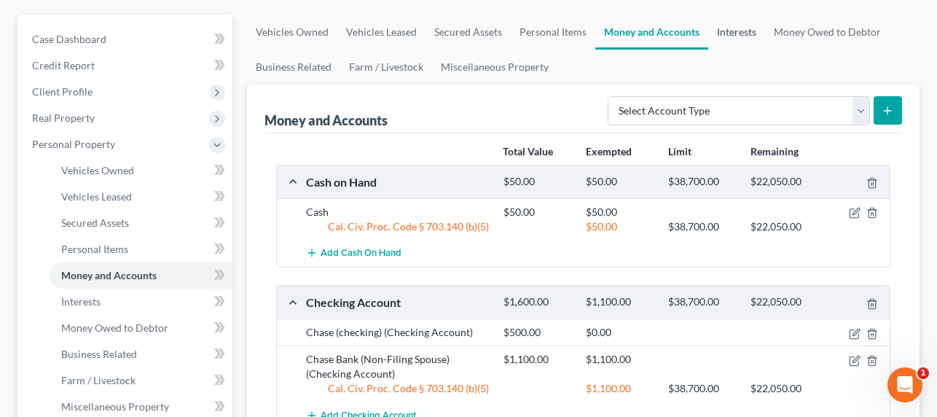
click at [732, 31] on link "Interests" at bounding box center [736, 32] width 57 height 35
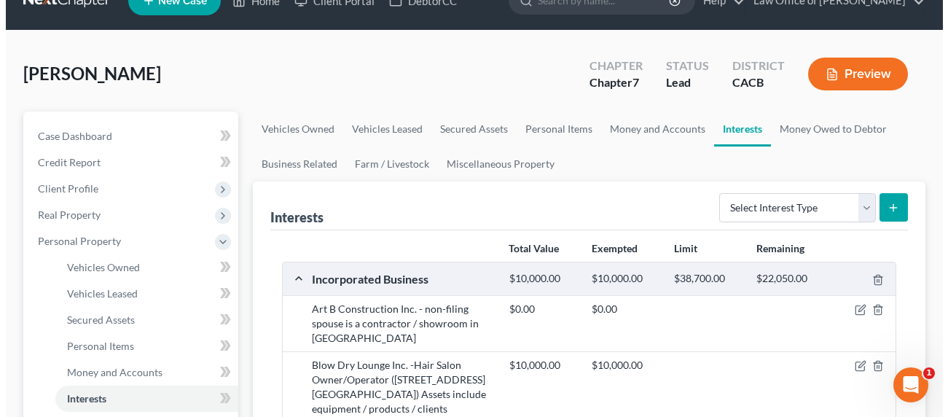
scroll to position [33, 0]
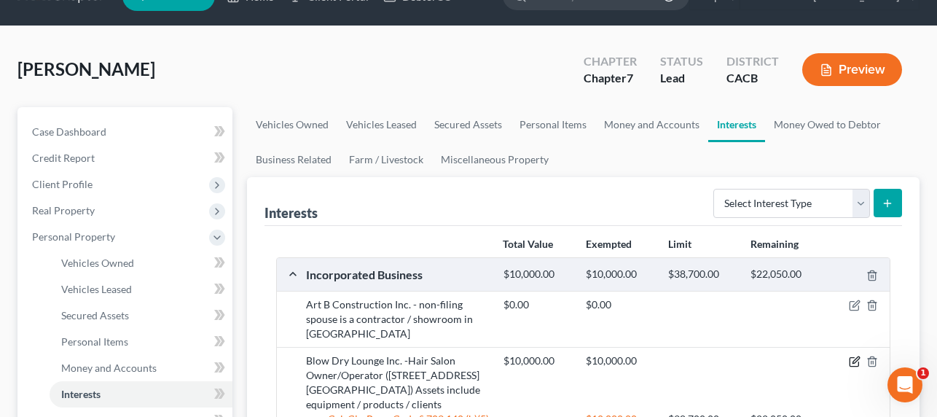
click at [858, 360] on icon "button" at bounding box center [855, 362] width 12 height 12
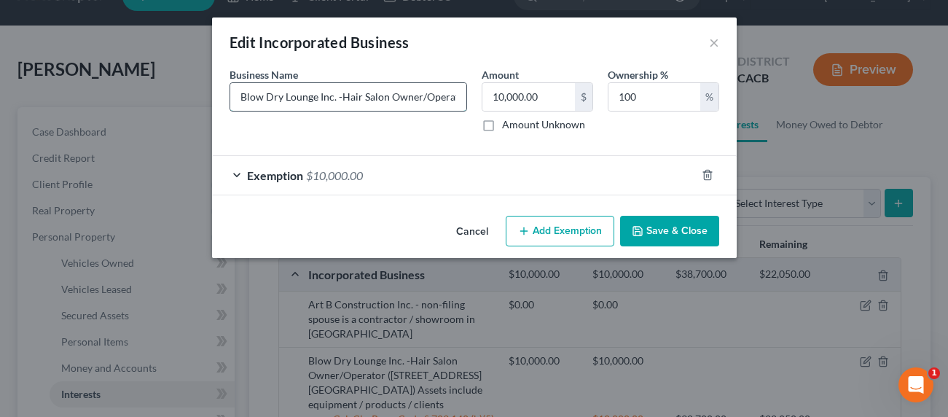
click at [429, 100] on input "Blow Dry Lounge Inc. -Hair Salon Owner/Operator (3157 Foothill Blvd B, La Cresc…" at bounding box center [348, 97] width 236 height 28
drag, startPoint x: 429, startPoint y: 100, endPoint x: 469, endPoint y: 101, distance: 40.1
click at [469, 101] on div "Business Name * Blow Dry Lounge Inc. -Hair Salon Owner/Operator (3157 Foothill …" at bounding box center [348, 99] width 252 height 65
click at [338, 101] on input "Blow Dry Lounge Inc. -Hair Salon Owner/Operator (3157 Foothill Blvd B, La Cresc…" at bounding box center [348, 97] width 236 height 28
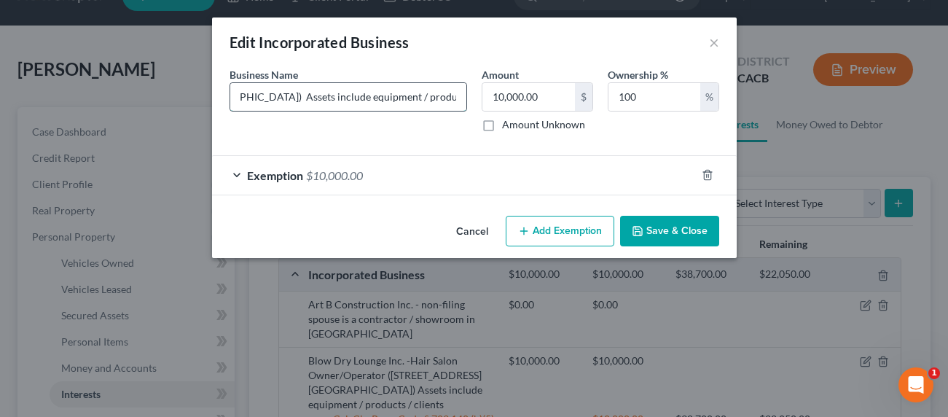
click at [378, 95] on input "Blow Dry Lounge Inc. -Hair Salon Owner/Operator (3157 Foothill Blvd B, La Cresc…" at bounding box center [348, 97] width 236 height 28
type input "Blow Dry Lounge Inc. -Hair Salon Owner/Operator (3157 Foothill Blvd B, La Cresc…"
click at [661, 227] on button "Save & Close" at bounding box center [669, 231] width 99 height 31
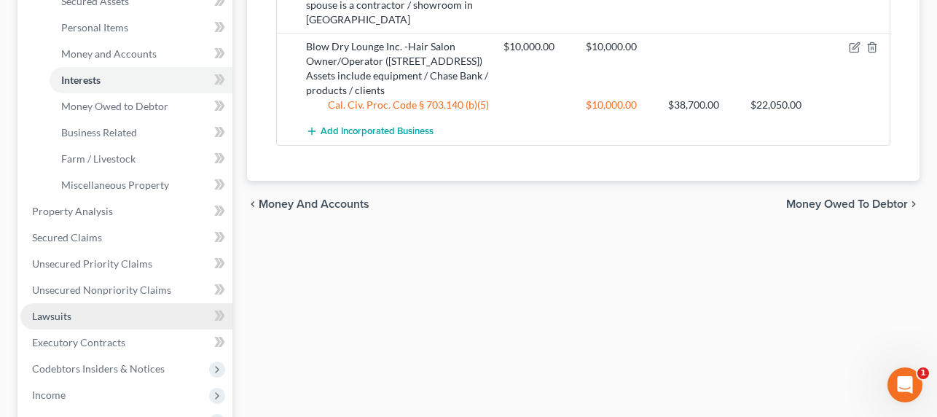
scroll to position [360, 0]
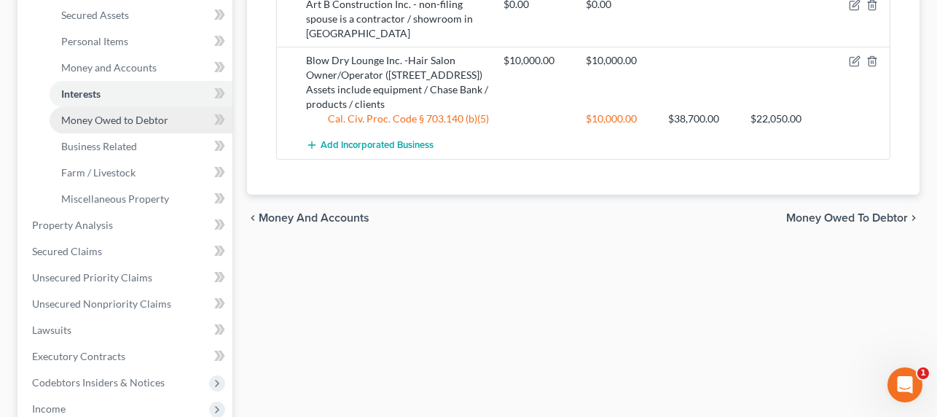
click at [123, 114] on span "Money Owed to Debtor" at bounding box center [114, 120] width 107 height 12
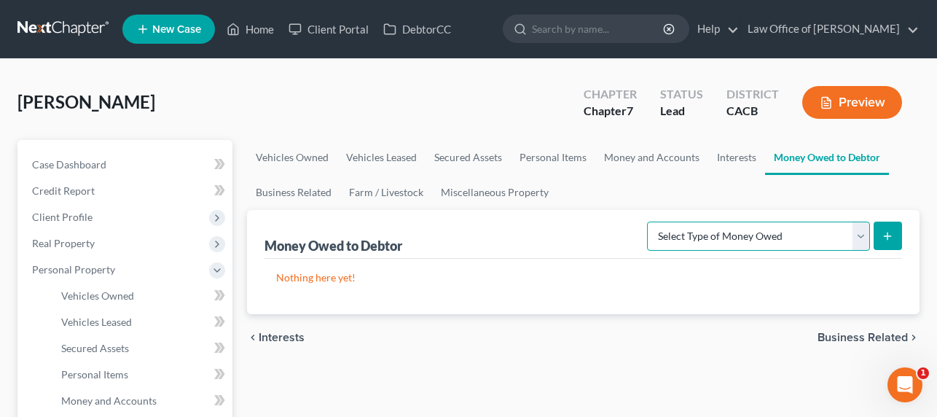
click at [778, 229] on select "Select Type of Money Owed Accounts Receivable Alimony Child Support Claims Agai…" at bounding box center [758, 236] width 223 height 29
click at [445, 183] on link "Miscellaneous Property" at bounding box center [494, 192] width 125 height 35
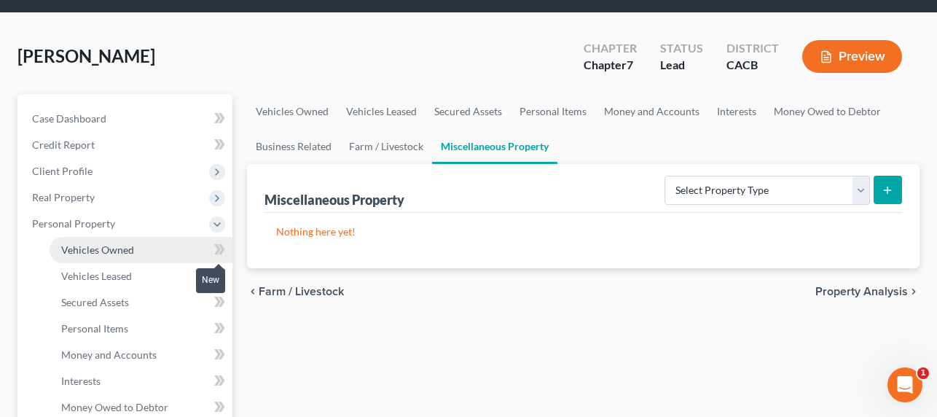
scroll to position [63, 0]
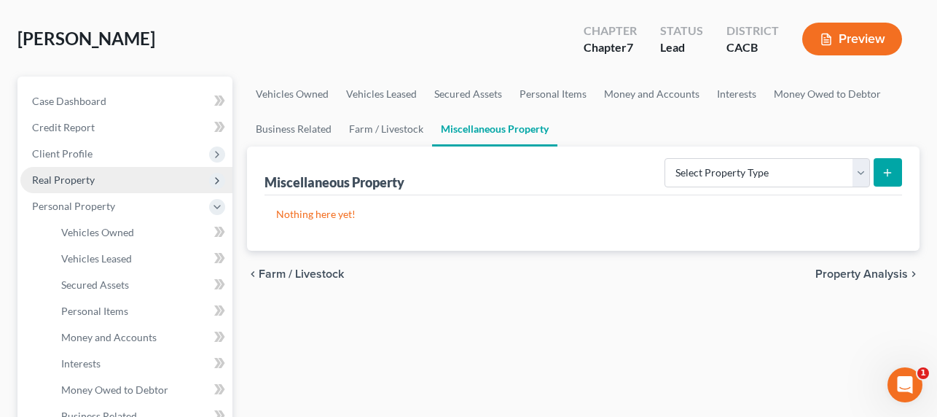
click at [51, 182] on span "Real Property" at bounding box center [63, 179] width 63 height 12
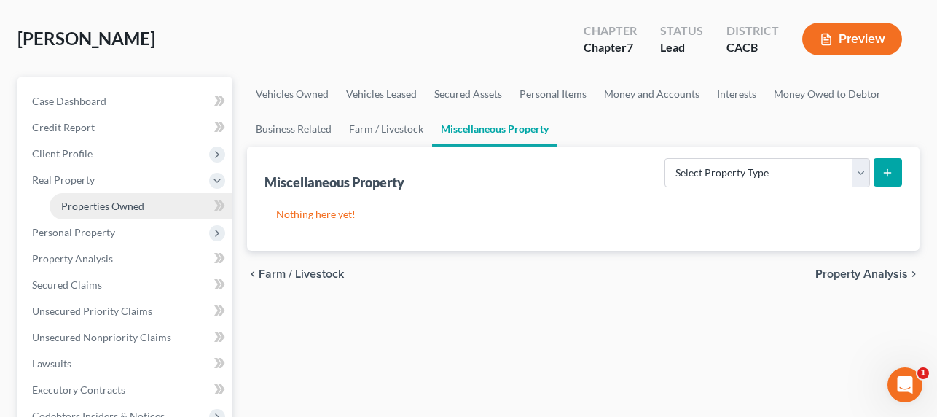
click at [93, 200] on span "Properties Owned" at bounding box center [102, 206] width 83 height 12
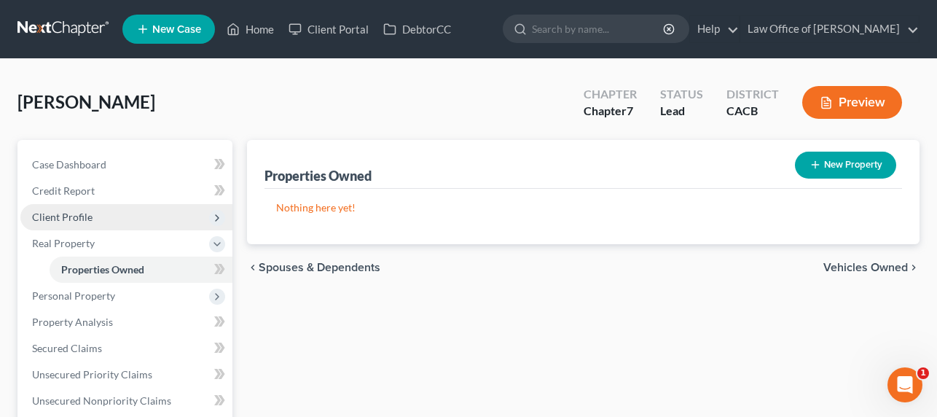
click at [63, 204] on span "Client Profile" at bounding box center [126, 217] width 212 height 26
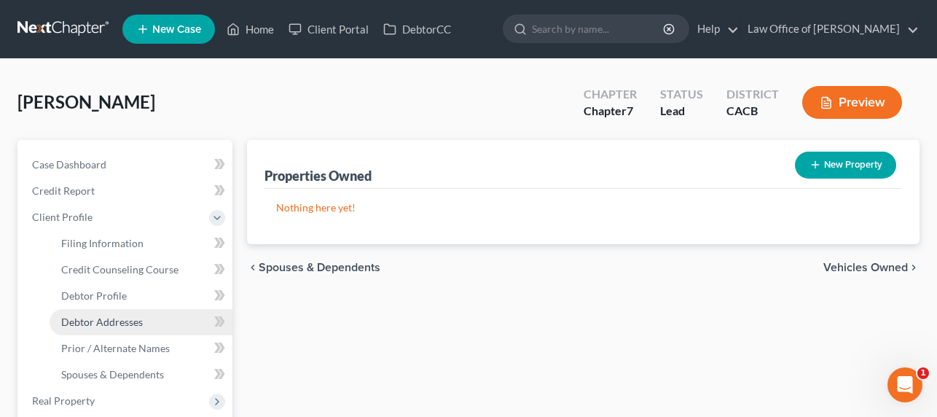
click at [129, 327] on span "Debtor Addresses" at bounding box center [102, 322] width 82 height 12
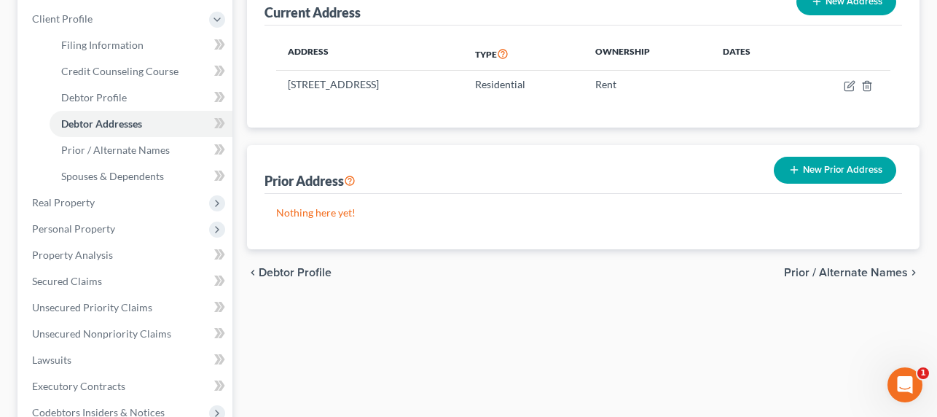
scroll to position [198, 0]
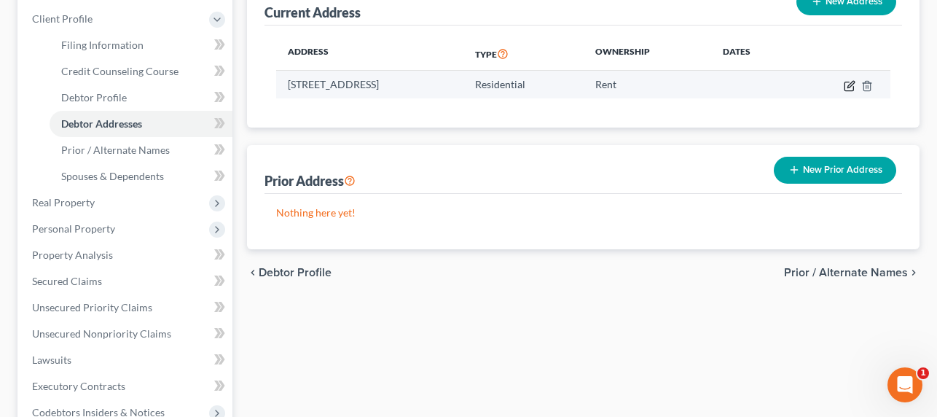
click at [848, 83] on icon "button" at bounding box center [850, 86] width 12 height 12
select select "4"
select select "0"
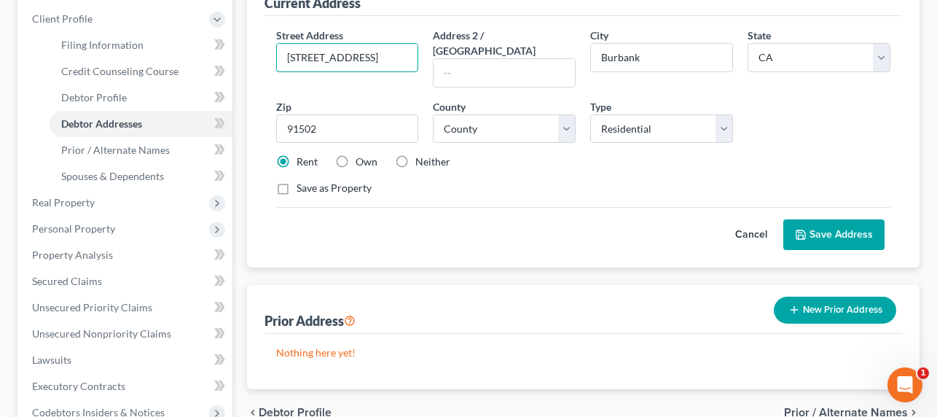
drag, startPoint x: 396, startPoint y: 58, endPoint x: 246, endPoint y: 44, distance: 150.8
click at [249, 42] on div "Current Address Street Address * 1039 E Spazier Ave #E Address 2 / PO Box City …" at bounding box center [583, 122] width 673 height 291
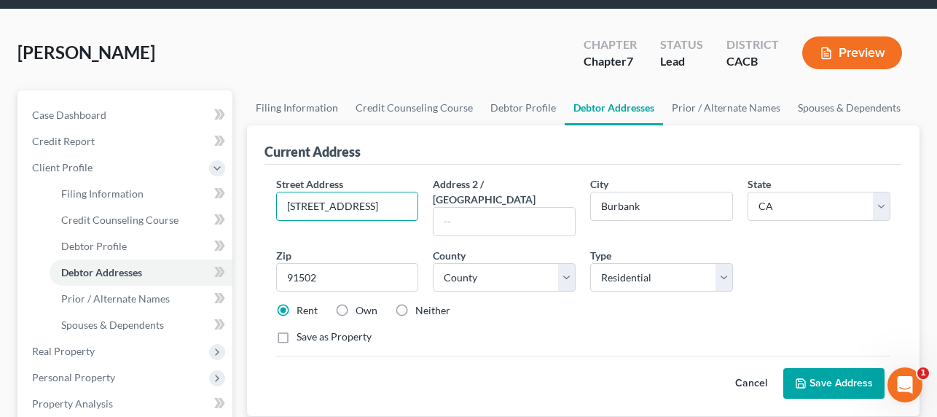
scroll to position [0, 0]
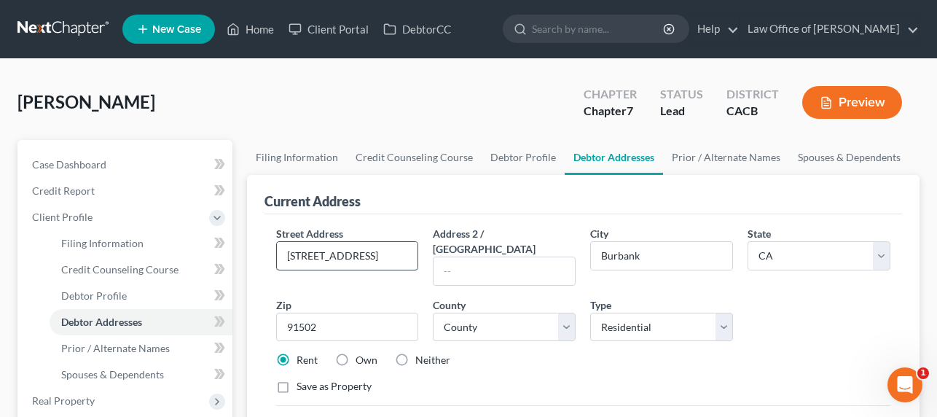
click at [394, 245] on input "1039 E Spazier Ave #E" at bounding box center [347, 256] width 141 height 28
drag, startPoint x: 397, startPoint y: 259, endPoint x: 254, endPoint y: 248, distance: 143.3
click at [254, 248] on div "Current Address Street Address * 1039 E Spazier Ave #E Address 2 / PO Box City …" at bounding box center [583, 320] width 673 height 291
type input "7064 Greely Street # 102"
select select "18"
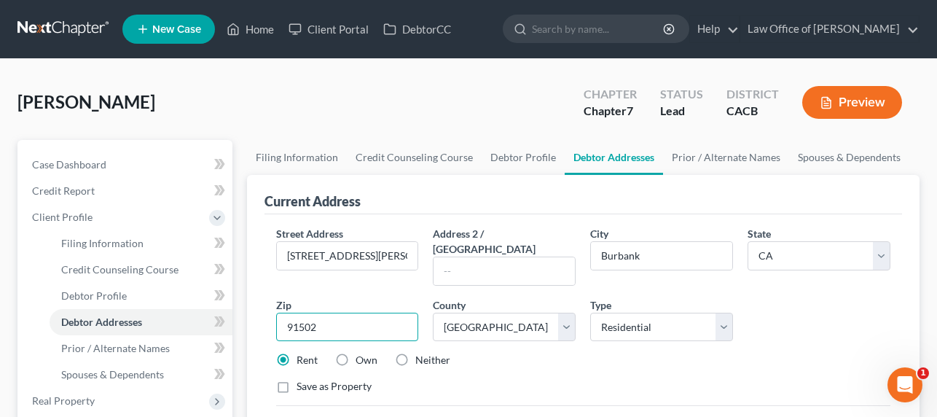
click at [332, 314] on input "91502" at bounding box center [347, 327] width 143 height 29
type input "91042"
type input "Tujunga"
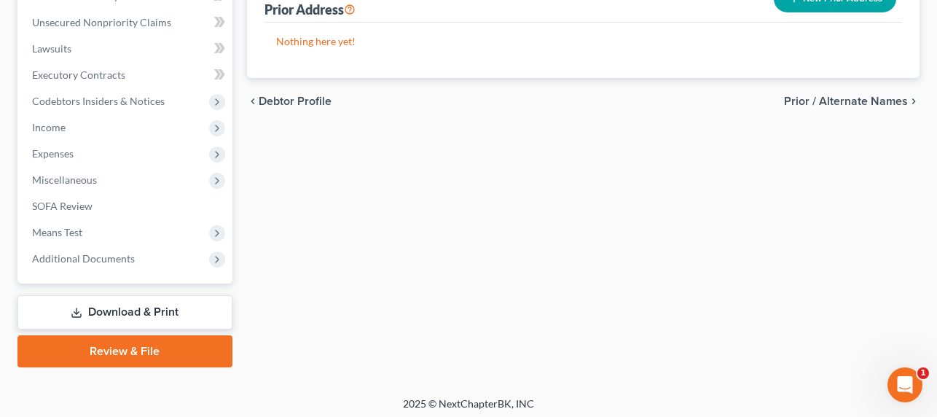
scroll to position [482, 0]
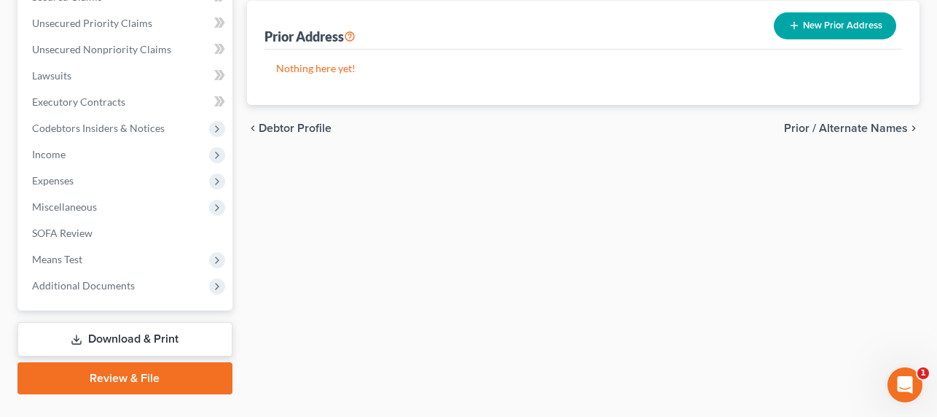
click at [818, 12] on button "New Prior Address" at bounding box center [835, 25] width 122 height 27
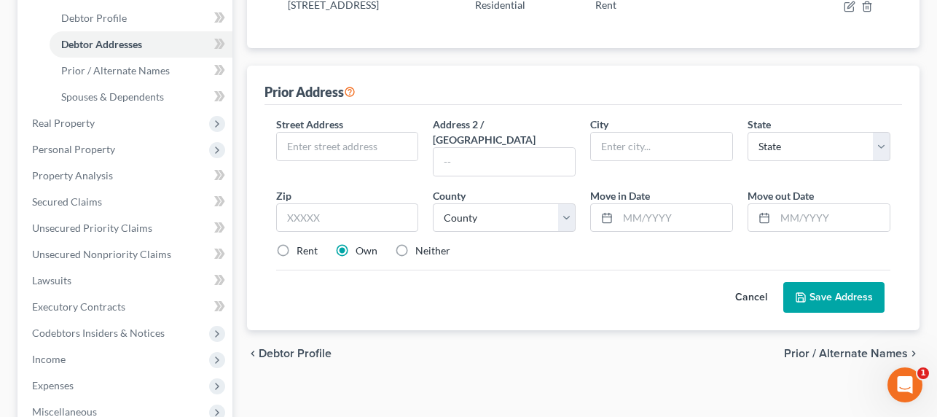
scroll to position [170, 0]
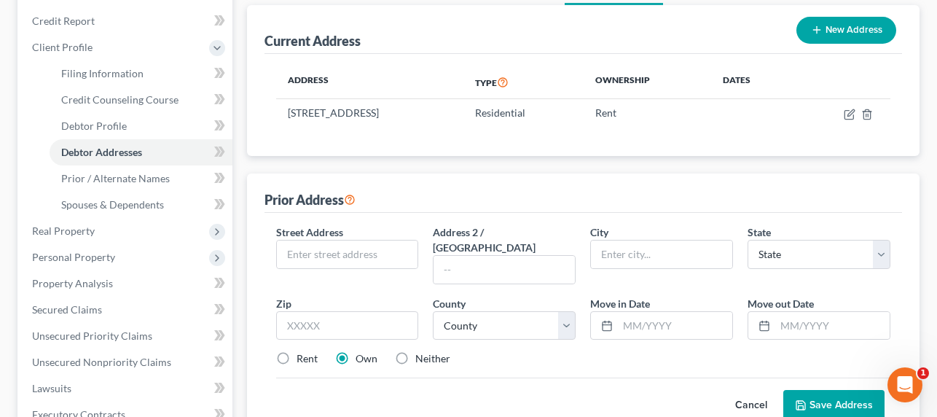
click at [747, 391] on button "Cancel" at bounding box center [751, 405] width 64 height 29
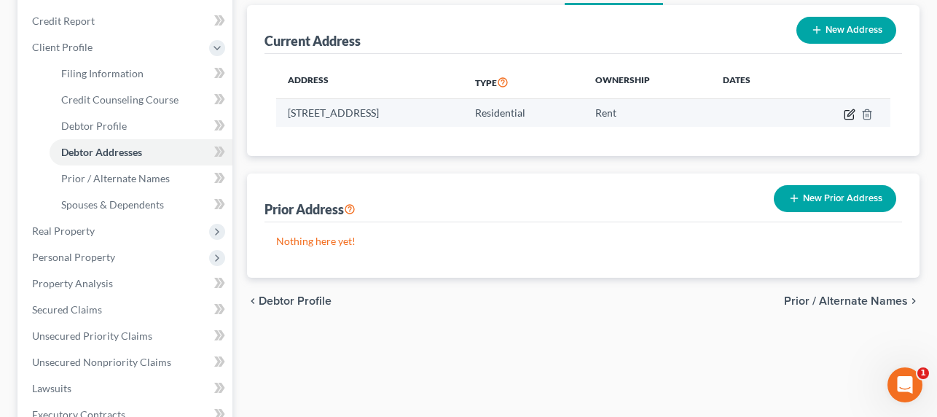
click at [852, 114] on icon "button" at bounding box center [850, 115] width 12 height 12
select select "4"
select select "18"
select select "0"
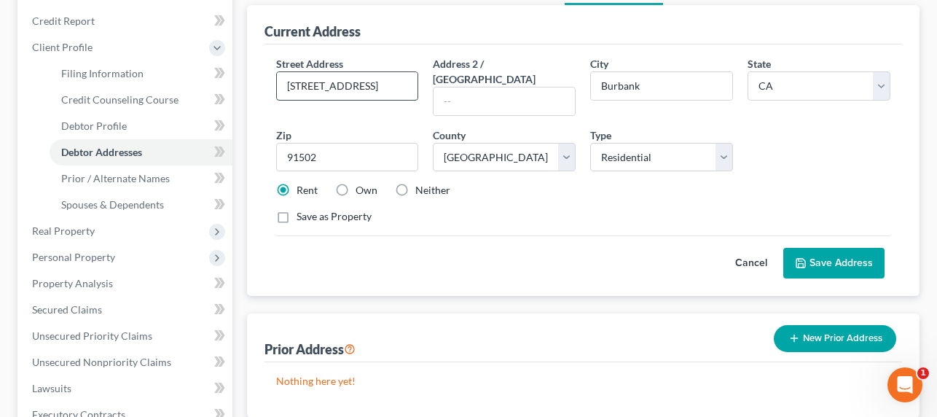
drag, startPoint x: 374, startPoint y: 82, endPoint x: 417, endPoint y: 85, distance: 43.1
click at [375, 82] on input "1039 E Spazier Ave #E" at bounding box center [347, 86] width 141 height 28
drag, startPoint x: 417, startPoint y: 85, endPoint x: 246, endPoint y: 85, distance: 170.5
click at [247, 85] on div "Current Address Street Address * 1039 E Spazier Ave #E Address 2 / PO Box City …" at bounding box center [583, 150] width 673 height 291
type input "7064 Greely Street # 102"
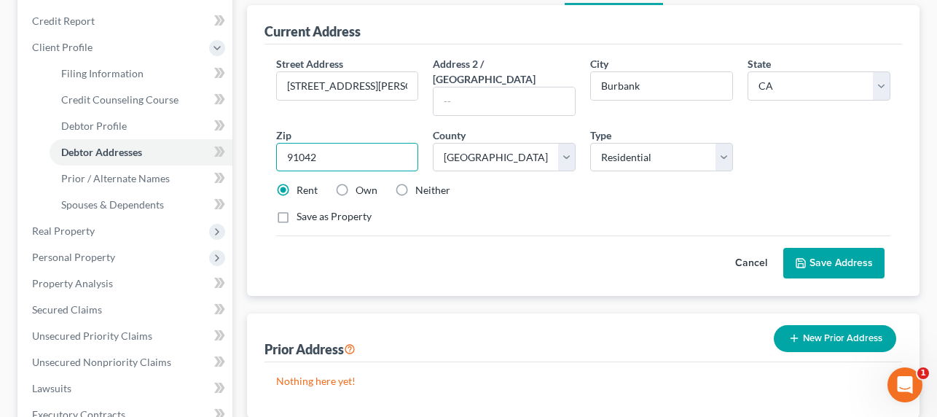
type input "91042"
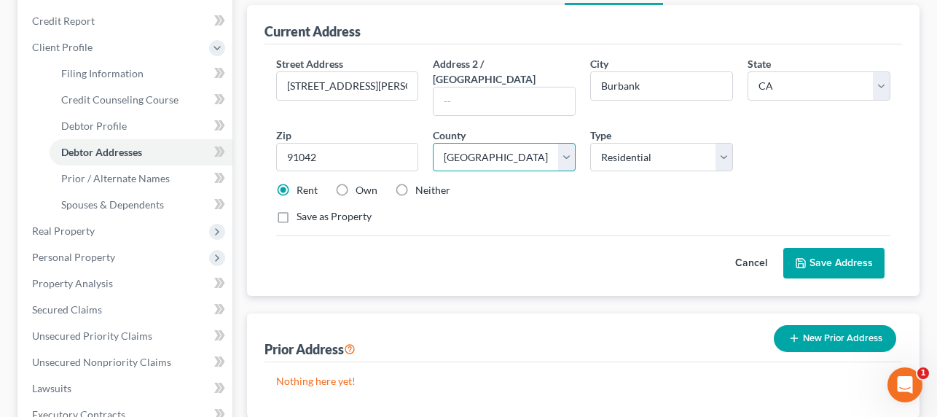
type input "Tujunga"
click at [818, 248] on button "Save Address" at bounding box center [833, 263] width 101 height 31
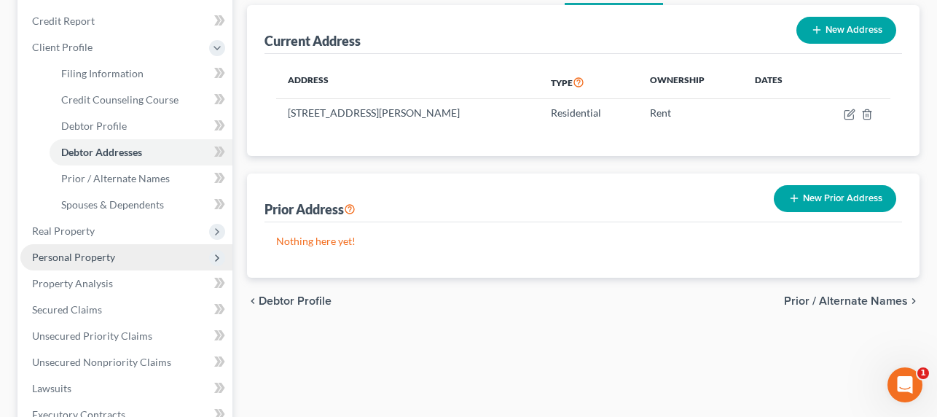
click at [74, 254] on span "Personal Property" at bounding box center [73, 257] width 83 height 12
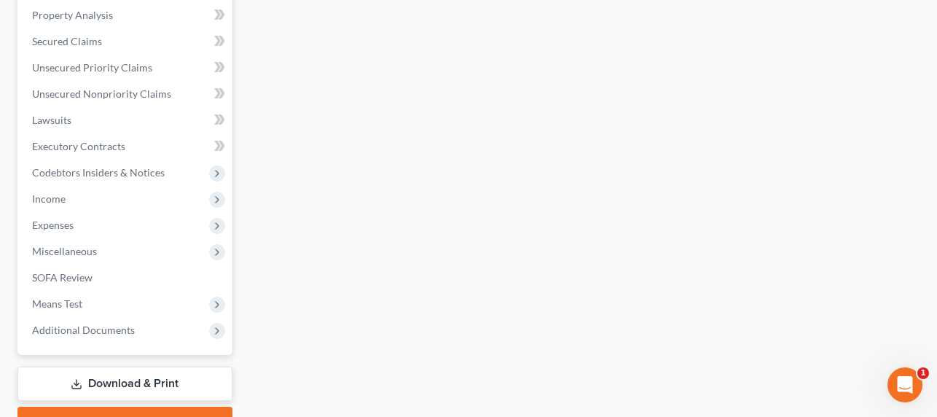
scroll to position [573, 0]
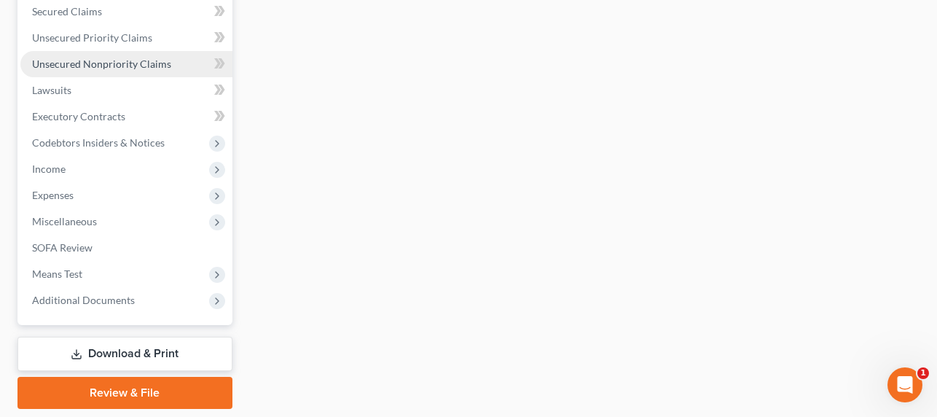
click at [98, 63] on span "Unsecured Nonpriority Claims" at bounding box center [101, 64] width 139 height 12
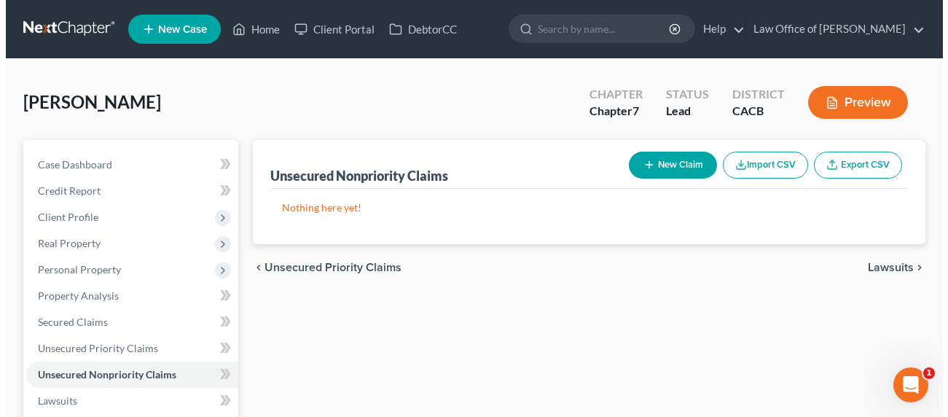
scroll to position [130, 0]
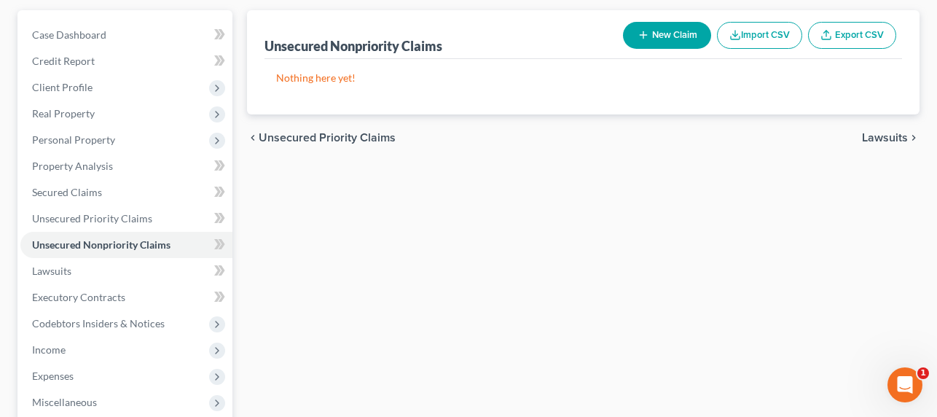
click at [638, 36] on icon "button" at bounding box center [644, 35] width 12 height 12
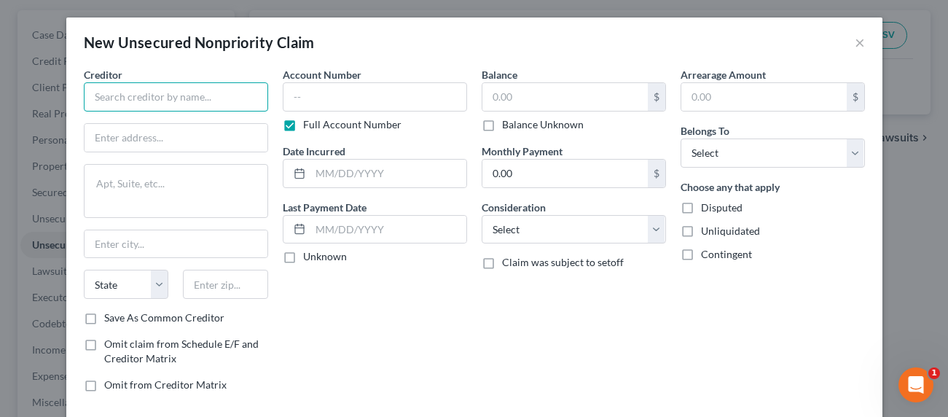
click at [192, 108] on input "text" at bounding box center [176, 96] width 184 height 29
click at [192, 100] on input "text" at bounding box center [176, 96] width 184 height 29
click at [173, 95] on input "text" at bounding box center [176, 96] width 184 height 29
type input "JPMCB Card Services"
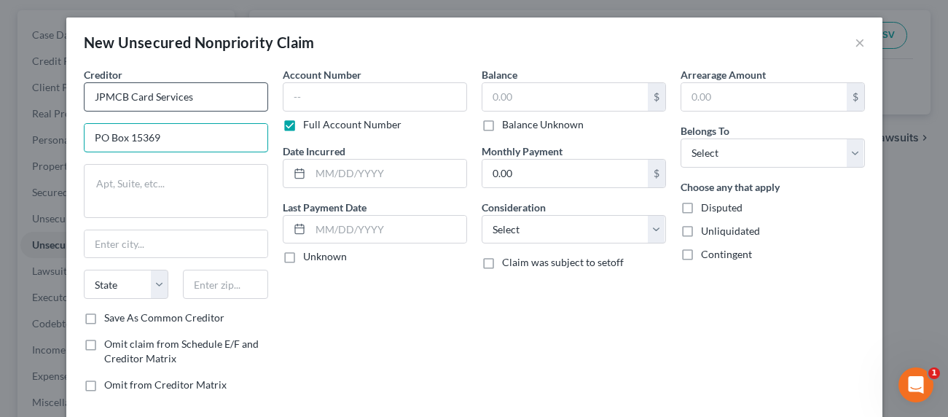
type input "PO Box 15369"
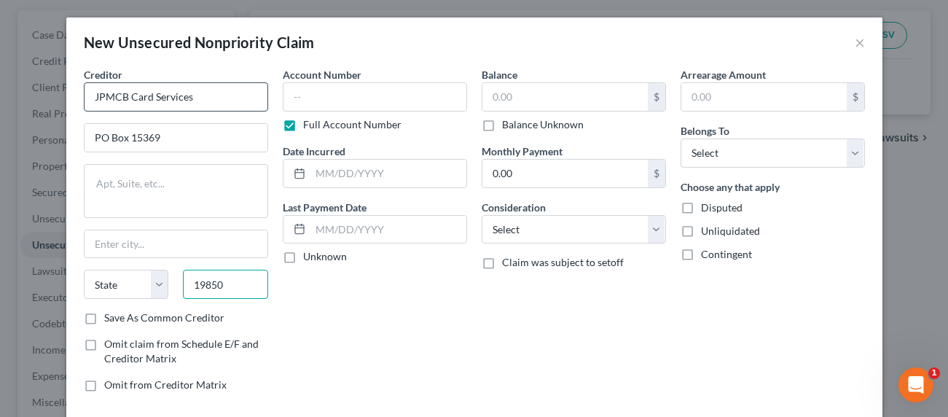
type input "19850"
type input "Wilmington"
select select "7"
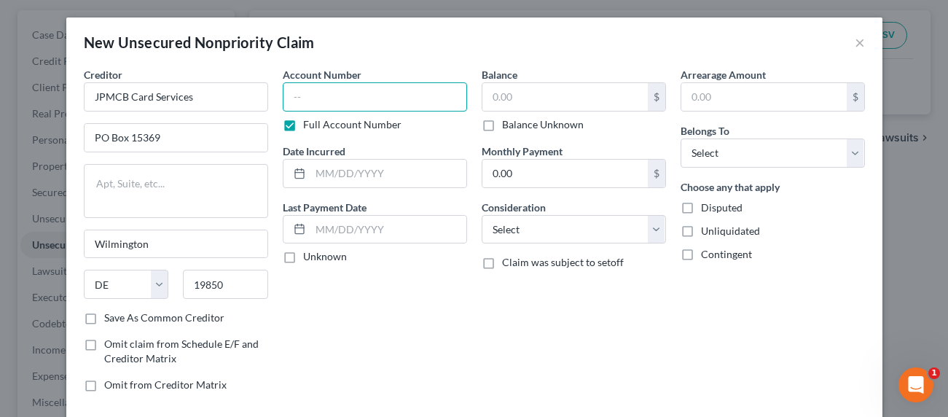
click at [286, 98] on input "text" at bounding box center [375, 96] width 184 height 29
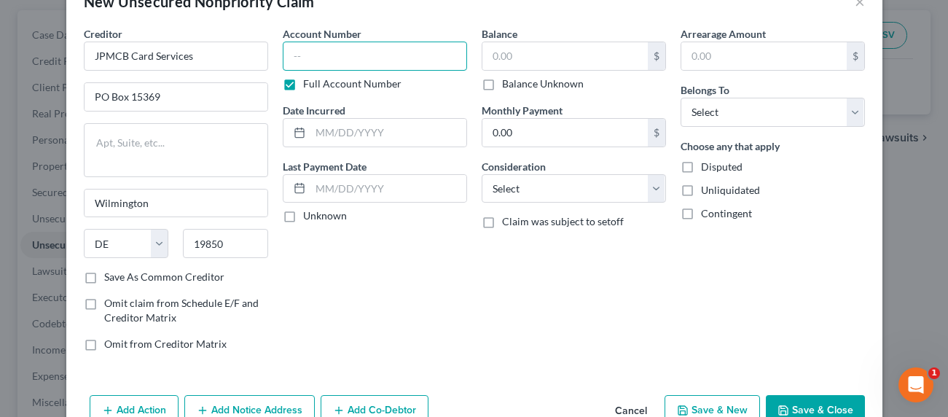
scroll to position [79, 0]
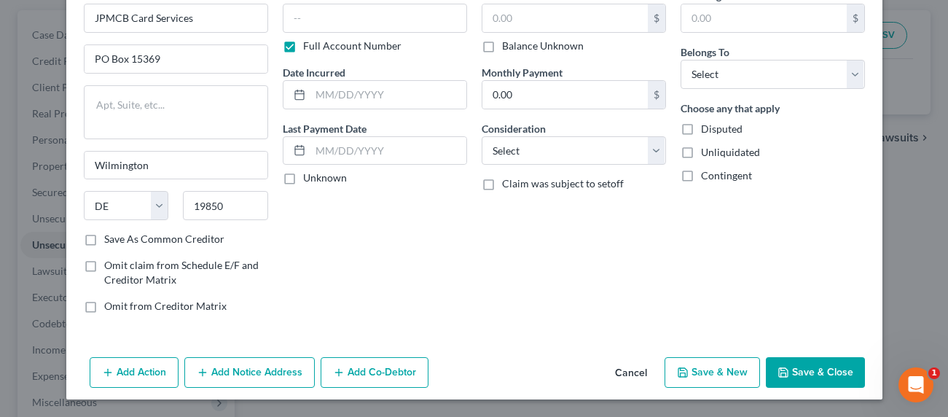
click at [373, 370] on button "Add Co-Debtor" at bounding box center [375, 372] width 108 height 31
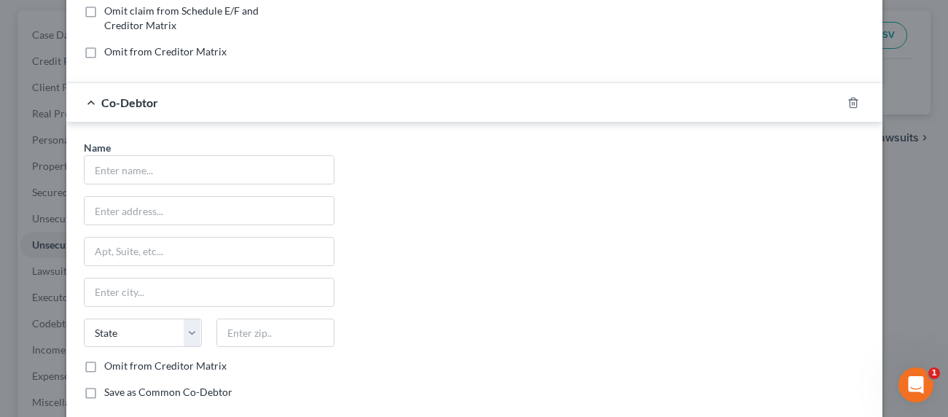
scroll to position [391, 0]
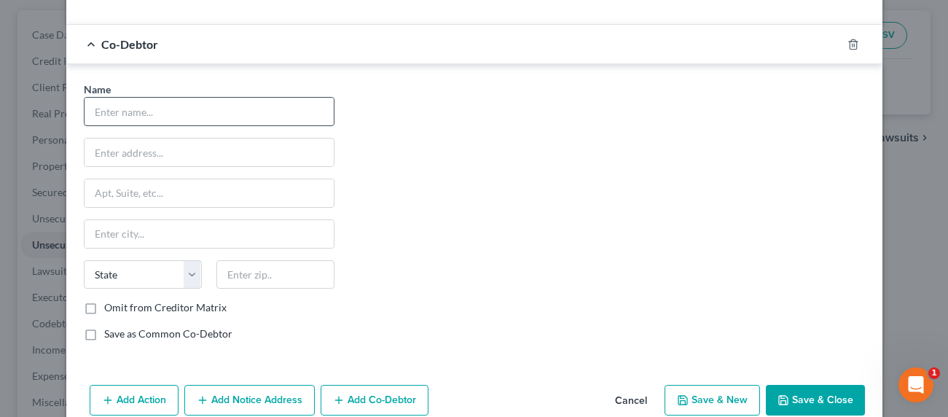
click at [136, 103] on input "text" at bounding box center [209, 112] width 249 height 28
click at [128, 109] on input "text" at bounding box center [209, 112] width 249 height 28
type input "Blow Dry Lounge Inc."
type input "3"
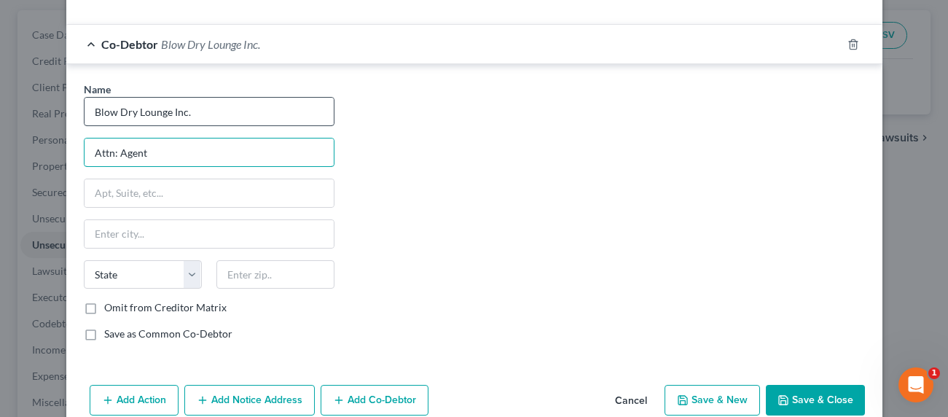
type input "Attn: Agent, Officer or Managing Member"
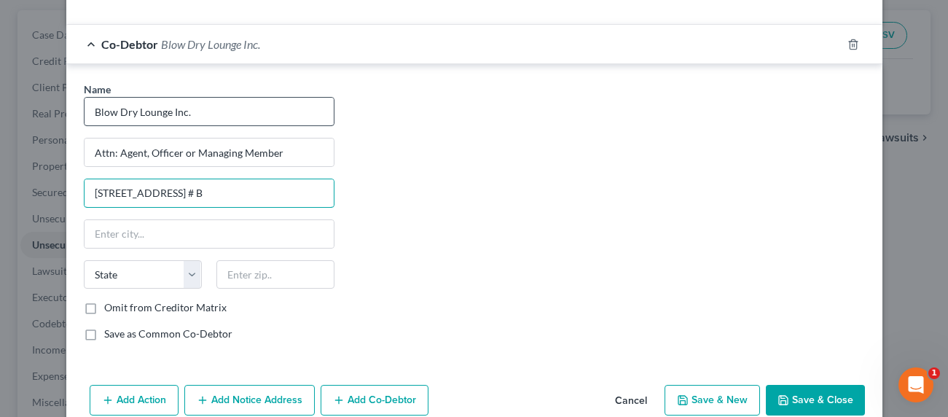
type input "3157 Foothill Blvd. # B"
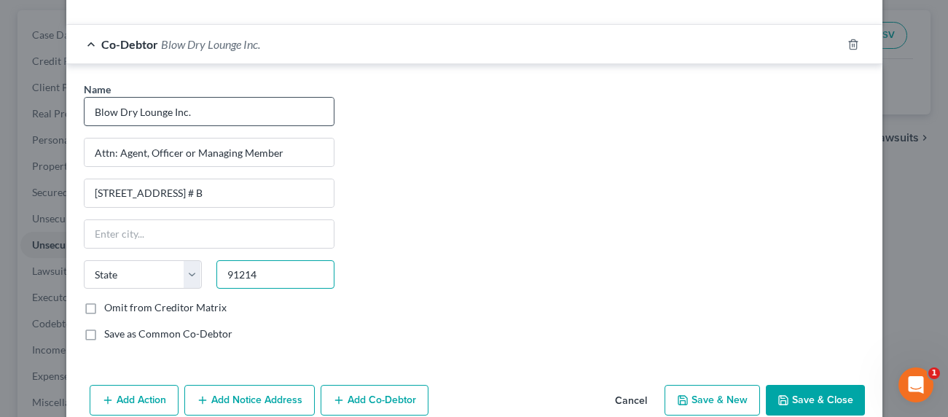
type input "91214"
type input "La Crescenta"
select select "4"
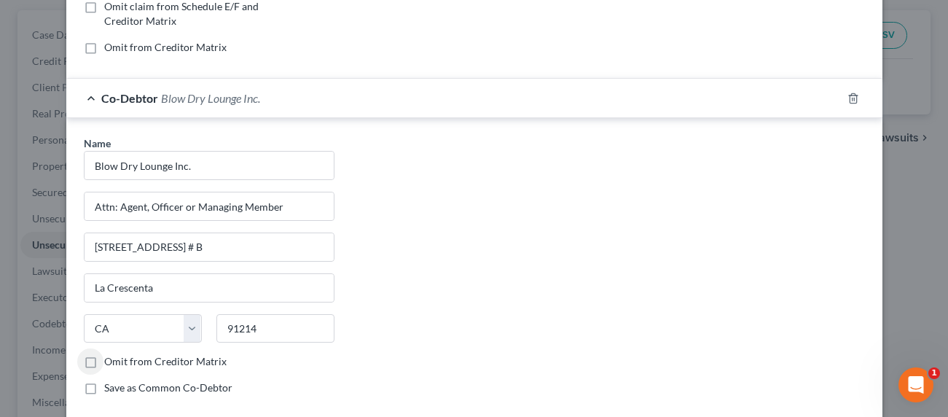
scroll to position [419, 0]
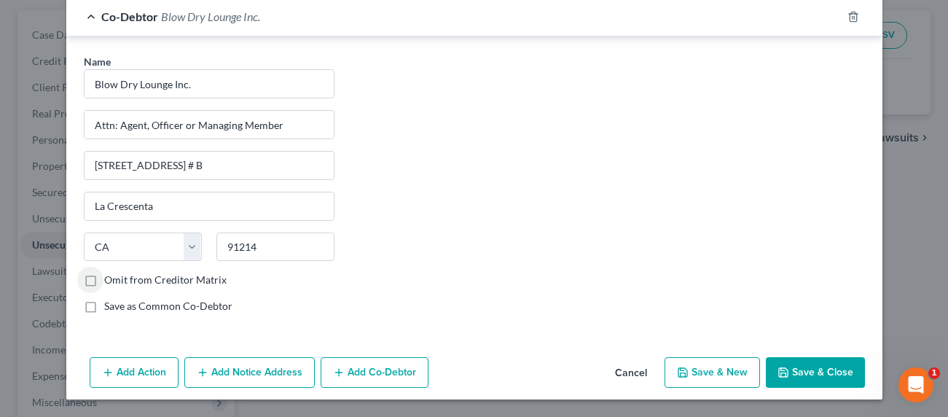
click at [170, 278] on label "Omit from Creditor Matrix" at bounding box center [165, 280] width 122 height 15
click at [120, 278] on input "Omit from Creditor Matrix" at bounding box center [114, 277] width 9 height 9
checkbox input "true"
click at [160, 305] on label "Save as Common Co-Debtor" at bounding box center [168, 306] width 128 height 15
click at [120, 305] on input "Save as Common Co-Debtor" at bounding box center [114, 303] width 9 height 9
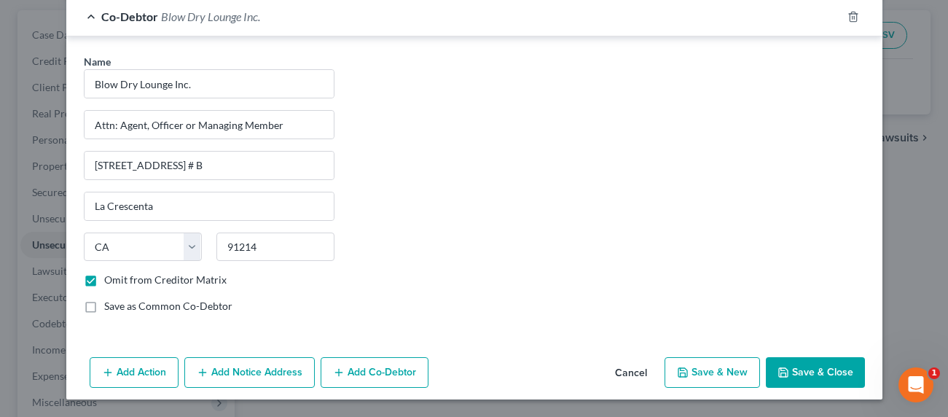
checkbox input "true"
click at [169, 280] on label "Omit from Creditor Matrix" at bounding box center [165, 280] width 122 height 15
click at [120, 280] on input "Omit from Creditor Matrix" at bounding box center [114, 277] width 9 height 9
checkbox input "false"
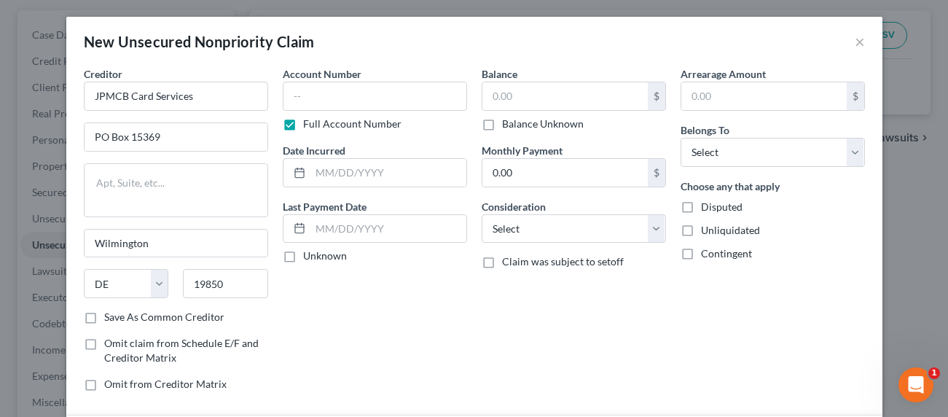
scroll to position [0, 0]
click at [548, 234] on select "Select Cable / Satellite Services Collection Agency Credit Card Debt Debt Couns…" at bounding box center [574, 229] width 184 height 29
select select "14"
click at [482, 215] on select "Select Cable / Satellite Services Collection Agency Credit Card Debt Debt Couns…" at bounding box center [574, 229] width 184 height 29
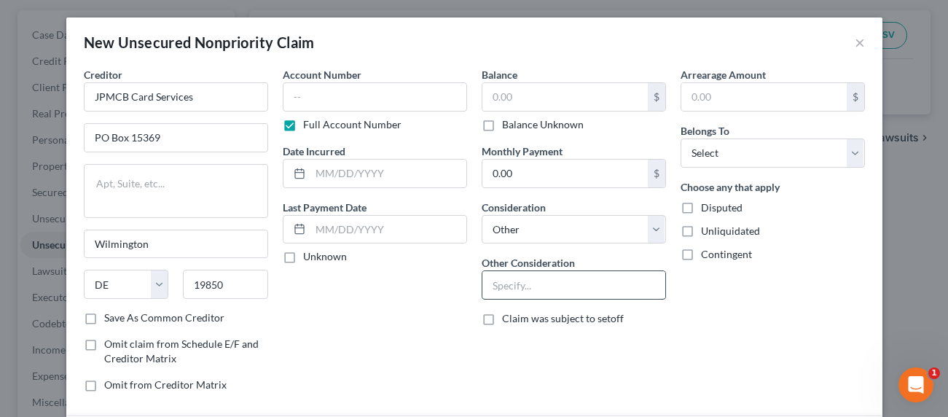
click at [525, 278] on input "text" at bounding box center [573, 285] width 183 height 28
type input "Business CC"
click at [721, 250] on span "Contingent" at bounding box center [726, 254] width 51 height 12
click at [716, 250] on input "Contingent" at bounding box center [711, 251] width 9 height 9
checkbox input "true"
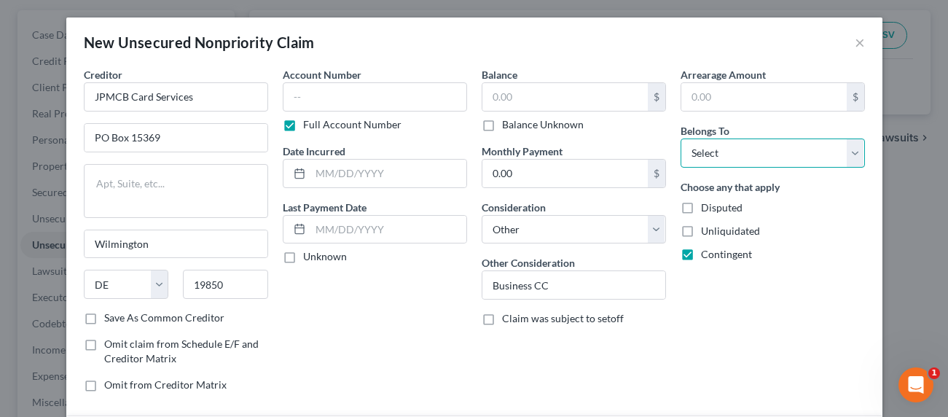
click at [718, 155] on select "Select Debtor 1 Only Debtor 2 Only Debtor 1 And Debtor 2 Only At Least One Of T…" at bounding box center [773, 152] width 184 height 29
select select "3"
click at [681, 138] on select "Select Debtor 1 Only Debtor 2 Only Debtor 1 And Debtor 2 Only At Least One Of T…" at bounding box center [773, 152] width 184 height 29
click at [527, 92] on input "text" at bounding box center [564, 97] width 165 height 28
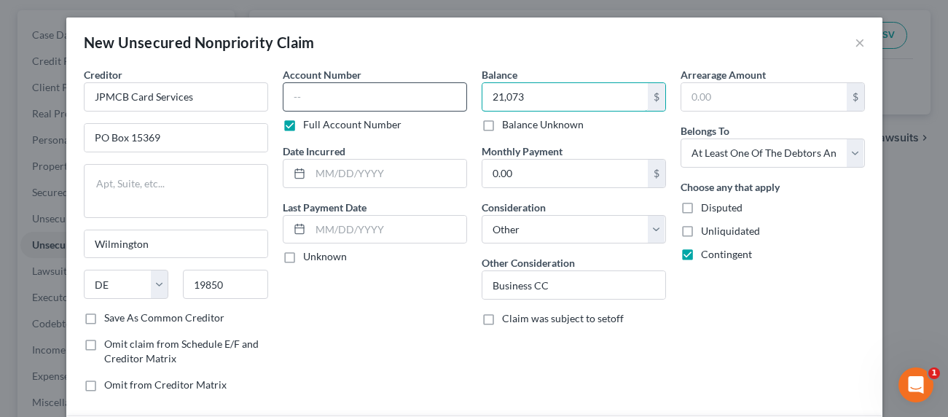
type input "21,073"
click at [404, 95] on input "text" at bounding box center [375, 96] width 184 height 29
type input "8698"
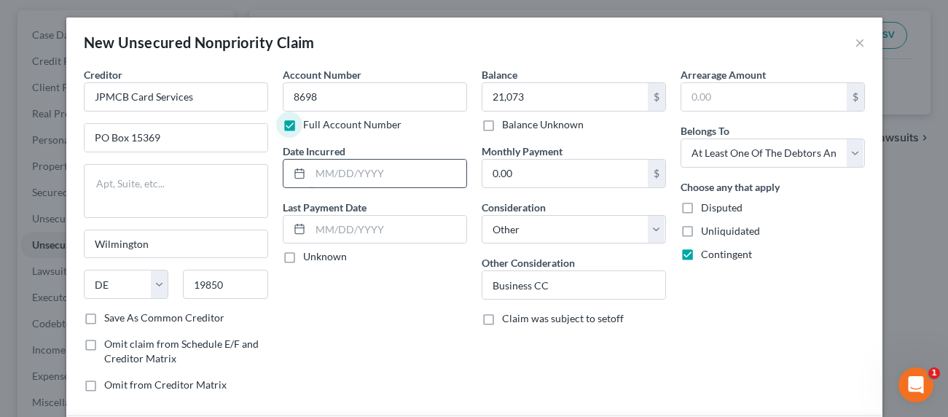
click at [424, 175] on input "text" at bounding box center [388, 174] width 156 height 28
type input "2025"
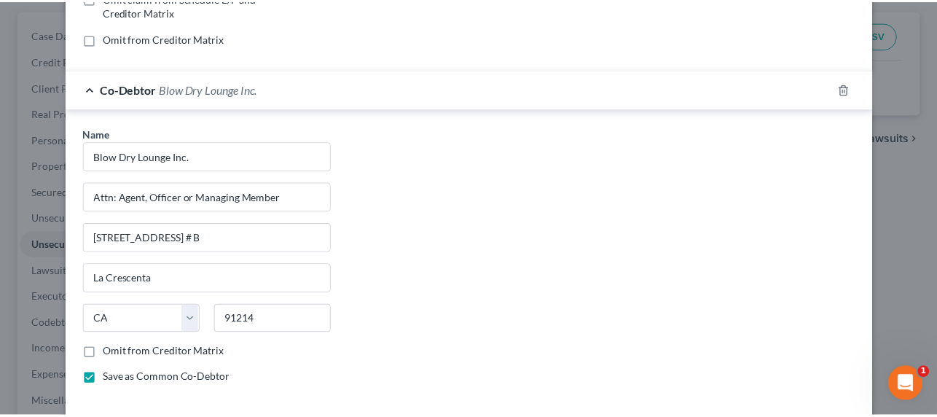
scroll to position [419, 0]
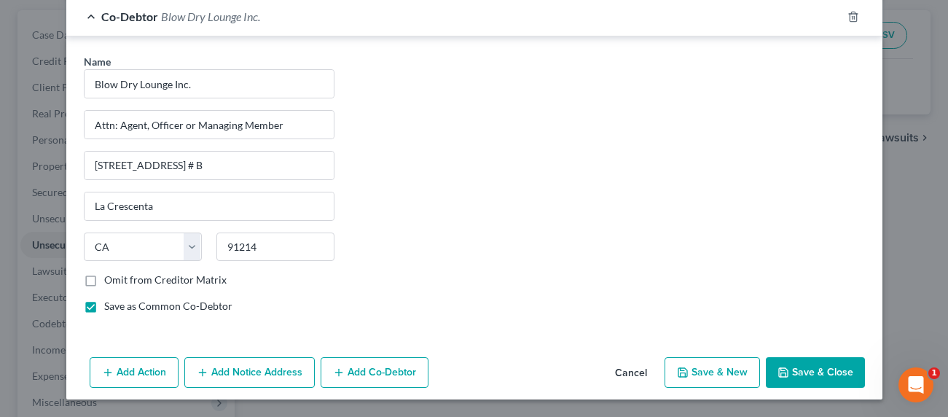
click at [818, 370] on button "Save & Close" at bounding box center [815, 372] width 99 height 31
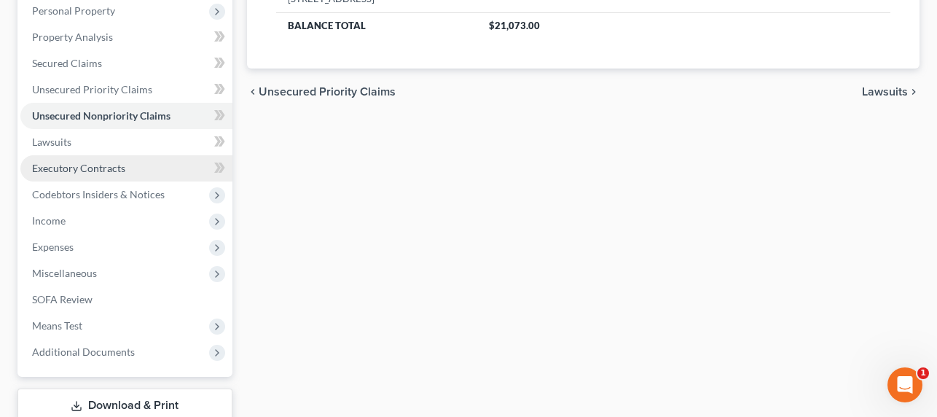
scroll to position [281, 0]
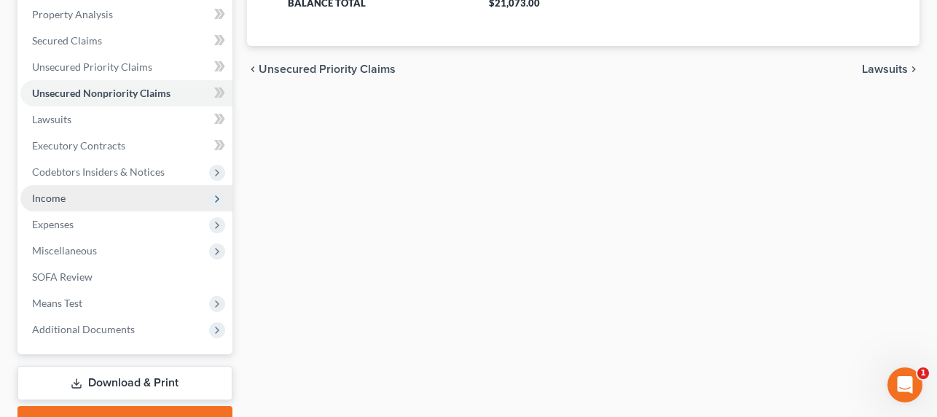
click at [44, 208] on span "Income" at bounding box center [126, 198] width 212 height 26
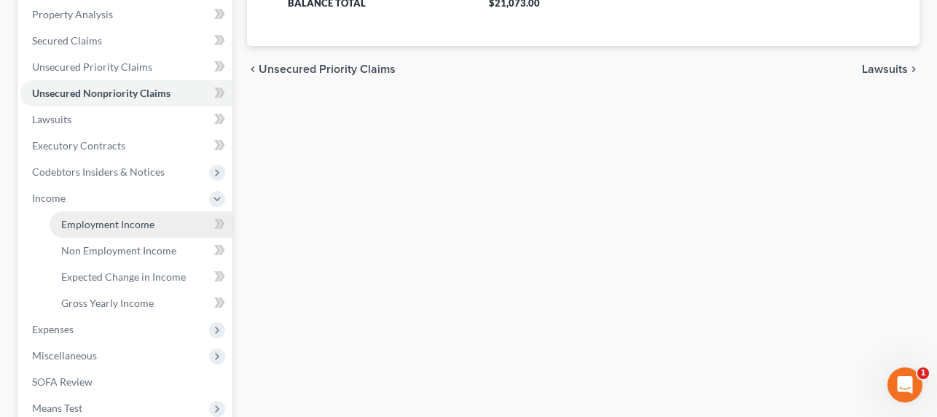
click at [66, 219] on span "Employment Income" at bounding box center [107, 224] width 93 height 12
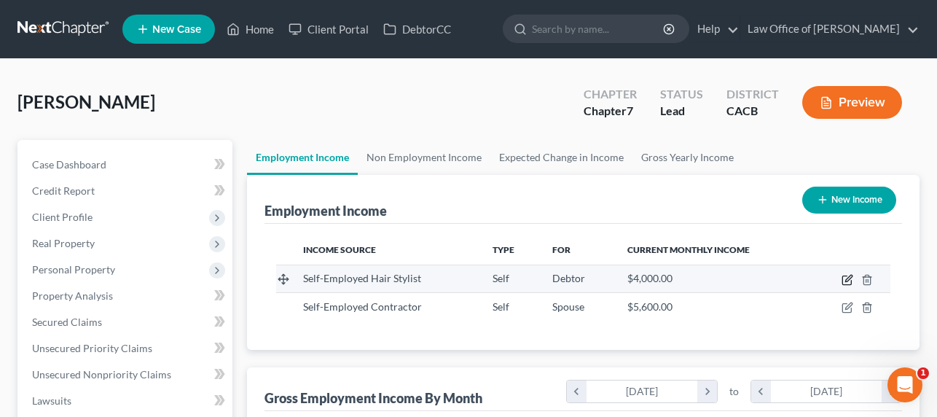
click at [846, 283] on icon "button" at bounding box center [848, 280] width 12 height 12
select select "1"
select select "4"
select select "0"
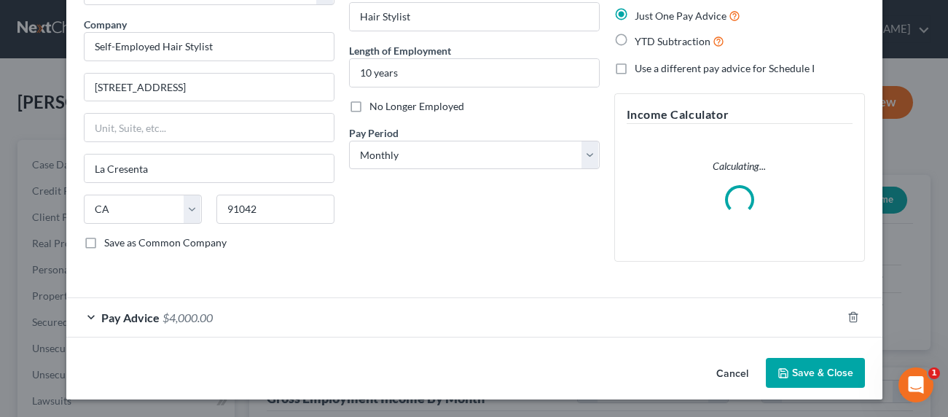
scroll to position [95, 0]
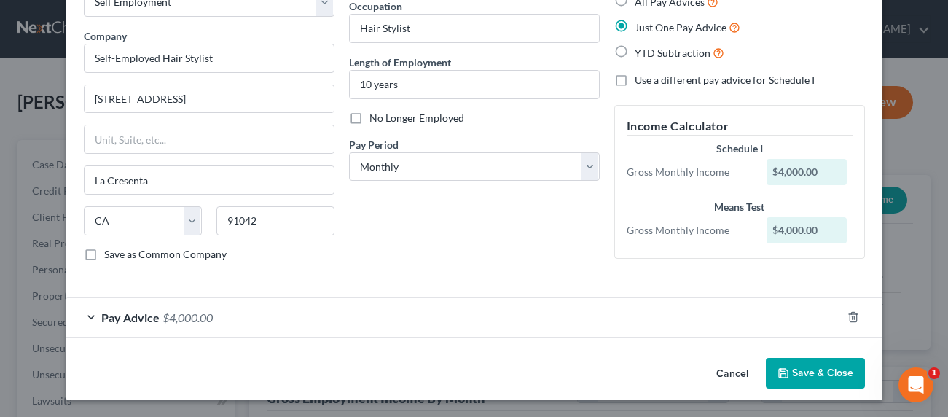
click at [258, 309] on div "Pay Advice $4,000.00" at bounding box center [453, 317] width 775 height 39
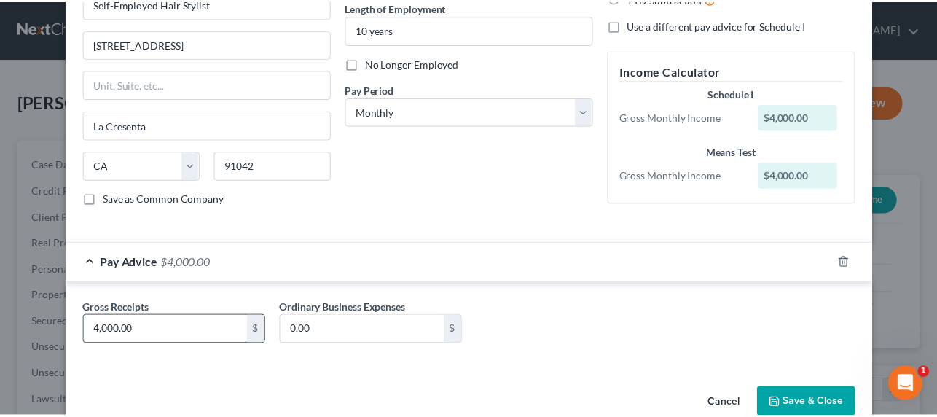
scroll to position [180, 0]
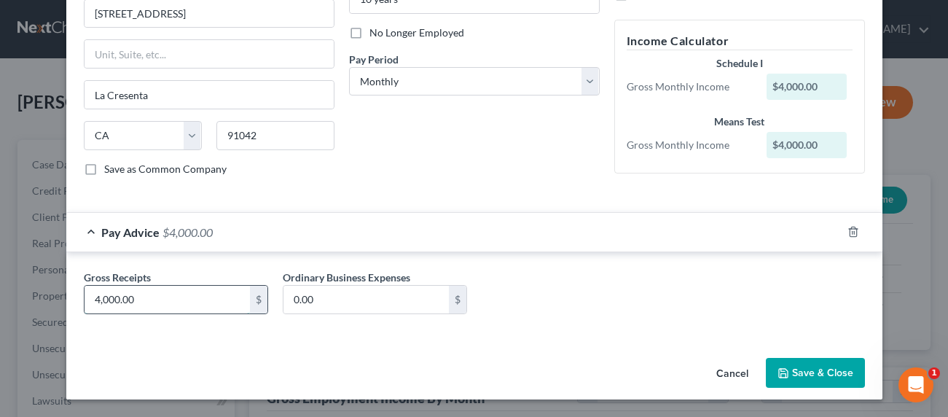
click at [144, 302] on input "4,000.00" at bounding box center [167, 300] width 165 height 28
type input "3,868"
click at [807, 368] on button "Save & Close" at bounding box center [815, 373] width 99 height 31
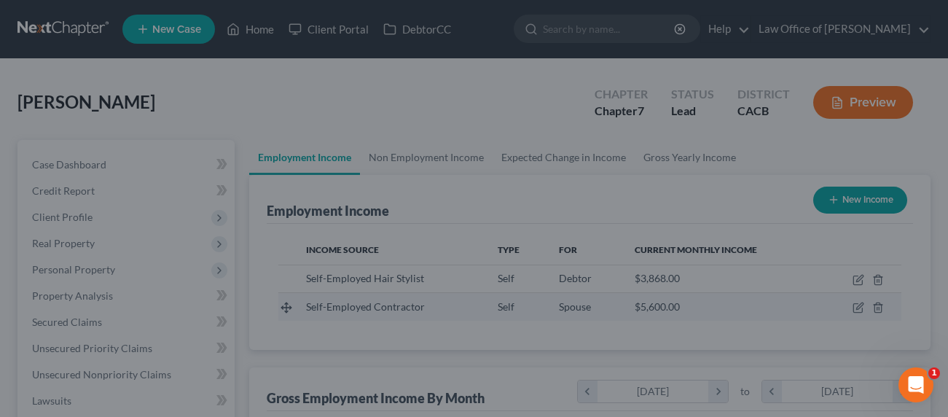
scroll to position [728514, 728400]
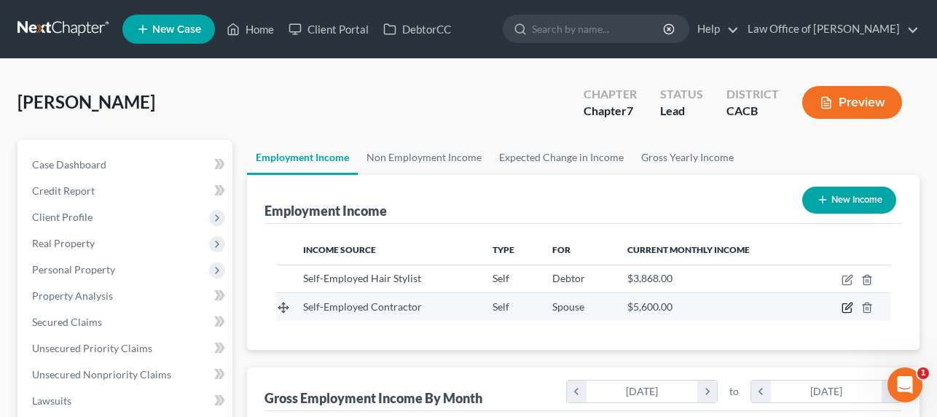
click at [846, 308] on icon "button" at bounding box center [848, 306] width 7 height 7
select select "1"
select select "0"
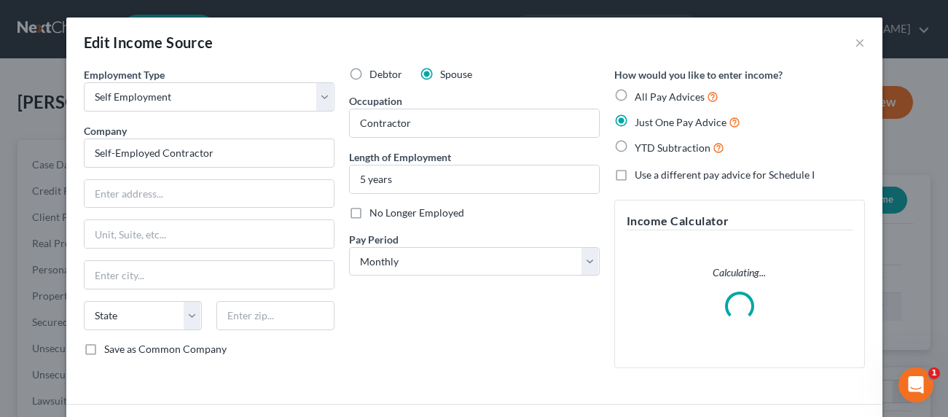
scroll to position [261, 380]
click at [155, 191] on input "text" at bounding box center [209, 194] width 249 height 28
drag, startPoint x: 232, startPoint y: 154, endPoint x: 56, endPoint y: 137, distance: 177.2
click at [56, 137] on div "Edit Income Source × Employment Type * Select Full or Part Time Employment Self…" at bounding box center [474, 208] width 948 height 417
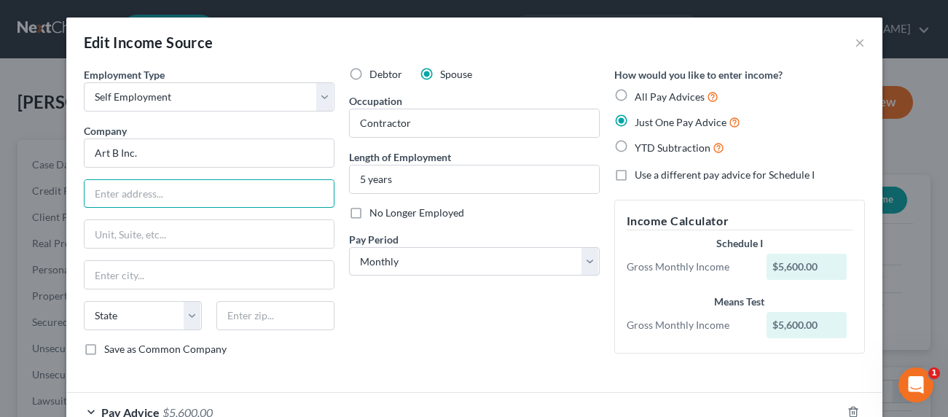
type input "Art B Inc."
type input "6635 San Fernando Blvd"
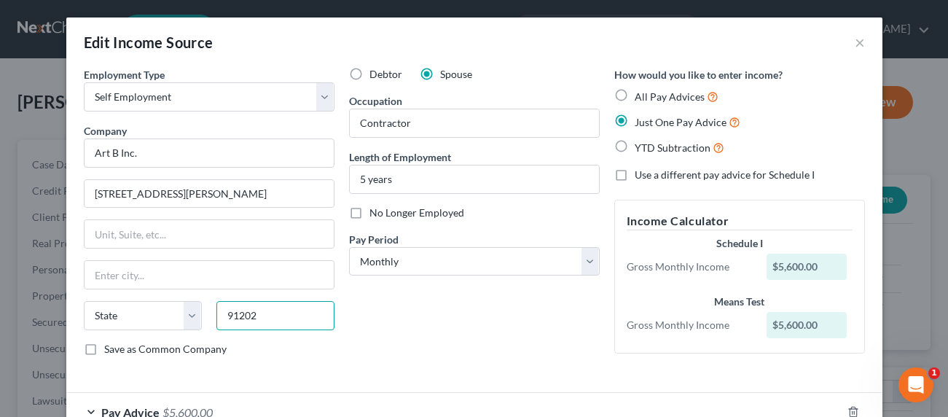
type input "91202"
type input "Glendale"
select select "4"
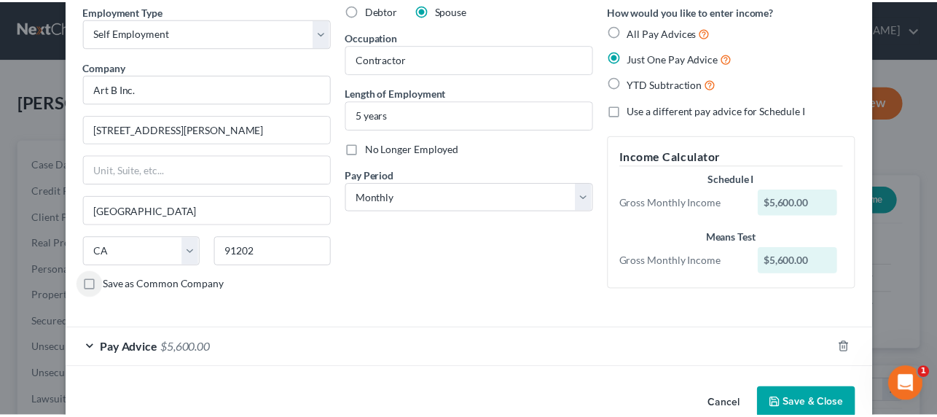
scroll to position [95, 0]
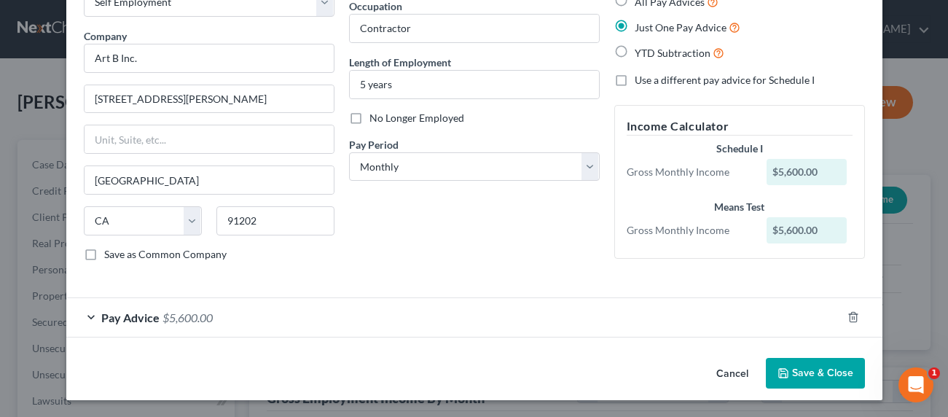
click at [826, 367] on button "Save & Close" at bounding box center [815, 373] width 99 height 31
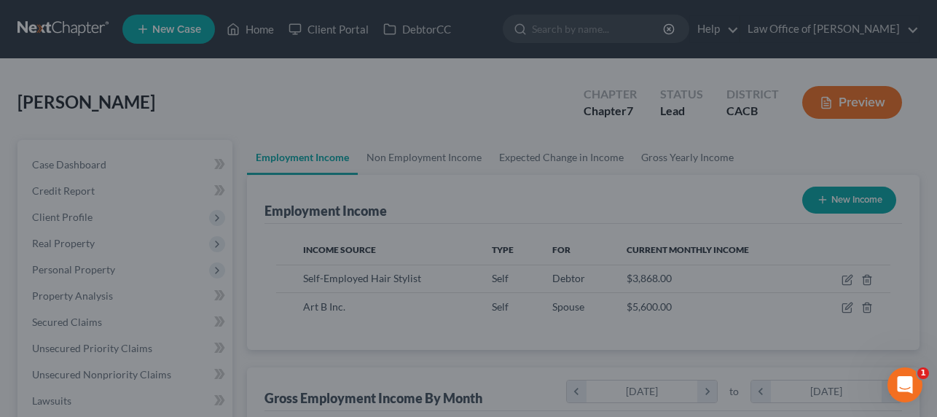
scroll to position [728514, 728400]
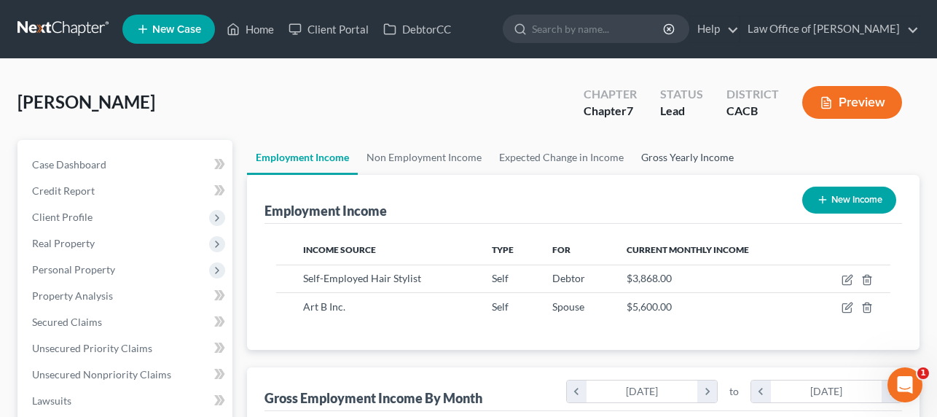
click at [659, 161] on link "Gross Yearly Income" at bounding box center [688, 157] width 110 height 35
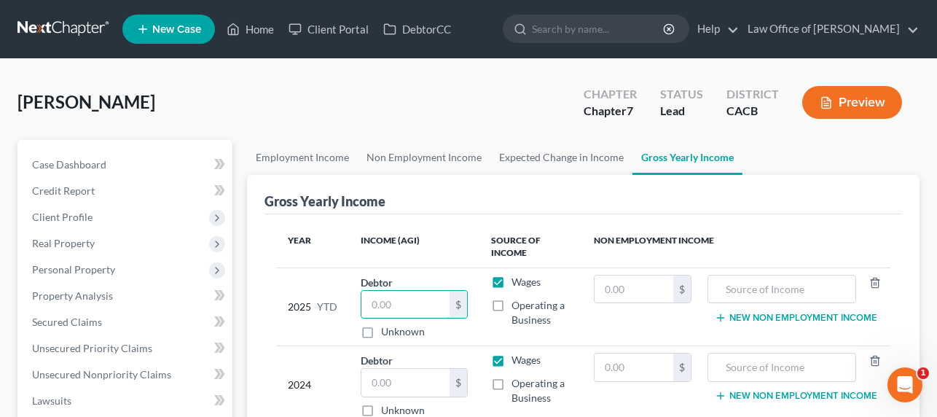
drag, startPoint x: 402, startPoint y: 298, endPoint x: 504, endPoint y: 310, distance: 102.8
click at [402, 298] on input "text" at bounding box center [405, 305] width 89 height 28
click at [512, 303] on label "Operating a Business" at bounding box center [541, 312] width 59 height 29
click at [517, 303] on input "Operating a Business" at bounding box center [521, 302] width 9 height 9
checkbox input "true"
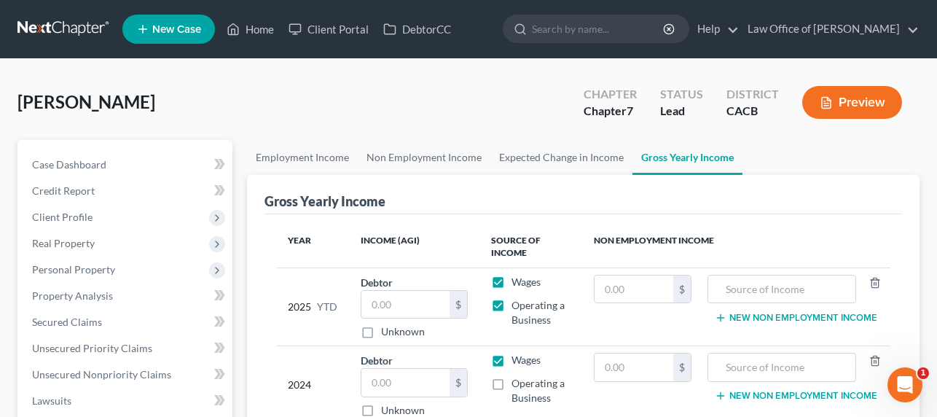
click at [512, 283] on label "Wages" at bounding box center [526, 282] width 29 height 15
click at [517, 283] on input "Wages" at bounding box center [521, 279] width 9 height 9
checkbox input "false"
click at [397, 304] on input "text" at bounding box center [405, 305] width 89 height 28
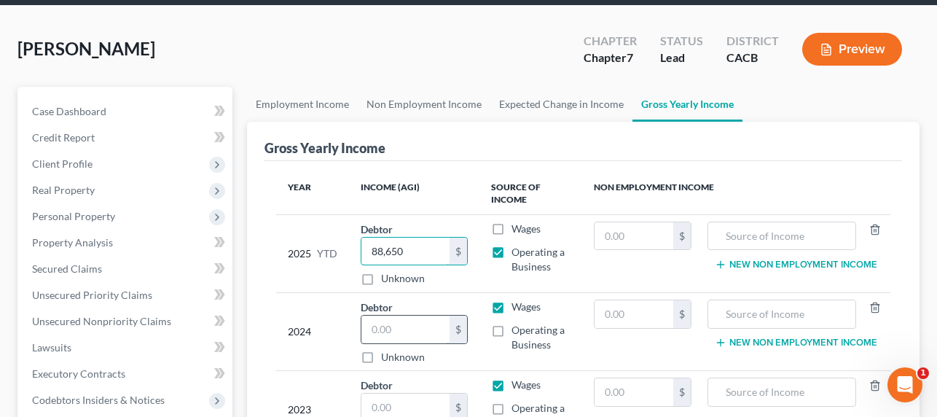
scroll to position [64, 0]
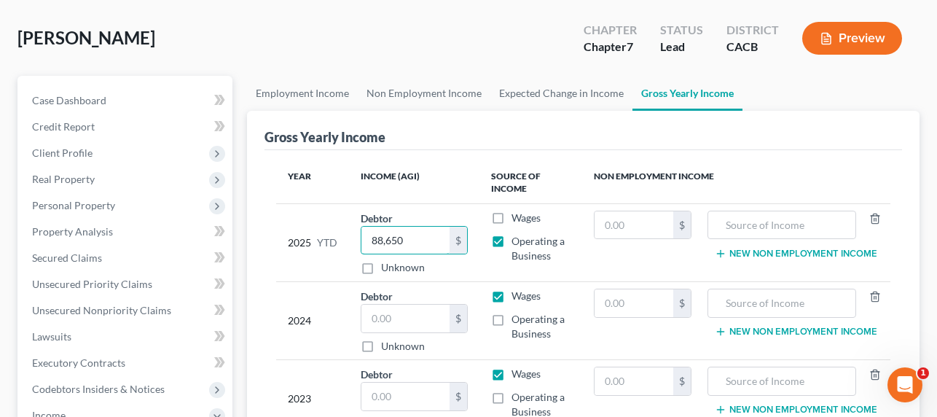
type input "88,650"
click at [512, 297] on label "Wages" at bounding box center [526, 296] width 29 height 15
click at [517, 297] on input "Wages" at bounding box center [521, 293] width 9 height 9
checkbox input "false"
click at [439, 313] on input "text" at bounding box center [405, 319] width 89 height 28
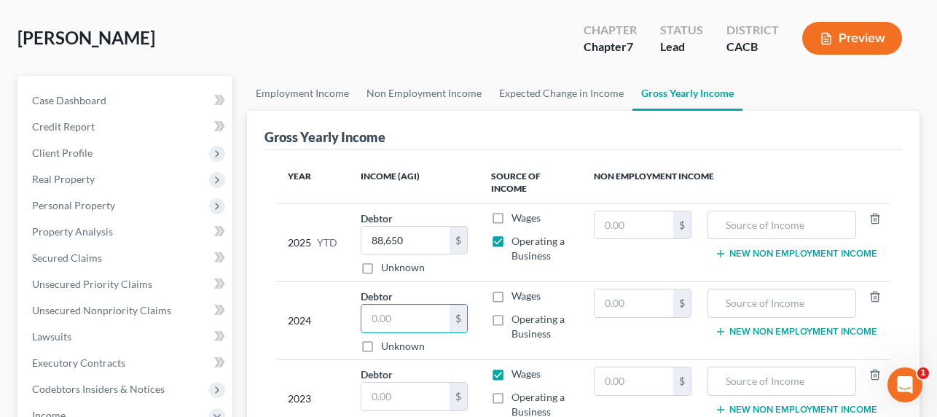
click at [407, 346] on label "Unknown" at bounding box center [403, 346] width 44 height 15
click at [396, 346] on input "Unknown" at bounding box center [391, 343] width 9 height 9
checkbox input "true"
type input "0.00"
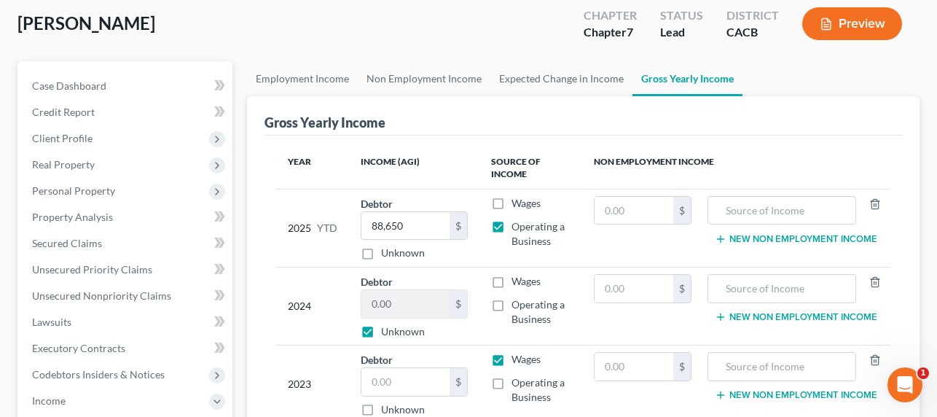
scroll to position [96, 0]
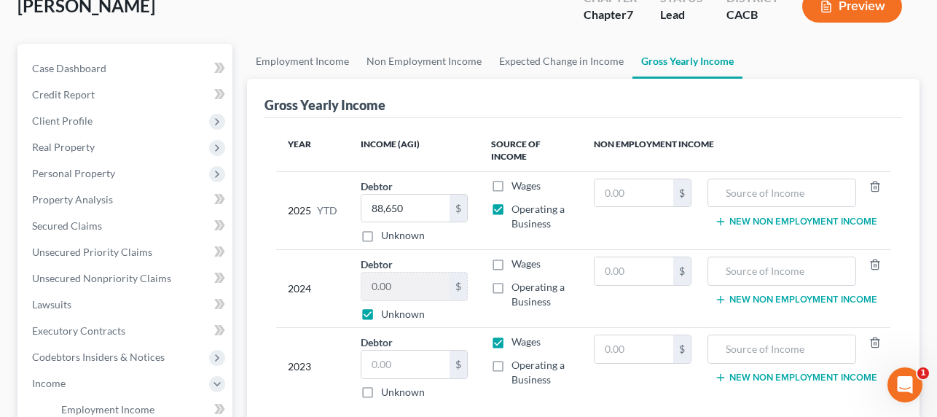
click at [398, 388] on label "Unknown" at bounding box center [403, 392] width 44 height 15
click at [396, 388] on input "Unknown" at bounding box center [391, 389] width 9 height 9
checkbox input "true"
type input "0.00"
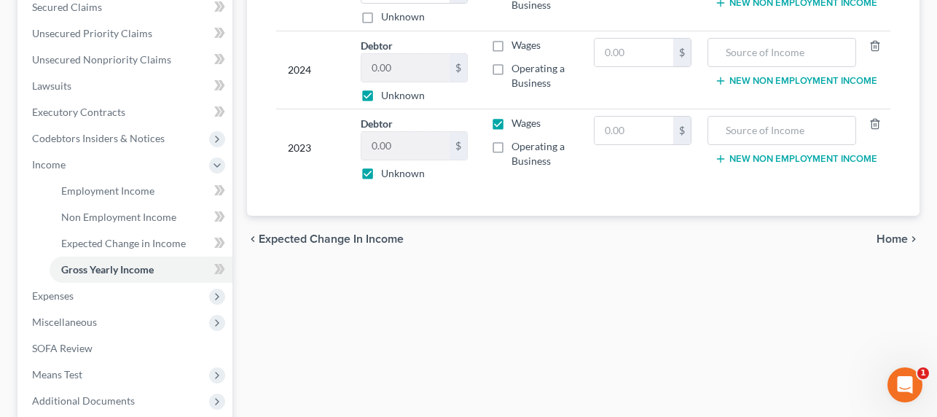
scroll to position [409, 0]
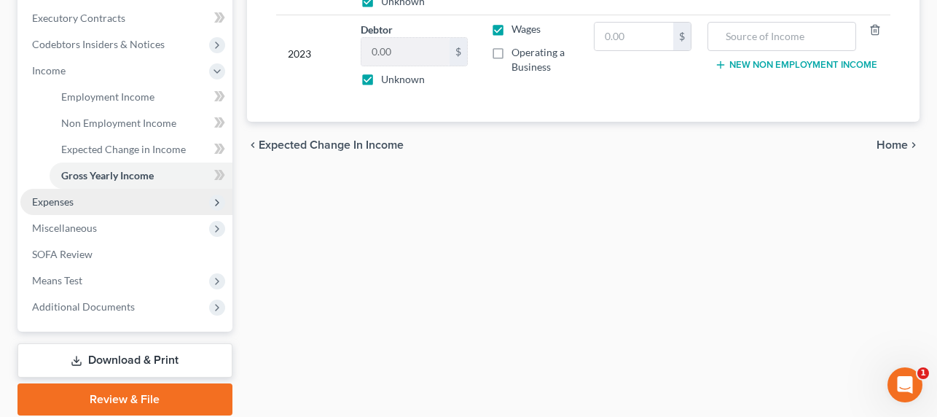
click at [74, 197] on span "Expenses" at bounding box center [126, 202] width 212 height 26
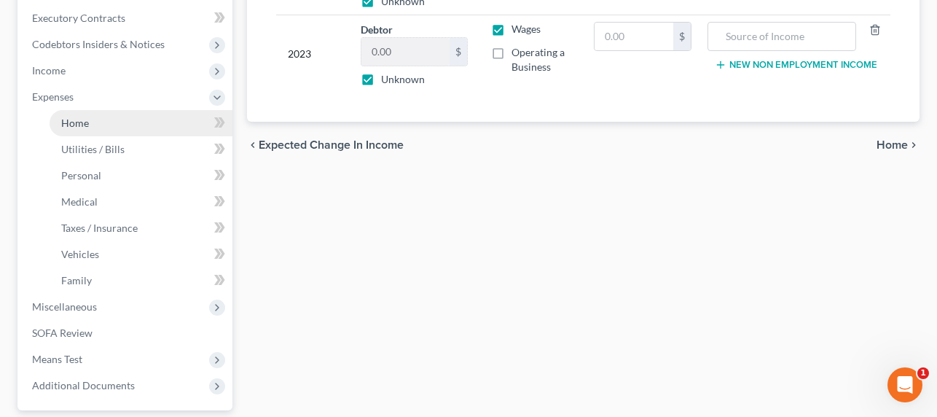
click at [67, 120] on span "Home" at bounding box center [75, 123] width 28 height 12
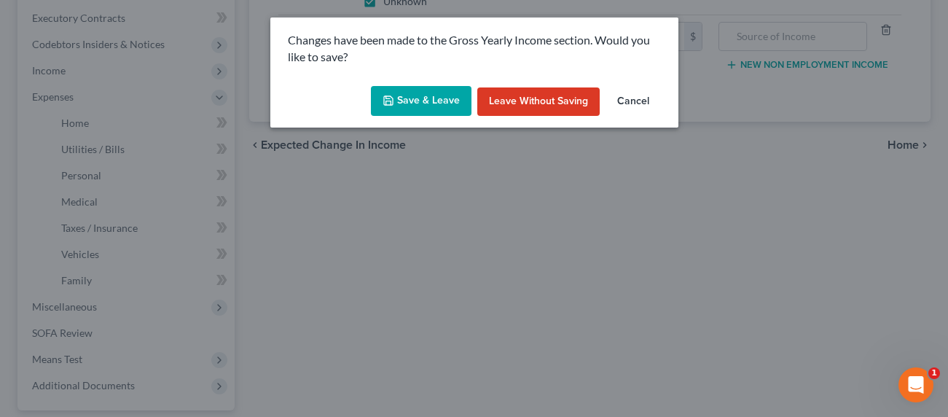
click at [421, 109] on button "Save & Leave" at bounding box center [421, 101] width 101 height 31
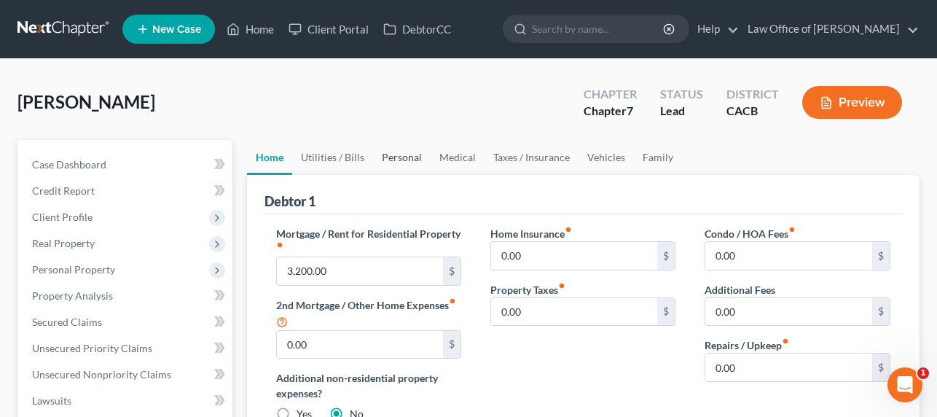
click at [388, 156] on link "Personal" at bounding box center [402, 157] width 58 height 35
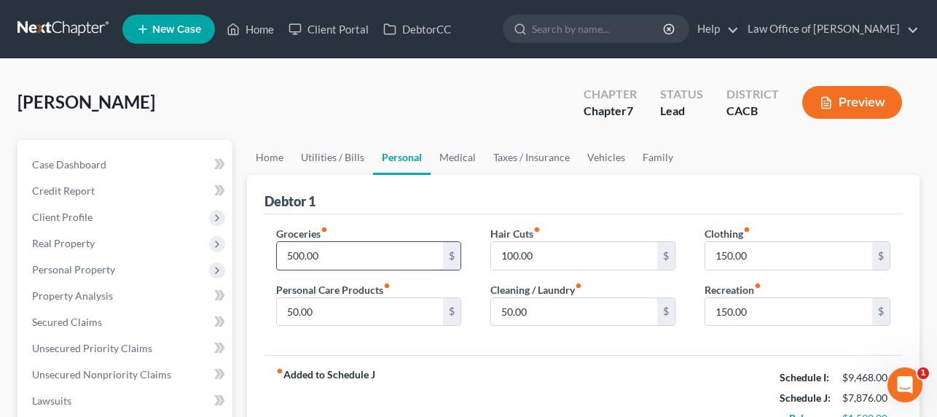
click at [316, 264] on input "500.00" at bounding box center [360, 256] width 167 height 28
click at [318, 161] on link "Utilities / Bills" at bounding box center [332, 157] width 81 height 35
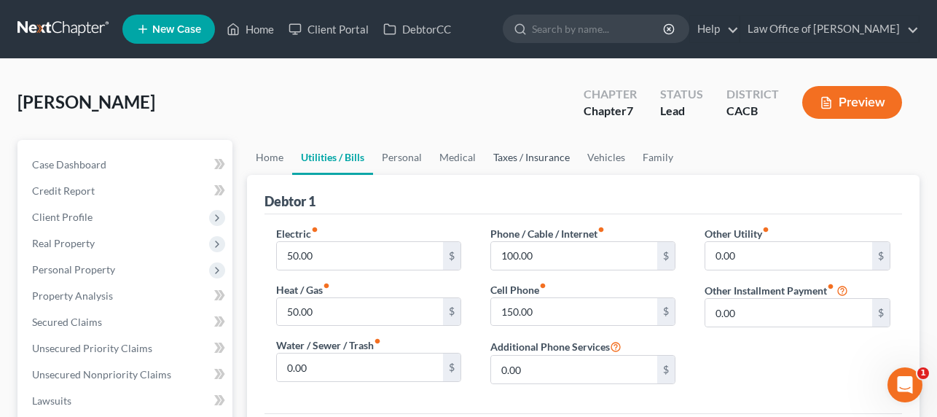
click at [535, 160] on link "Taxes / Insurance" at bounding box center [532, 157] width 94 height 35
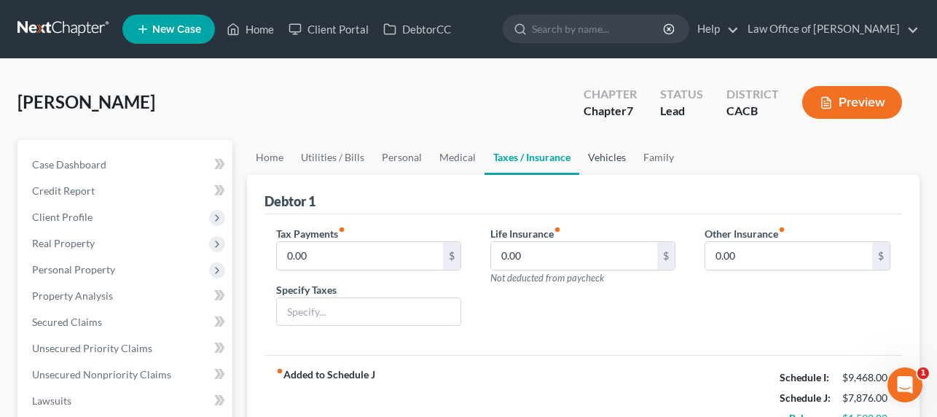
click at [602, 160] on link "Vehicles" at bounding box center [606, 157] width 55 height 35
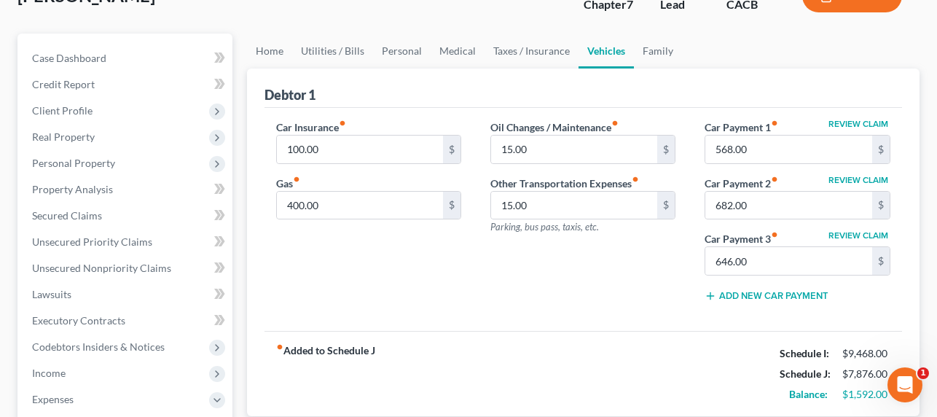
scroll to position [138, 0]
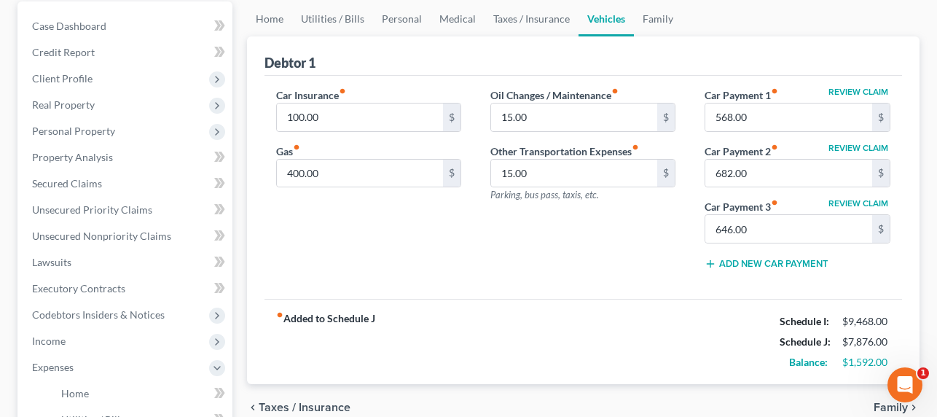
click at [694, 142] on div "Review Claim Car Payment 1 fiber_manual_record 568.00 $ Review Claim Car Paymen…" at bounding box center [797, 184] width 214 height 194
click at [343, 125] on input "100.00" at bounding box center [360, 117] width 167 height 28
type input "1"
type input "225"
click at [511, 23] on link "Taxes / Insurance" at bounding box center [532, 18] width 94 height 35
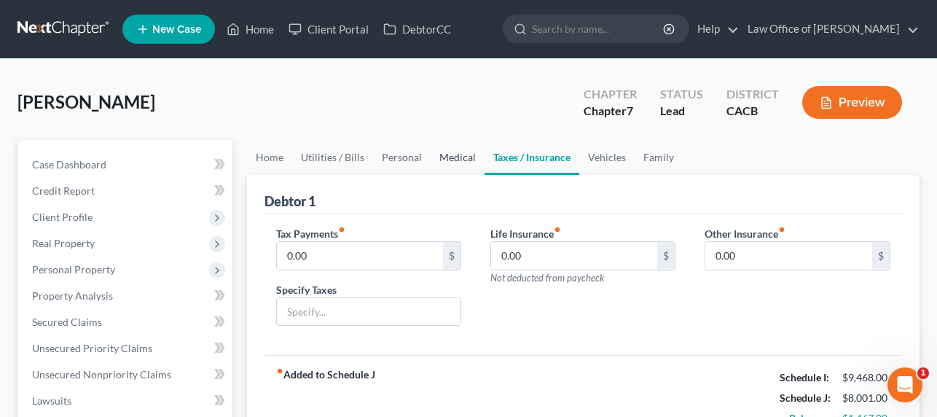
click at [440, 155] on link "Medical" at bounding box center [458, 157] width 54 height 35
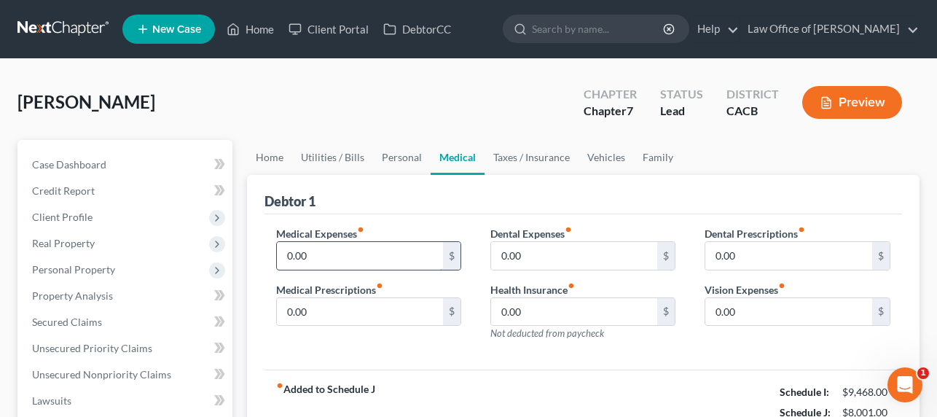
click at [349, 256] on input "0.00" at bounding box center [360, 256] width 167 height 28
type input "65.56"
click at [383, 158] on link "Personal" at bounding box center [402, 157] width 58 height 35
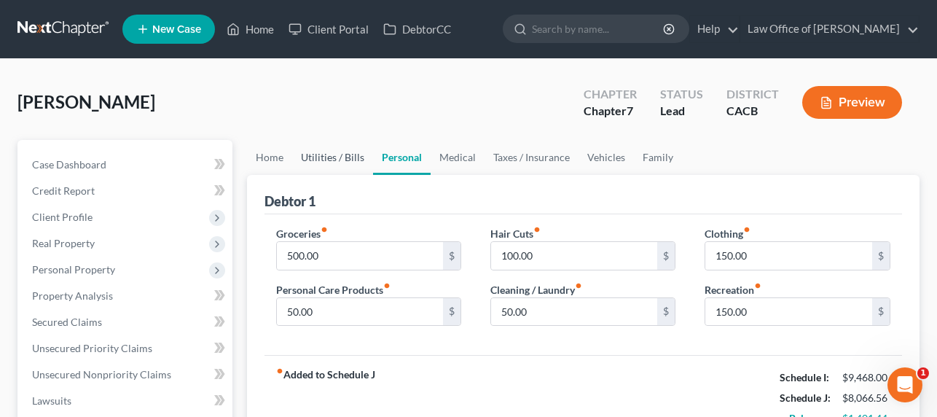
click at [319, 161] on link "Utilities / Bills" at bounding box center [332, 157] width 81 height 35
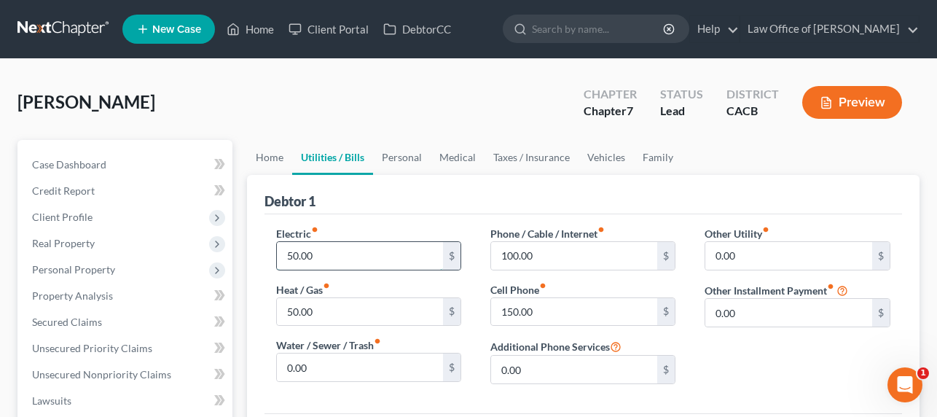
click at [304, 249] on input "50.00" at bounding box center [360, 256] width 167 height 28
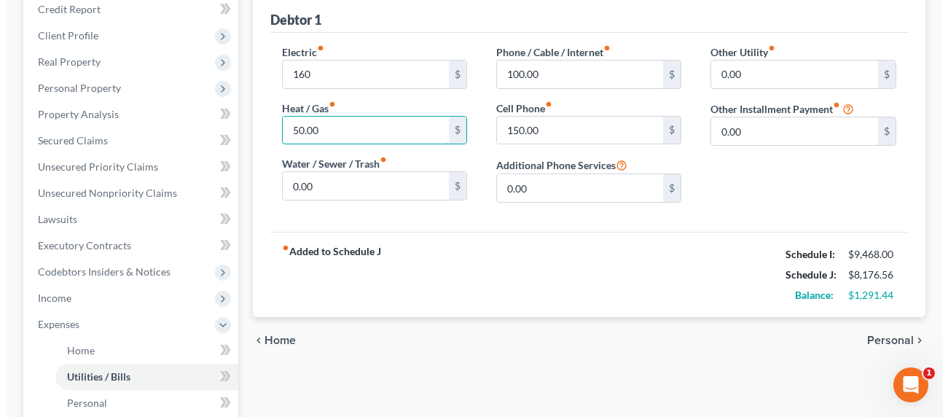
scroll to position [317, 0]
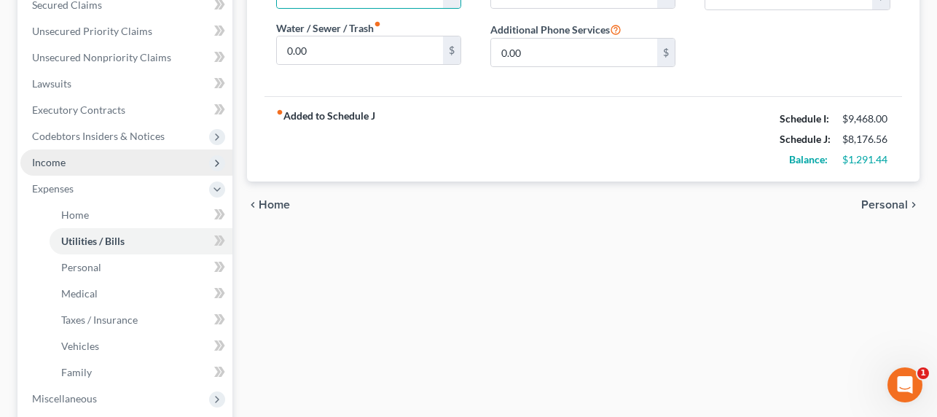
click at [34, 157] on span "Income" at bounding box center [49, 162] width 34 height 12
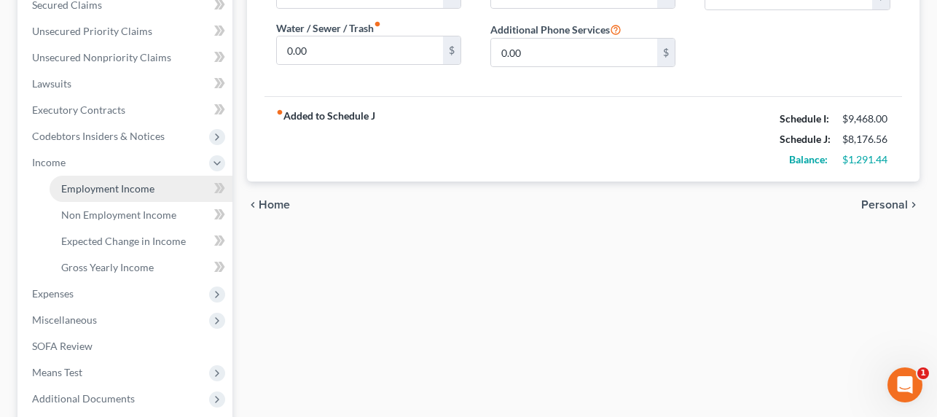
click at [85, 189] on span "Employment Income" at bounding box center [107, 188] width 93 height 12
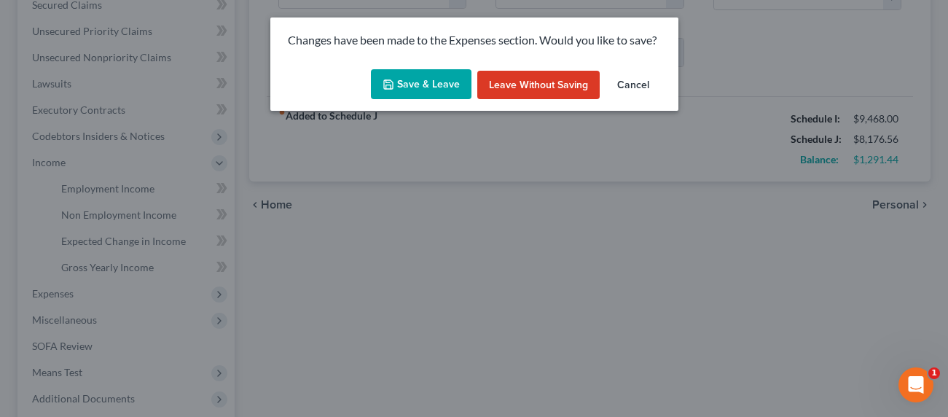
click at [422, 88] on button "Save & Leave" at bounding box center [421, 84] width 101 height 31
type input "160.00"
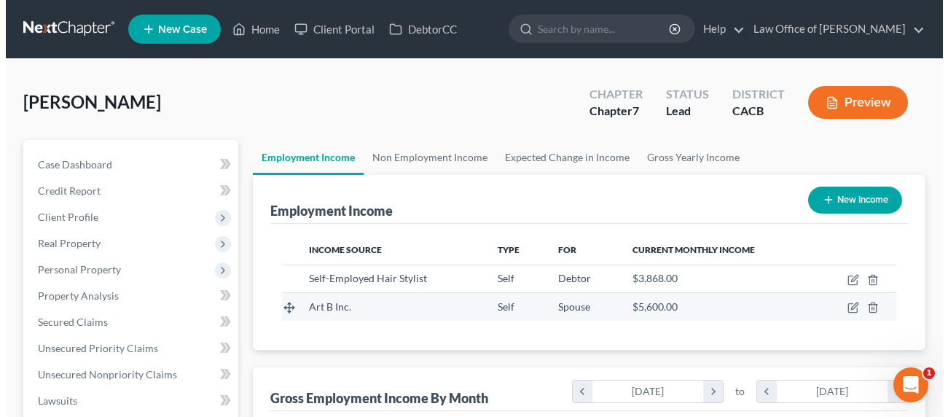
scroll to position [261, 375]
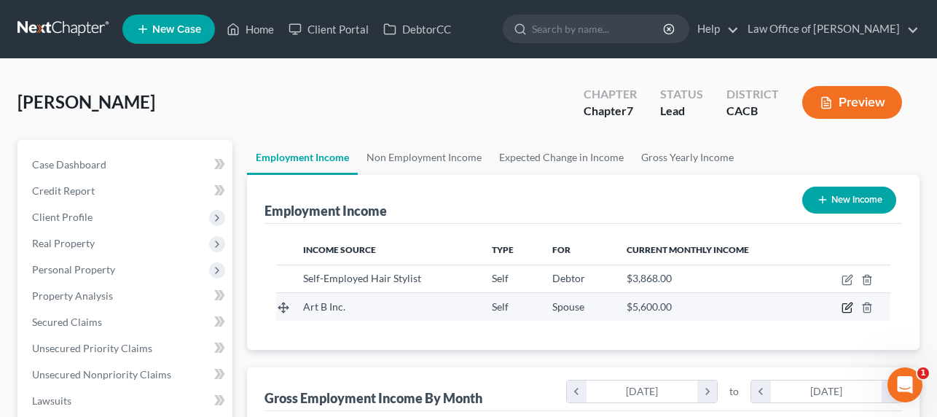
click at [849, 308] on icon "button" at bounding box center [848, 308] width 12 height 12
select select "1"
select select "4"
select select "0"
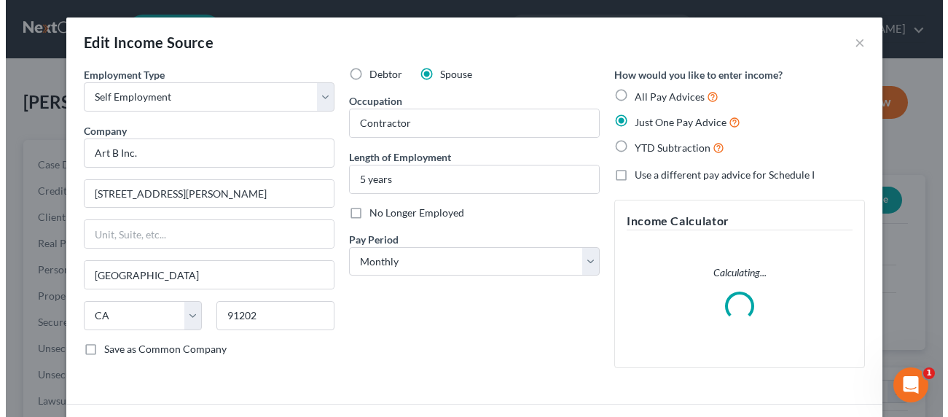
scroll to position [261, 380]
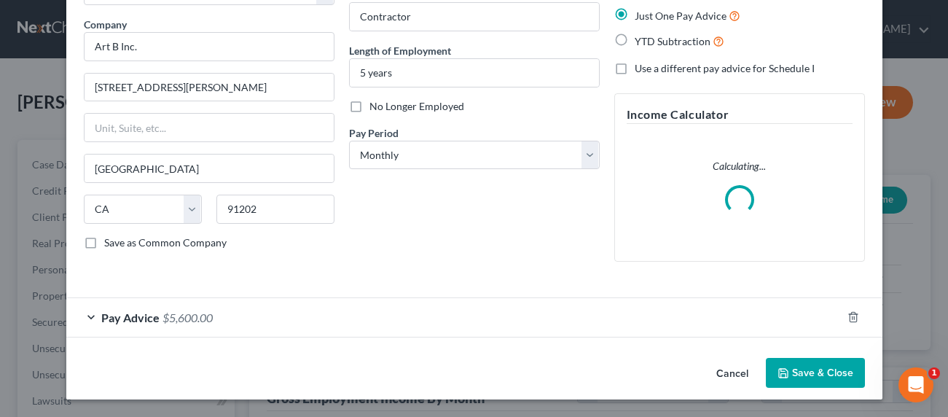
click at [199, 328] on div "Pay Advice $5,600.00" at bounding box center [453, 317] width 775 height 39
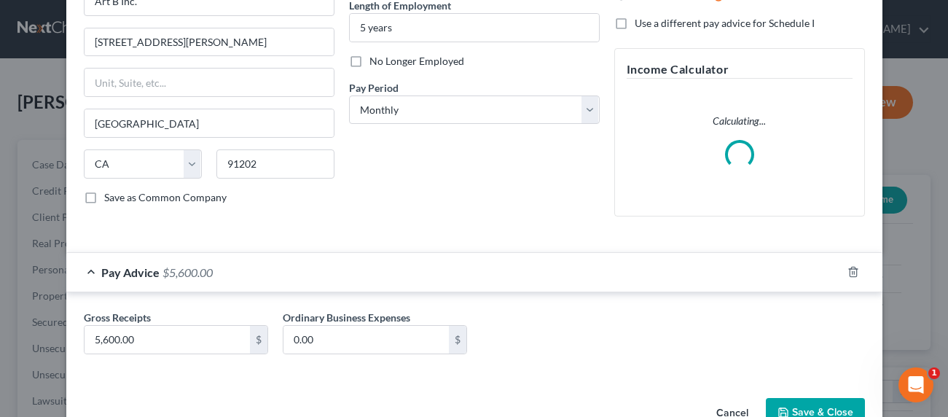
scroll to position [192, 0]
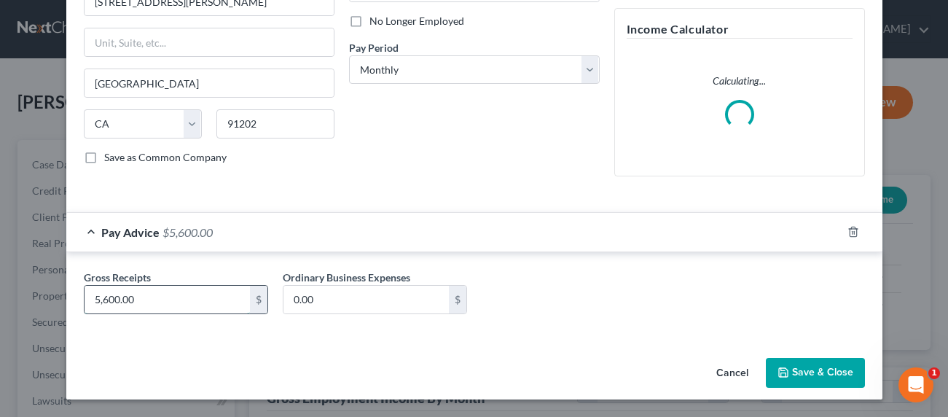
click at [109, 305] on input "5,600.00" at bounding box center [167, 300] width 165 height 28
drag, startPoint x: 163, startPoint y: 300, endPoint x: 39, endPoint y: 301, distance: 124.6
click at [39, 301] on div "Edit Income Source × Employment Type * Select Full or Part Time Employment Self…" at bounding box center [474, 208] width 948 height 417
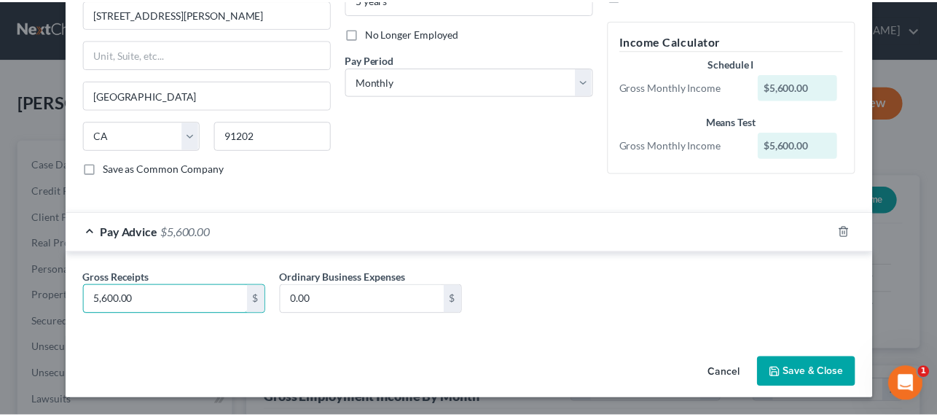
scroll to position [180, 0]
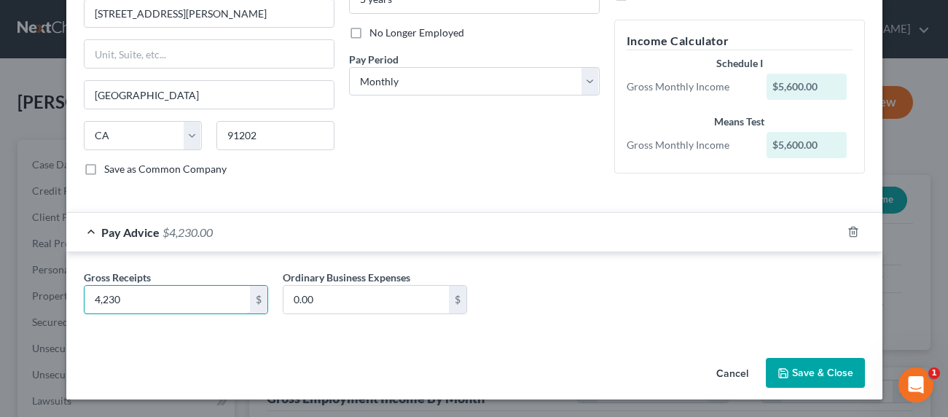
type input "4,230"
click at [781, 356] on div "Cancel Save & Close" at bounding box center [474, 376] width 816 height 48
click at [786, 368] on button "Save & Close" at bounding box center [815, 373] width 99 height 31
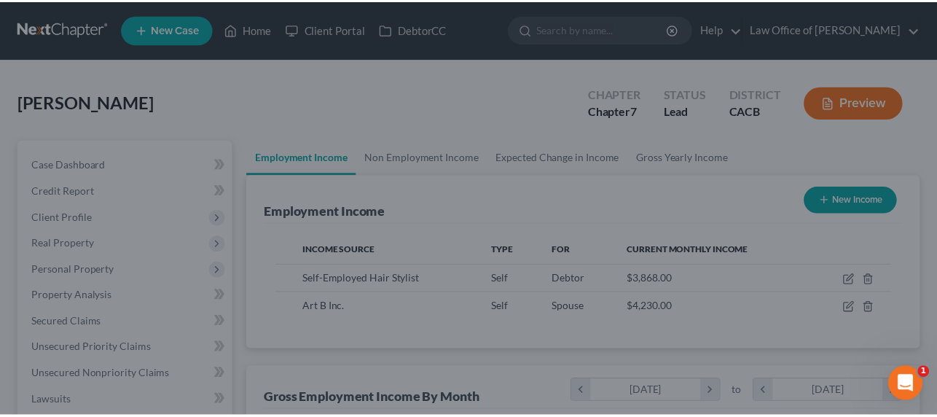
scroll to position [728514, 728400]
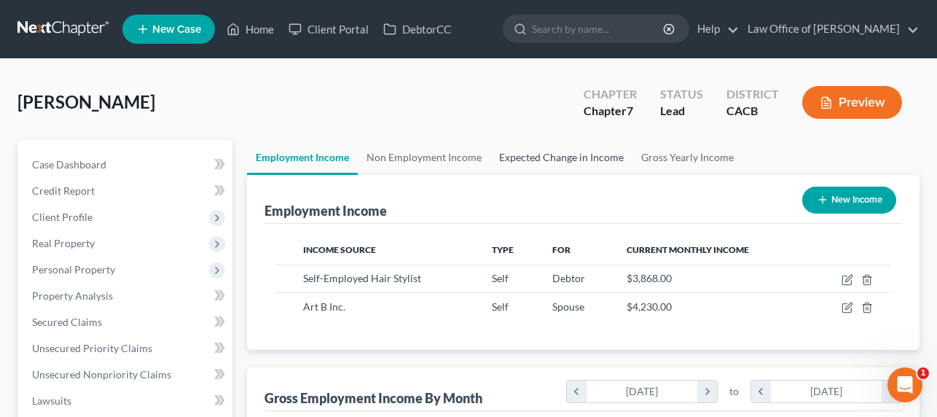
drag, startPoint x: 558, startPoint y: 155, endPoint x: 552, endPoint y: 164, distance: 11.1
click at [558, 155] on link "Expected Change in Income" at bounding box center [561, 157] width 142 height 35
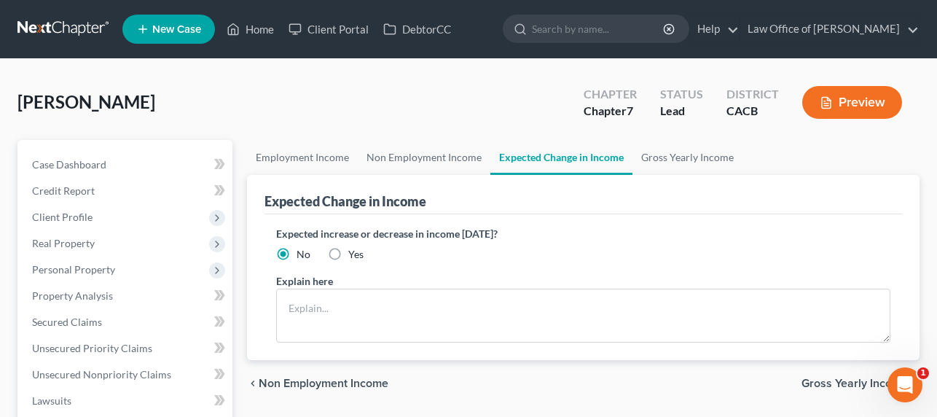
click at [331, 241] on div "Expected increase or decrease in income within one year? No Yes" at bounding box center [583, 244] width 615 height 36
click at [348, 251] on label "Yes" at bounding box center [355, 254] width 15 height 15
click at [354, 251] on input "Yes" at bounding box center [358, 251] width 9 height 9
radio input "true"
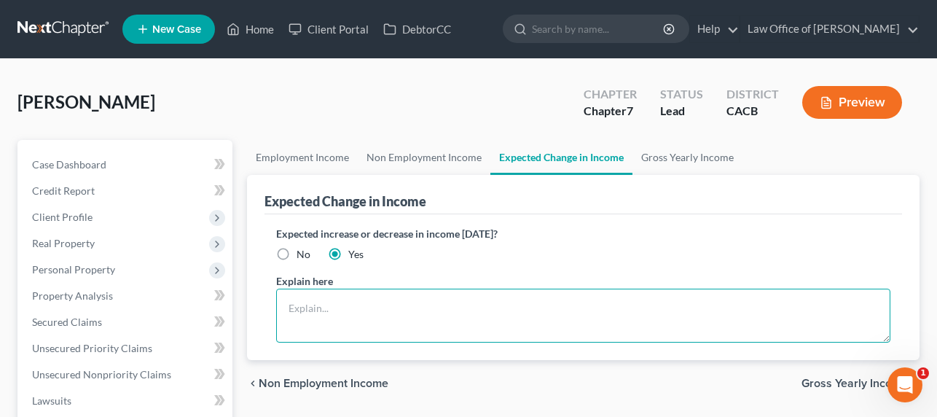
click at [346, 321] on textarea at bounding box center [583, 316] width 615 height 54
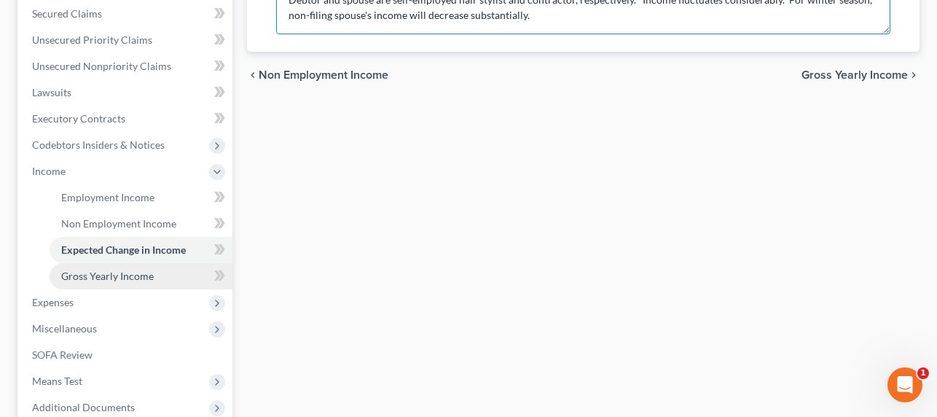
scroll to position [357, 0]
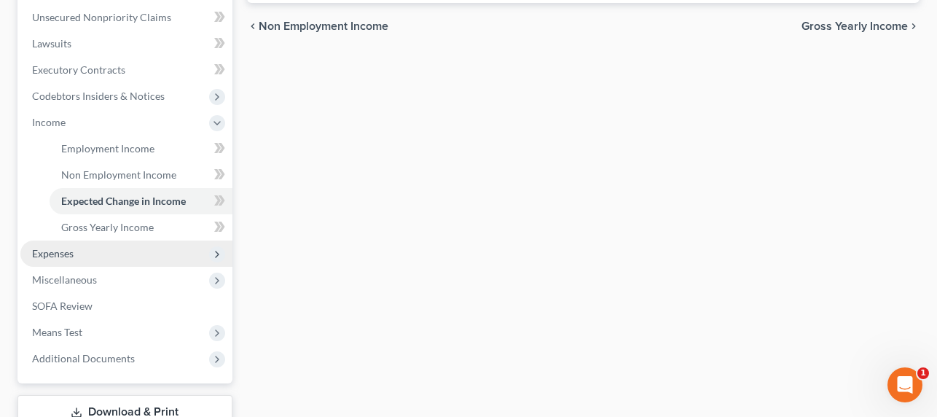
type textarea "Debtor and spouse are self-employed hair stylist and contractor, respectively. …"
click at [66, 261] on span "Expenses" at bounding box center [126, 253] width 212 height 26
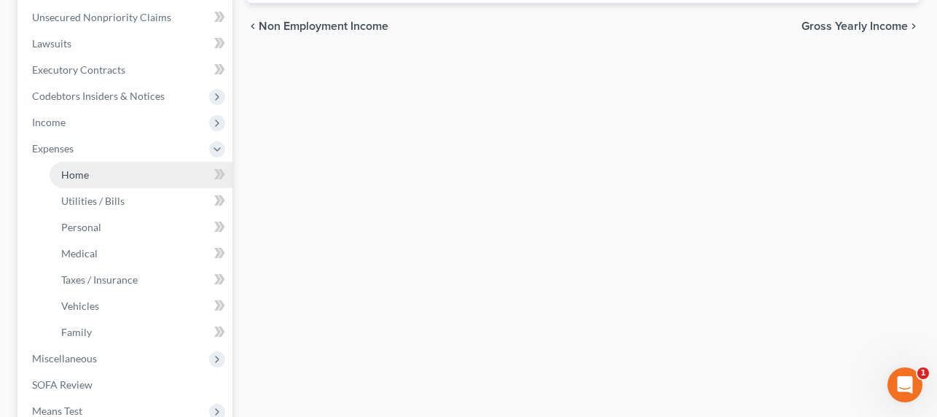
click at [75, 178] on span "Home" at bounding box center [75, 174] width 28 height 12
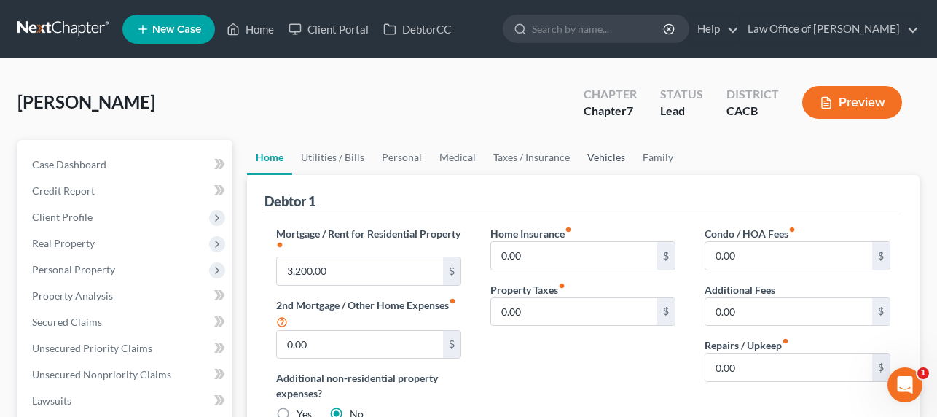
click at [590, 150] on link "Vehicles" at bounding box center [606, 157] width 55 height 35
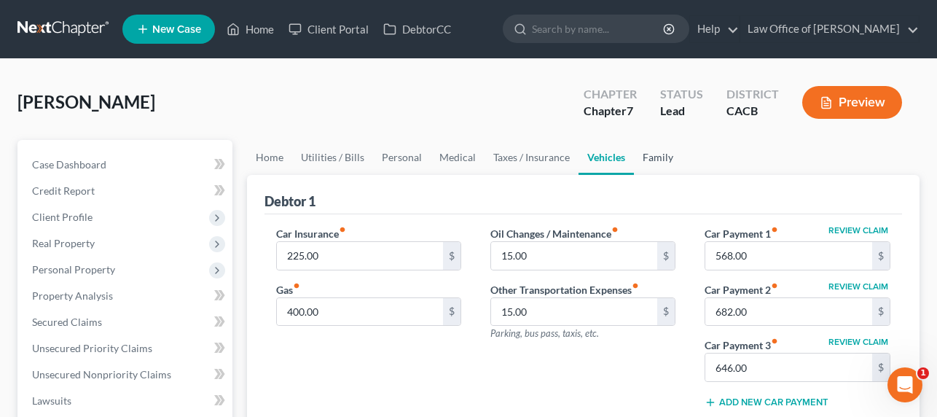
click at [638, 153] on link "Family" at bounding box center [658, 157] width 48 height 35
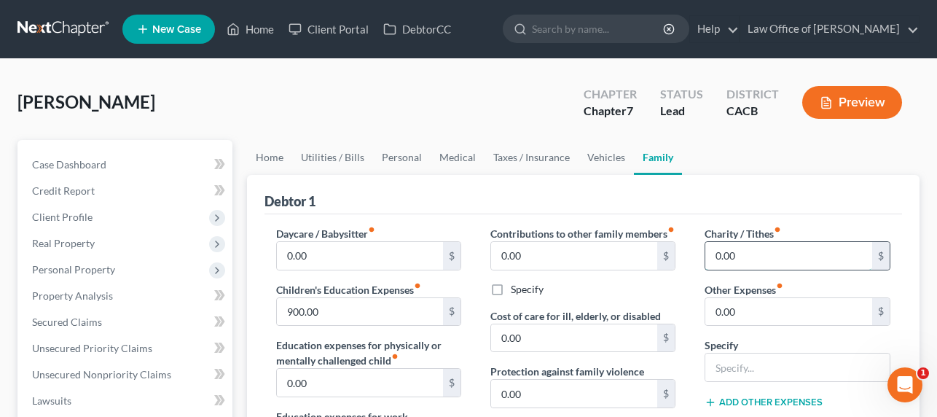
click at [762, 260] on input "0.00" at bounding box center [788, 256] width 167 height 28
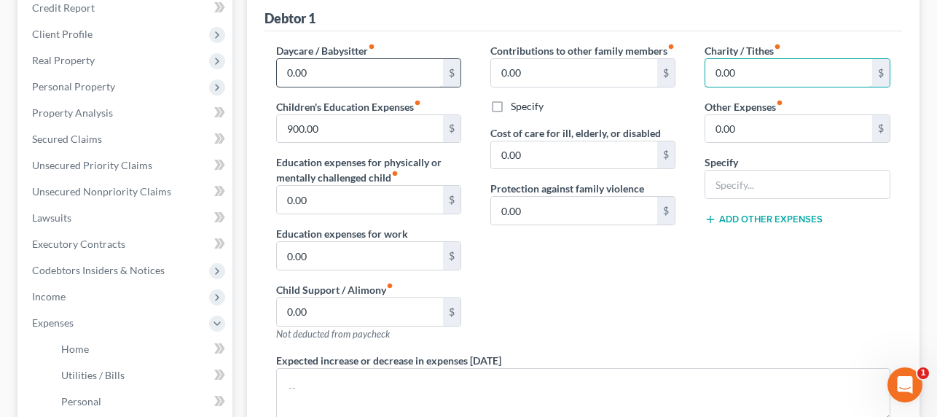
scroll to position [148, 0]
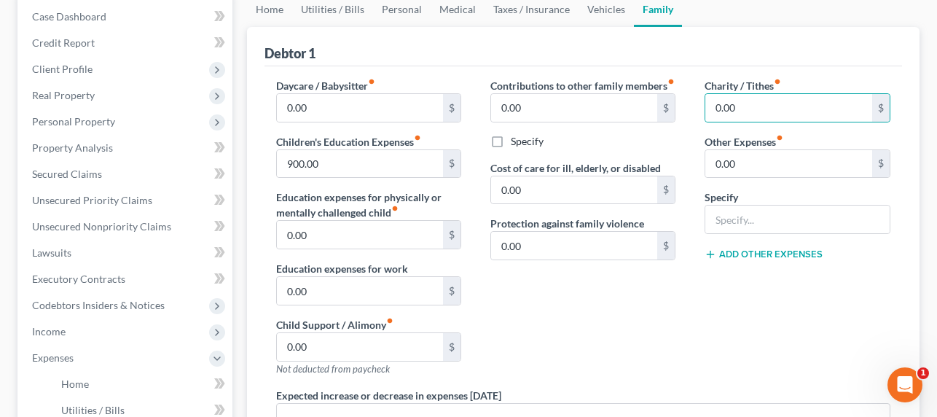
click at [461, 136] on div "Daycare / Babysitter fiber_manual_record 0.00 $ Children's Education Expenses f…" at bounding box center [369, 233] width 214 height 310
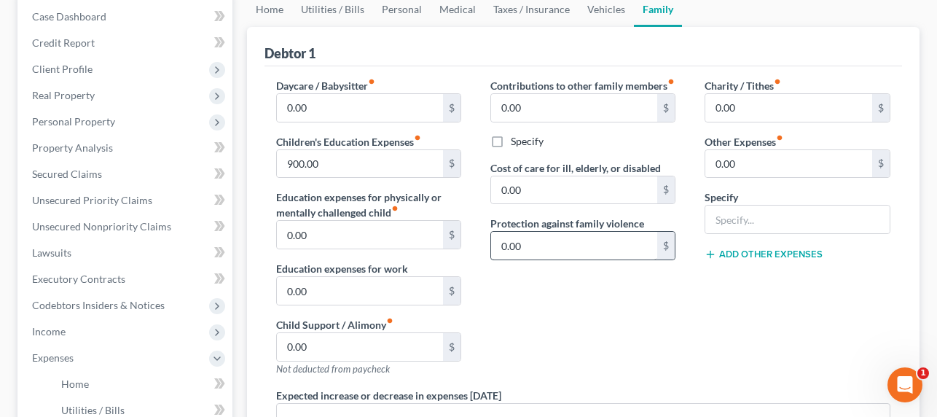
scroll to position [180, 0]
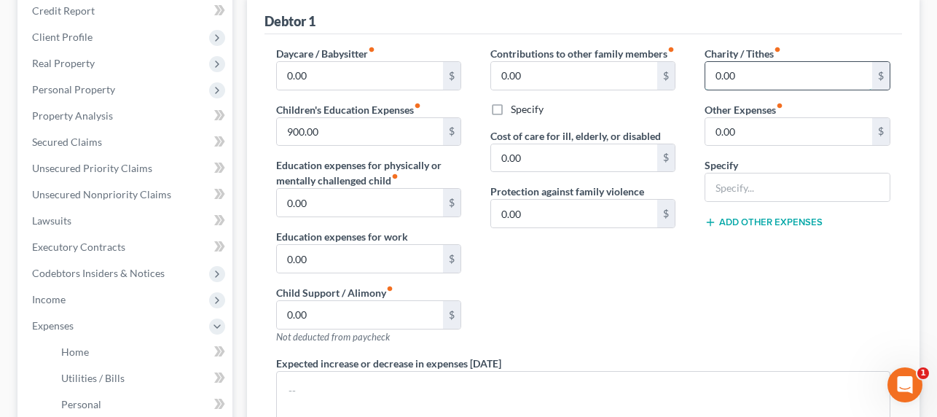
click at [743, 72] on input "0.00" at bounding box center [788, 76] width 167 height 28
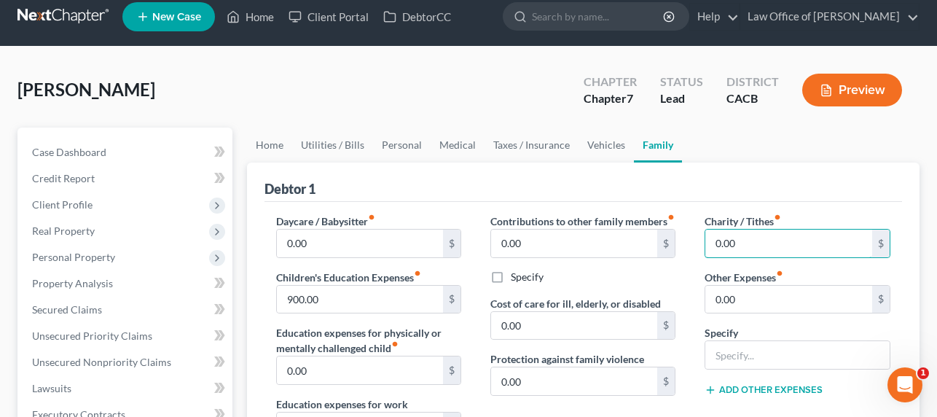
scroll to position [0, 0]
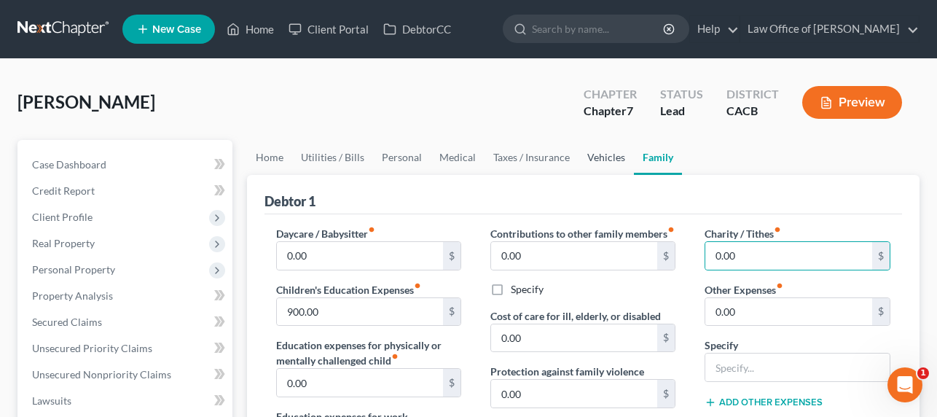
click at [586, 157] on link "Vehicles" at bounding box center [606, 157] width 55 height 35
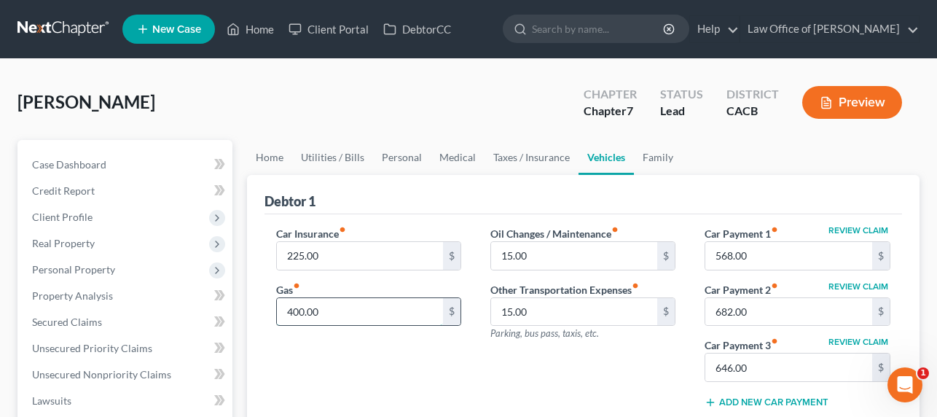
click at [313, 316] on input "400.00" at bounding box center [360, 312] width 167 height 28
click at [291, 314] on input "400.00" at bounding box center [360, 312] width 167 height 28
click at [294, 310] on input "400.00" at bounding box center [360, 312] width 167 height 28
click at [513, 154] on link "Taxes / Insurance" at bounding box center [532, 157] width 94 height 35
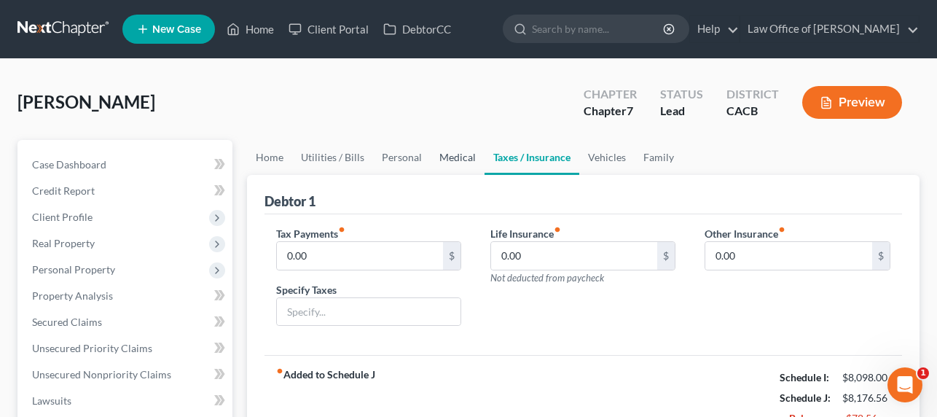
click at [452, 157] on link "Medical" at bounding box center [458, 157] width 54 height 35
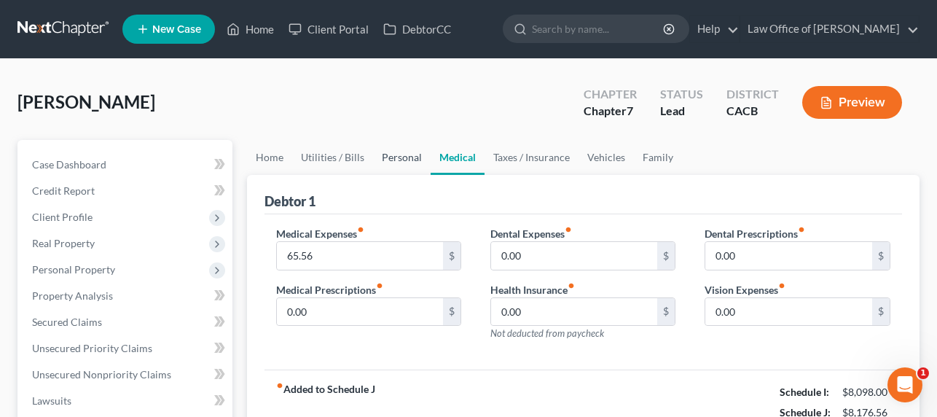
click at [400, 157] on link "Personal" at bounding box center [402, 157] width 58 height 35
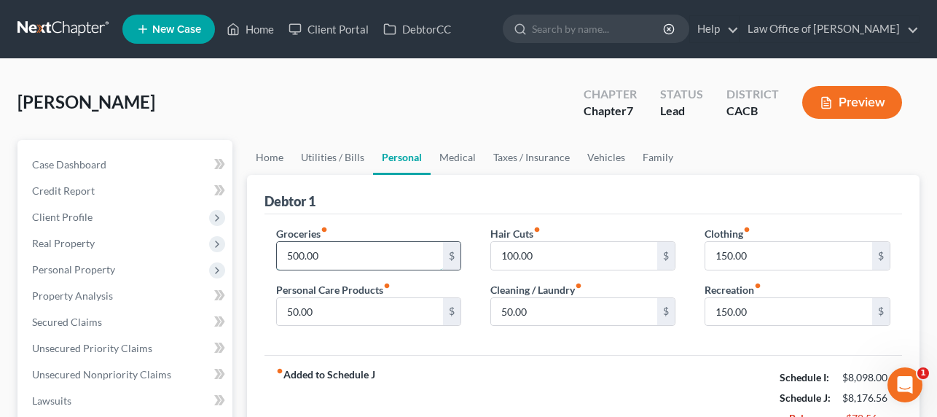
click at [288, 257] on input "500.00" at bounding box center [360, 256] width 167 height 28
click at [292, 255] on input "500.00" at bounding box center [360, 256] width 167 height 28
drag, startPoint x: 291, startPoint y: 257, endPoint x: 281, endPoint y: 259, distance: 10.4
click at [281, 259] on input "500.00" at bounding box center [360, 256] width 167 height 28
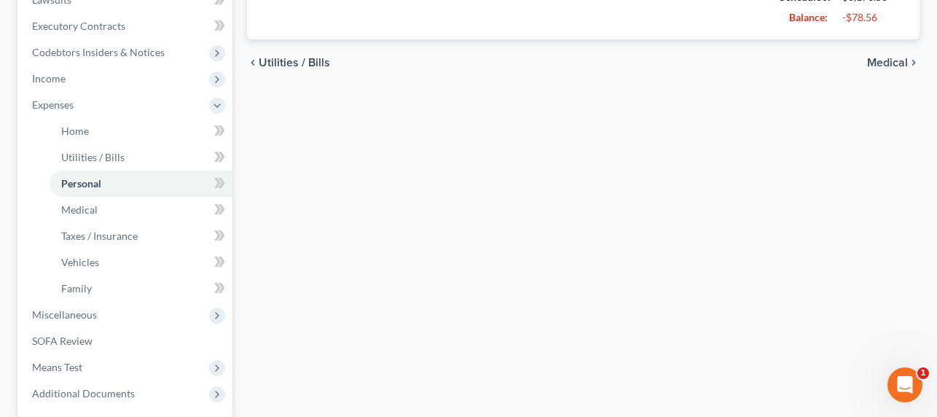
scroll to position [520, 0]
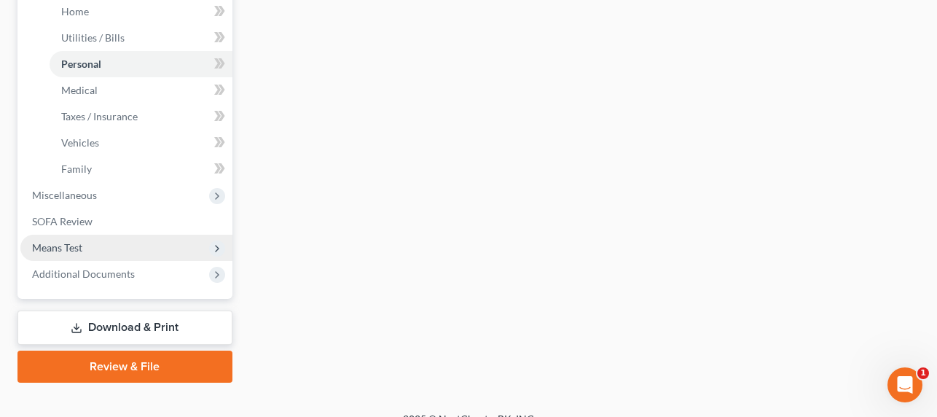
click at [58, 254] on span "Means Test" at bounding box center [126, 248] width 212 height 26
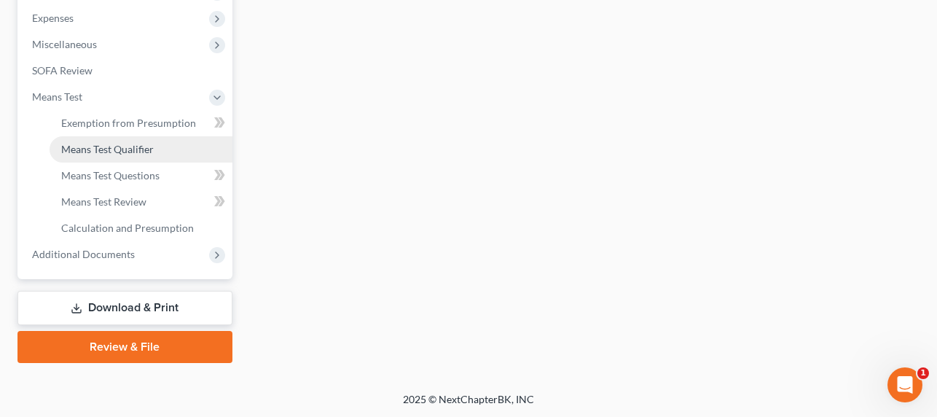
click at [109, 139] on link "Means Test Qualifier" at bounding box center [141, 149] width 183 height 26
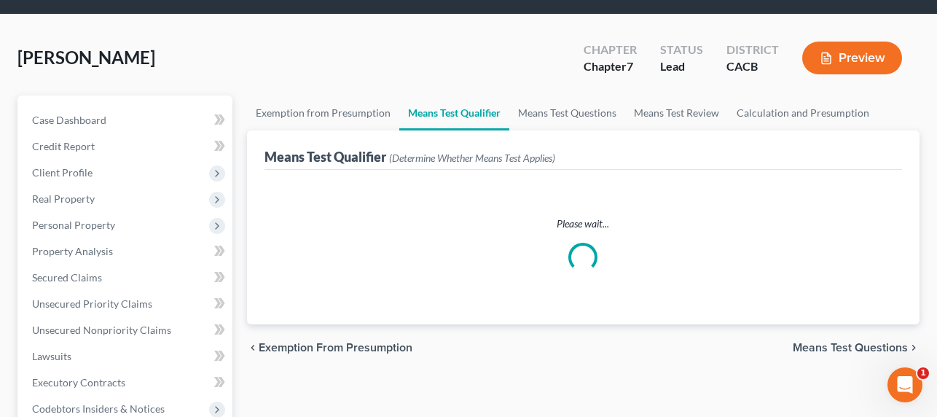
scroll to position [149, 0]
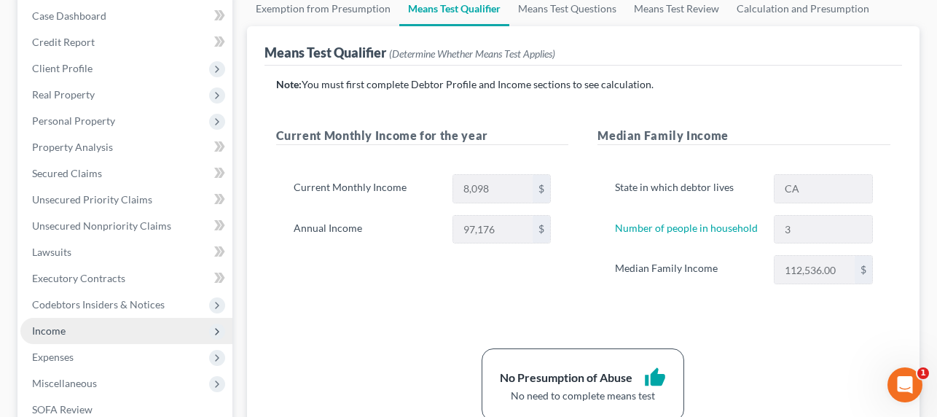
click at [55, 326] on span "Income" at bounding box center [49, 330] width 34 height 12
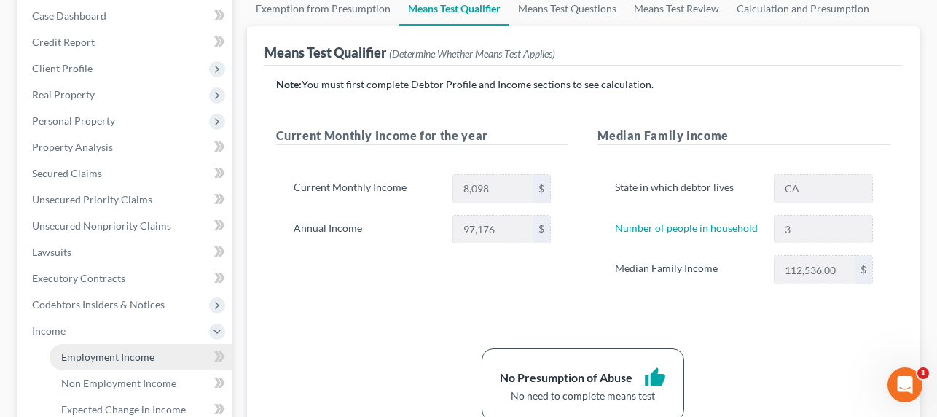
click at [101, 361] on span "Employment Income" at bounding box center [107, 357] width 93 height 12
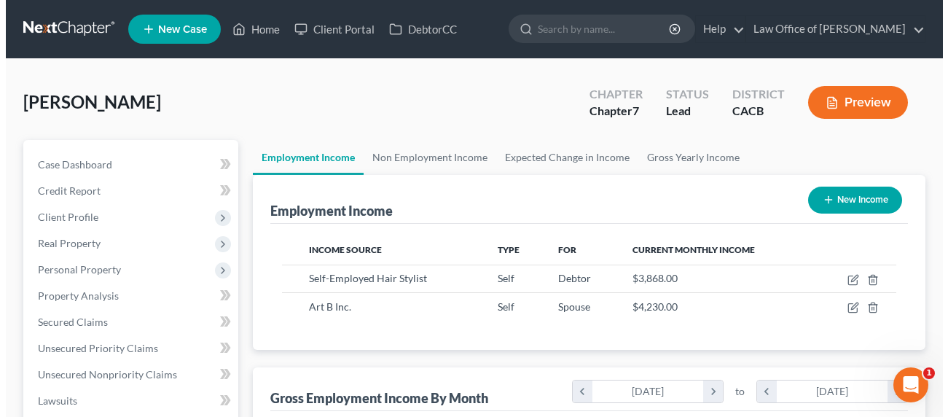
scroll to position [261, 375]
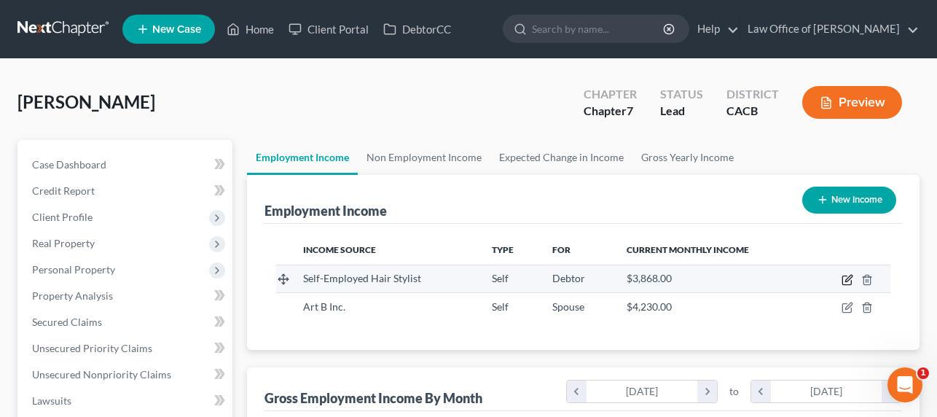
click at [849, 280] on icon "button" at bounding box center [848, 280] width 12 height 12
select select "1"
select select "4"
select select "0"
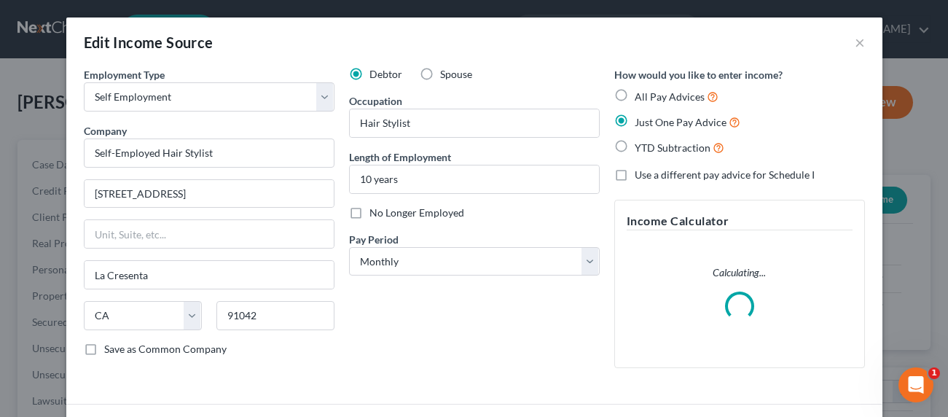
scroll to position [261, 380]
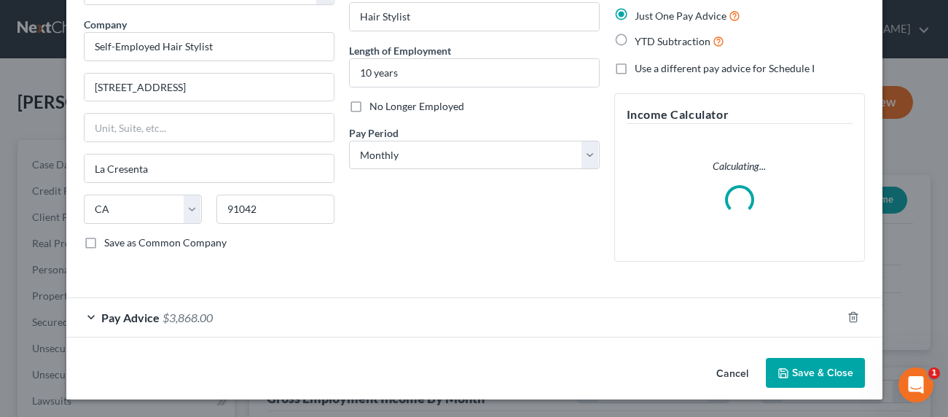
click at [181, 325] on div "Pay Advice $3,868.00" at bounding box center [453, 317] width 775 height 39
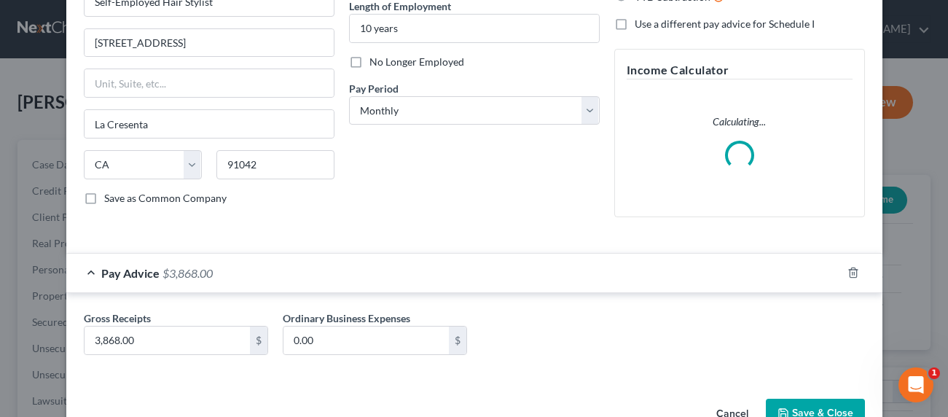
scroll to position [192, 0]
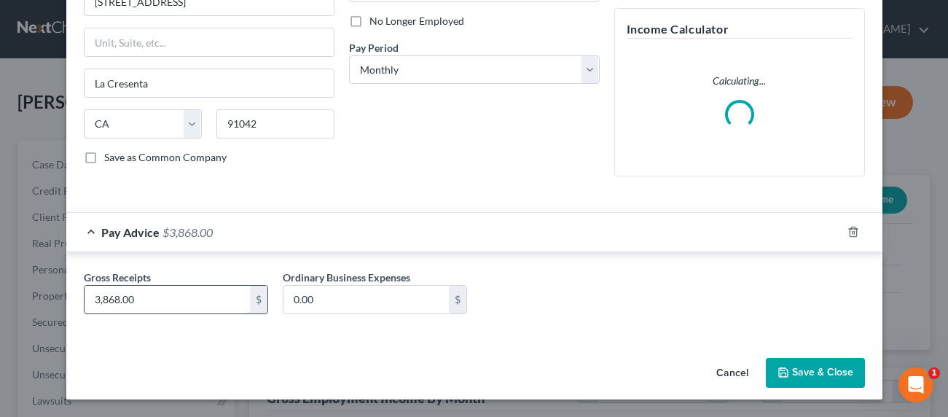
click at [117, 305] on input "3,868.00" at bounding box center [167, 300] width 165 height 28
click at [91, 306] on input "3,868.00" at bounding box center [167, 300] width 165 height 28
click at [99, 300] on input "3,868.00" at bounding box center [167, 300] width 165 height 28
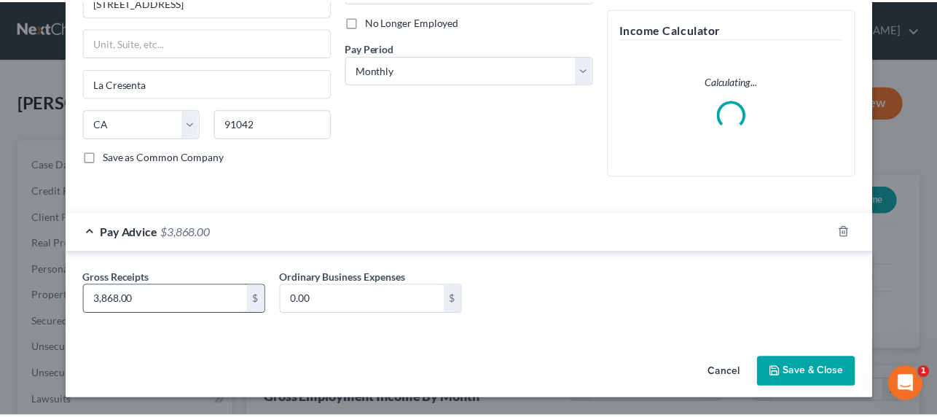
scroll to position [180, 0]
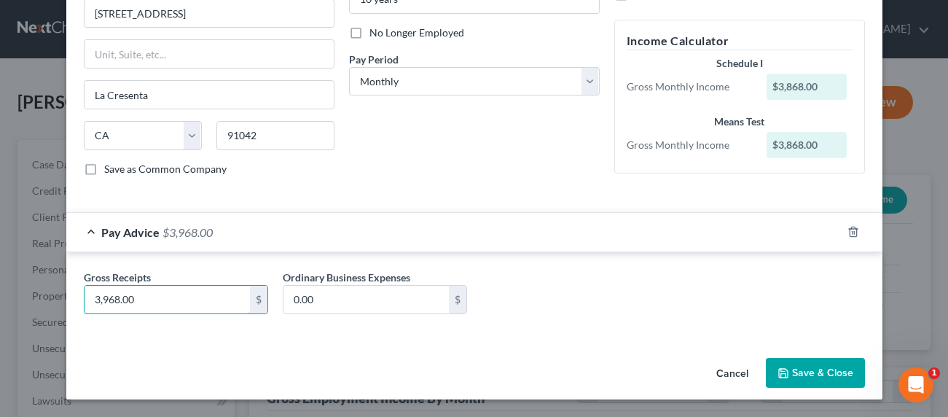
type input "3,968.00"
click at [824, 361] on button "Save & Close" at bounding box center [815, 373] width 99 height 31
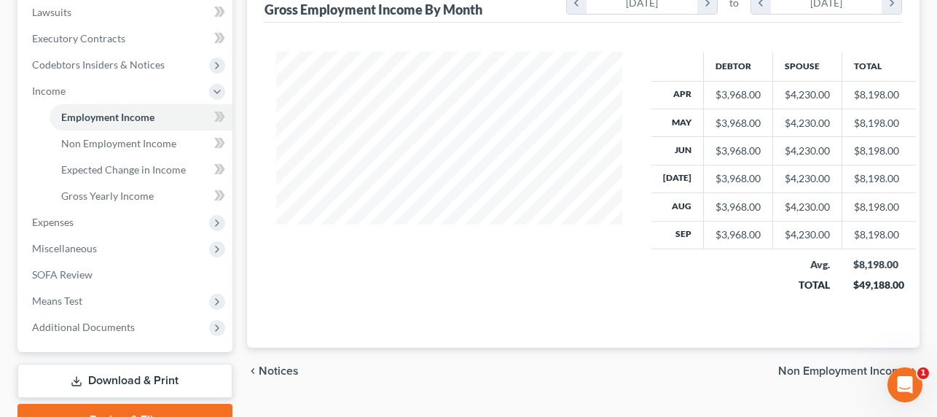
scroll to position [461, 0]
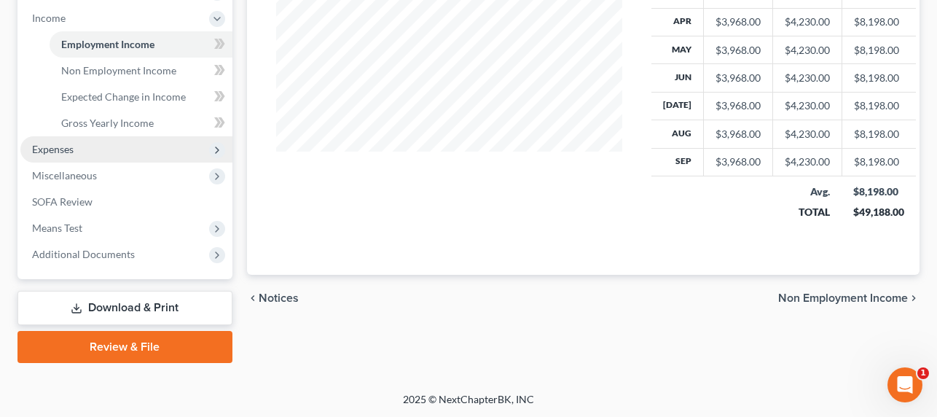
click at [55, 155] on span "Expenses" at bounding box center [126, 149] width 212 height 26
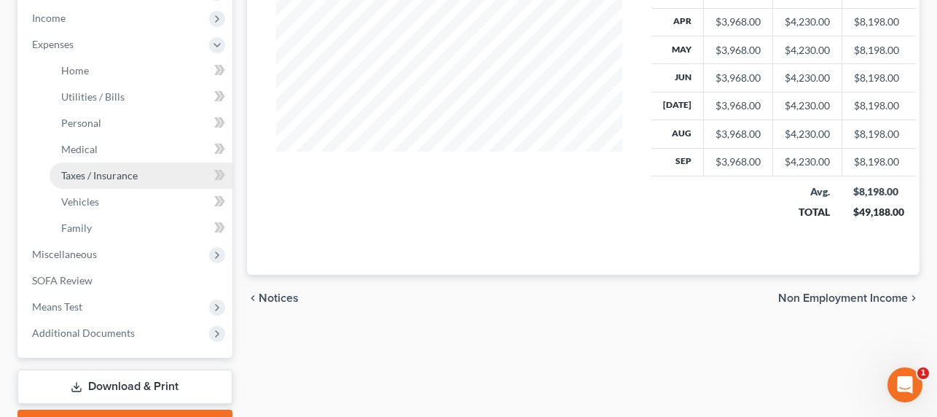
click at [66, 171] on span "Taxes / Insurance" at bounding box center [99, 175] width 77 height 12
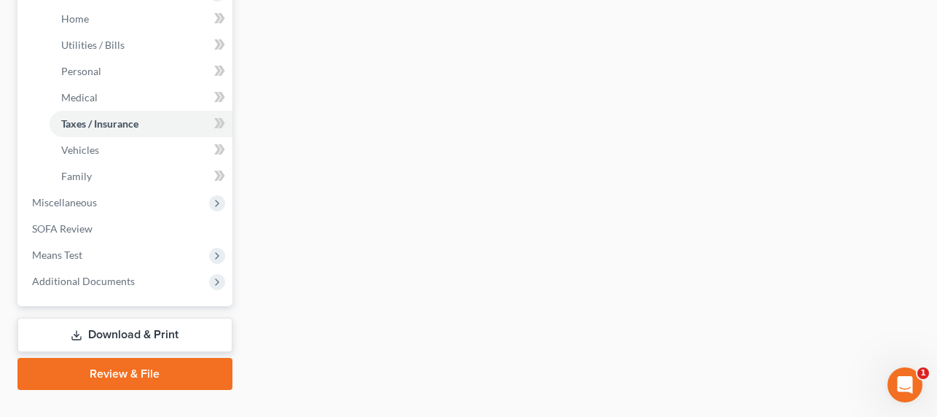
scroll to position [540, 0]
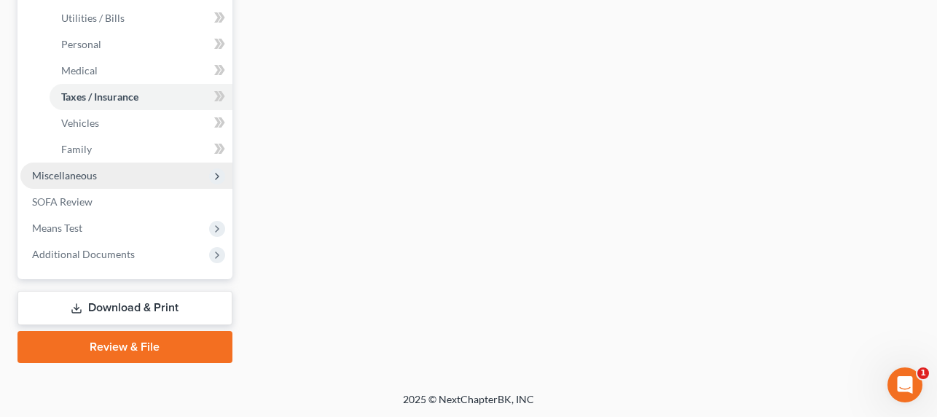
click at [66, 177] on span "Miscellaneous" at bounding box center [64, 175] width 65 height 12
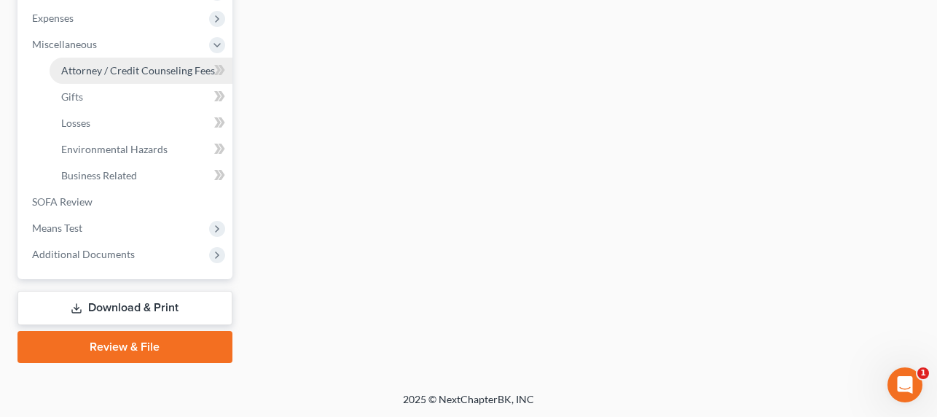
click at [122, 71] on span "Attorney / Credit Counseling Fees" at bounding box center [138, 70] width 154 height 12
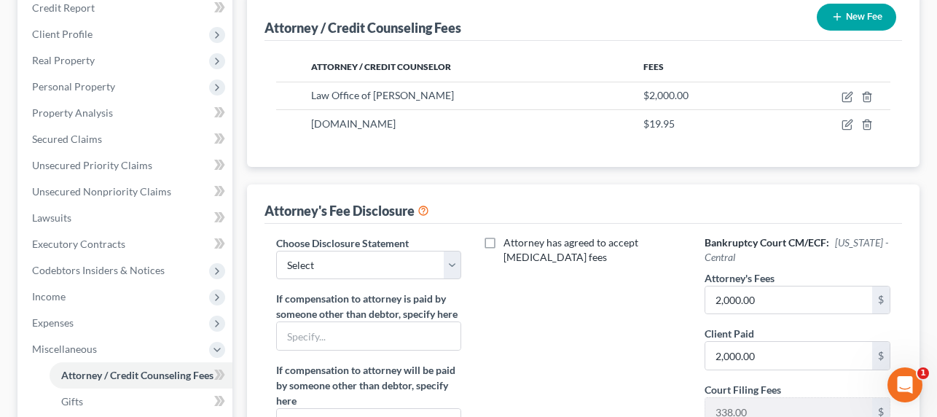
scroll to position [184, 0]
click at [329, 264] on select "Select Disclosure of Attorney Compensation" at bounding box center [368, 264] width 185 height 29
select select "0"
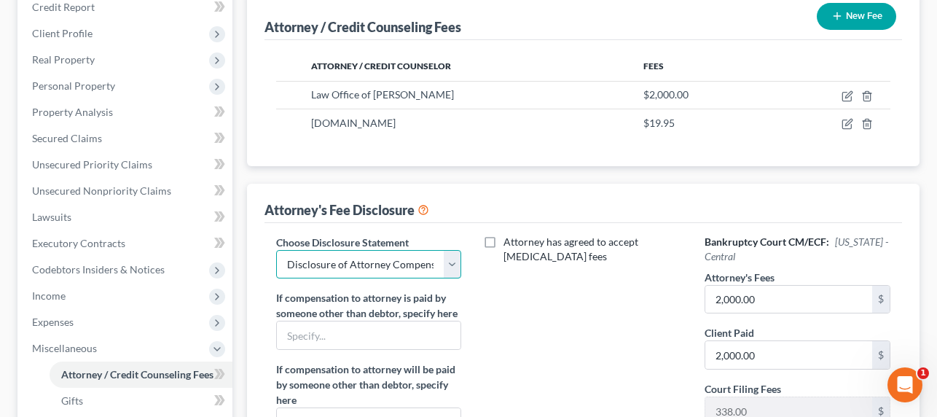
click at [276, 250] on select "Select Disclosure of Attorney Compensation" at bounding box center [368, 264] width 185 height 29
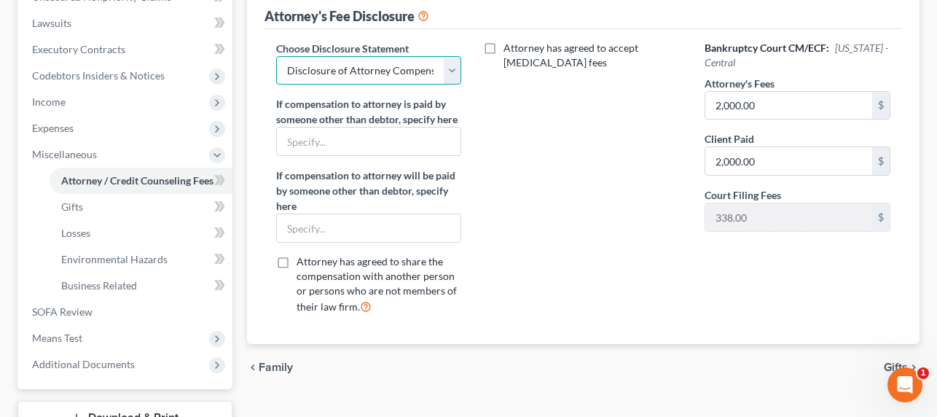
scroll to position [488, 0]
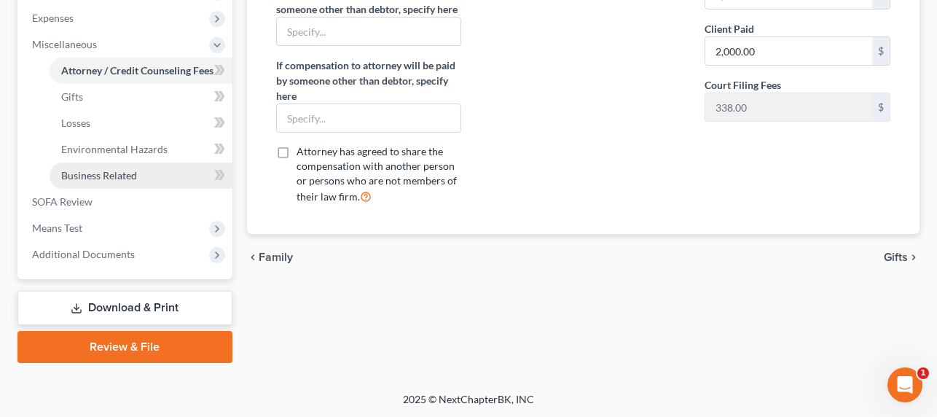
click at [114, 169] on span "Business Related" at bounding box center [99, 175] width 76 height 12
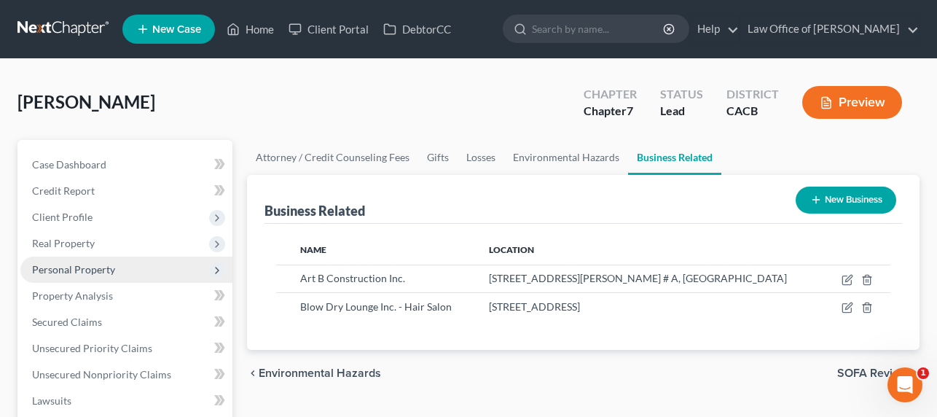
click at [80, 266] on span "Personal Property" at bounding box center [73, 269] width 83 height 12
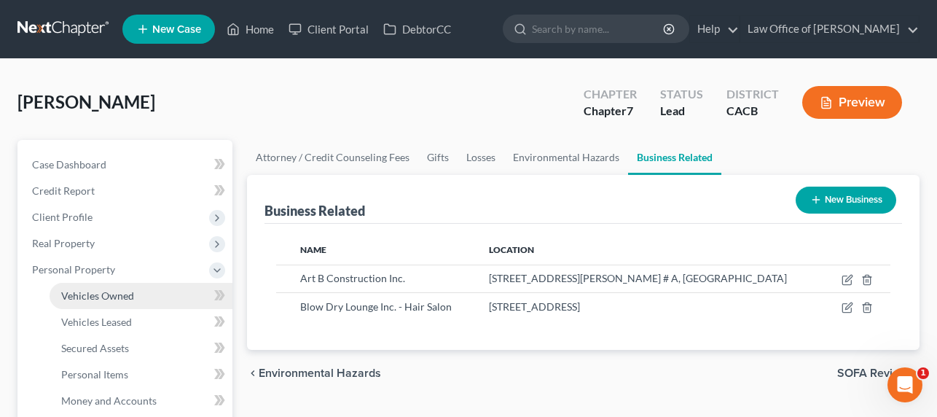
click at [106, 296] on span "Vehicles Owned" at bounding box center [97, 295] width 73 height 12
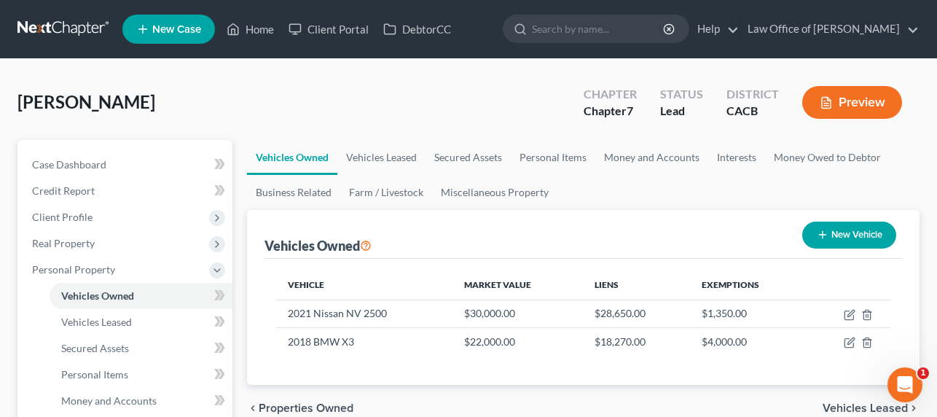
click at [54, 29] on link at bounding box center [63, 29] width 93 height 26
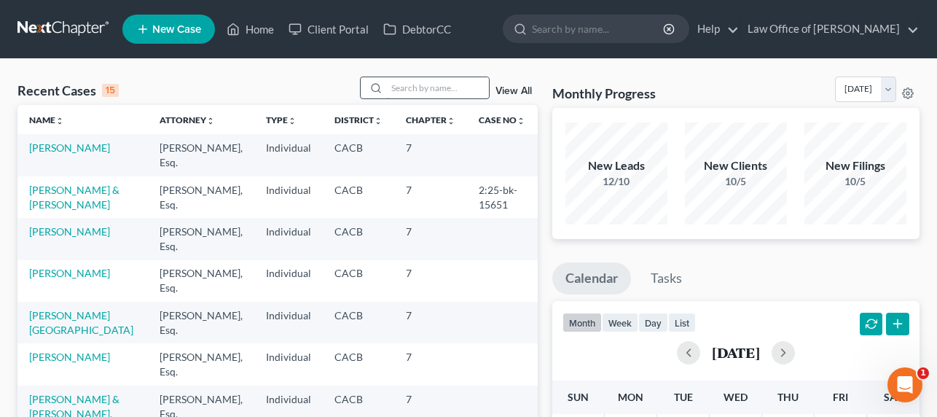
click at [434, 90] on input "search" at bounding box center [438, 87] width 102 height 21
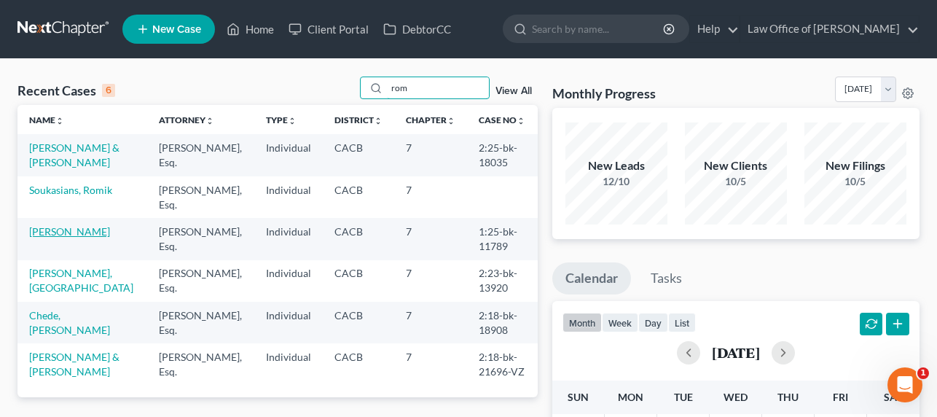
type input "rom"
click at [55, 235] on link "[PERSON_NAME]" at bounding box center [69, 231] width 81 height 12
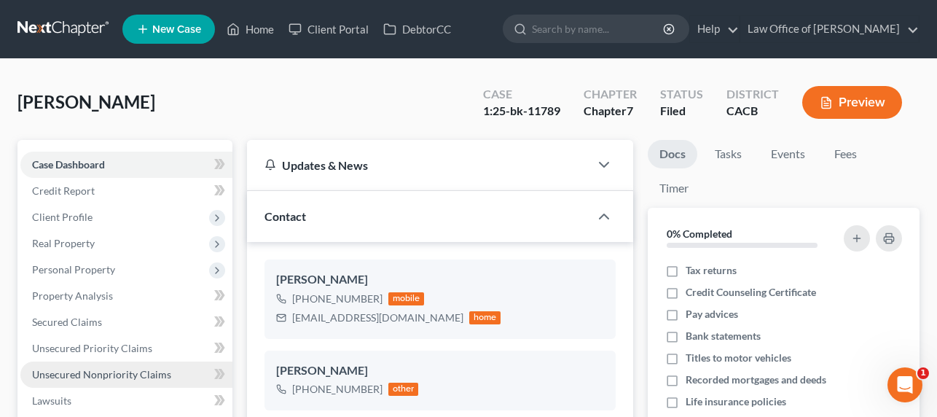
click at [91, 372] on span "Unsecured Nonpriority Claims" at bounding box center [101, 374] width 139 height 12
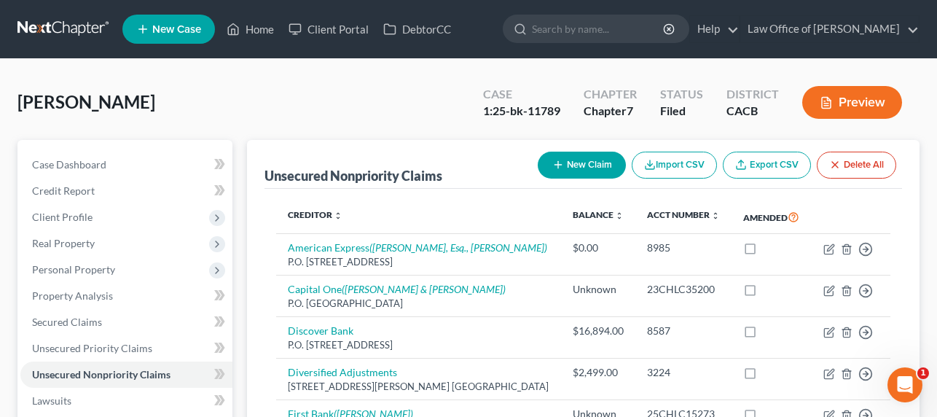
click at [39, 24] on link at bounding box center [63, 29] width 93 height 26
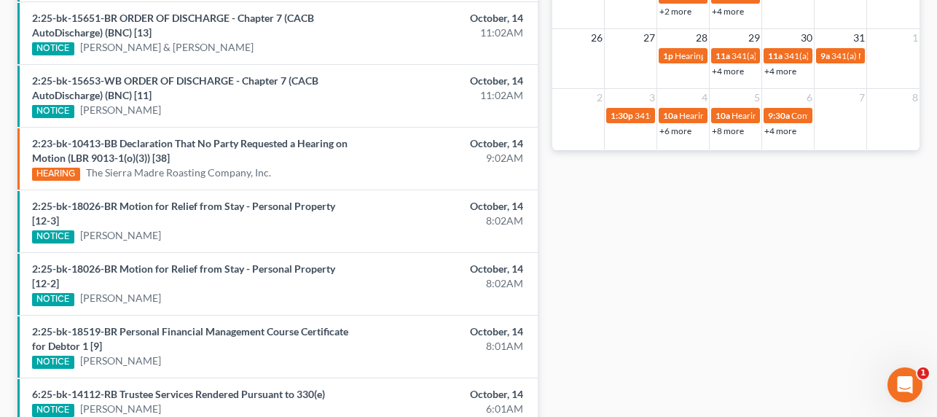
scroll to position [687, 0]
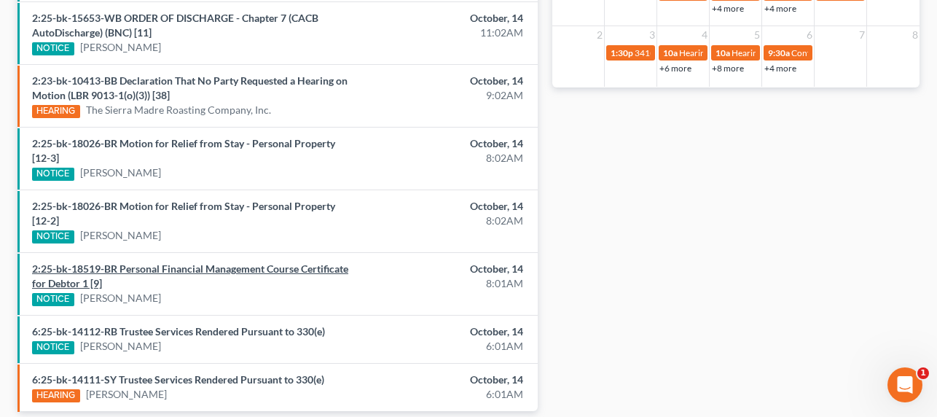
click at [225, 266] on link "2:25-bk-18519-BR Personal Financial Management Course Certificate for Debtor 1 …" at bounding box center [190, 275] width 316 height 27
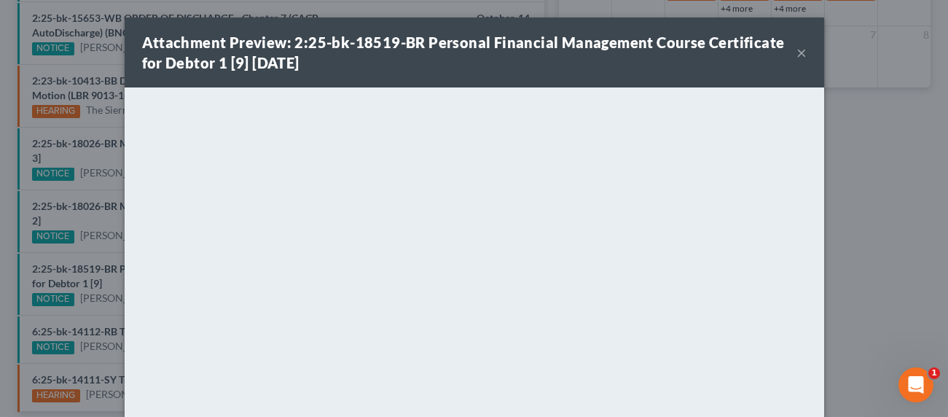
click at [54, 217] on div "Attachment Preview: 2:25-bk-18519-BR Personal Financial Management Course Certi…" at bounding box center [474, 208] width 948 height 417
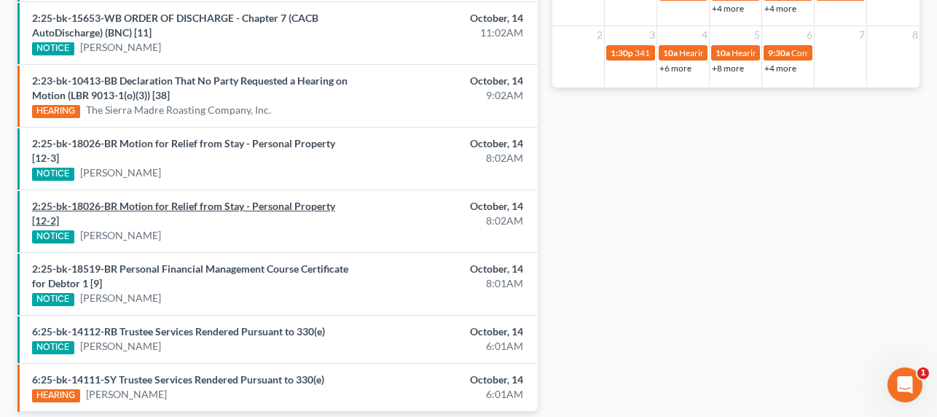
click at [173, 202] on link "2:25-bk-18026-BR Motion for Relief from Stay - Personal Property [12-2]" at bounding box center [183, 213] width 303 height 27
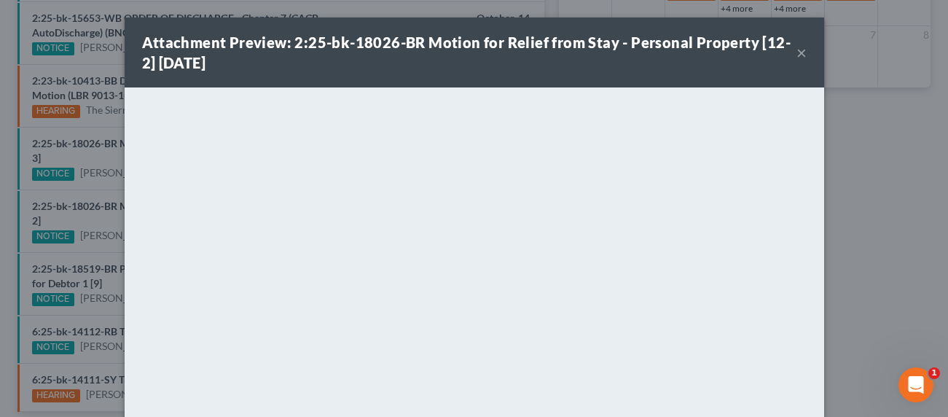
click at [53, 256] on div "Attachment Preview: 2:25-bk-18026-BR Motion for Relief from Stay - Personal Pro…" at bounding box center [474, 208] width 948 height 417
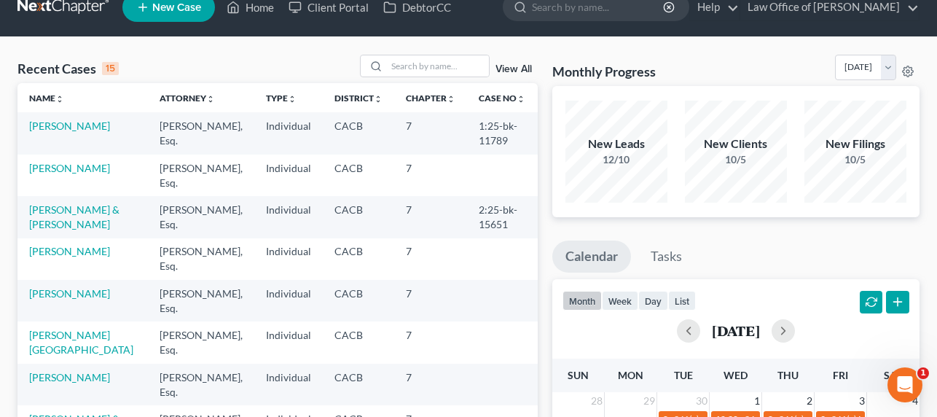
scroll to position [0, 0]
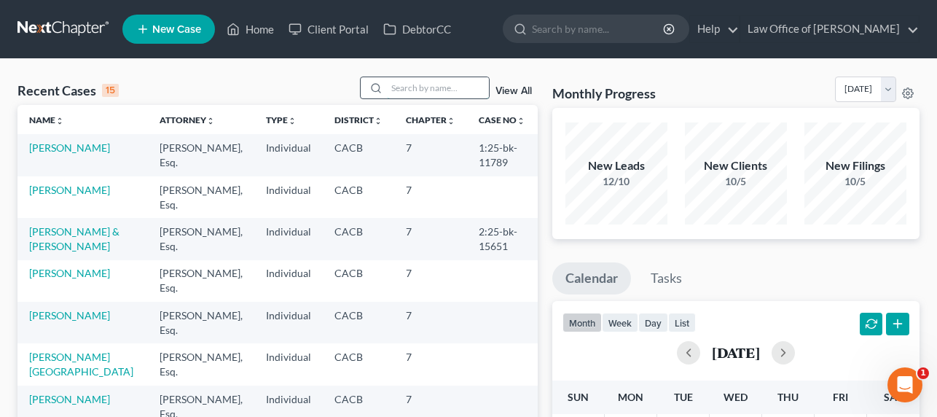
click at [439, 82] on input "search" at bounding box center [438, 87] width 102 height 21
click at [455, 89] on input "search" at bounding box center [438, 87] width 102 height 21
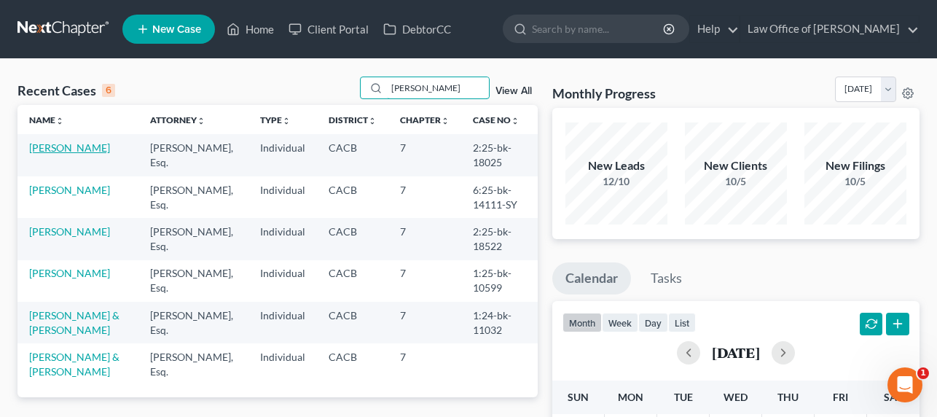
type input "[PERSON_NAME]"
click at [44, 144] on link "[PERSON_NAME]" at bounding box center [69, 147] width 81 height 12
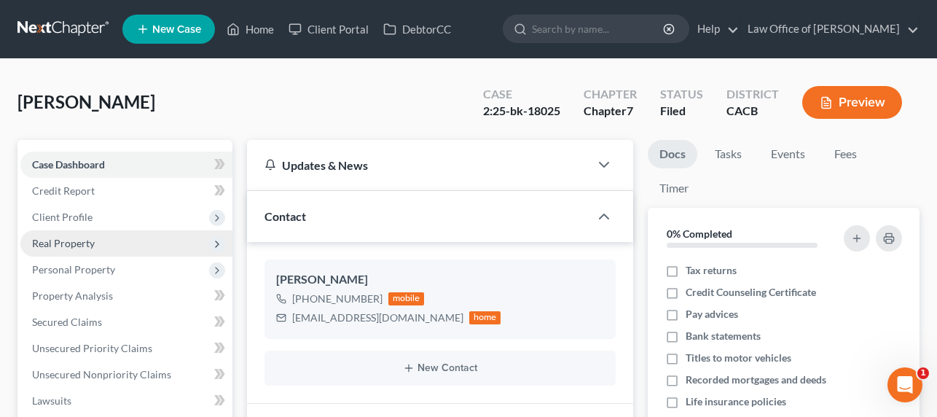
click at [73, 247] on span "Real Property" at bounding box center [63, 243] width 63 height 12
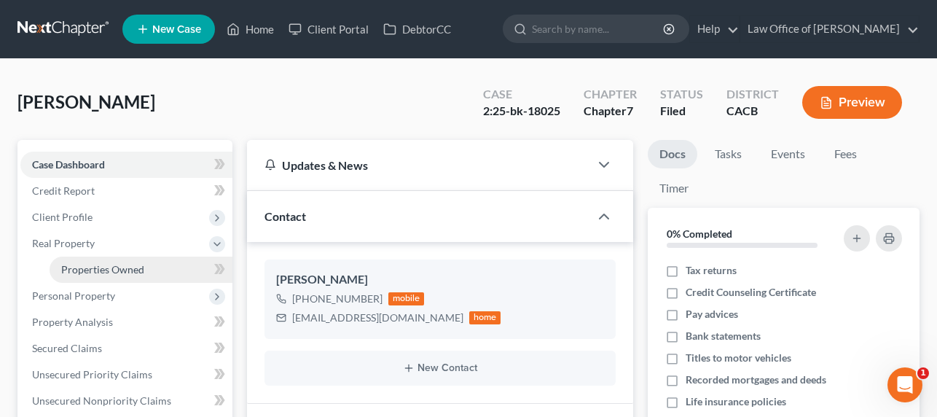
click at [74, 261] on link "Properties Owned" at bounding box center [141, 270] width 183 height 26
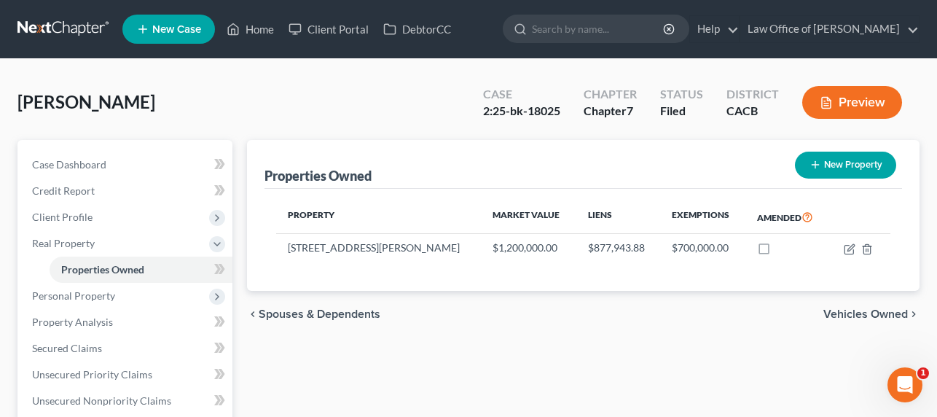
click at [71, 28] on link at bounding box center [63, 29] width 93 height 26
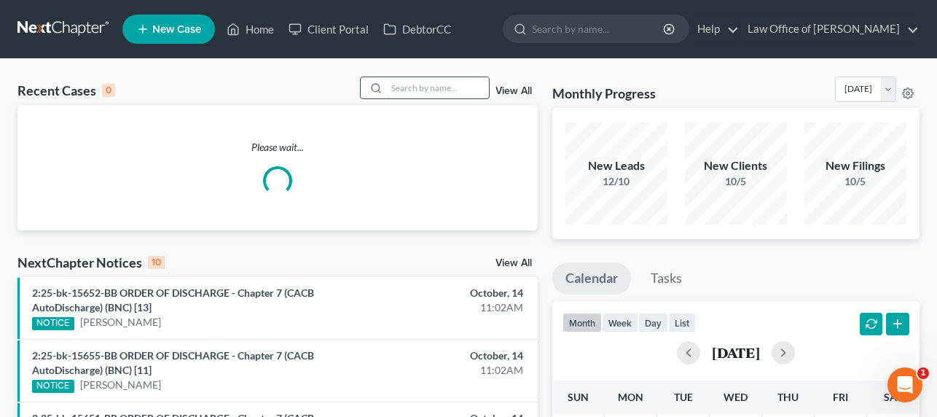
click at [434, 88] on input "search" at bounding box center [438, 87] width 102 height 21
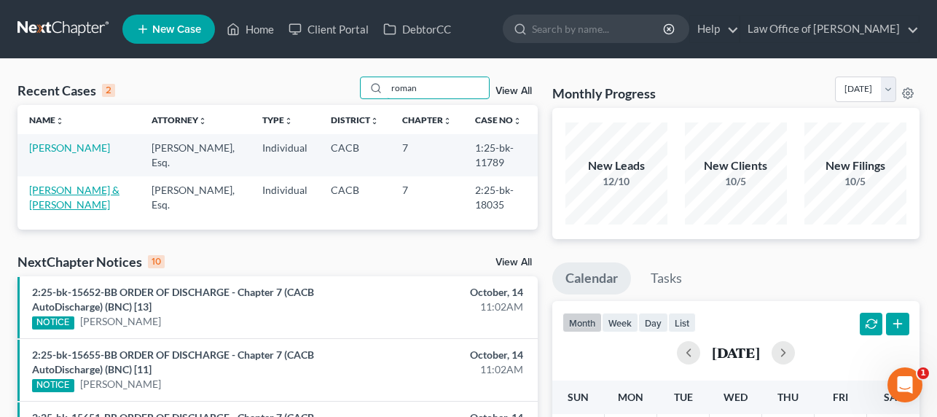
type input "roman"
click at [95, 189] on link "[PERSON_NAME] & [PERSON_NAME]" at bounding box center [74, 197] width 90 height 27
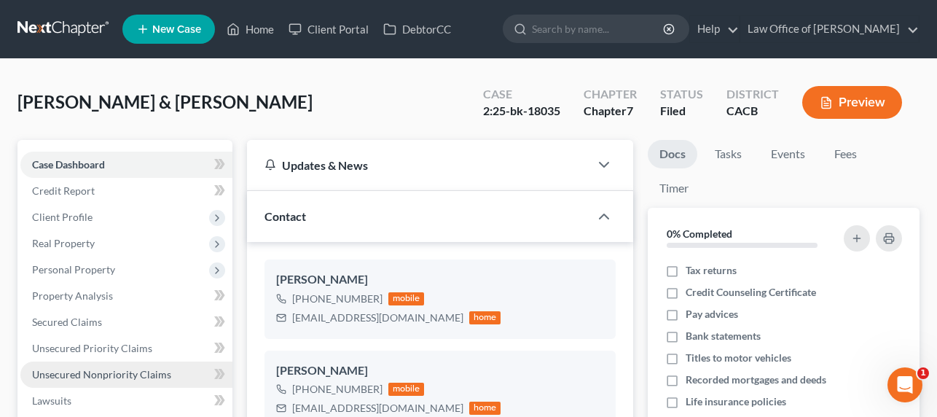
click at [112, 370] on span "Unsecured Nonpriority Claims" at bounding box center [101, 374] width 139 height 12
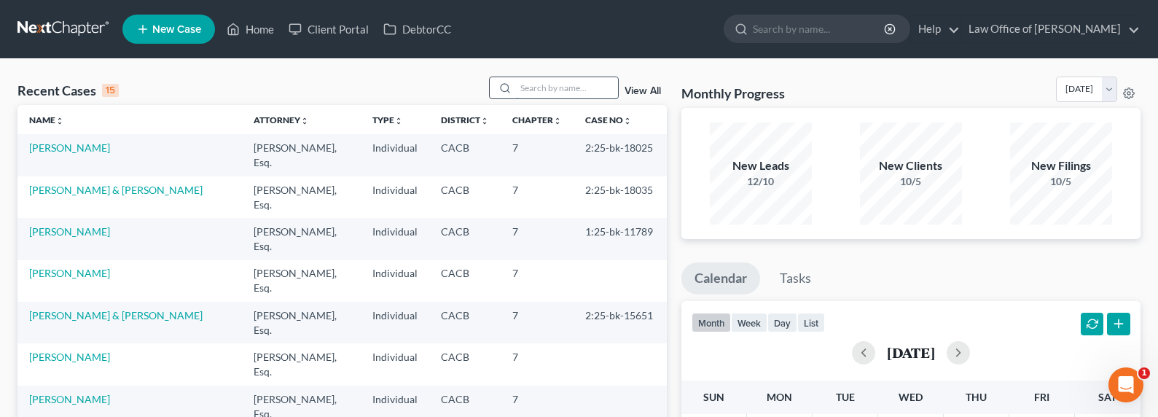
click at [581, 87] on input "search" at bounding box center [567, 87] width 102 height 21
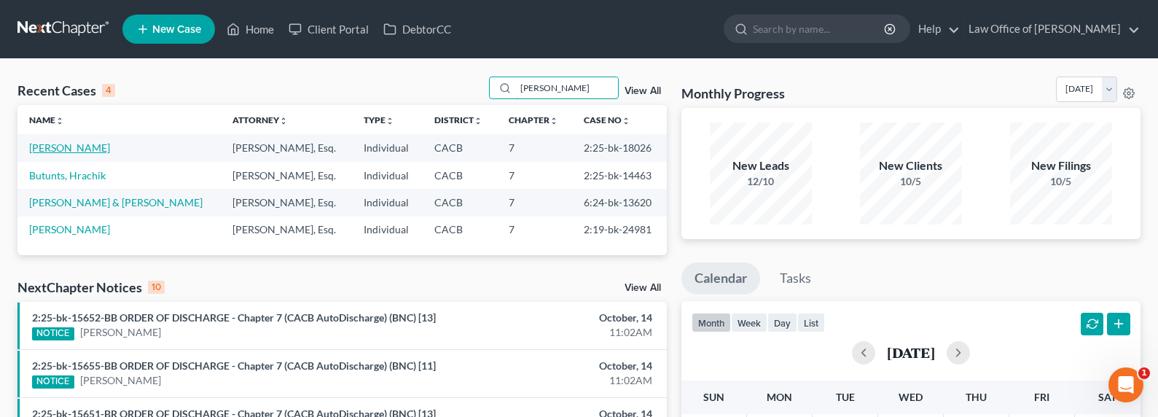
type input "[PERSON_NAME]"
click at [52, 147] on link "[PERSON_NAME]" at bounding box center [69, 147] width 81 height 12
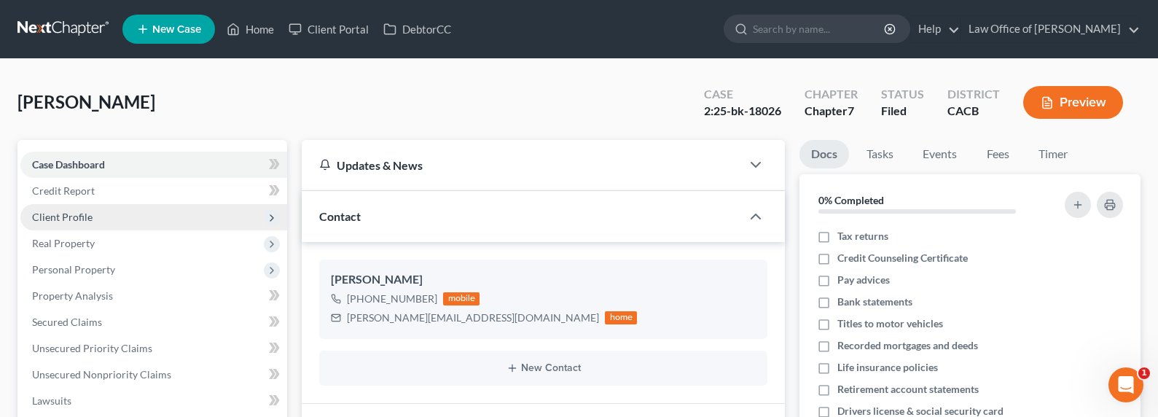
scroll to position [136, 0]
